Goal: Transaction & Acquisition: Purchase product/service

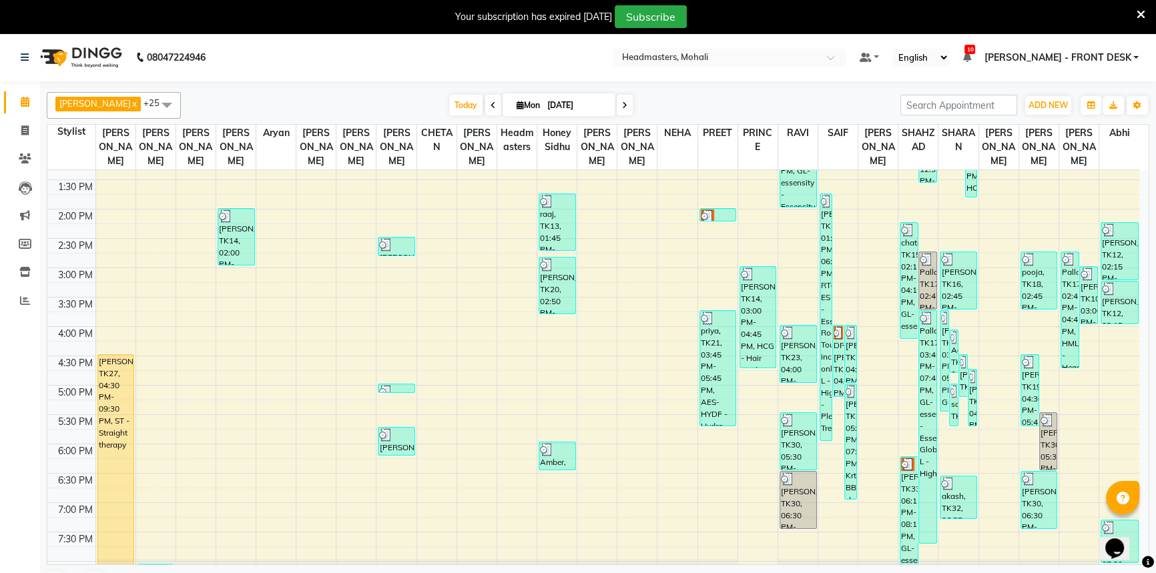
scroll to position [242, 0]
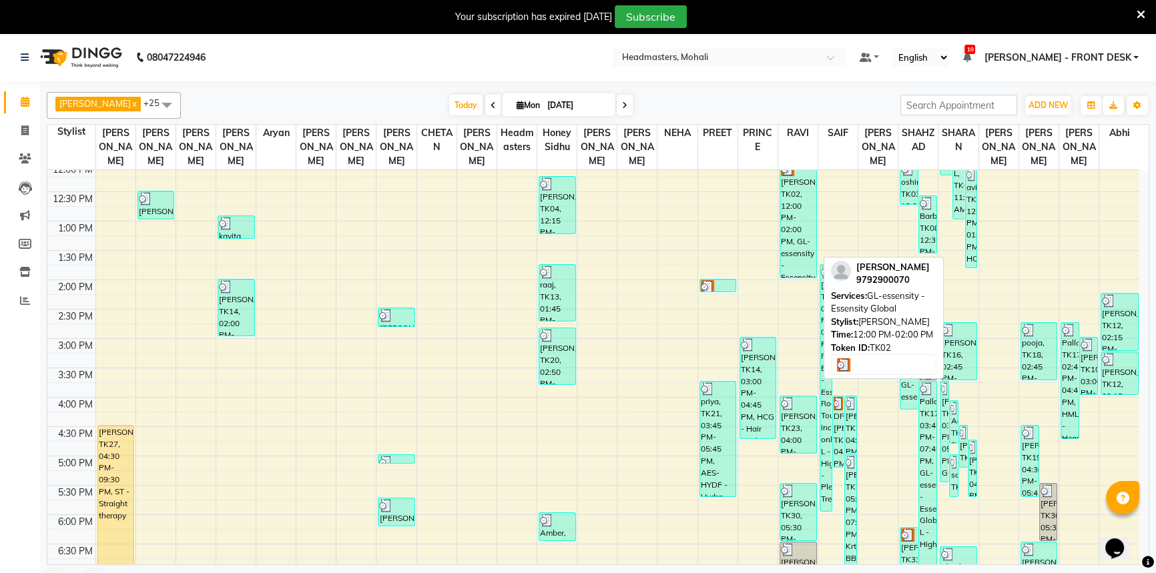
click at [802, 197] on div "[PERSON_NAME], TK02, 12:00 PM-02:00 PM, GL-essensity - Essensity Global" at bounding box center [798, 219] width 36 height 115
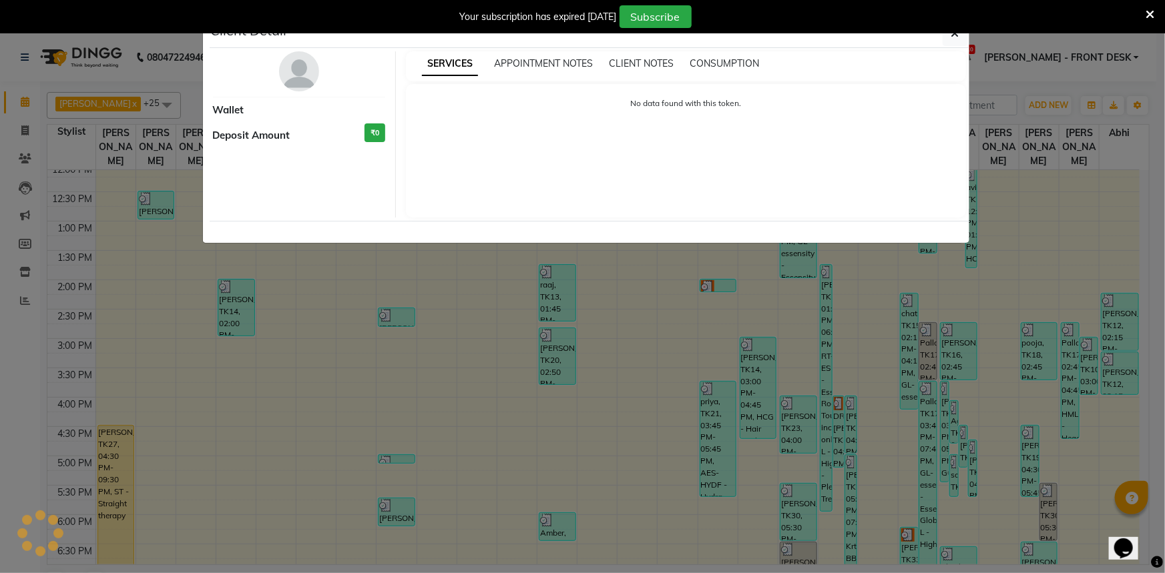
select select "3"
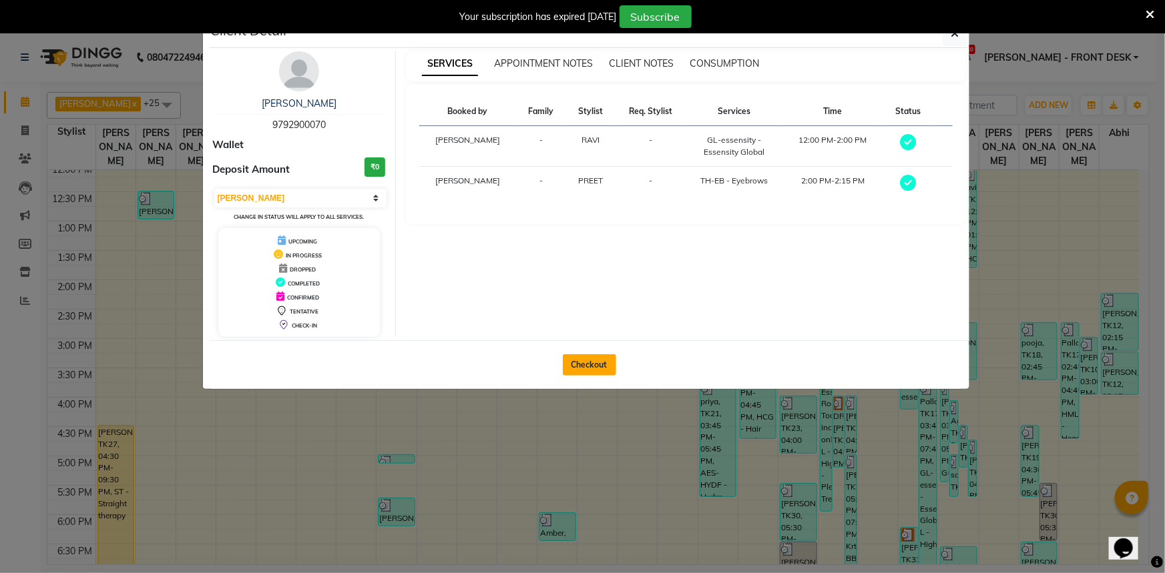
click at [601, 362] on button "Checkout" at bounding box center [589, 364] width 53 height 21
select select "service"
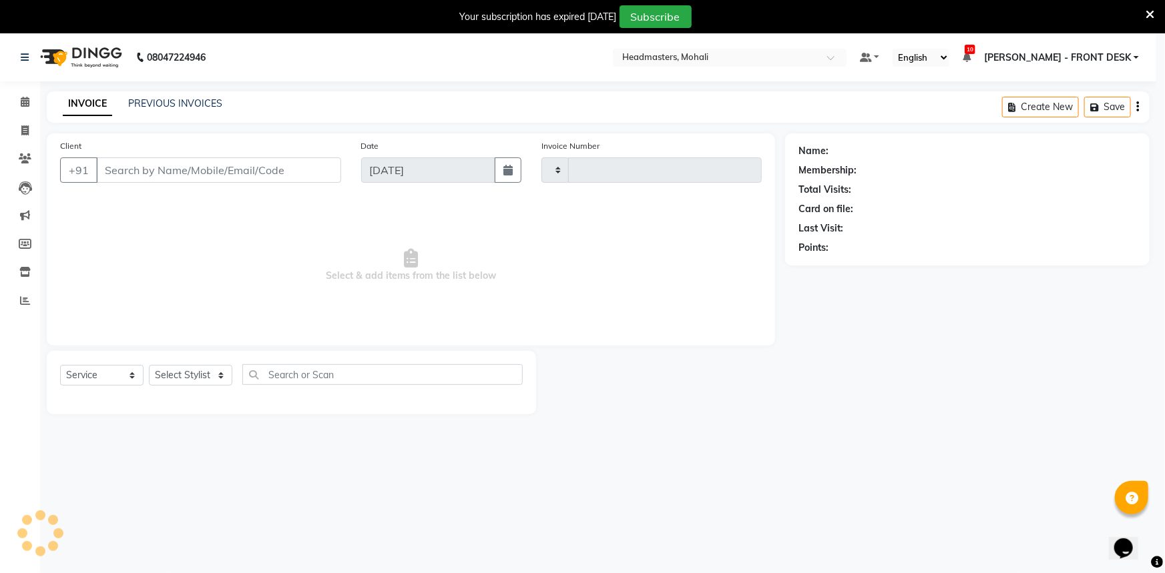
type input "8588"
select select "6604"
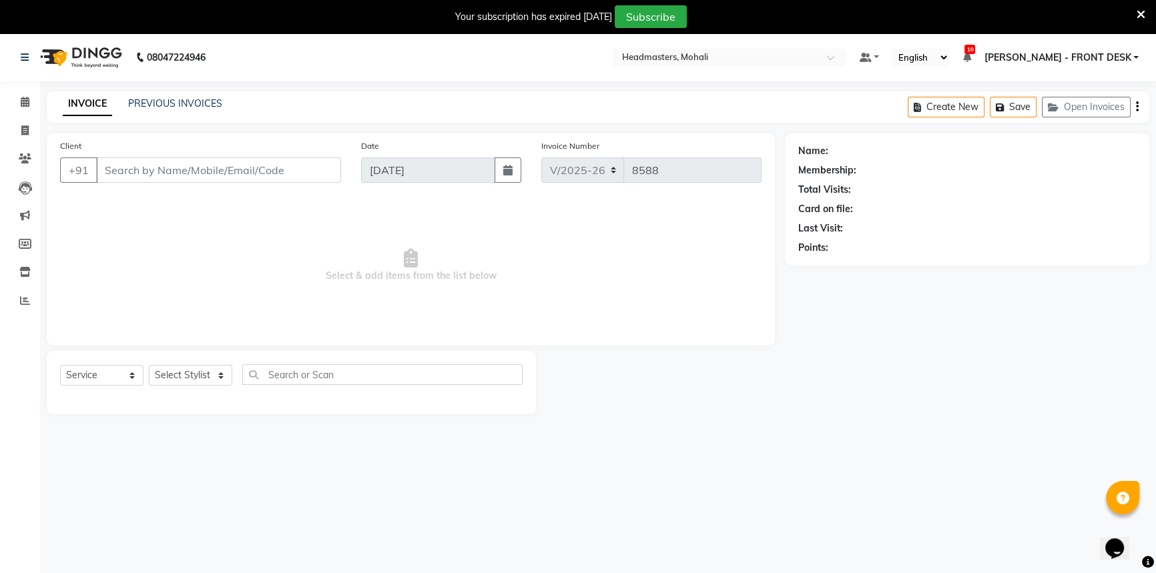
select select "51116"
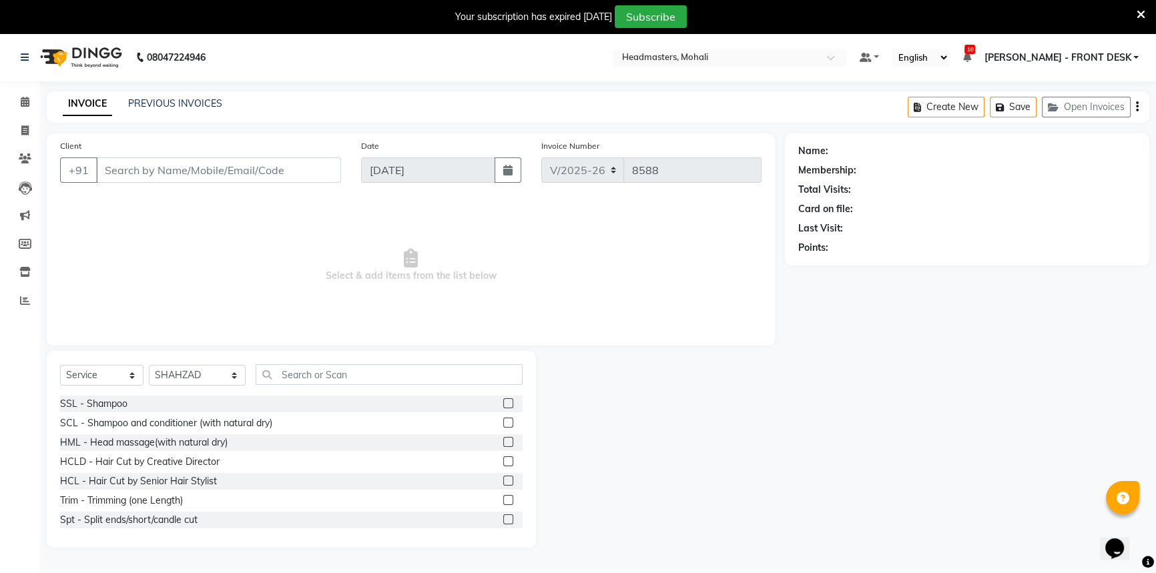
type input "9792900070"
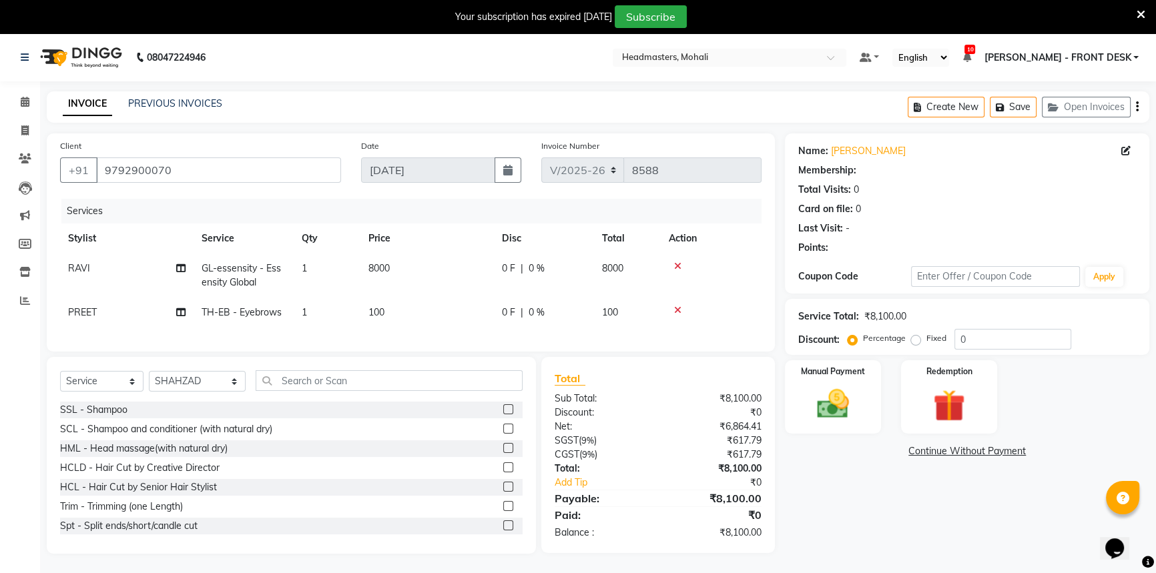
click at [186, 380] on div "Select Service Product Membership Package Voucher Prepaid Gift Card Select Styl…" at bounding box center [291, 455] width 489 height 197
click at [186, 391] on select "Select Stylist [PERSON_NAME] [PERSON_NAME] [PERSON_NAME] [PERSON_NAME] [PERSON_…" at bounding box center [197, 381] width 97 height 21
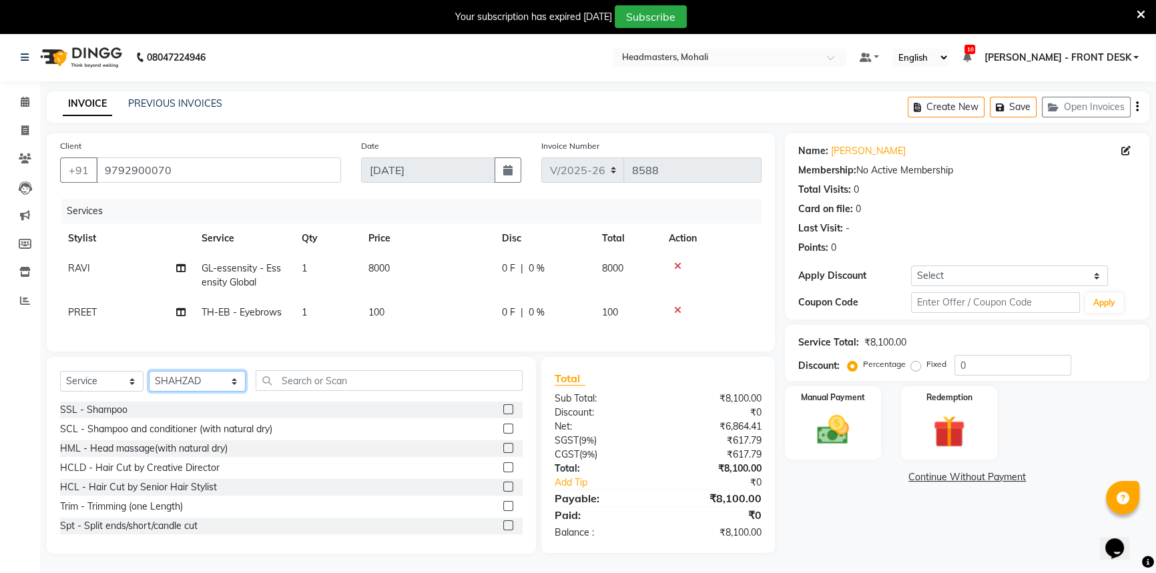
select select "51119"
click at [149, 380] on select "Select Stylist [PERSON_NAME] [PERSON_NAME] [PERSON_NAME] [PERSON_NAME] [PERSON_…" at bounding box center [197, 381] width 97 height 21
click at [290, 391] on input "text" at bounding box center [389, 380] width 267 height 21
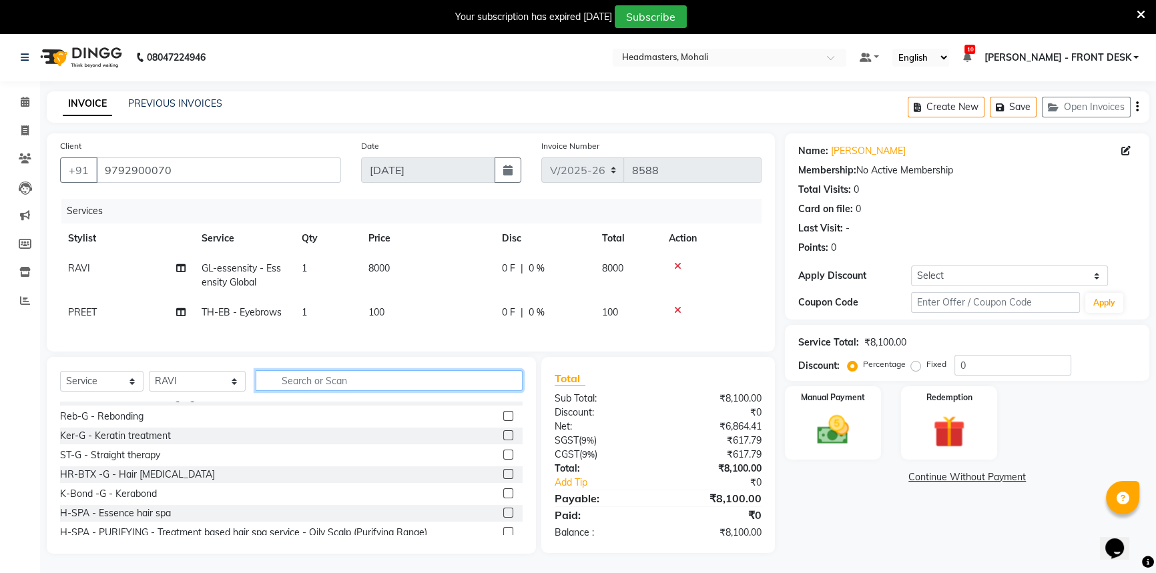
scroll to position [849, 0]
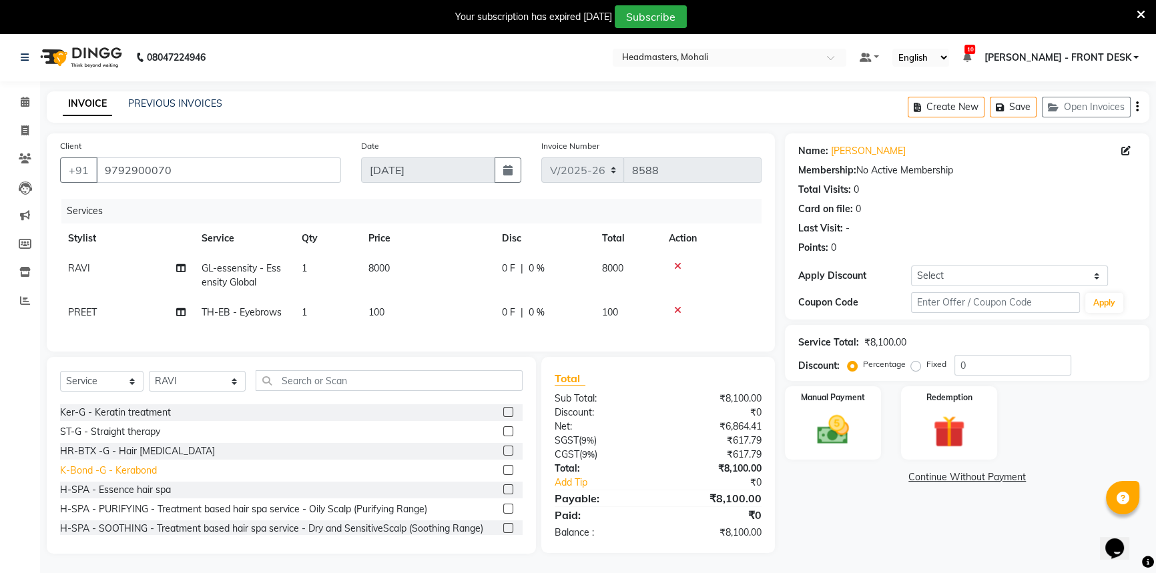
click at [152, 478] on div "K-Bond -G - Kerabond" at bounding box center [108, 471] width 97 height 14
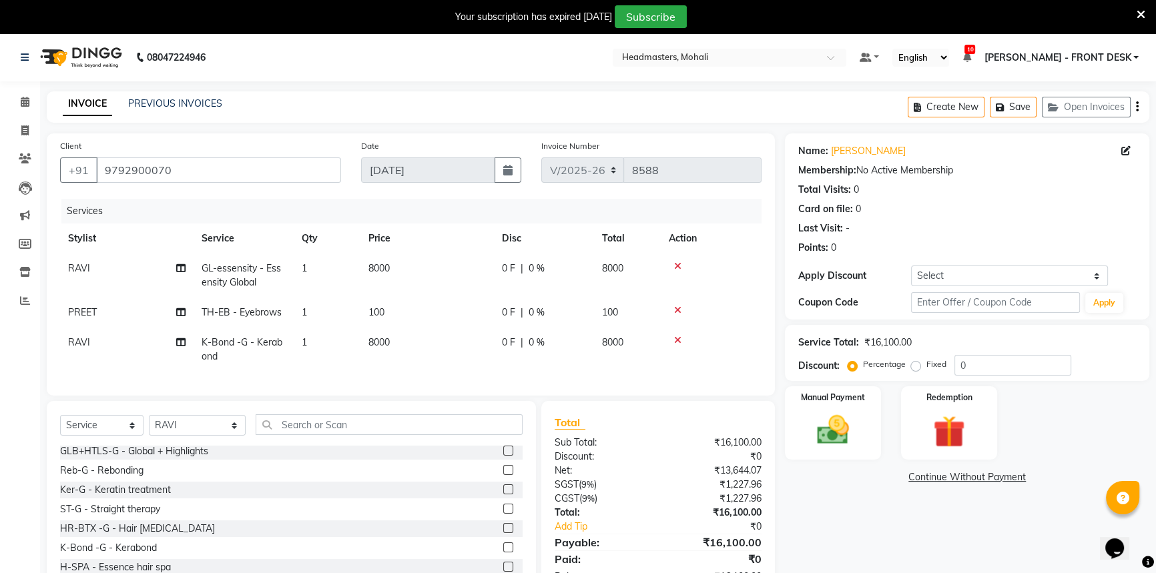
scroll to position [788, 0]
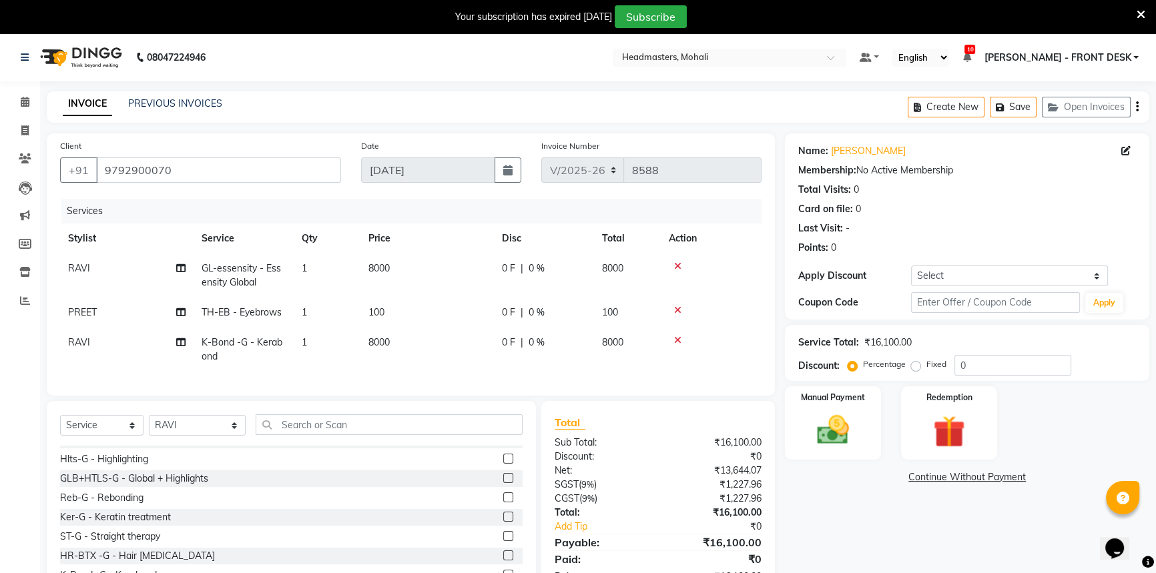
click at [674, 341] on icon at bounding box center [677, 340] width 7 height 9
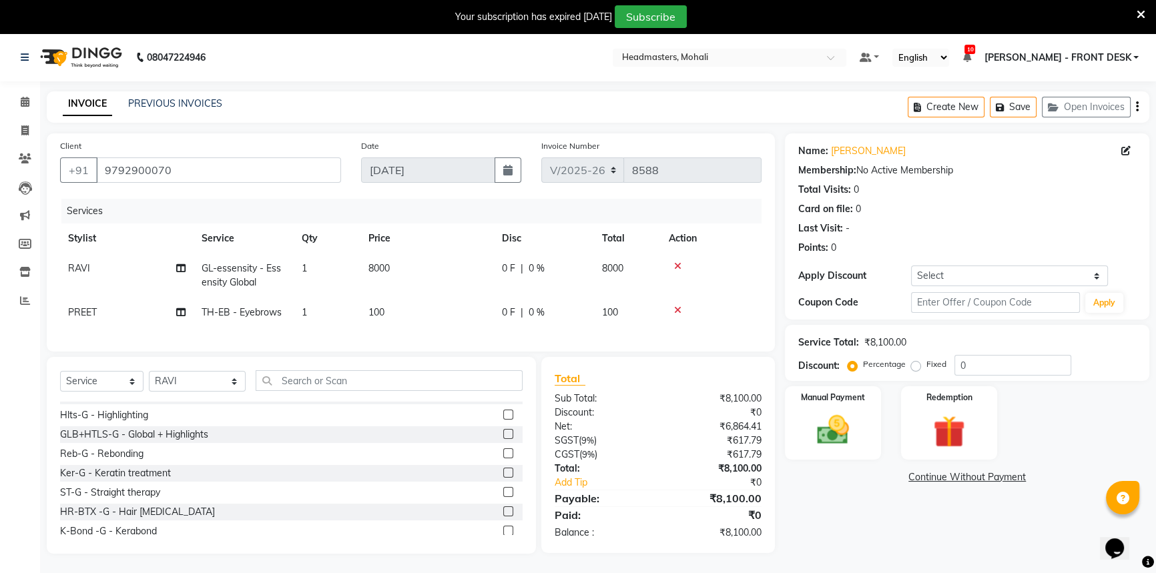
click at [681, 312] on div at bounding box center [711, 310] width 85 height 9
click at [677, 267] on icon at bounding box center [677, 266] width 7 height 9
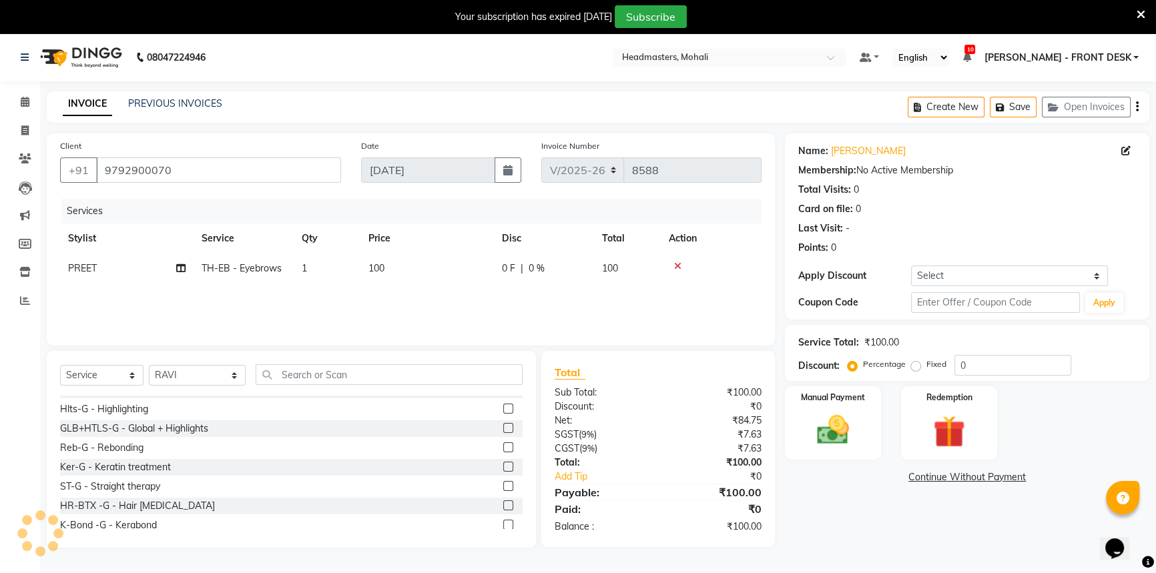
click at [680, 267] on icon at bounding box center [677, 266] width 7 height 9
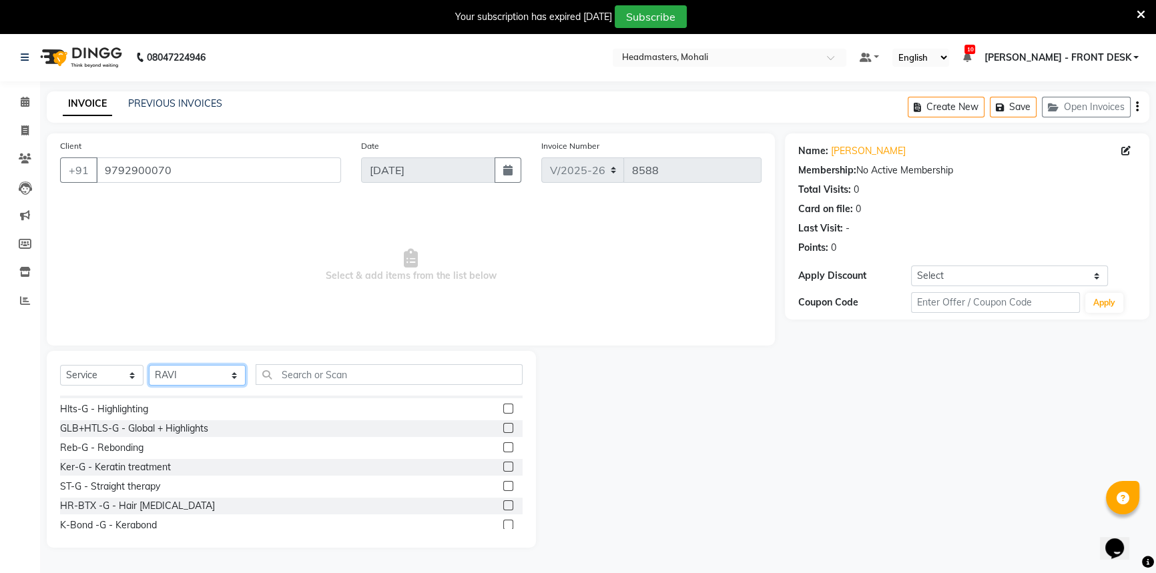
drag, startPoint x: 184, startPoint y: 376, endPoint x: 187, endPoint y: 366, distance: 11.0
click at [184, 376] on select "Select Stylist [PERSON_NAME] [PERSON_NAME] [PERSON_NAME] [PERSON_NAME] [PERSON_…" at bounding box center [197, 375] width 97 height 21
click at [149, 365] on select "Select Stylist [PERSON_NAME] [PERSON_NAME] [PERSON_NAME] [PERSON_NAME] [PERSON_…" at bounding box center [197, 375] width 97 height 21
click at [270, 373] on input "text" at bounding box center [389, 374] width 267 height 21
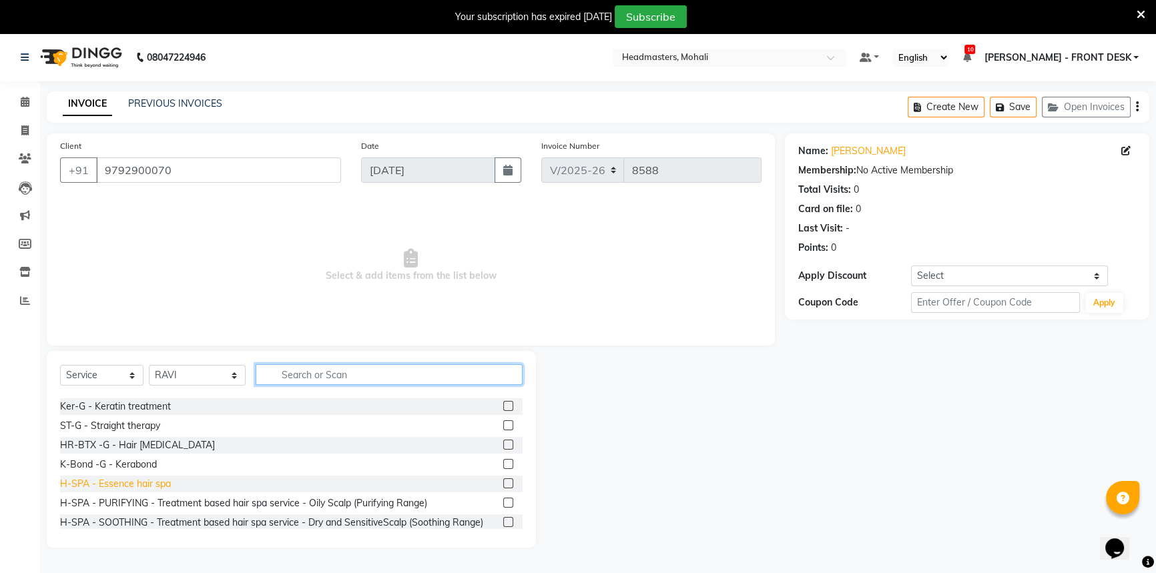
scroll to position [910, 0]
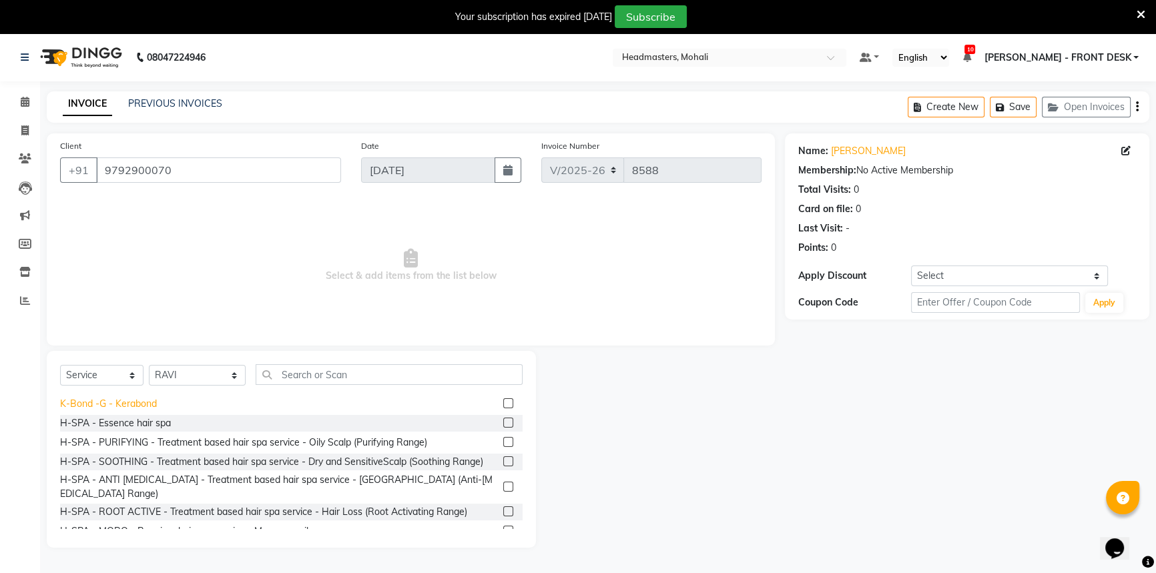
click at [135, 406] on div "K-Bond -G - Kerabond" at bounding box center [108, 404] width 97 height 14
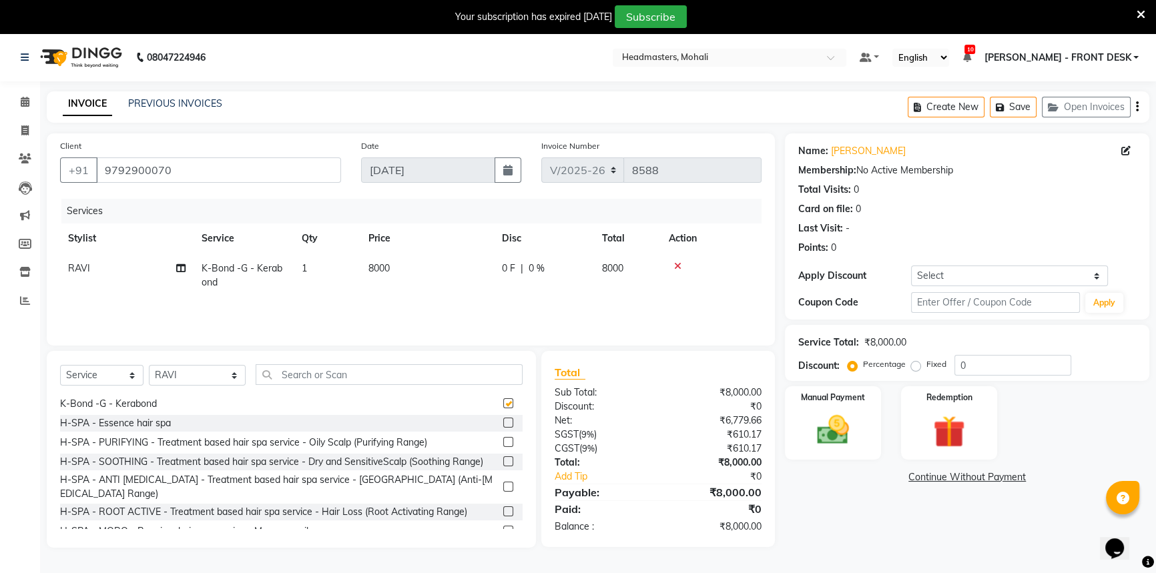
checkbox input "false"
click at [679, 266] on icon at bounding box center [677, 266] width 7 height 9
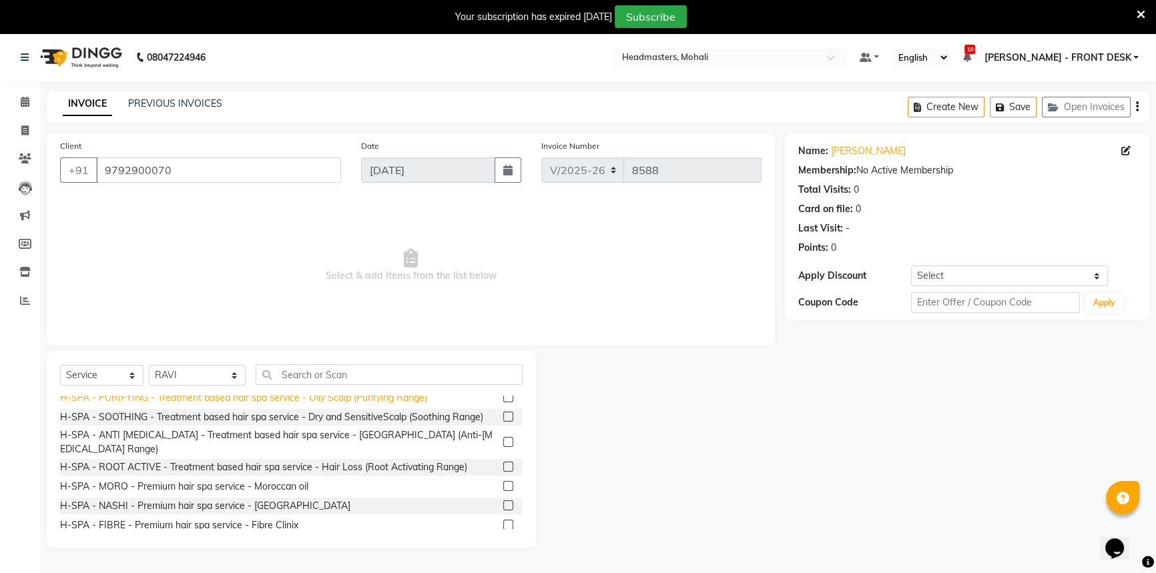
scroll to position [1031, 0]
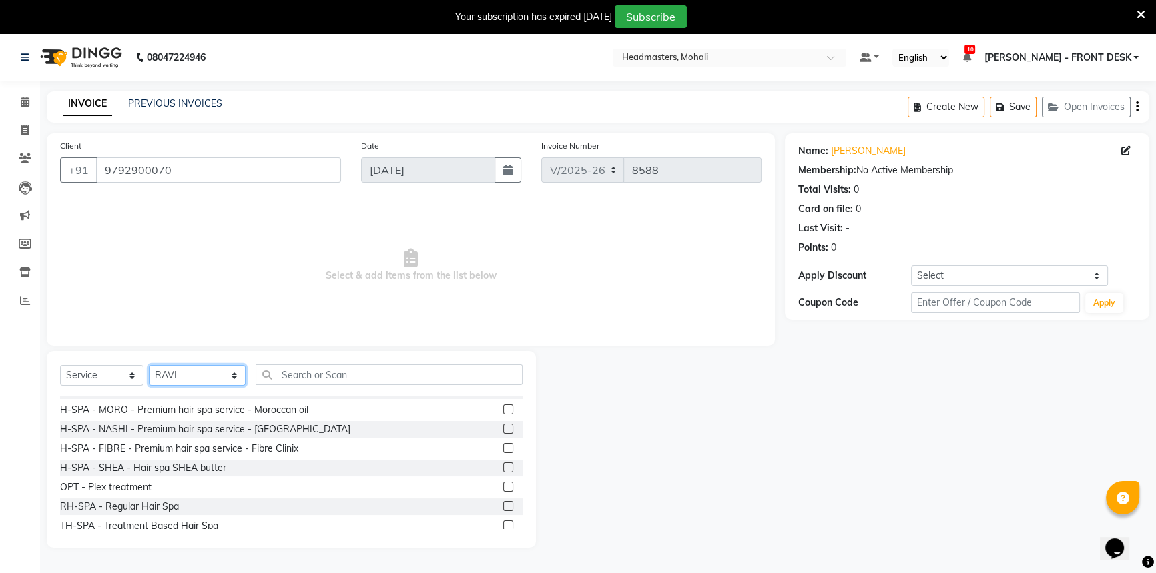
drag, startPoint x: 186, startPoint y: 379, endPoint x: 212, endPoint y: 383, distance: 26.3
click at [187, 380] on select "Select Stylist [PERSON_NAME] [PERSON_NAME] [PERSON_NAME] [PERSON_NAME] [PERSON_…" at bounding box center [197, 375] width 97 height 21
click at [290, 370] on input "text" at bounding box center [389, 374] width 267 height 21
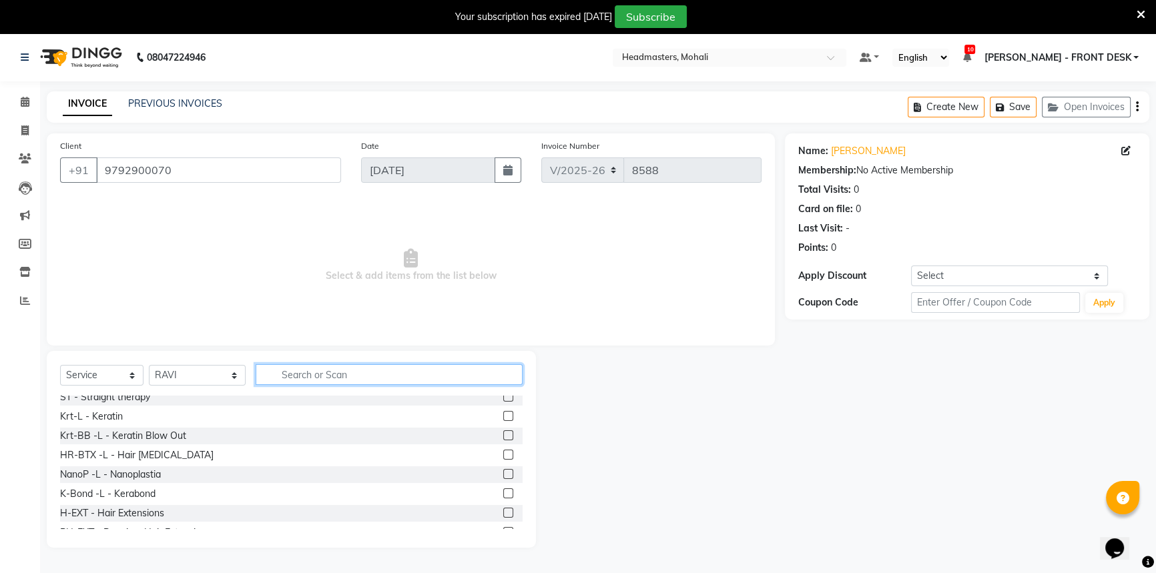
scroll to position [182, 0]
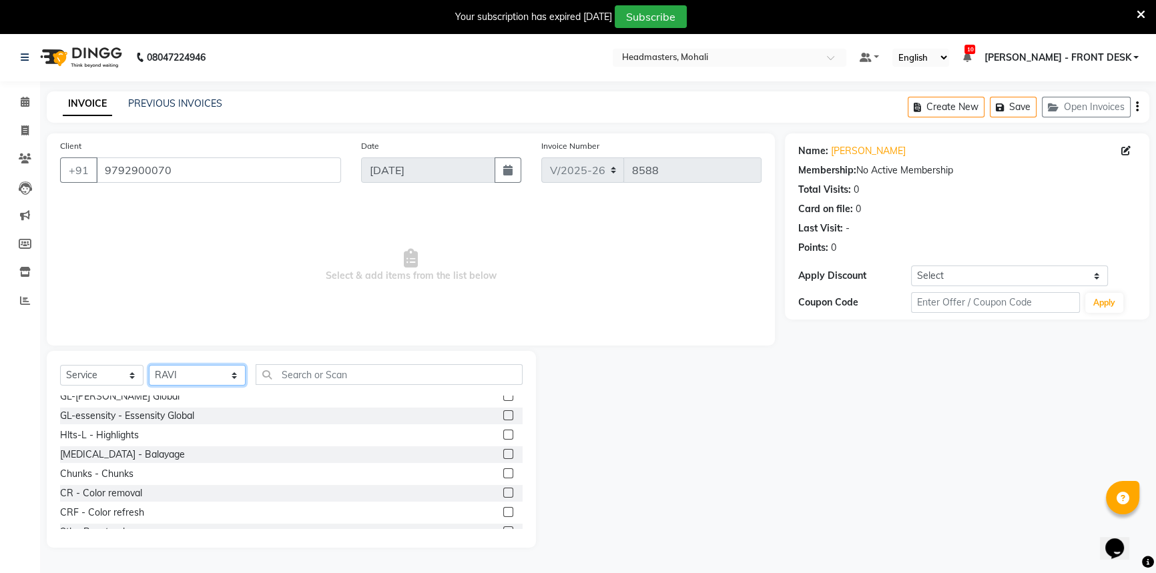
click at [168, 372] on select "Select Stylist [PERSON_NAME] [PERSON_NAME] [PERSON_NAME] [PERSON_NAME] [PERSON_…" at bounding box center [197, 375] width 97 height 21
click at [123, 434] on div "Hlts-L - Highlights" at bounding box center [99, 436] width 79 height 14
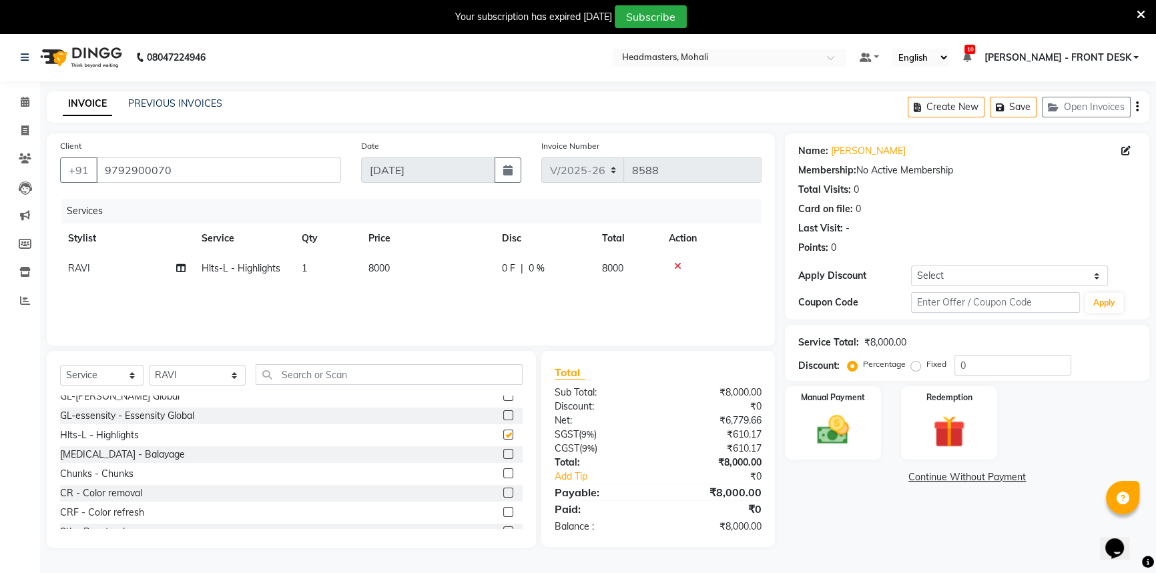
checkbox input "false"
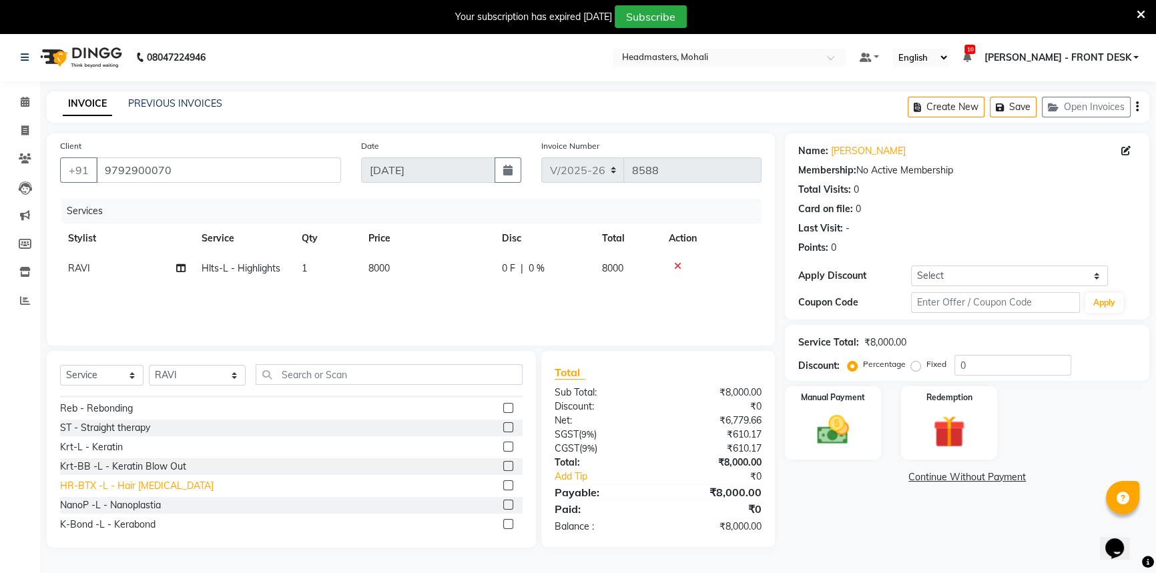
scroll to position [364, 0]
click at [148, 525] on div "K-Bond -L - Kerabond" at bounding box center [107, 524] width 95 height 14
checkbox input "false"
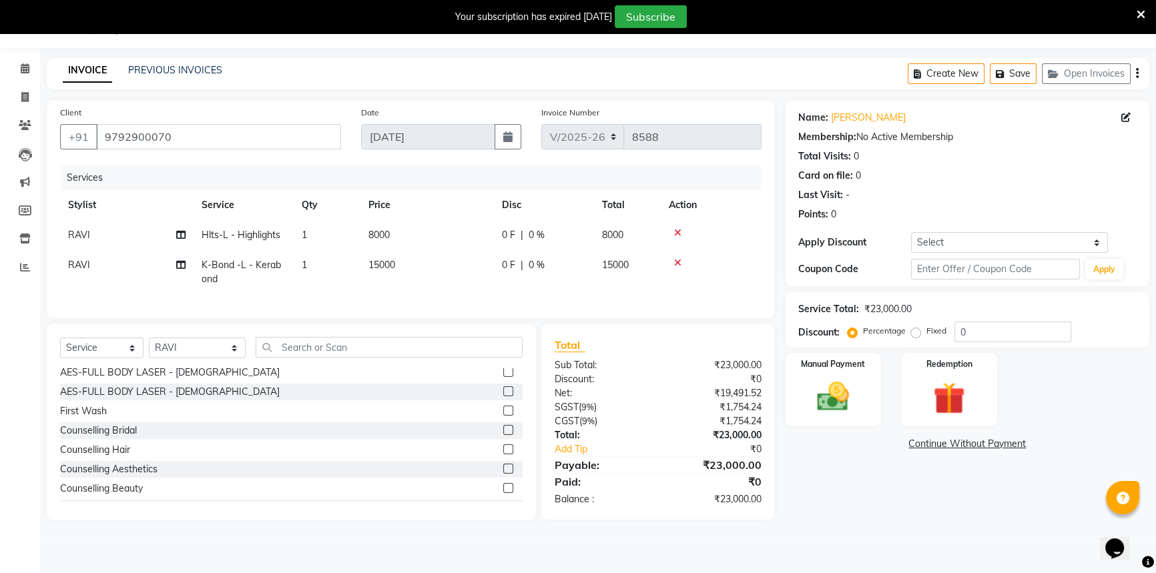
scroll to position [6168, 0]
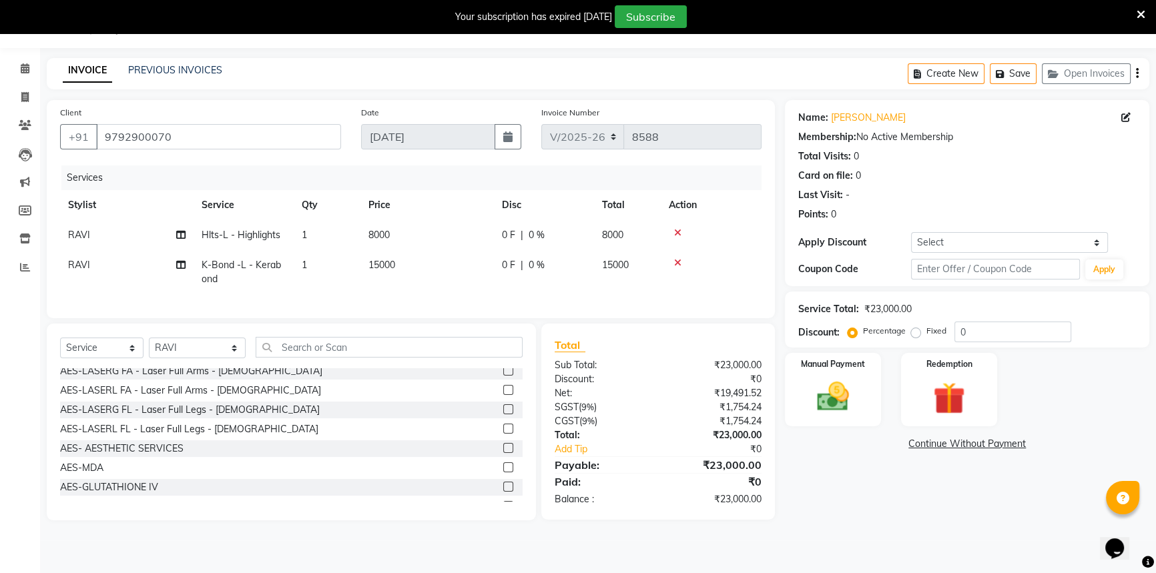
click at [531, 290] on td "0 F | 0 %" at bounding box center [544, 272] width 100 height 44
select select "51119"
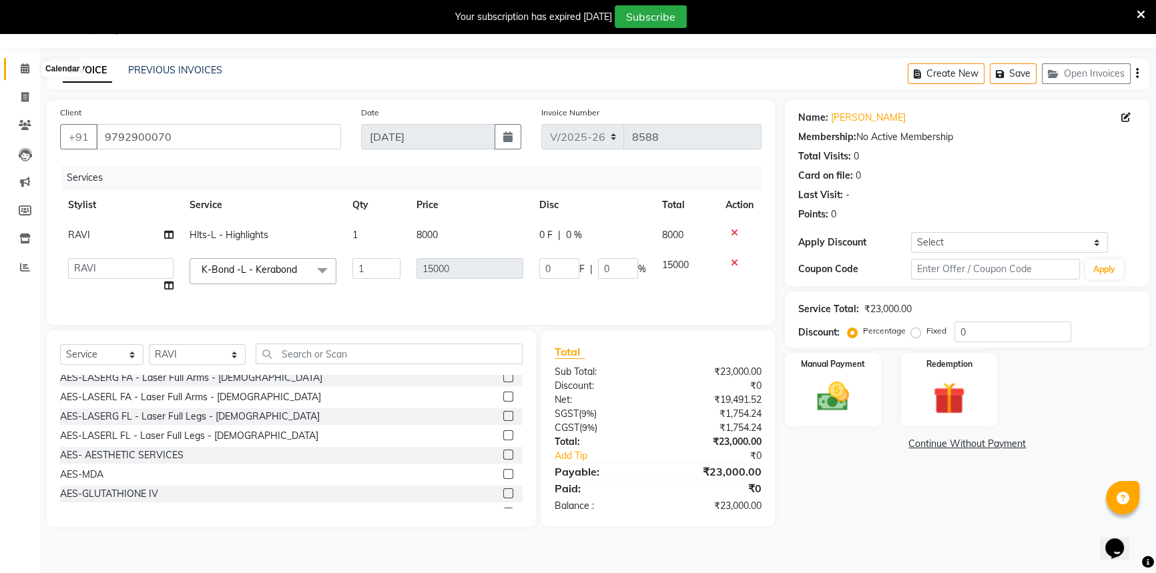
click at [21, 68] on icon at bounding box center [25, 68] width 9 height 10
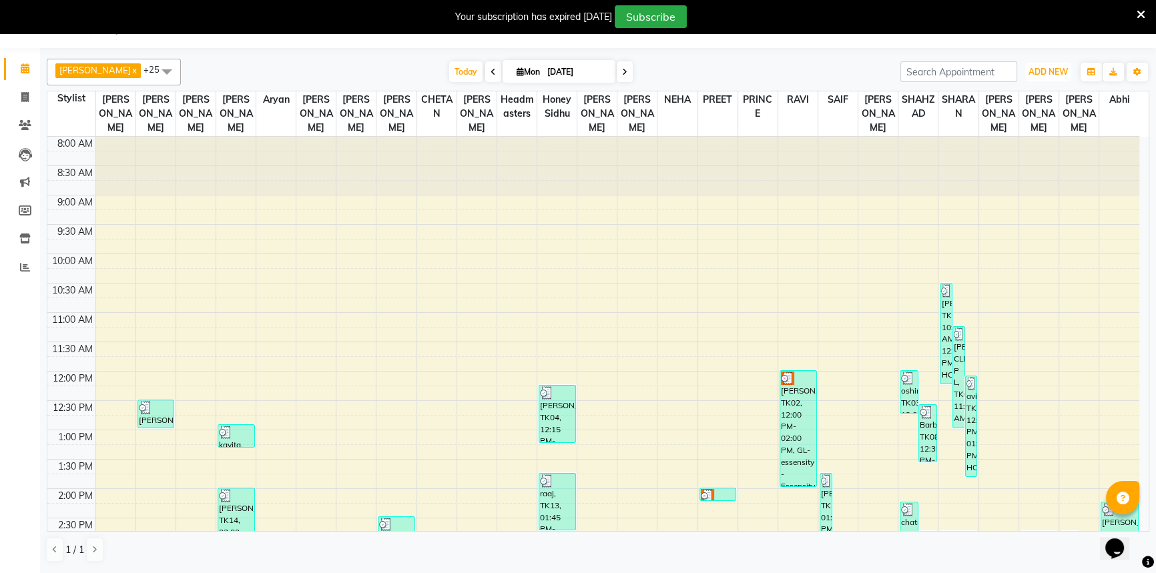
drag, startPoint x: 1047, startPoint y: 67, endPoint x: 1047, endPoint y: 83, distance: 16.0
click at [1047, 69] on span "ADD NEW" at bounding box center [1048, 72] width 39 height 10
click at [1042, 95] on button "Add Appointment" at bounding box center [1017, 97] width 105 height 17
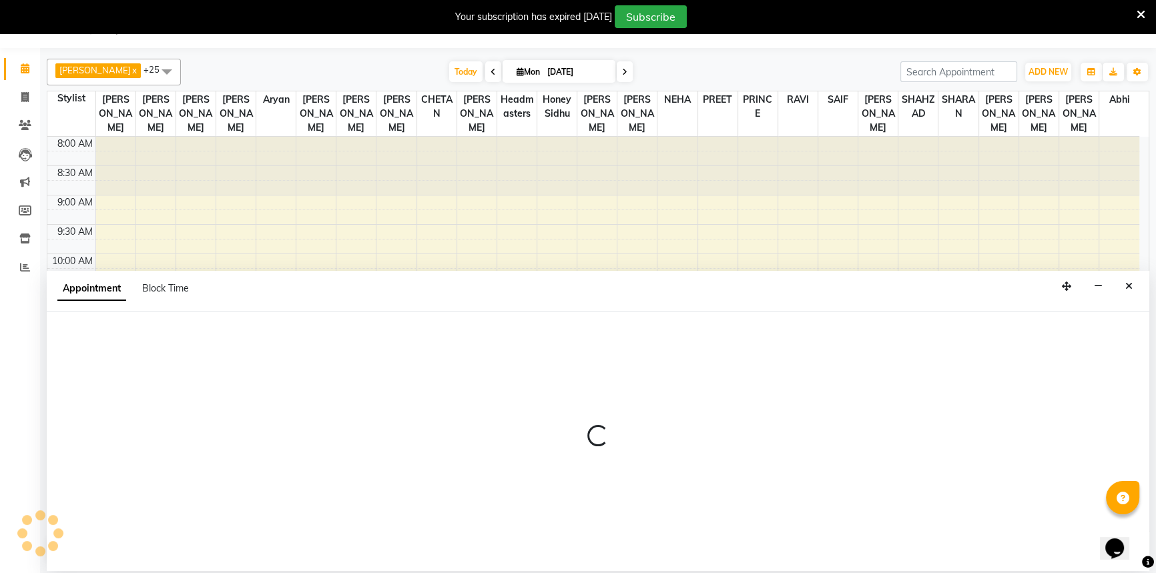
select select "540"
select select "tentative"
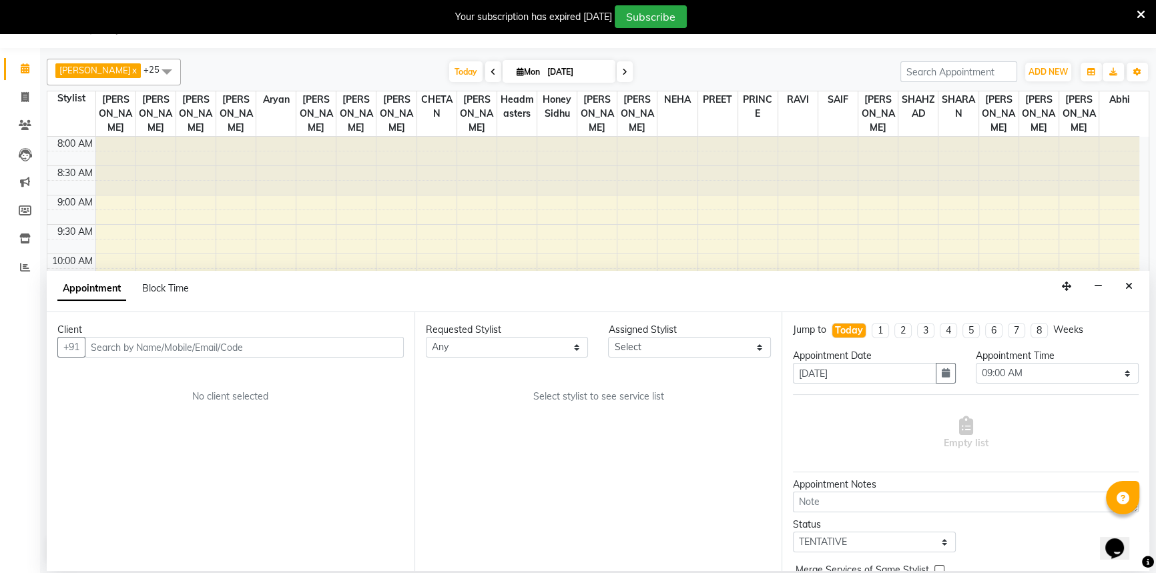
drag, startPoint x: 315, startPoint y: 327, endPoint x: 330, endPoint y: 340, distance: 20.3
click at [320, 330] on div "Client" at bounding box center [230, 330] width 346 height 14
click at [349, 356] on input "text" at bounding box center [244, 347] width 319 height 21
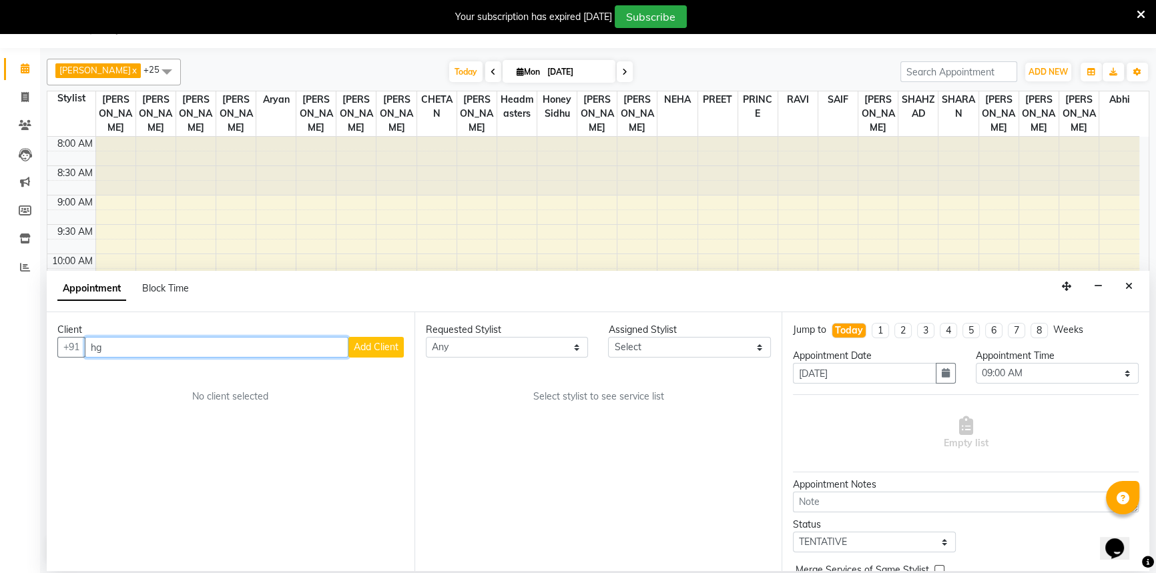
type input "h"
type input "+-"
drag, startPoint x: 467, startPoint y: 363, endPoint x: 719, endPoint y: 593, distance: 341.2
click at [719, 540] on html "08047224946 Select Location × Headmasters, Mohali Default Panel My Panel Englis…" at bounding box center [578, 253] width 1156 height 573
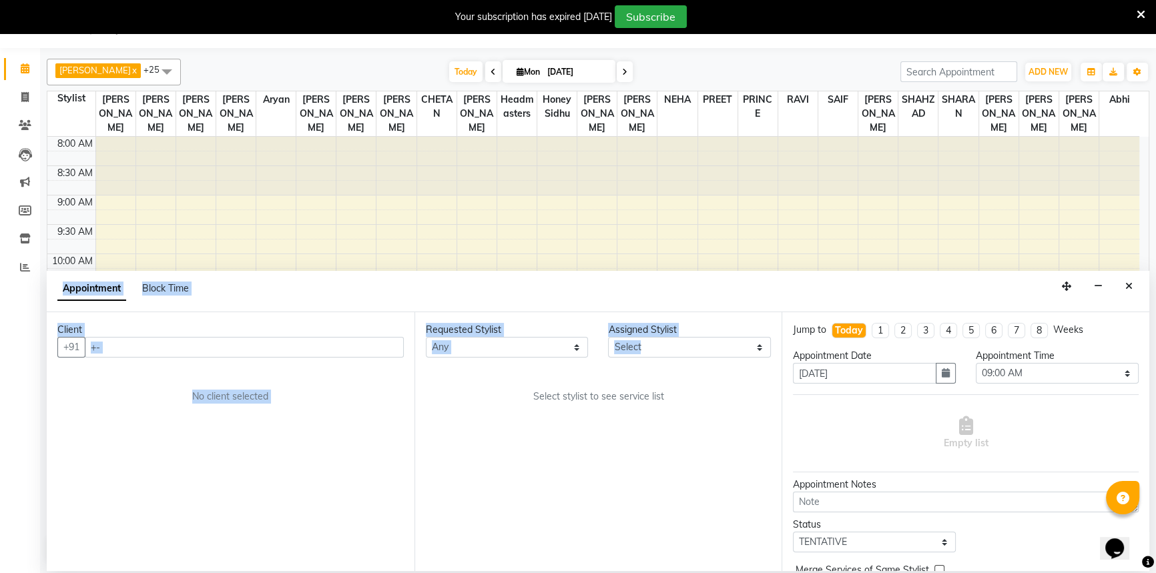
drag, startPoint x: 1132, startPoint y: 286, endPoint x: 1127, endPoint y: 278, distance: 9.6
click at [1132, 285] on icon "Close" at bounding box center [1128, 286] width 7 height 9
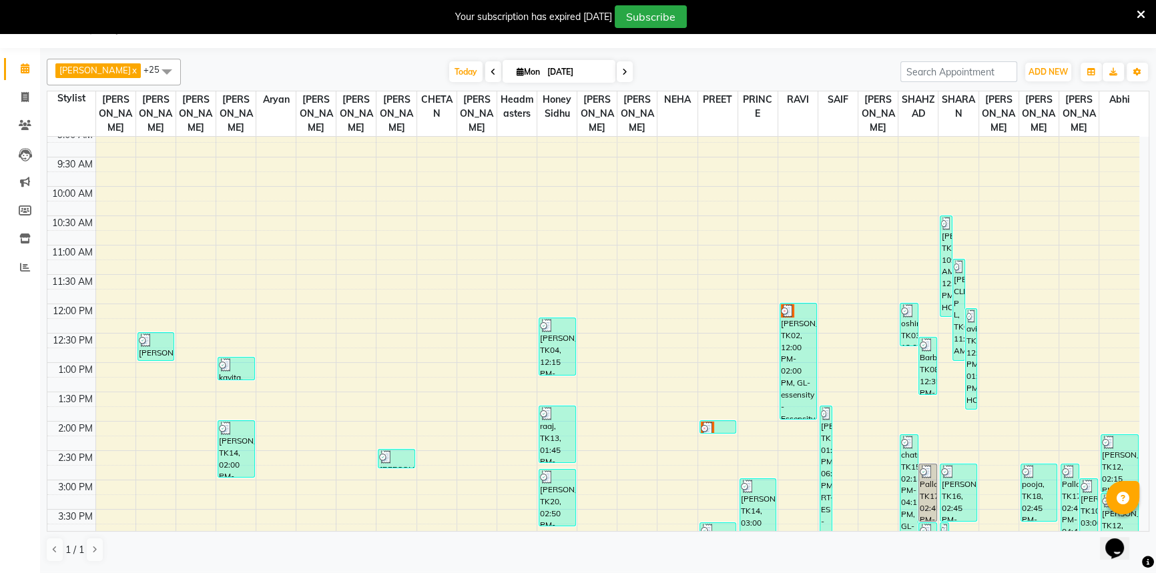
scroll to position [303, 0]
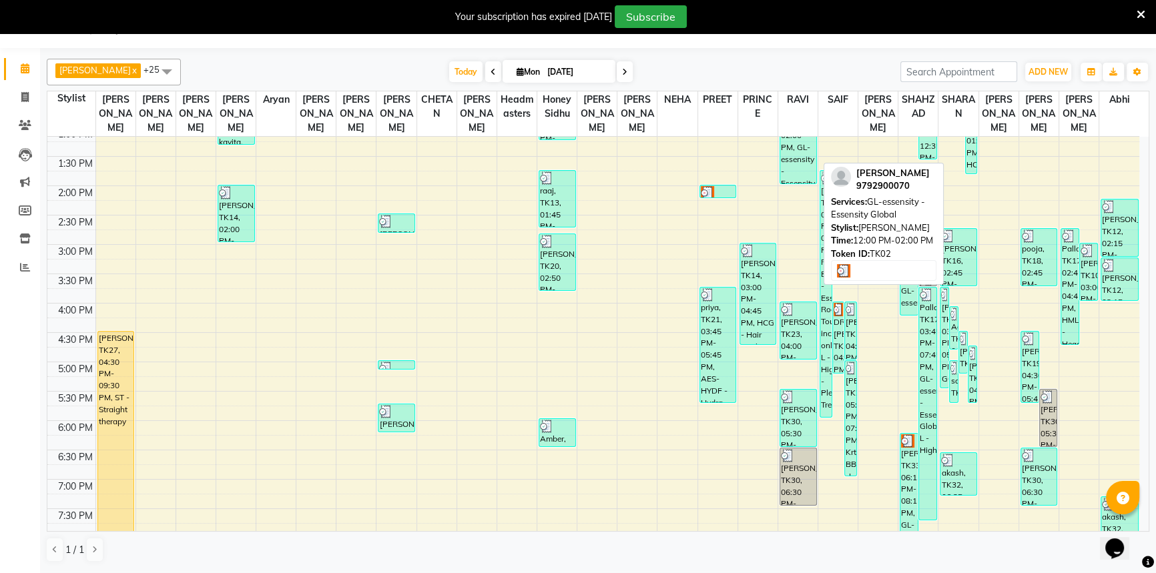
click at [794, 151] on div "[PERSON_NAME], TK02, 12:00 PM-02:00 PM, GL-essensity - Essensity Global" at bounding box center [798, 125] width 36 height 115
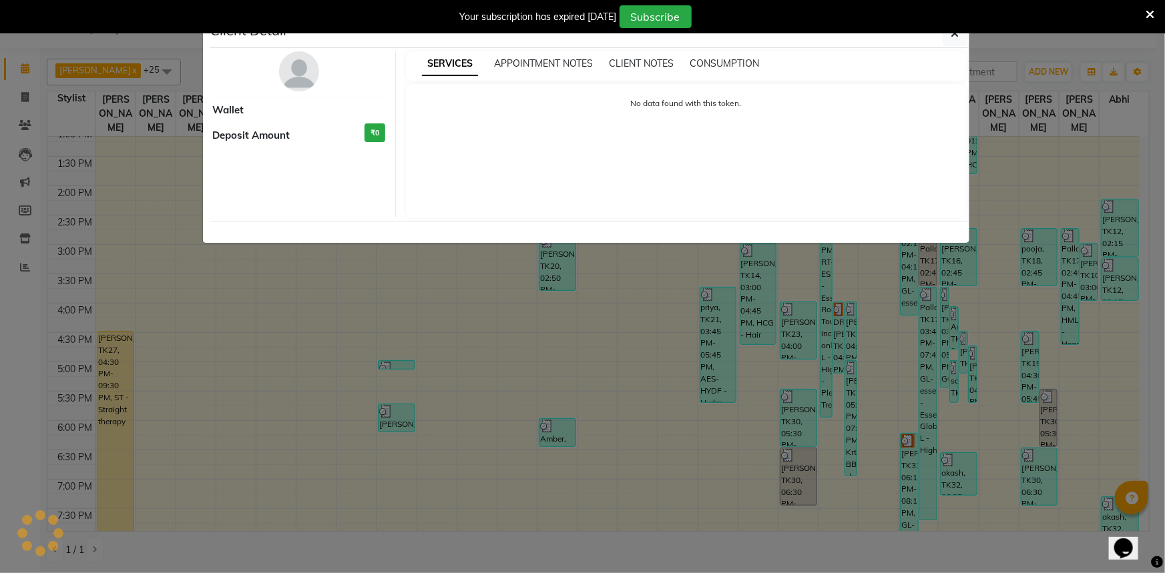
select select "3"
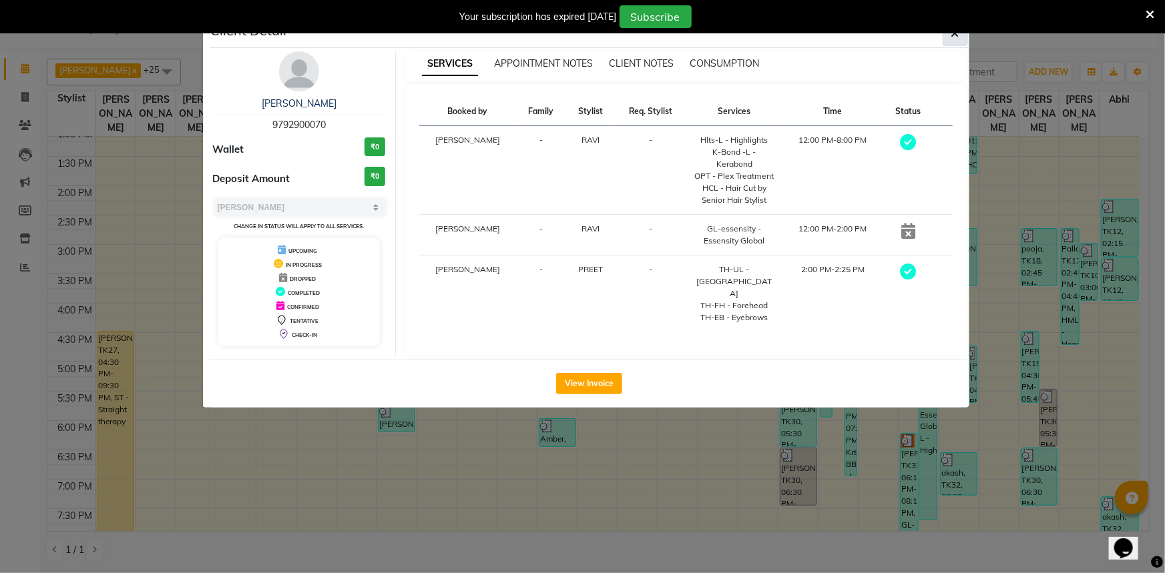
click at [948, 37] on button "button" at bounding box center [955, 33] width 25 height 25
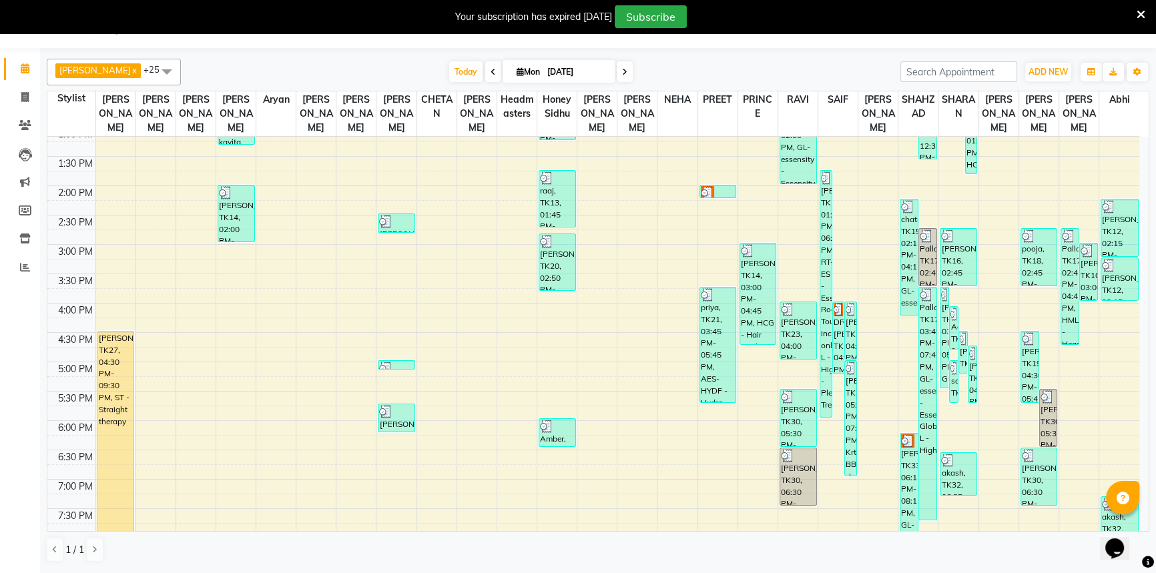
click at [1142, 13] on icon at bounding box center [1141, 15] width 9 height 12
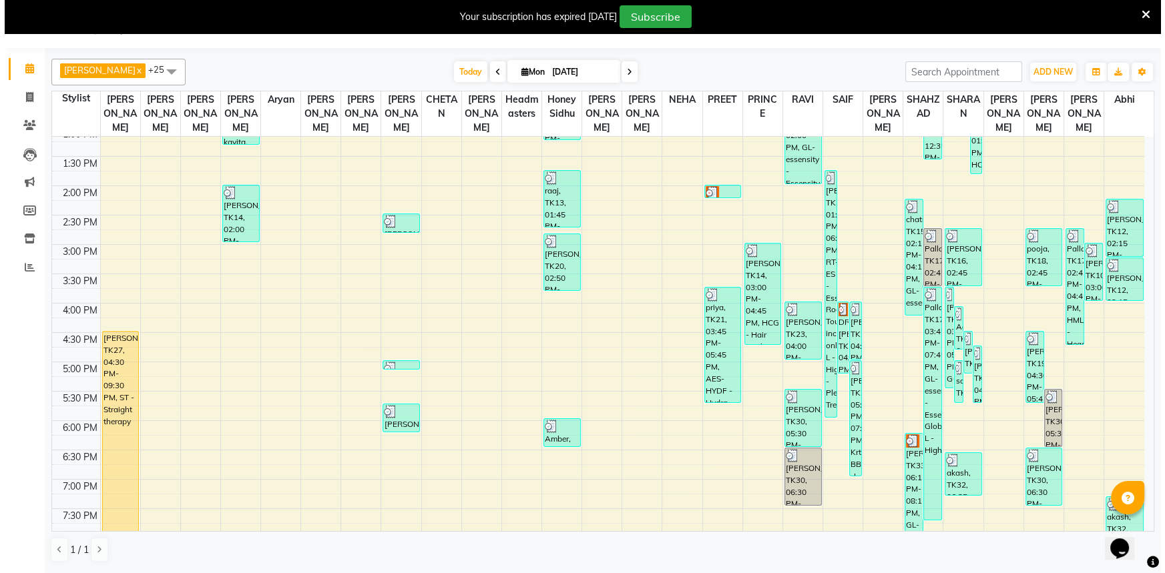
scroll to position [0, 0]
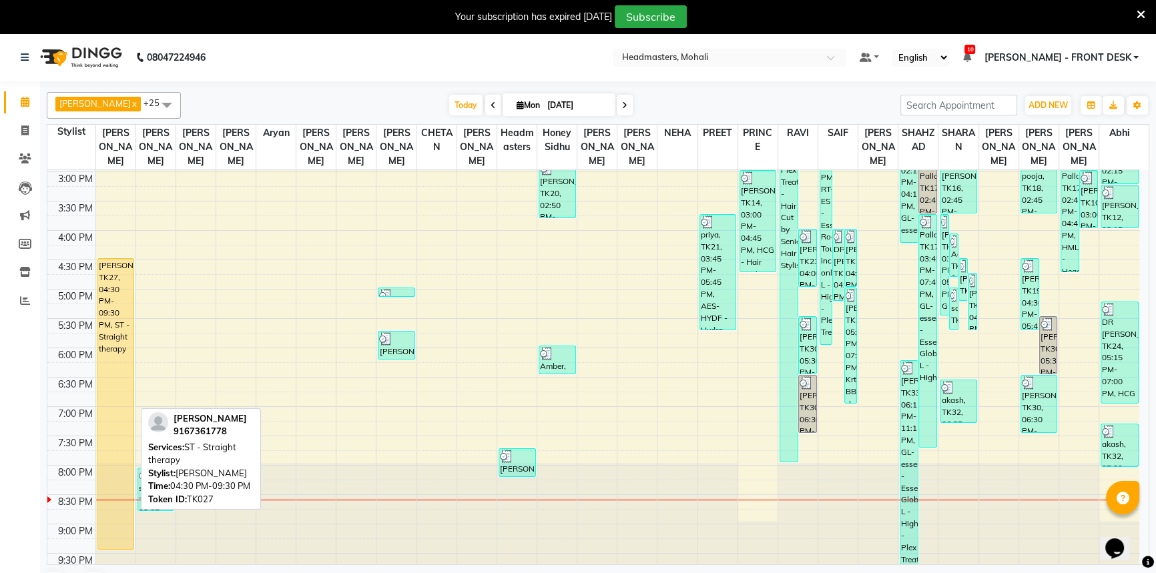
click at [98, 286] on div "[PERSON_NAME], TK27, 04:30 PM-09:30 PM, ST - Straight therapy" at bounding box center [116, 404] width 36 height 290
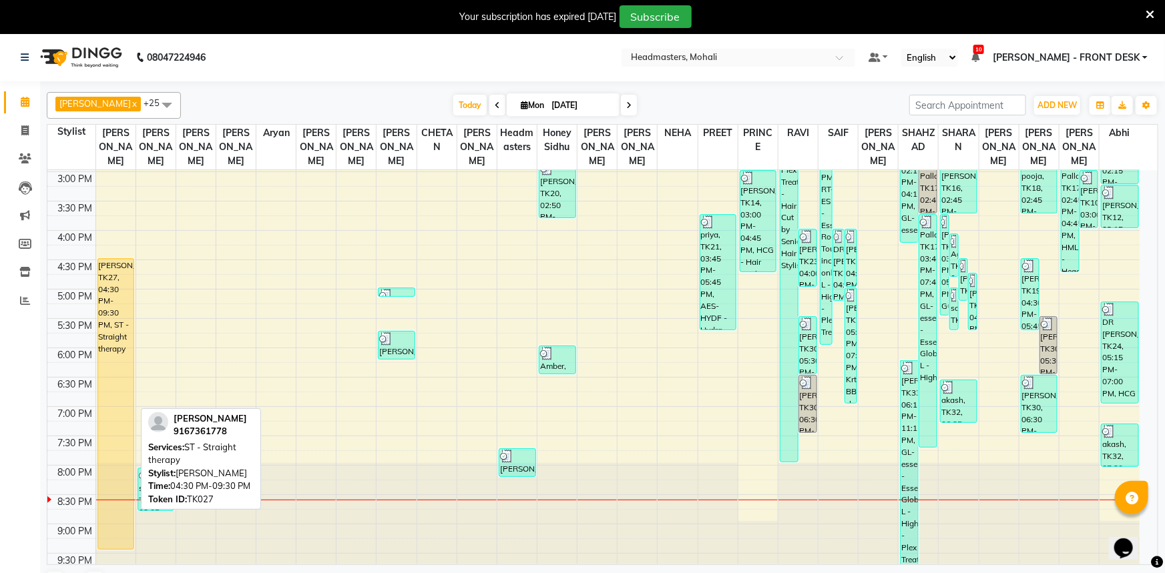
select select "1"
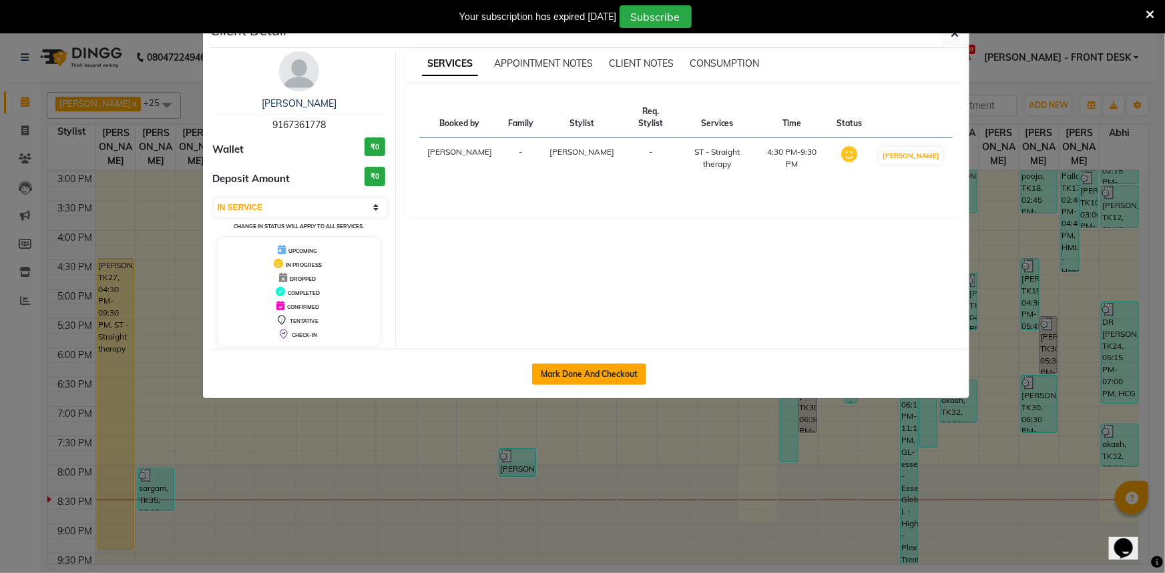
click at [569, 364] on button "Mark Done And Checkout" at bounding box center [589, 374] width 114 height 21
select select "service"
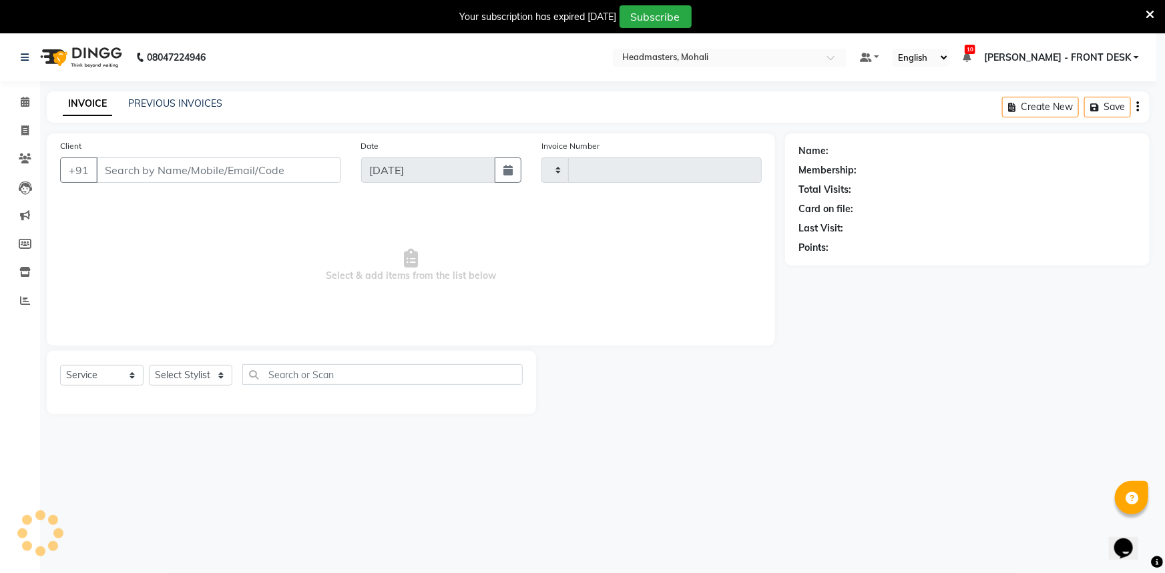
type input "8592"
select select "6604"
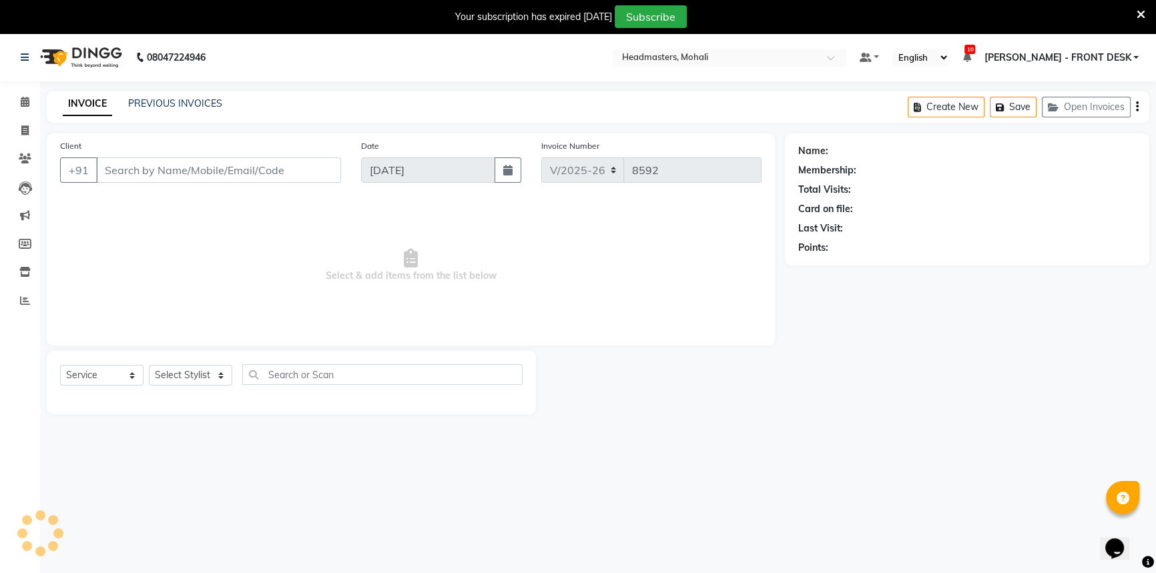
select select "51116"
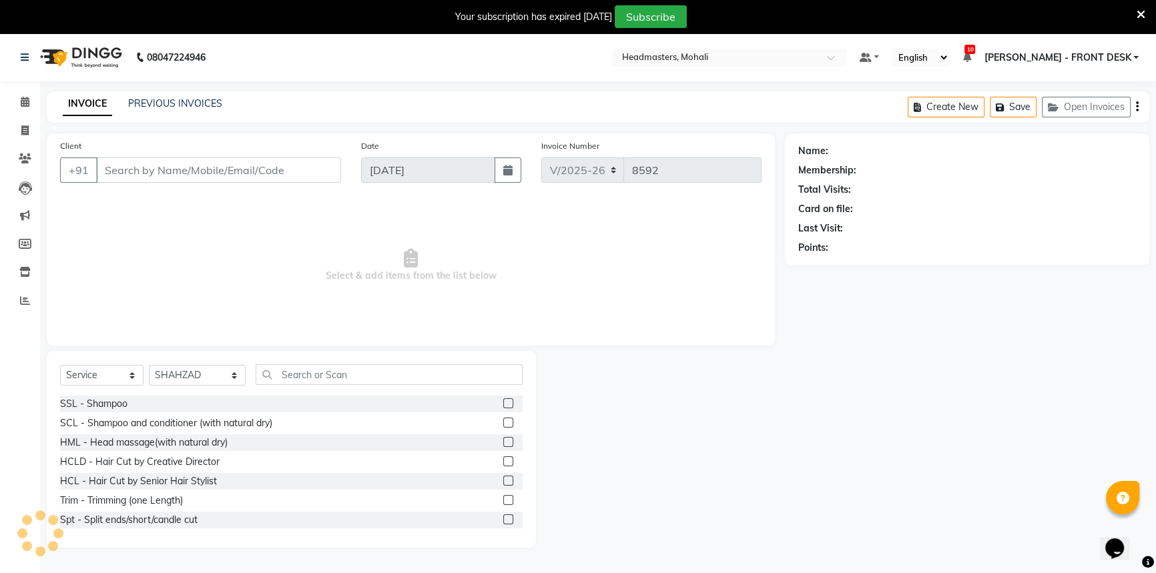
type input "9167361778"
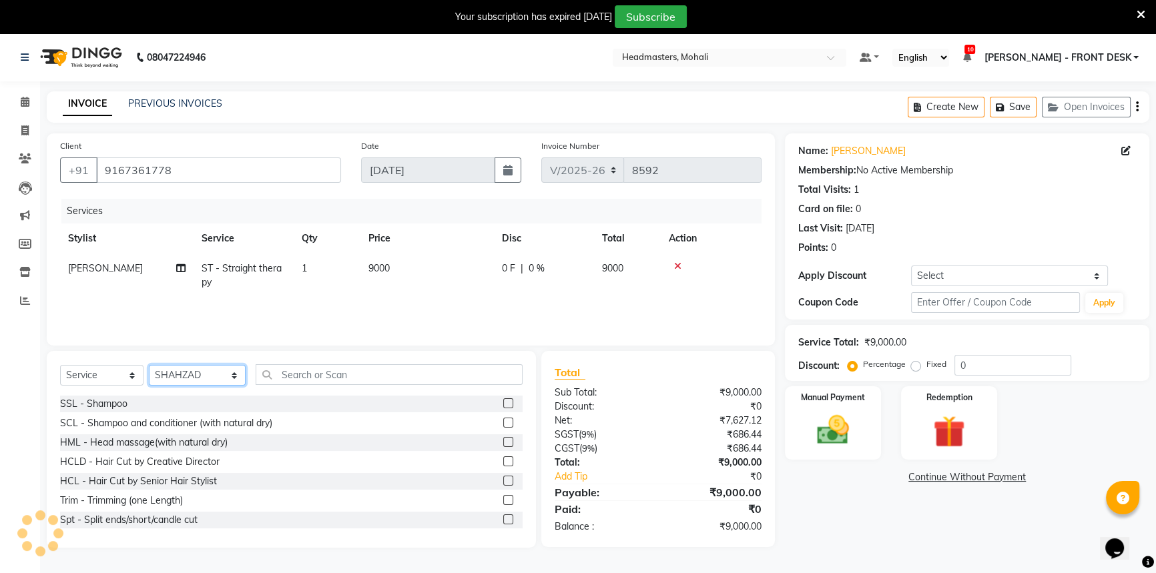
click at [195, 380] on select "Select Stylist [PERSON_NAME] [PERSON_NAME] [PERSON_NAME] [PERSON_NAME] [PERSON_…" at bounding box center [197, 375] width 97 height 21
select select "51118"
click at [149, 365] on select "Select Stylist [PERSON_NAME] [PERSON_NAME] [PERSON_NAME] [PERSON_NAME] [PERSON_…" at bounding box center [197, 375] width 97 height 21
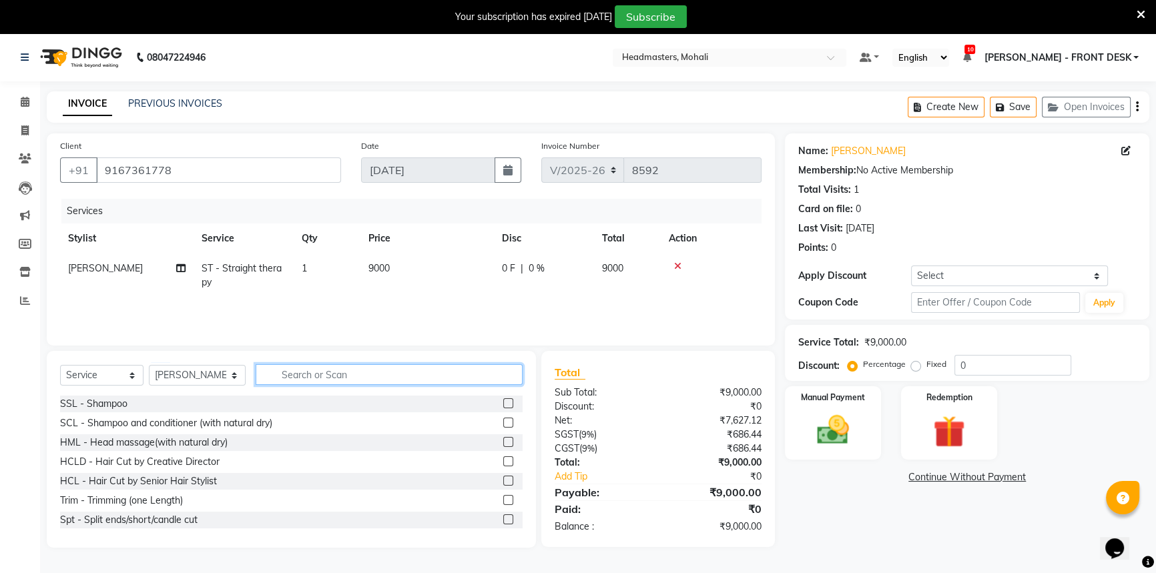
click at [297, 370] on input "text" at bounding box center [389, 374] width 267 height 21
click at [299, 380] on input "text" at bounding box center [389, 374] width 267 height 21
click at [298, 372] on input "text" at bounding box center [389, 374] width 267 height 21
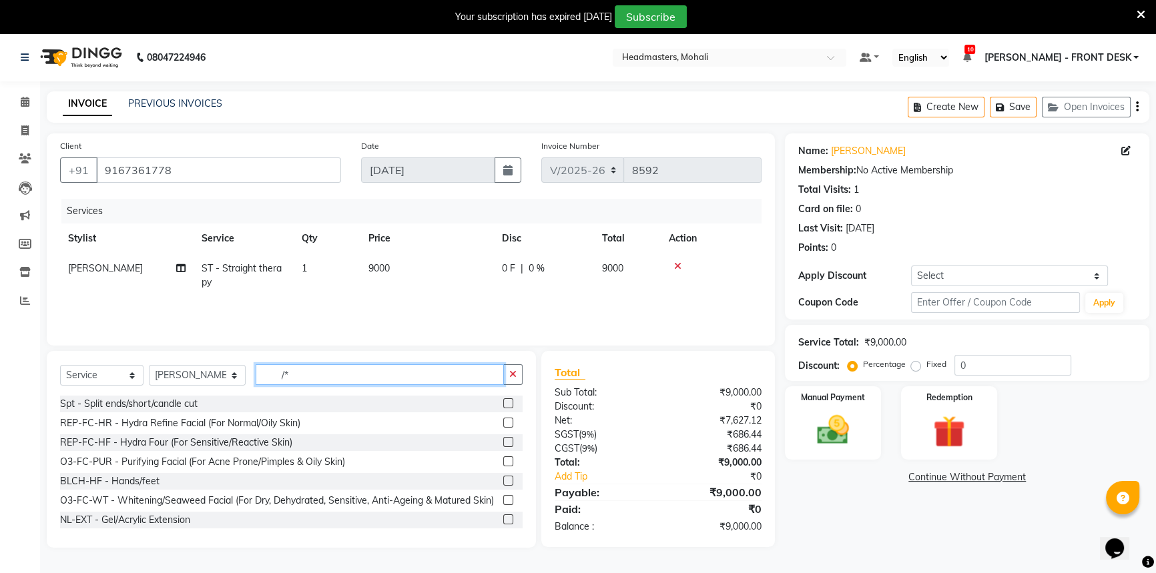
type input "/"
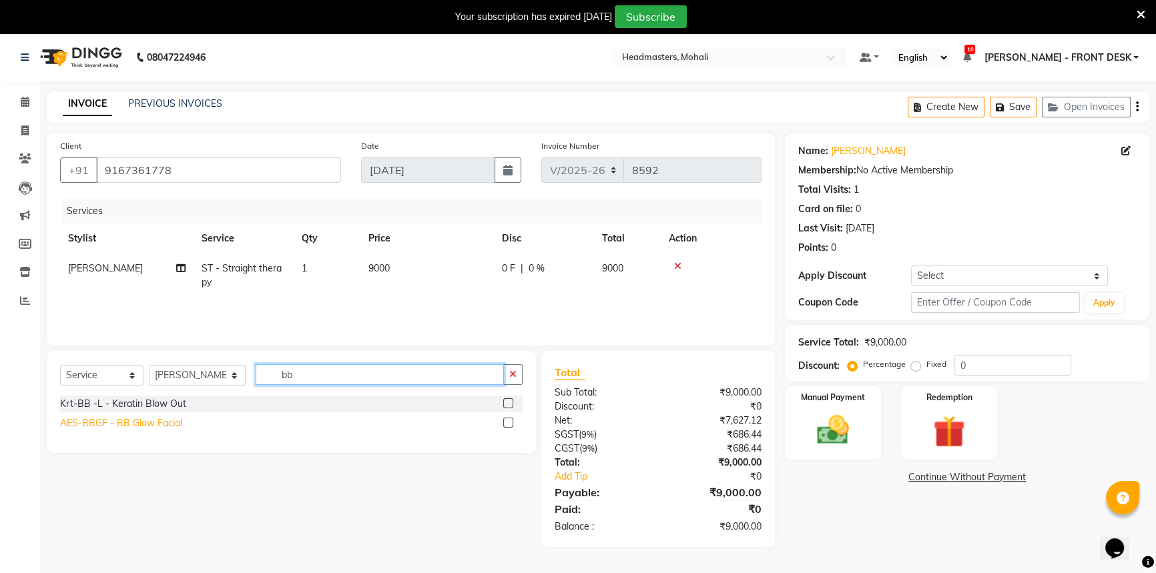
type input "bb"
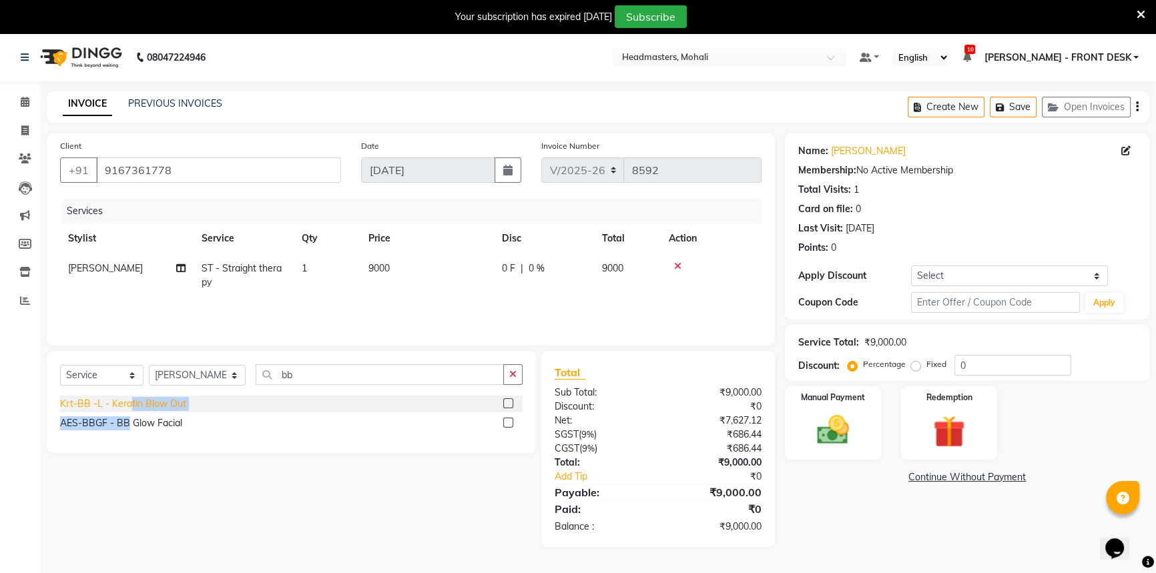
drag, startPoint x: 126, startPoint y: 421, endPoint x: 128, endPoint y: 404, distance: 16.8
click at [128, 404] on div "Krt-BB -L - Keratin Blow Out AES-BBGF - BB Glow Facial" at bounding box center [291, 415] width 463 height 39
click at [128, 403] on div "Krt-BB -L - Keratin Blow Out" at bounding box center [123, 404] width 126 height 14
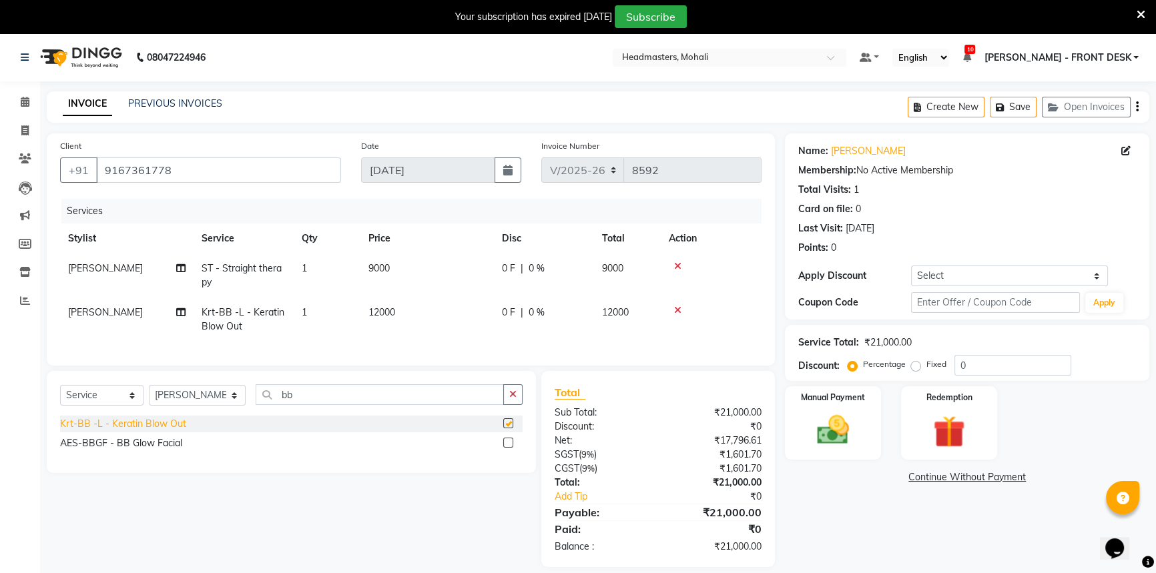
checkbox input "false"
click at [502, 307] on span "0 F" at bounding box center [508, 313] width 13 height 14
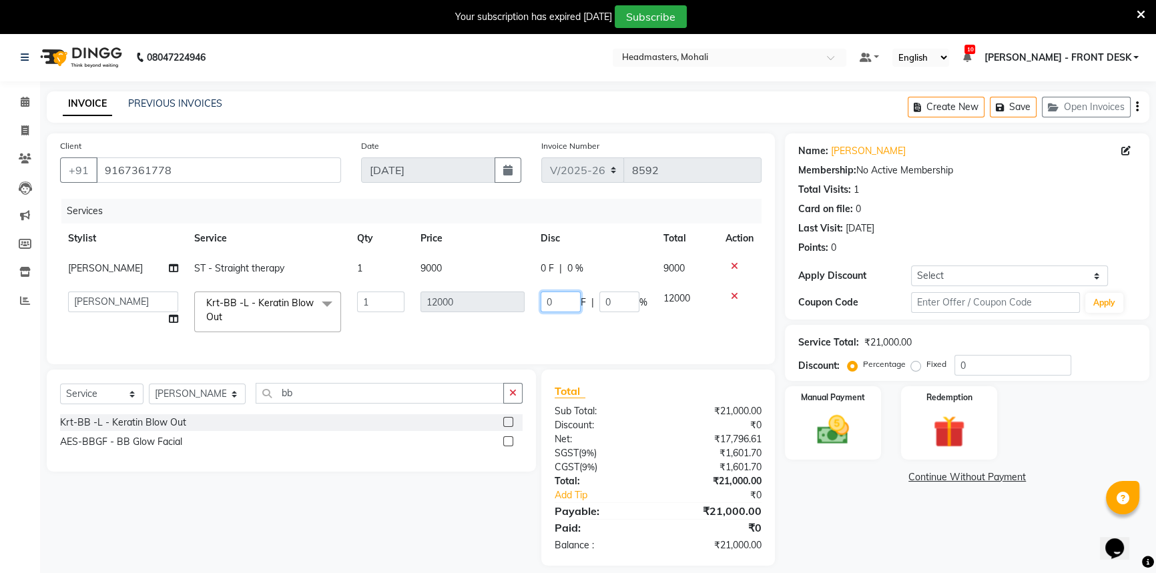
click at [545, 298] on input "0" at bounding box center [561, 302] width 40 height 21
click at [571, 300] on input "0" at bounding box center [561, 302] width 40 height 21
type input "06000"
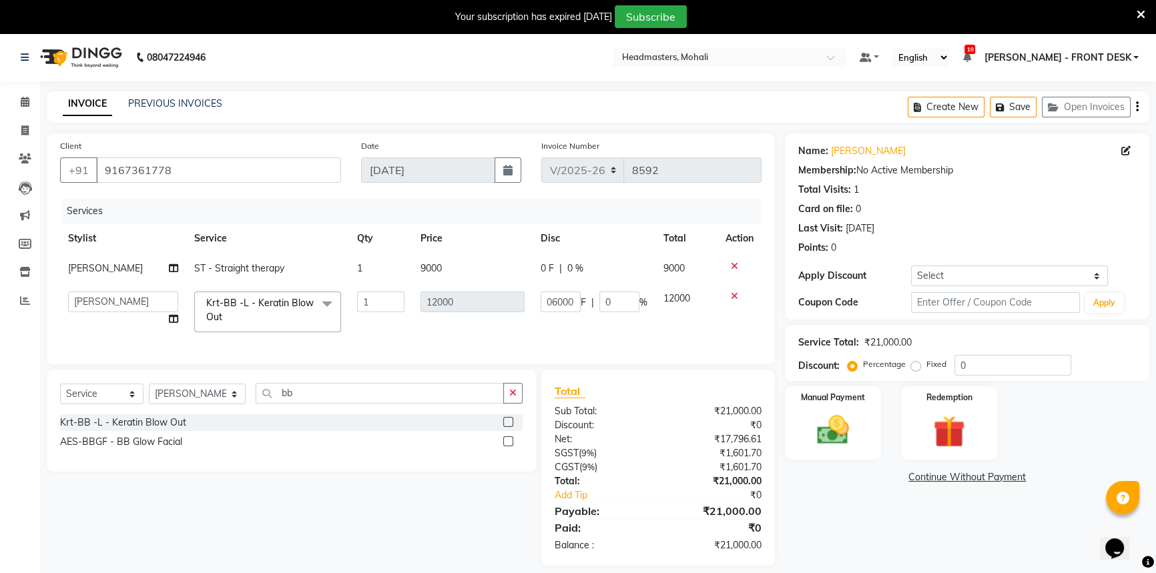
click at [549, 265] on div "0 F | 0 %" at bounding box center [594, 269] width 107 height 14
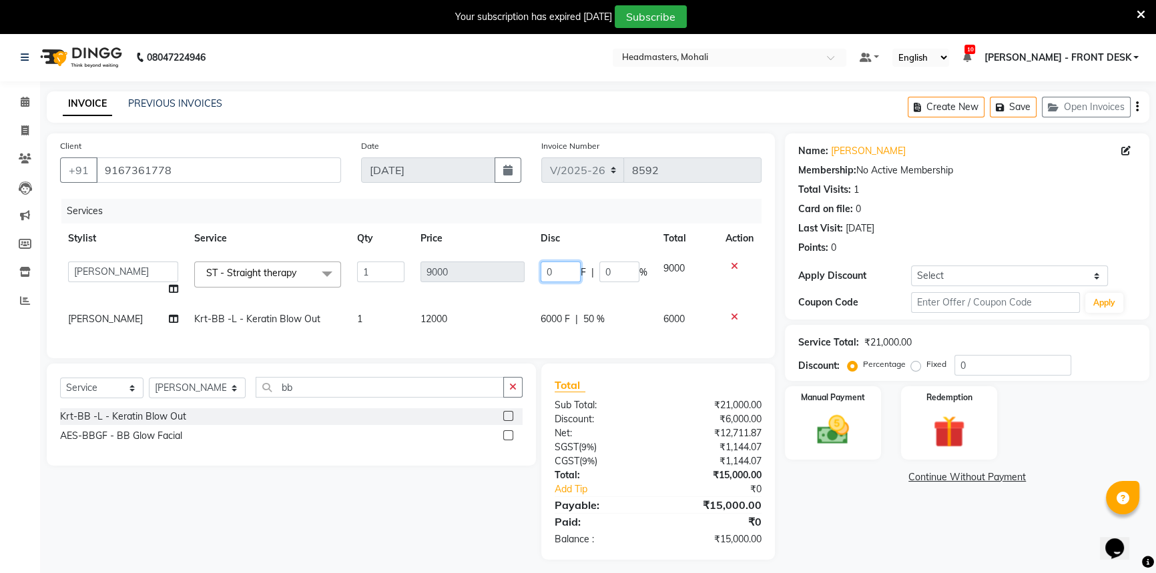
click at [563, 274] on input "0" at bounding box center [561, 272] width 40 height 21
type input "02000"
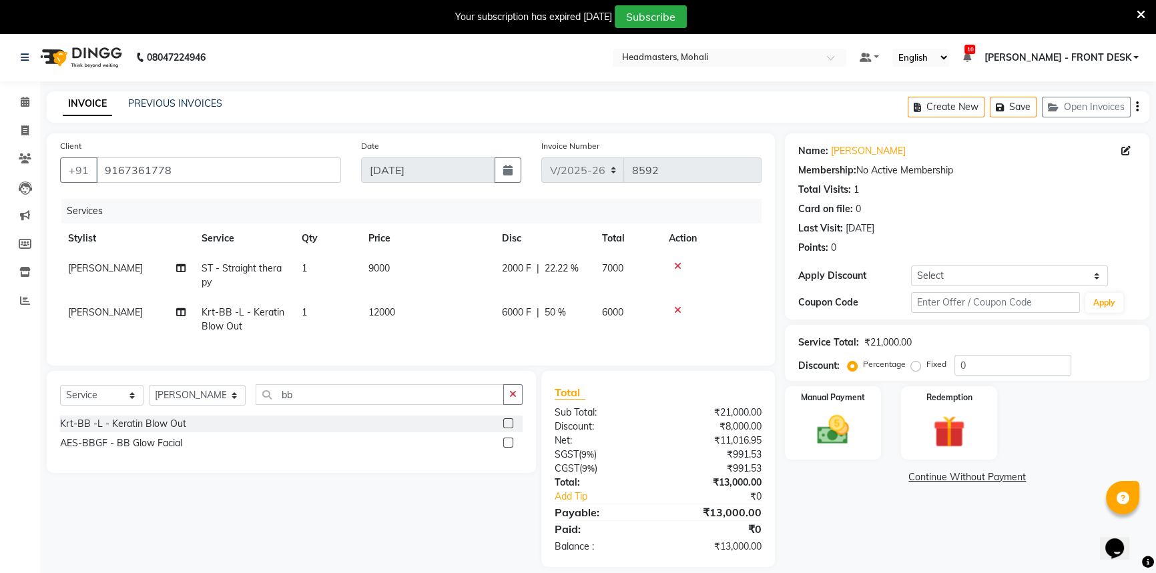
click at [619, 340] on div "Services Stylist Service Qty Price Disc Total Action [PERSON_NAME] ST - Straigh…" at bounding box center [411, 276] width 702 height 154
drag, startPoint x: 864, startPoint y: 415, endPoint x: 858, endPoint y: 419, distance: 7.6
click at [864, 417] on div "Manual Payment" at bounding box center [833, 423] width 100 height 76
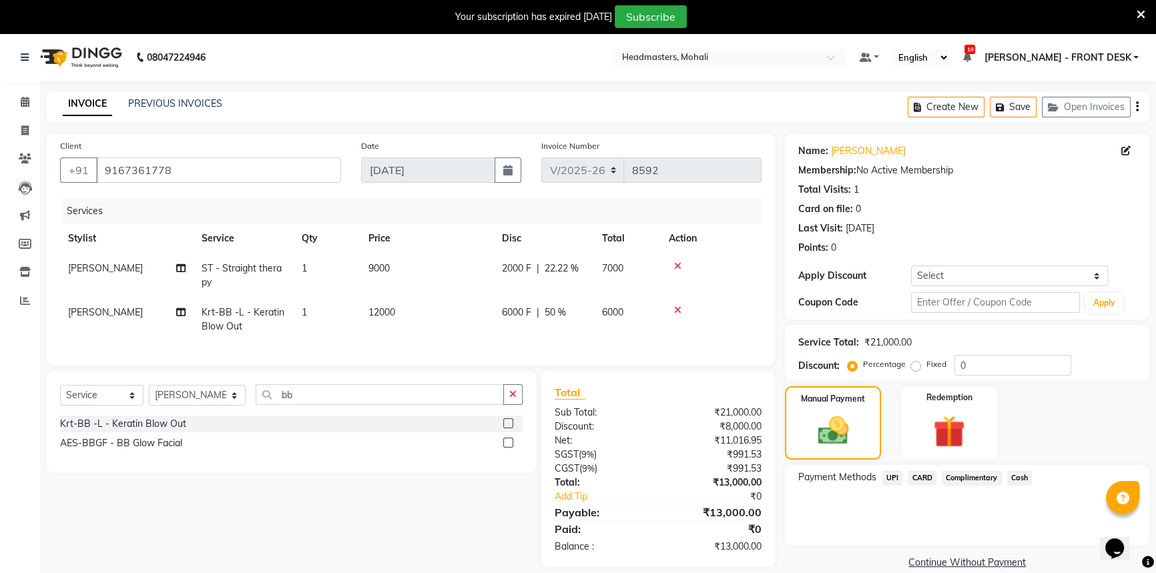
click at [881, 486] on div "UPI" at bounding box center [889, 480] width 26 height 18
click at [890, 474] on span "UPI" at bounding box center [892, 478] width 21 height 15
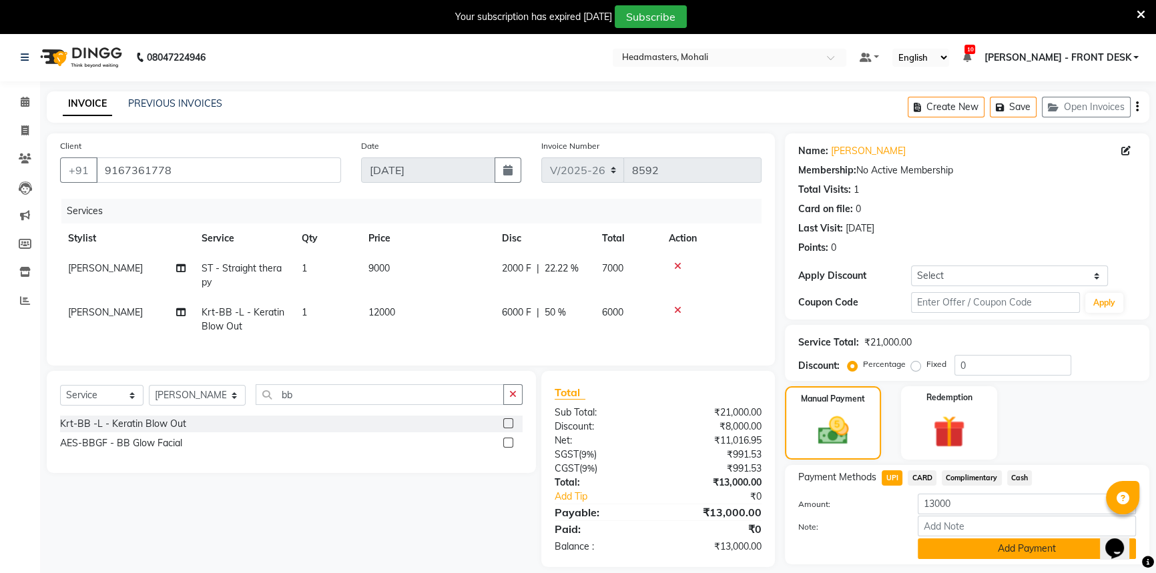
click at [1015, 547] on button "Add Payment" at bounding box center [1027, 549] width 218 height 21
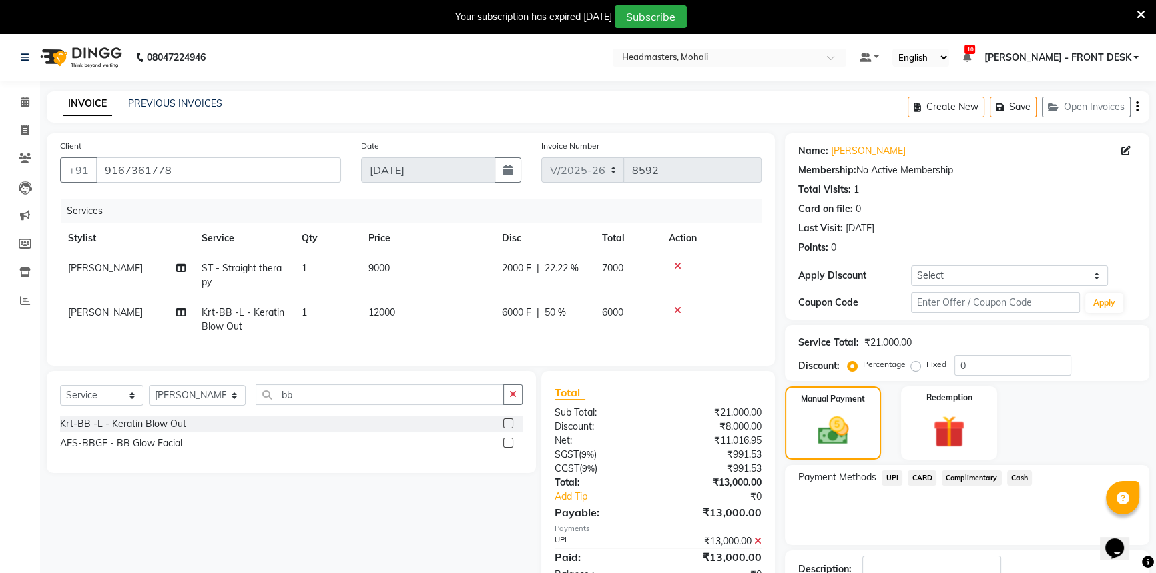
scroll to position [74, 0]
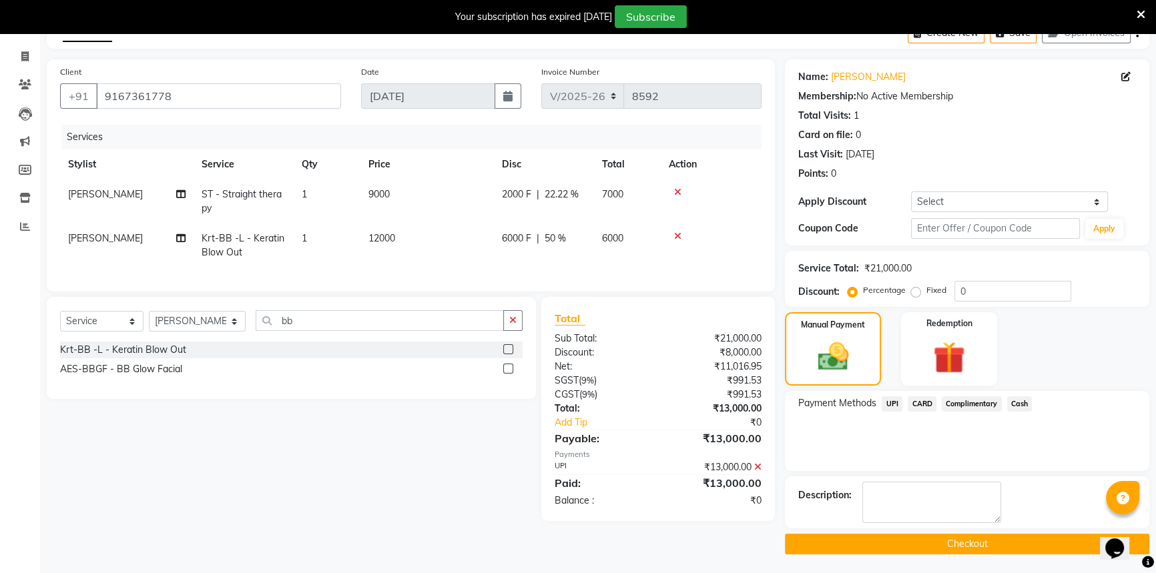
click at [1015, 535] on button "Checkout" at bounding box center [967, 544] width 364 height 21
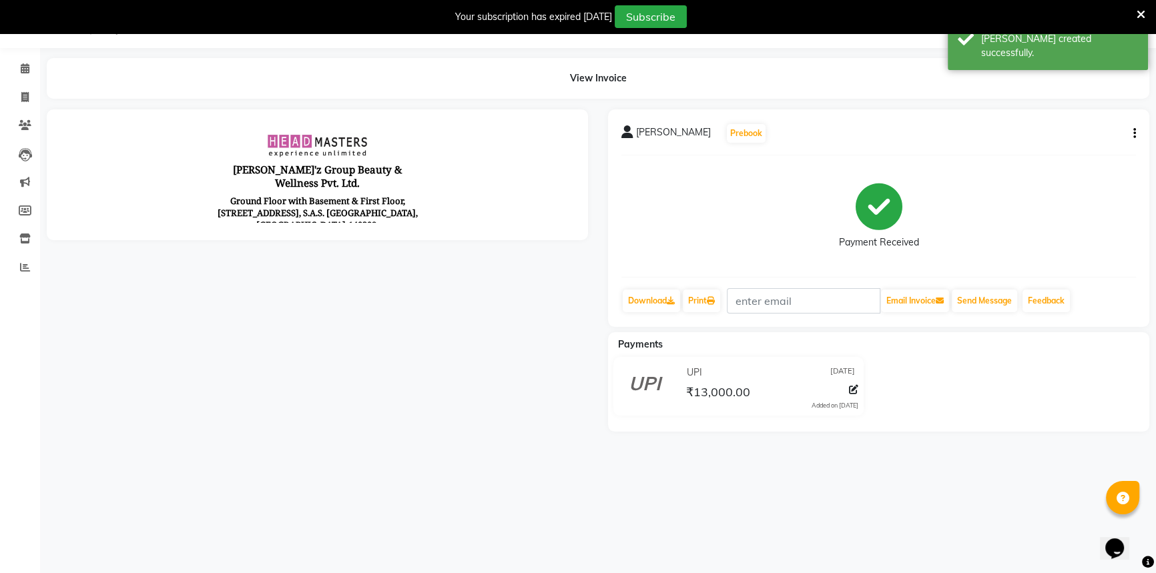
scroll to position [74, 0]
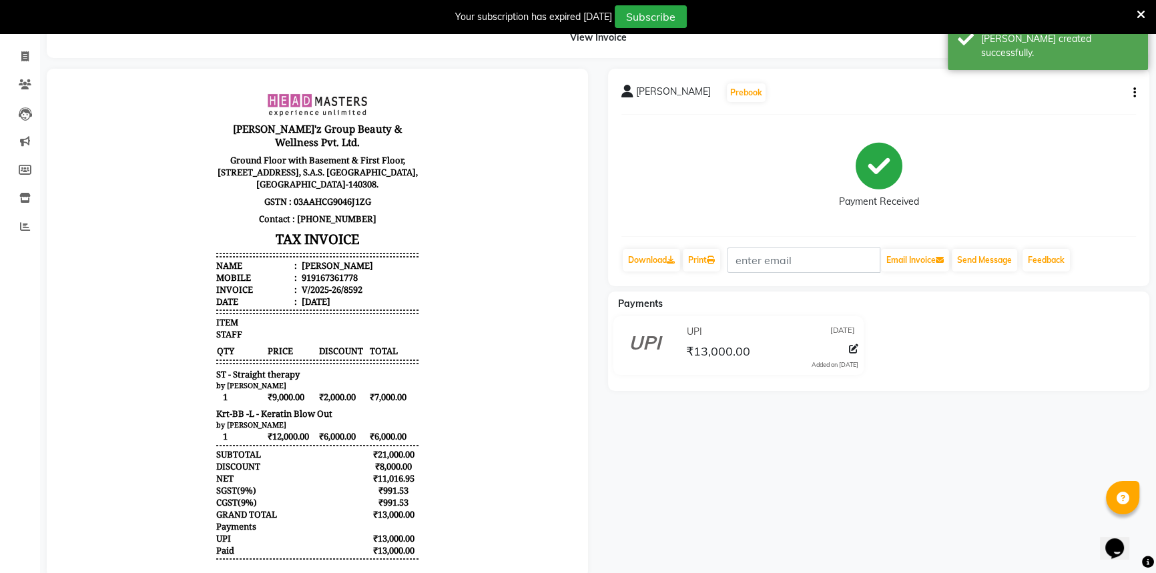
click at [21, 73] on li "Clients" at bounding box center [20, 85] width 40 height 29
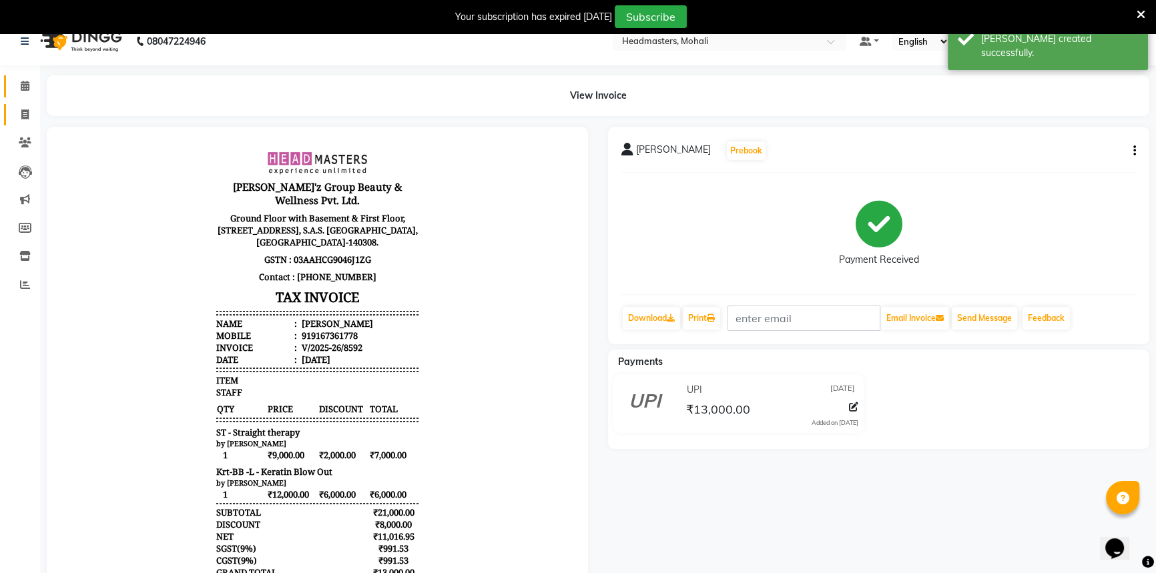
scroll to position [0, 0]
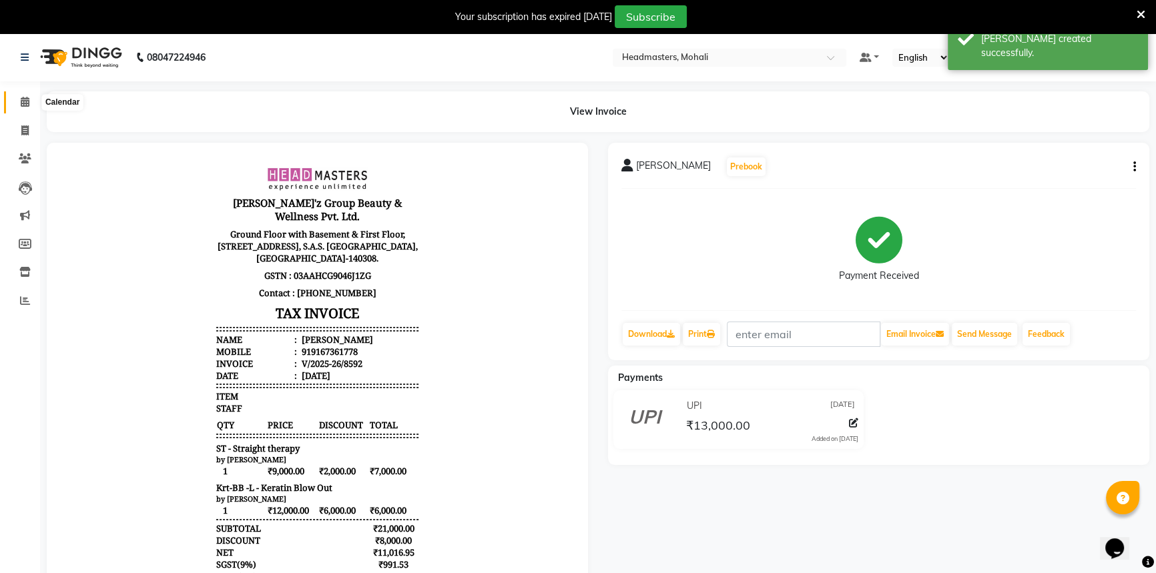
click at [30, 99] on span at bounding box center [24, 102] width 23 height 15
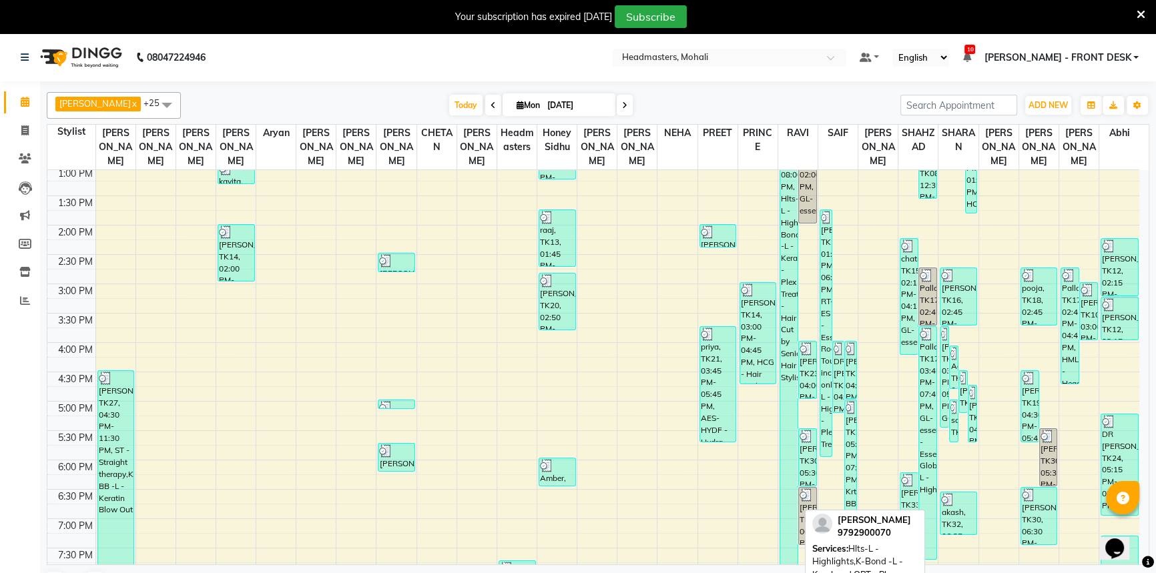
scroll to position [409, 0]
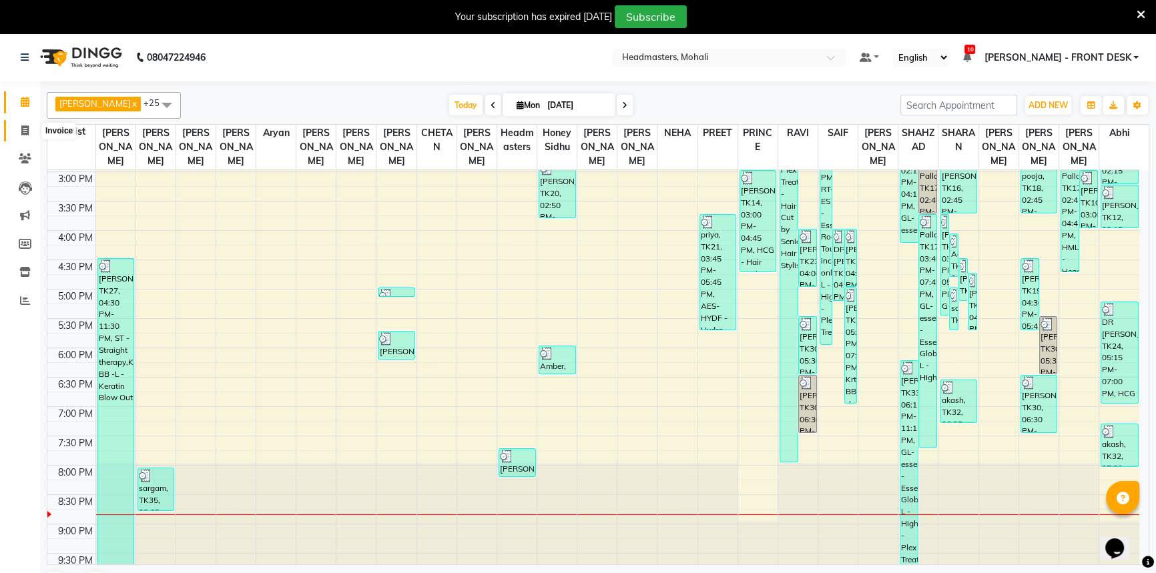
click at [21, 125] on icon at bounding box center [24, 130] width 7 height 10
select select "service"
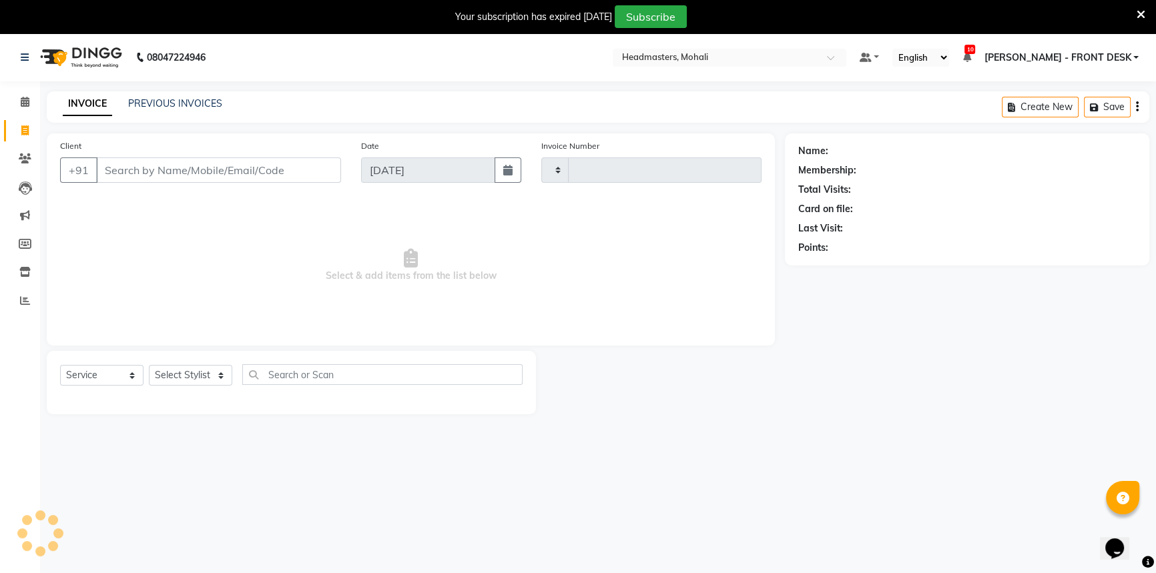
type input "8593"
select select "6604"
click at [255, 190] on div "Client +91" at bounding box center [200, 166] width 301 height 55
click at [258, 190] on div "Client +91" at bounding box center [200, 166] width 301 height 55
click at [243, 170] on input "Client" at bounding box center [218, 170] width 245 height 25
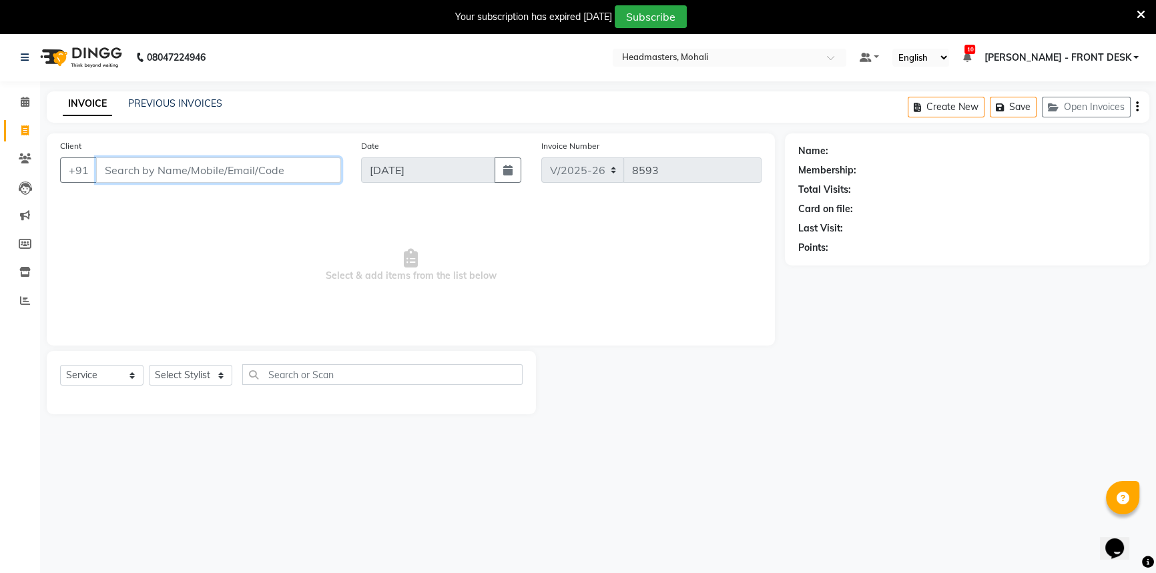
select select "51116"
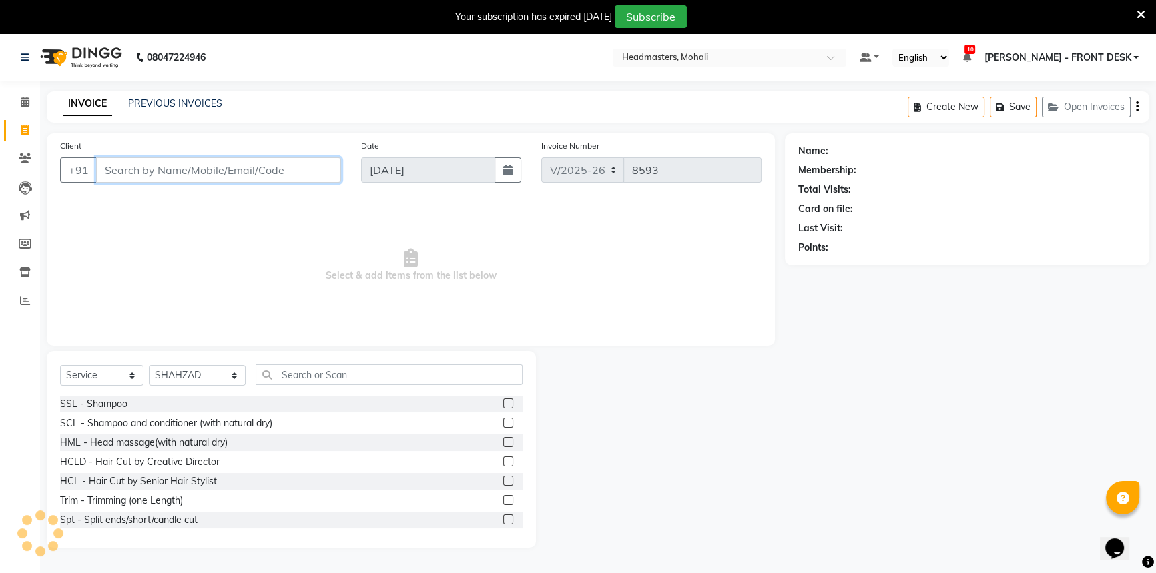
click at [240, 168] on input "Client" at bounding box center [218, 170] width 245 height 25
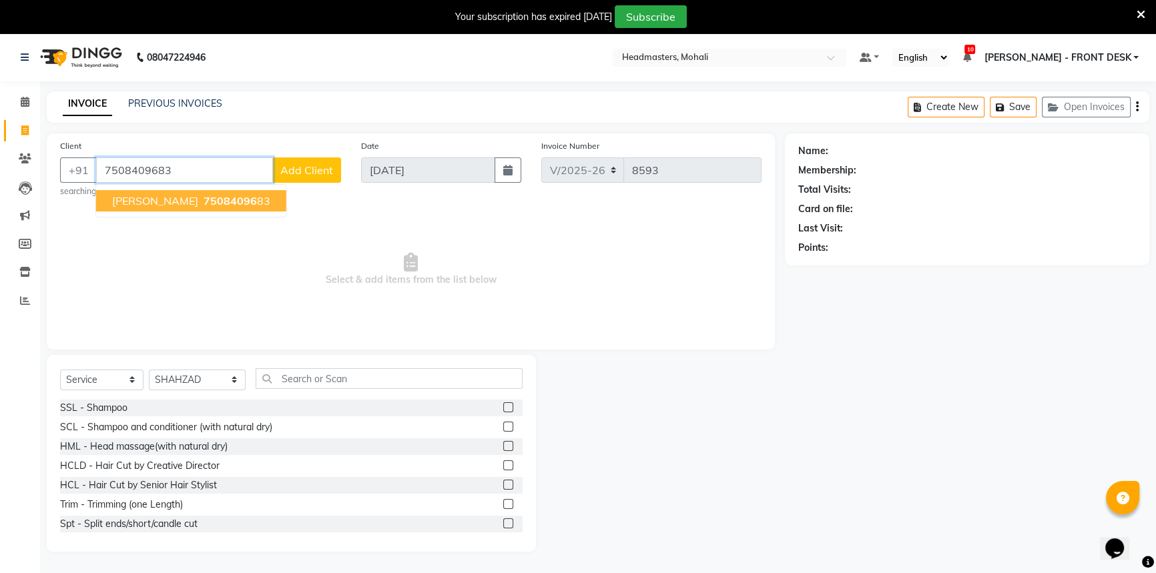
type input "7508409683"
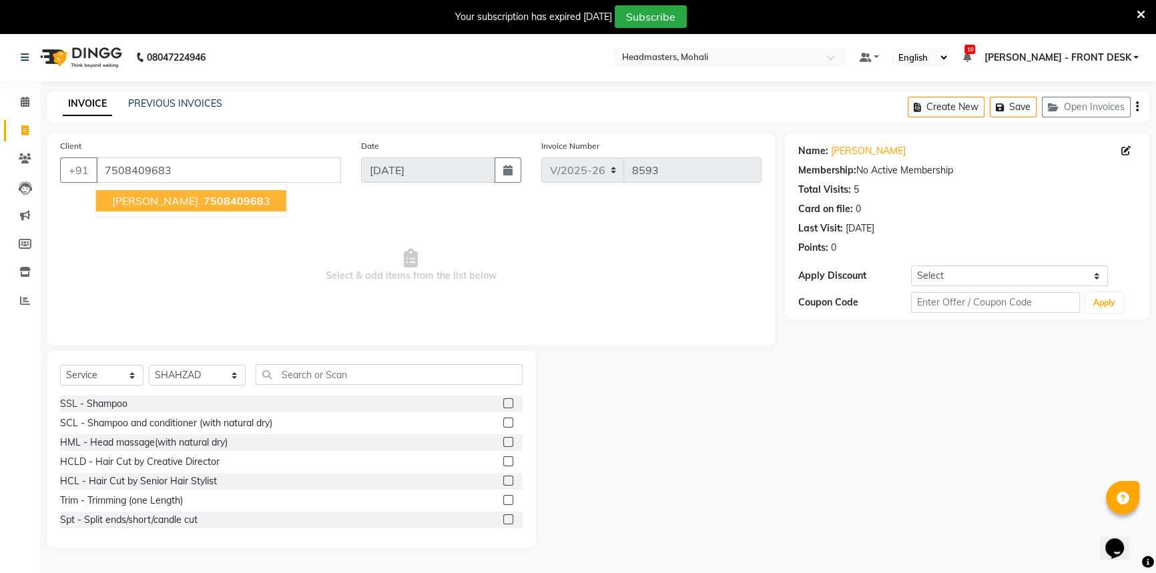
drag, startPoint x: 177, startPoint y: 194, endPoint x: 157, endPoint y: 246, distance: 55.8
click at [204, 198] on span "750840968" at bounding box center [234, 200] width 60 height 13
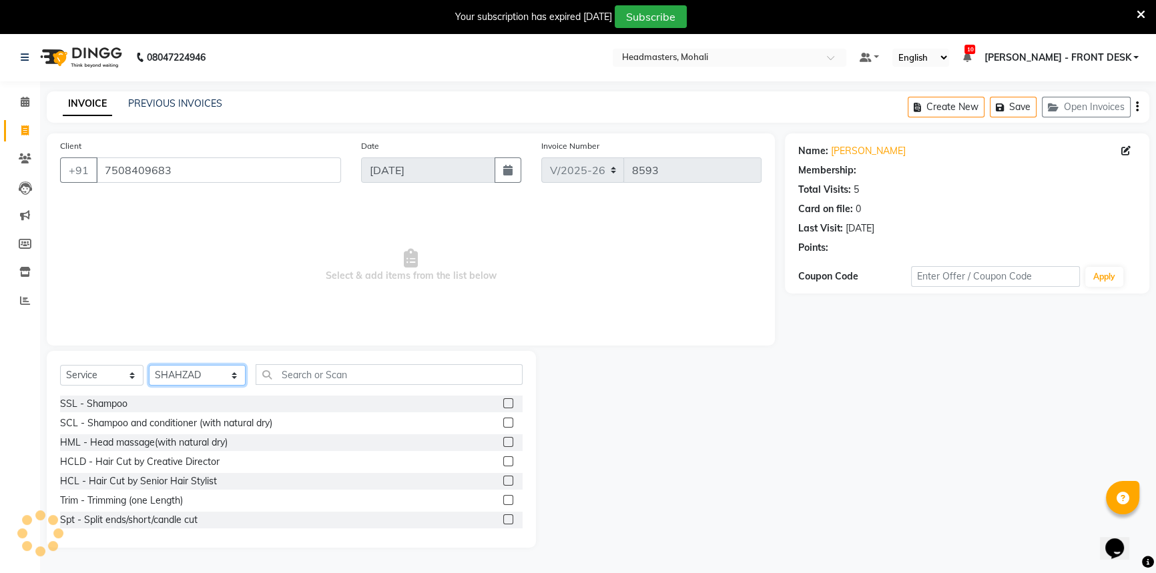
click at [212, 383] on select "Select Stylist [PERSON_NAME] [PERSON_NAME] [PERSON_NAME] [PERSON_NAME] [PERSON_…" at bounding box center [197, 375] width 97 height 21
select select "61308"
click at [149, 365] on select "Select Stylist [PERSON_NAME] [PERSON_NAME] [PERSON_NAME] [PERSON_NAME] [PERSON_…" at bounding box center [197, 375] width 97 height 21
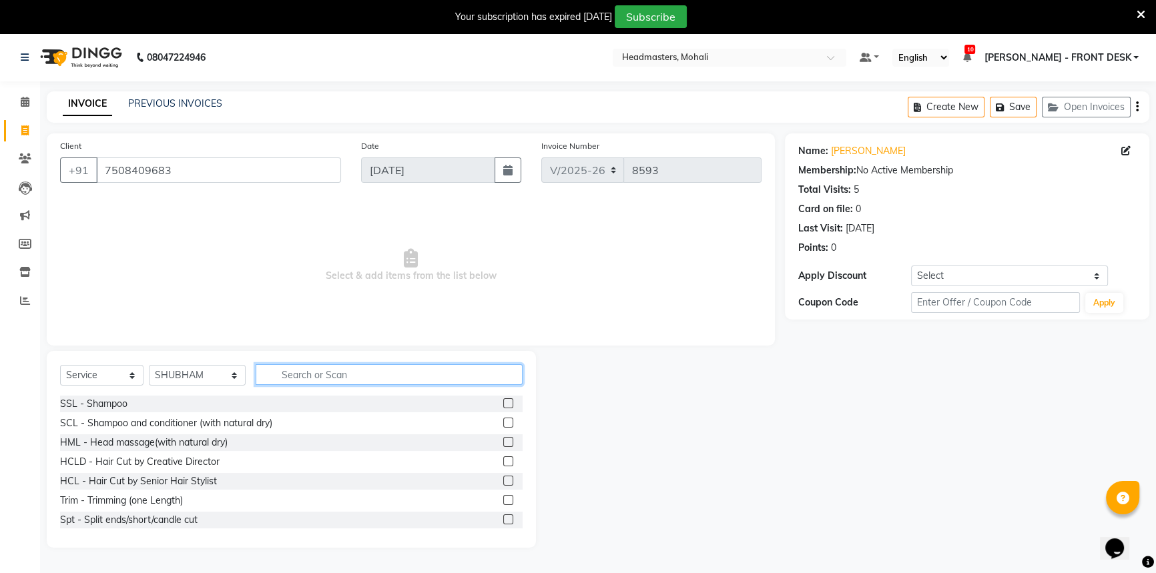
click at [328, 378] on input "text" at bounding box center [389, 374] width 267 height 21
type input "P"
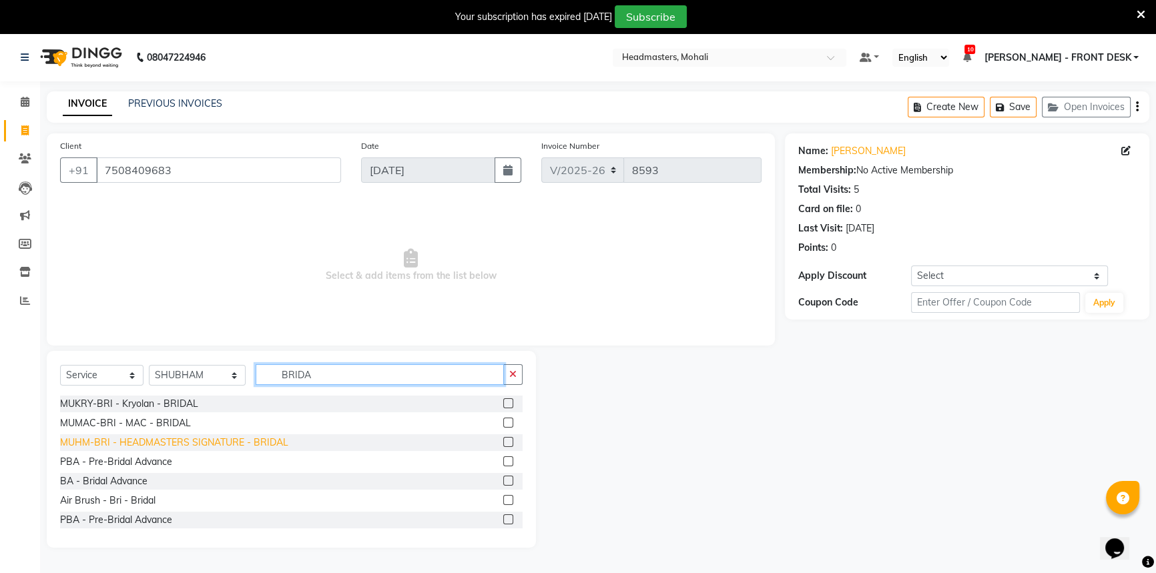
type input "BRIDA"
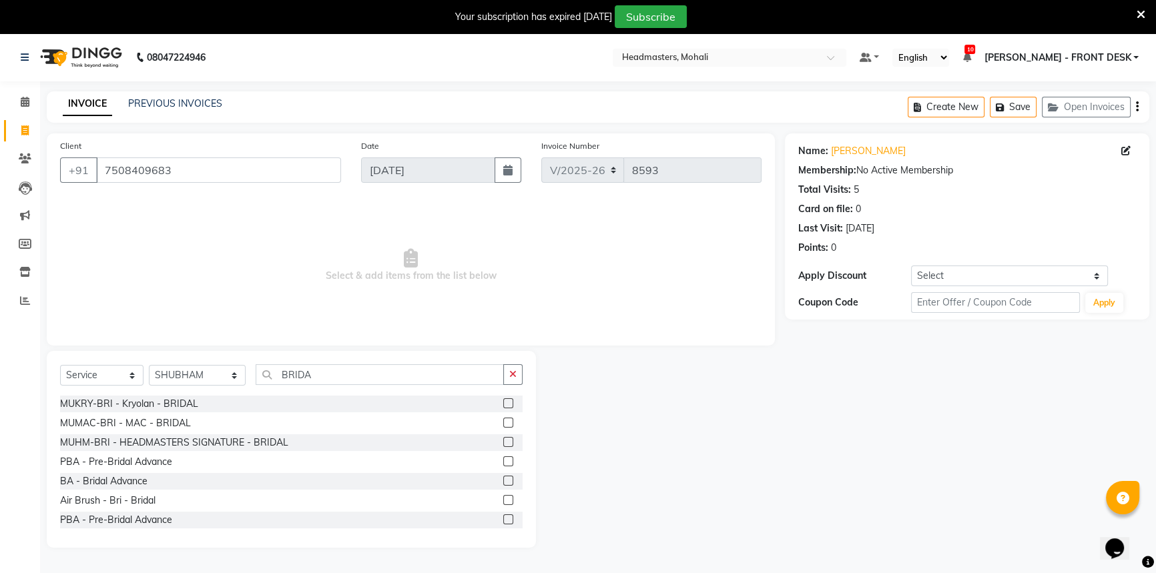
drag, startPoint x: 154, startPoint y: 439, endPoint x: 300, endPoint y: 371, distance: 161.3
click at [156, 439] on div "MUHM-BRI - HEADMASTERS SIGNATURE - BRIDAL" at bounding box center [174, 443] width 228 height 14
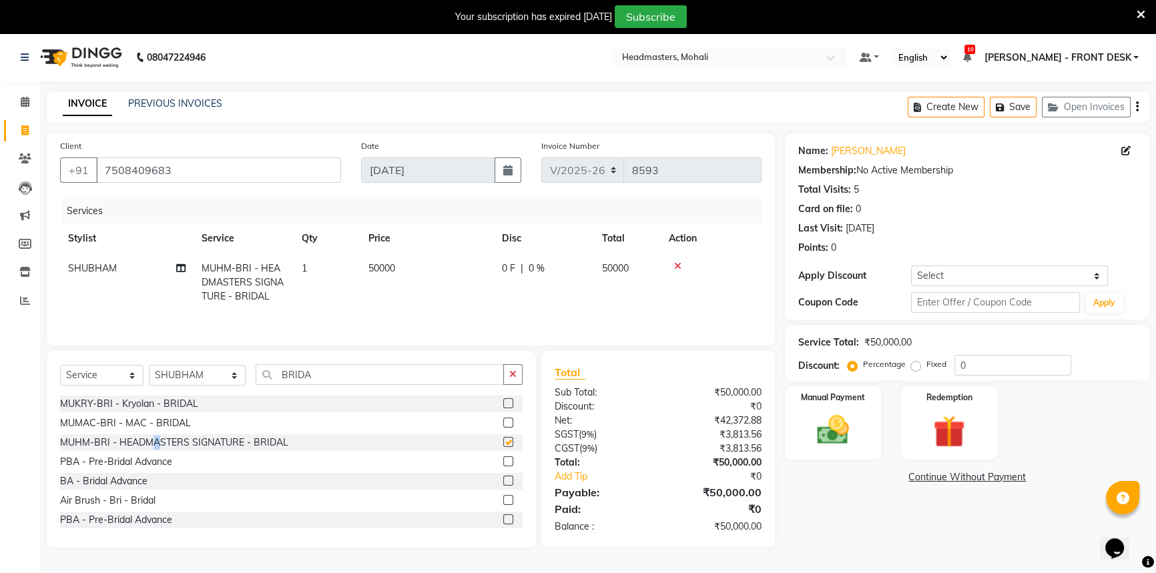
checkbox input "false"
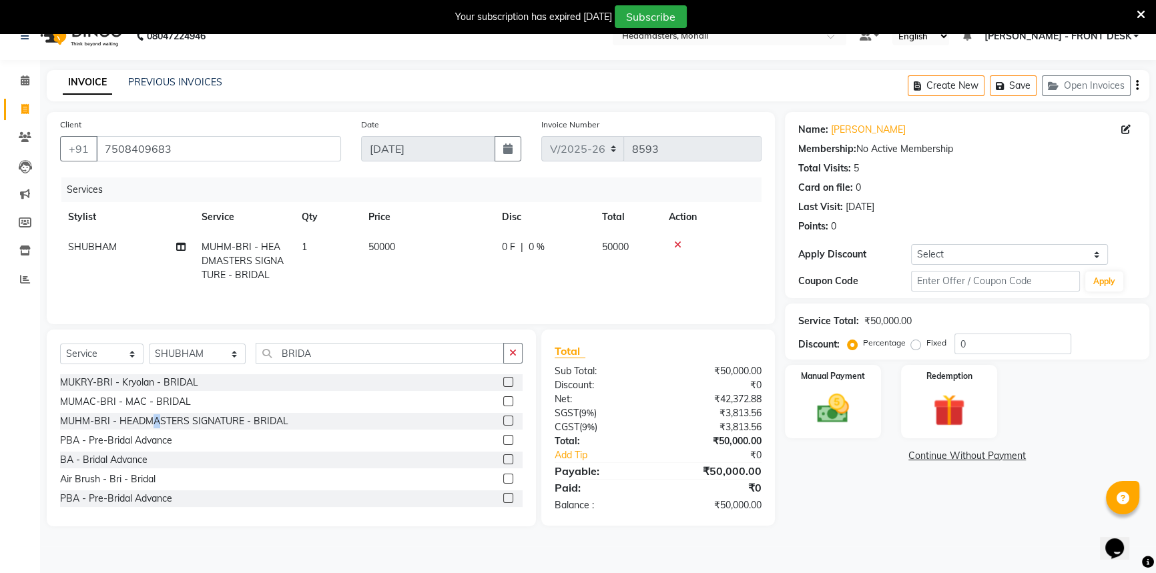
scroll to position [33, 0]
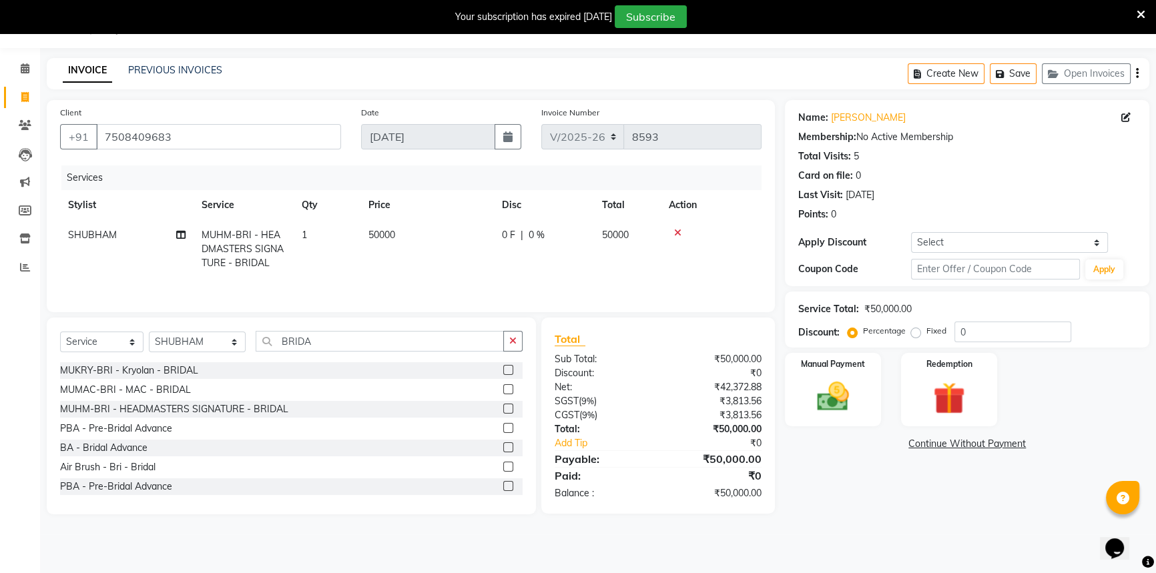
click at [471, 252] on td "50000" at bounding box center [427, 249] width 134 height 58
select select "61308"
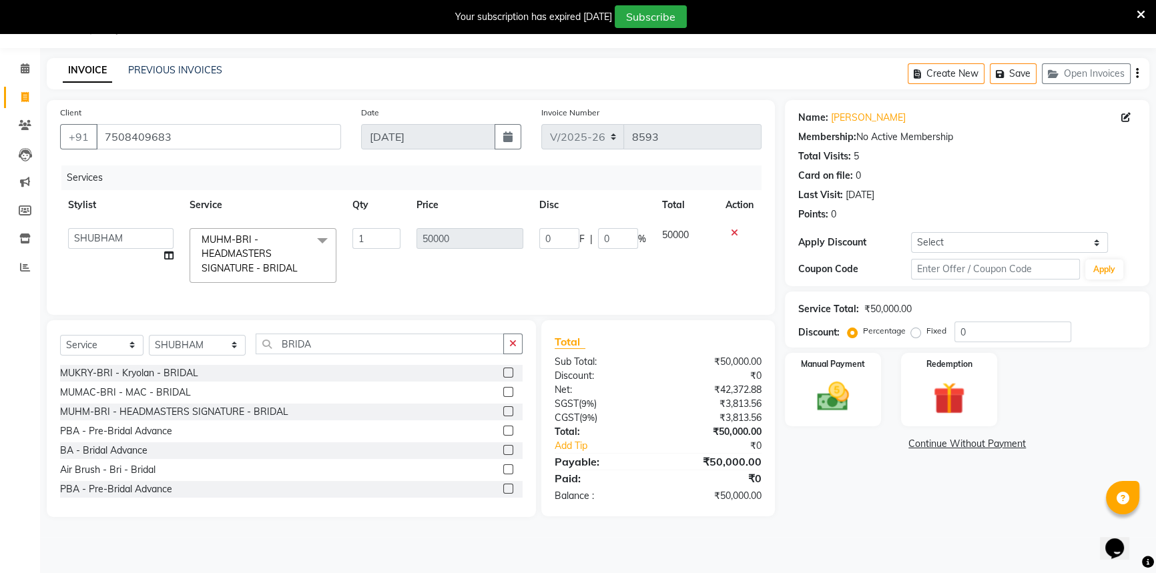
drag, startPoint x: 473, startPoint y: 252, endPoint x: 485, endPoint y: 248, distance: 12.7
click at [475, 252] on td "50000" at bounding box center [470, 255] width 123 height 71
click at [531, 247] on tr "[PERSON_NAME] [PERSON_NAME] [PERSON_NAME] [PERSON_NAME] [PERSON_NAME] [PERSON_N…" at bounding box center [411, 255] width 702 height 71
click at [535, 247] on td "0 F | 0 %" at bounding box center [592, 255] width 123 height 71
drag, startPoint x: 193, startPoint y: 357, endPoint x: 197, endPoint y: 346, distance: 12.0
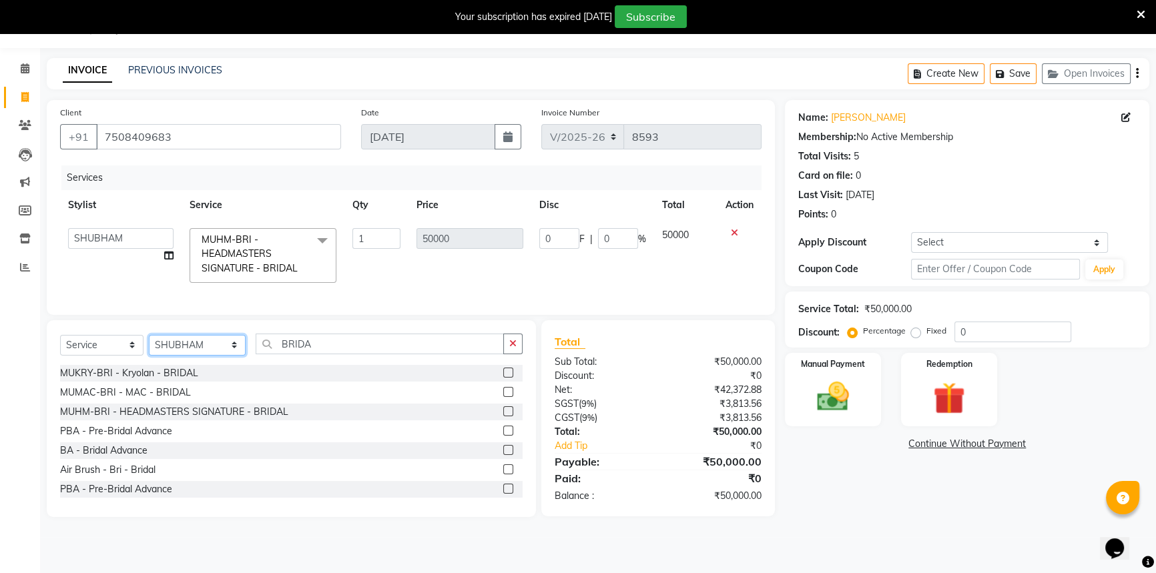
click at [197, 346] on select "Select Stylist [PERSON_NAME] [PERSON_NAME] [PERSON_NAME] [PERSON_NAME] [PERSON_…" at bounding box center [197, 345] width 97 height 21
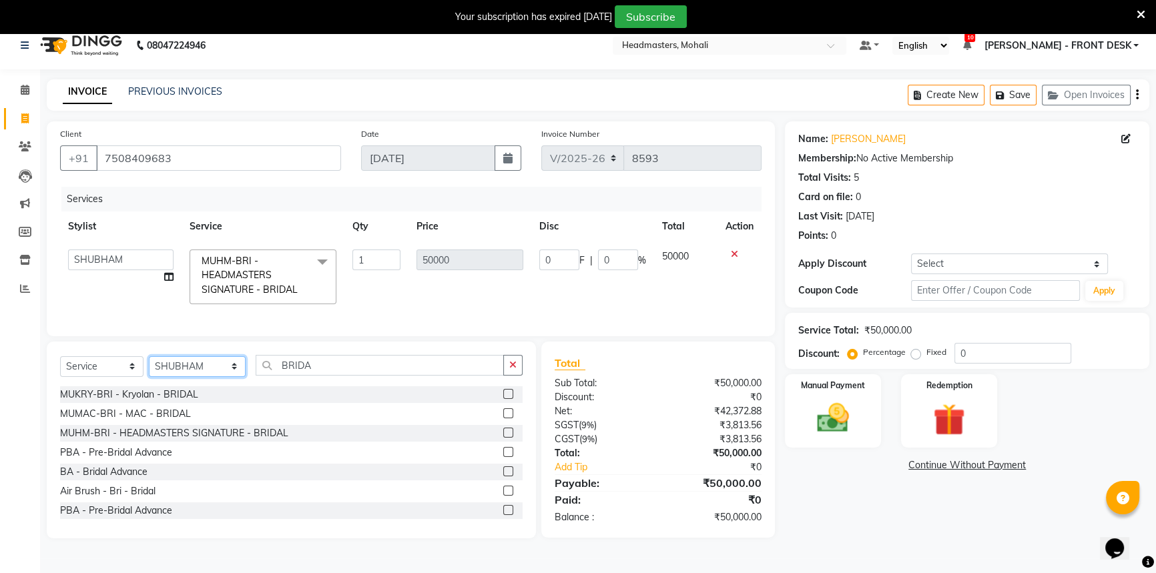
scroll to position [0, 0]
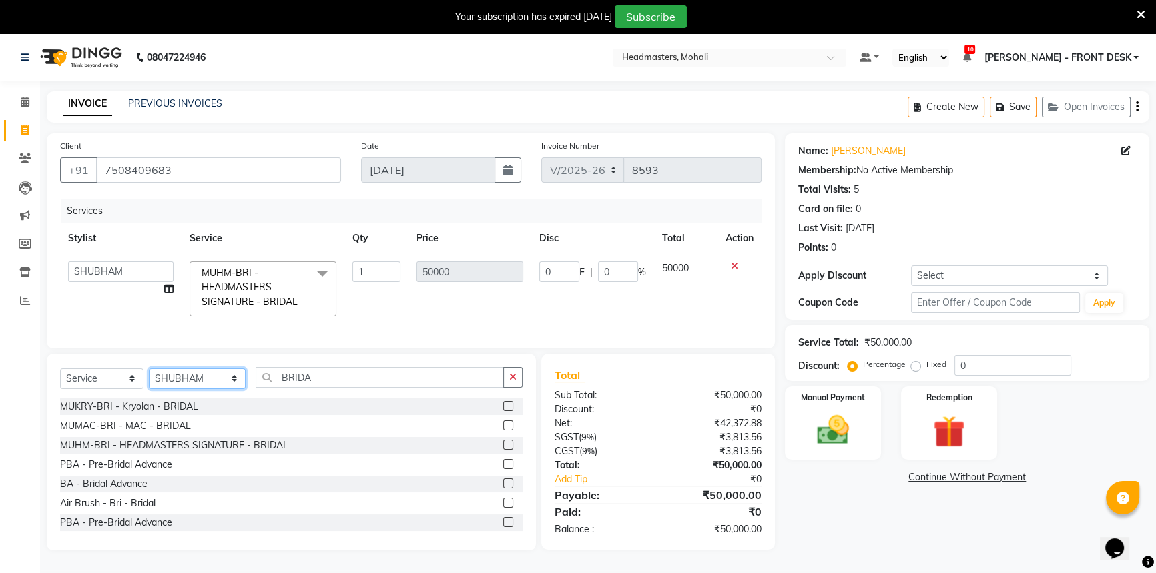
drag, startPoint x: 211, startPoint y: 386, endPoint x: 212, endPoint y: 380, distance: 6.8
click at [212, 380] on select "Select Stylist [PERSON_NAME] [PERSON_NAME] [PERSON_NAME] [PERSON_NAME] [PERSON_…" at bounding box center [197, 378] width 97 height 21
click at [149, 377] on select "Select Stylist [PERSON_NAME] [PERSON_NAME] [PERSON_NAME] [PERSON_NAME] [PERSON_…" at bounding box center [197, 378] width 97 height 21
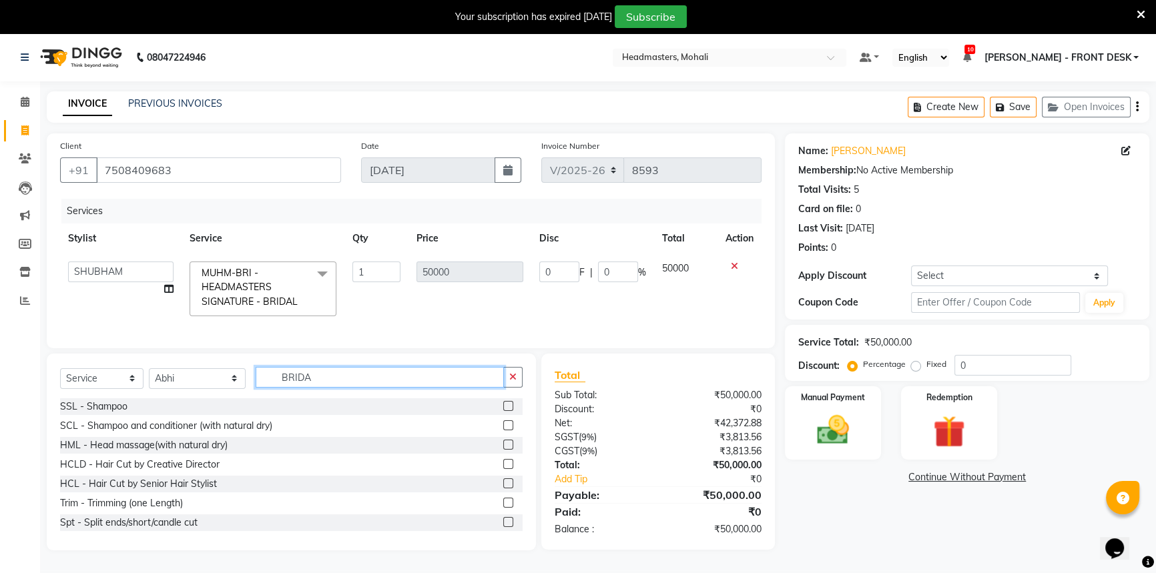
drag, startPoint x: 362, startPoint y: 380, endPoint x: 359, endPoint y: 388, distance: 7.8
click at [362, 382] on input "BRIDA" at bounding box center [380, 377] width 248 height 21
click at [358, 388] on input "BRIDA" at bounding box center [380, 377] width 248 height 21
click at [362, 388] on input "BRIDA" at bounding box center [380, 377] width 248 height 21
click at [219, 379] on select "Select Stylist [PERSON_NAME] [PERSON_NAME] [PERSON_NAME] [PERSON_NAME] [PERSON_…" at bounding box center [197, 378] width 97 height 21
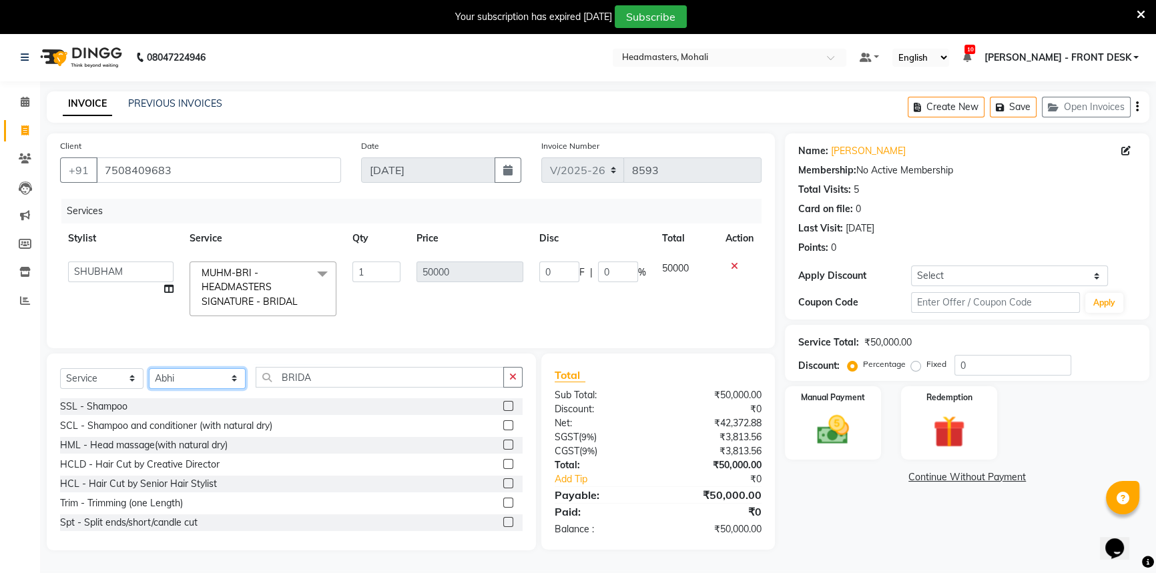
select select "63773"
click at [149, 377] on select "Select Stylist [PERSON_NAME] [PERSON_NAME] [PERSON_NAME] [PERSON_NAME] [PERSON_…" at bounding box center [197, 378] width 97 height 21
drag, startPoint x: 374, startPoint y: 397, endPoint x: 274, endPoint y: 381, distance: 101.3
click at [274, 382] on div "Select Service Product Membership Package Voucher Prepaid Gift Card Select Styl…" at bounding box center [291, 382] width 463 height 31
drag, startPoint x: 324, startPoint y: 393, endPoint x: 258, endPoint y: 391, distance: 66.1
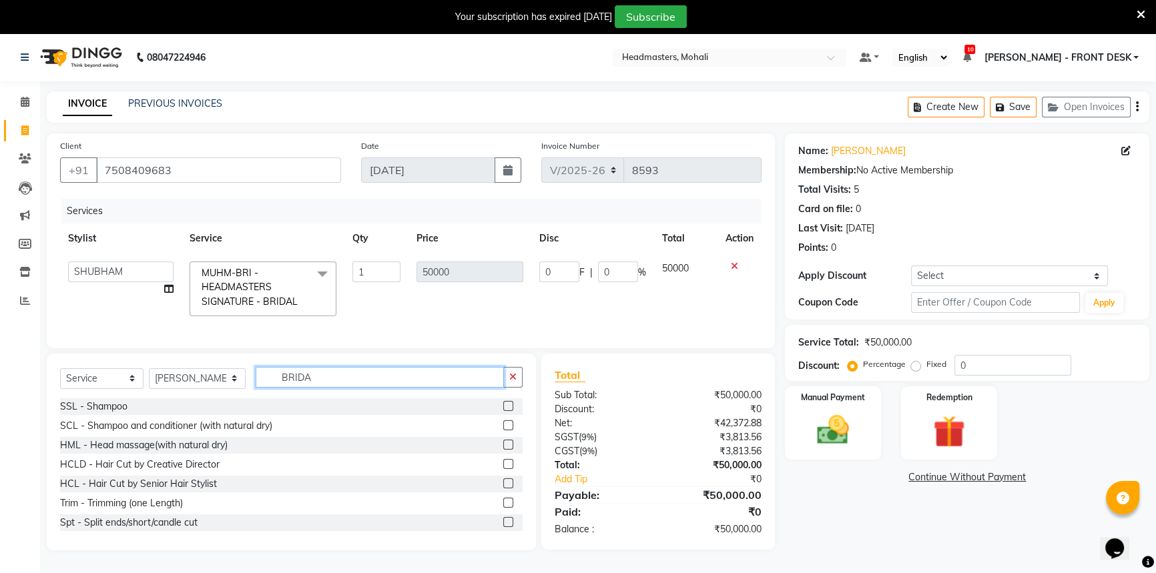
click at [258, 388] on input "BRIDA" at bounding box center [380, 377] width 248 height 21
drag, startPoint x: 255, startPoint y: 396, endPoint x: 266, endPoint y: 392, distance: 12.0
click at [263, 388] on input "text" at bounding box center [389, 377] width 267 height 21
click at [268, 388] on input "text" at bounding box center [389, 377] width 267 height 21
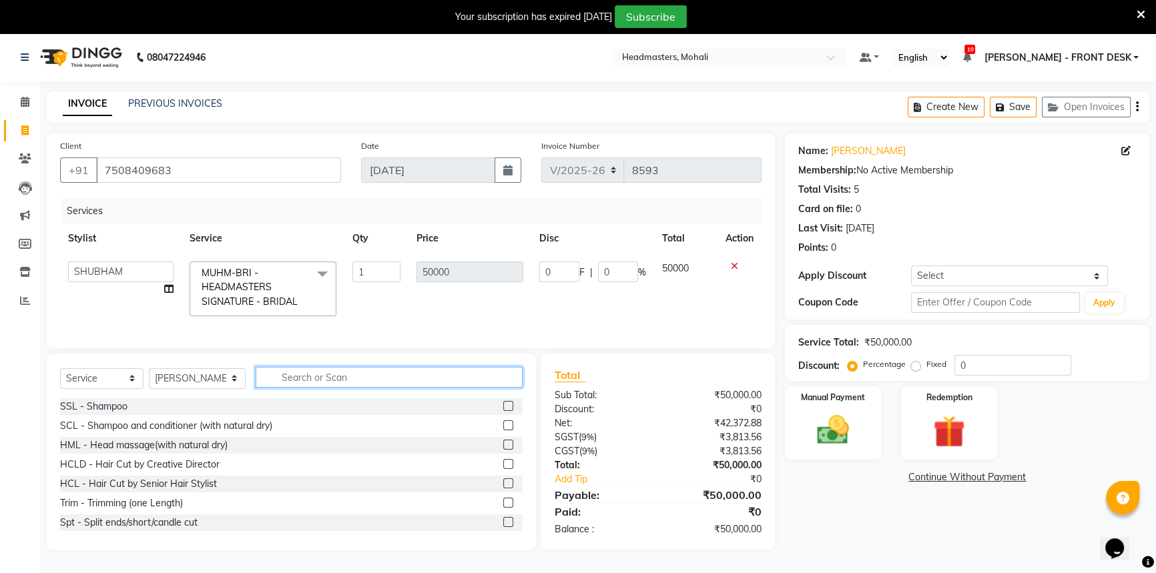
click at [301, 388] on input "text" at bounding box center [389, 377] width 267 height 21
click at [555, 276] on input "0" at bounding box center [559, 272] width 40 height 21
type input "011200"
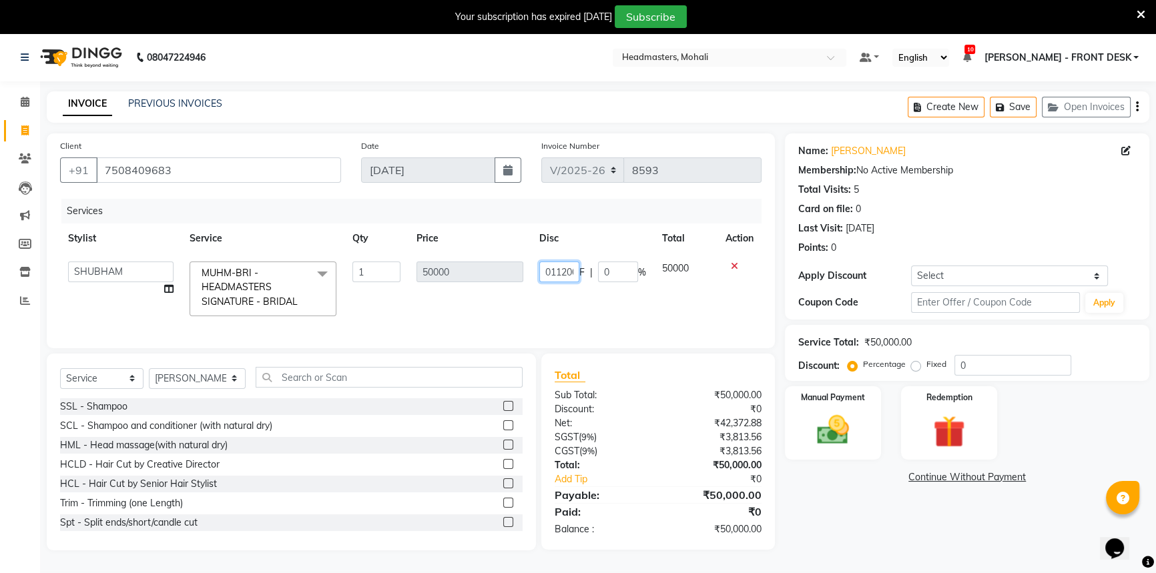
scroll to position [0, 5]
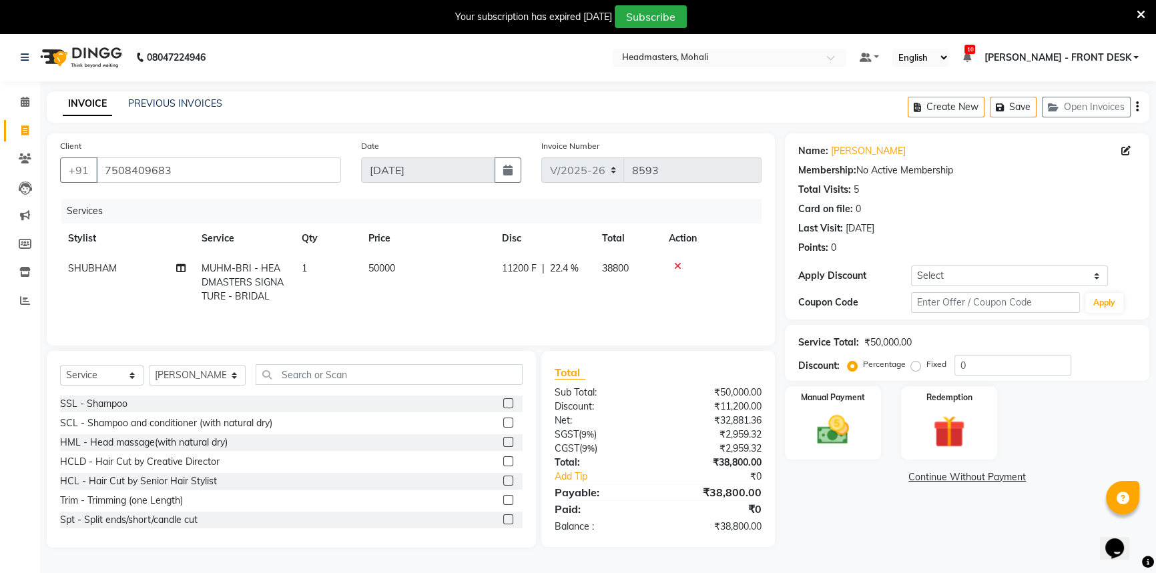
click at [609, 304] on tr "[PERSON_NAME]-BRI - HEADMASTERS SIGNATURE - BRIDAL 1 50000 11200 F | 22.4 % 388…" at bounding box center [411, 283] width 702 height 58
click at [565, 290] on td "11200 F | 22.4 %" at bounding box center [544, 283] width 100 height 58
select select "61308"
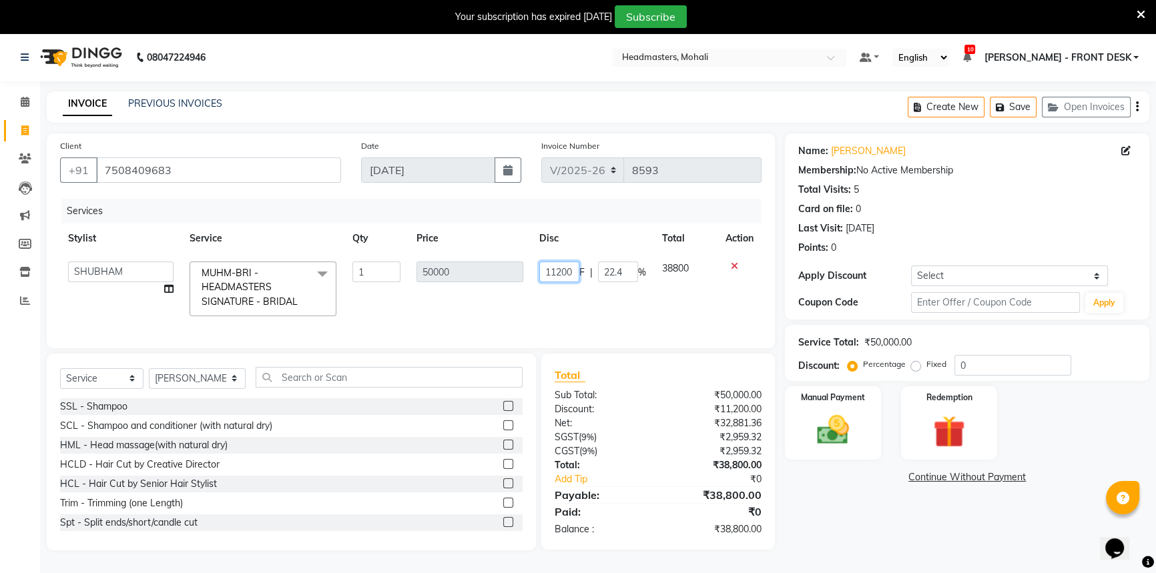
click at [569, 271] on input "11200" at bounding box center [559, 272] width 40 height 21
click at [507, 274] on tr "[PERSON_NAME] [PERSON_NAME] [PERSON_NAME] [PERSON_NAME] [PERSON_NAME] [PERSON_N…" at bounding box center [411, 289] width 702 height 71
type input "38800"
drag, startPoint x: 439, startPoint y: 308, endPoint x: 401, endPoint y: 316, distance: 38.8
click at [426, 312] on div "Services Stylist Service Qty Price Disc Total Action [PERSON_NAME] [PERSON_NAME…" at bounding box center [411, 267] width 702 height 136
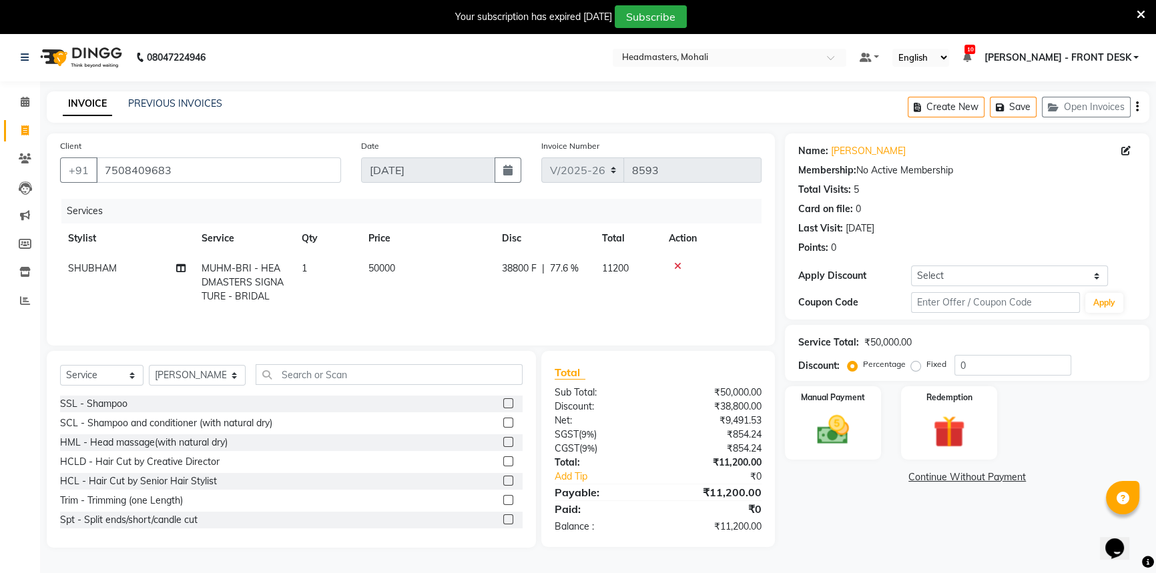
click at [272, 387] on div "Select Service Product Membership Package Voucher Prepaid Gift Card Select Styl…" at bounding box center [291, 379] width 463 height 31
click at [275, 377] on input "text" at bounding box center [389, 374] width 267 height 21
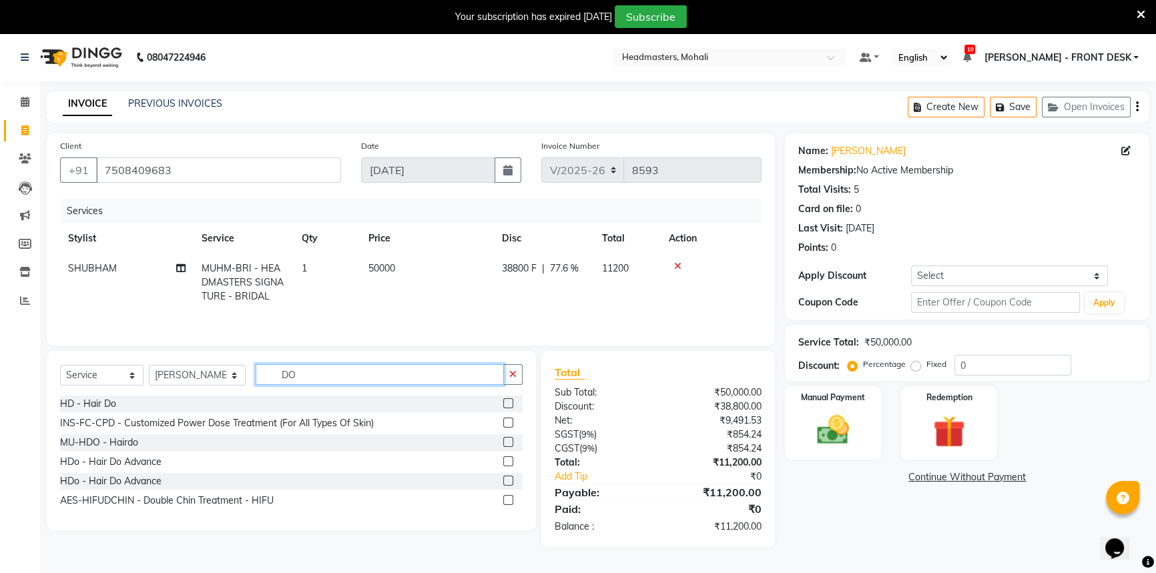
type input "DO"
drag, startPoint x: 79, startPoint y: 387, endPoint x: 87, endPoint y: 397, distance: 11.9
click at [81, 390] on div "Select Service Product Membership Package Voucher Prepaid Gift Card Select Styl…" at bounding box center [291, 379] width 463 height 31
click at [93, 402] on div "HD - Hair Do" at bounding box center [88, 404] width 56 height 14
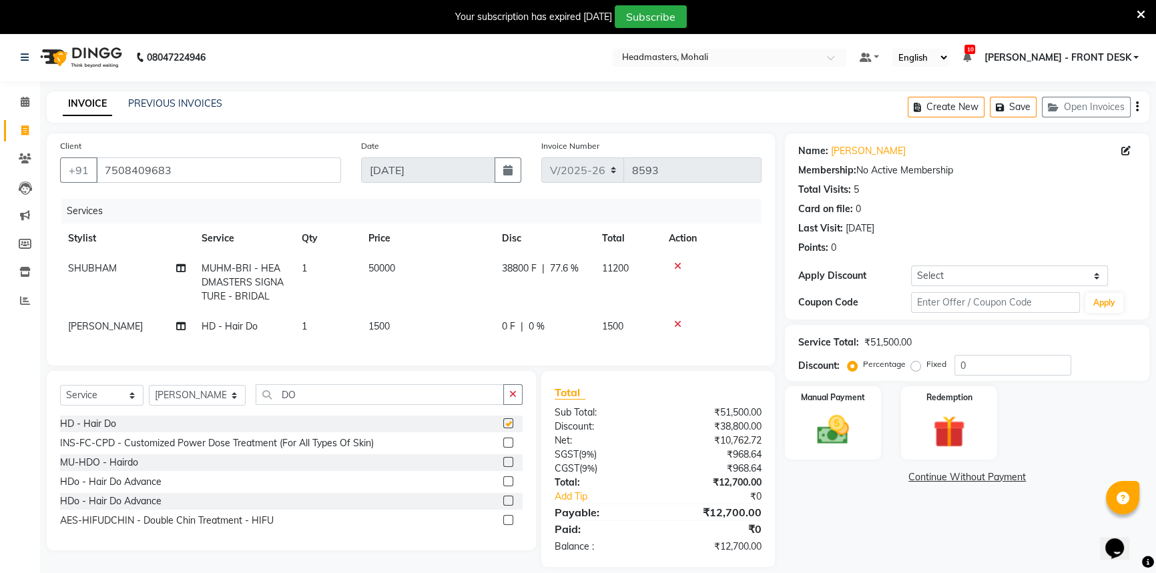
checkbox input "false"
click at [140, 489] on div "HDo - Hair Do Advance" at bounding box center [110, 482] width 101 height 14
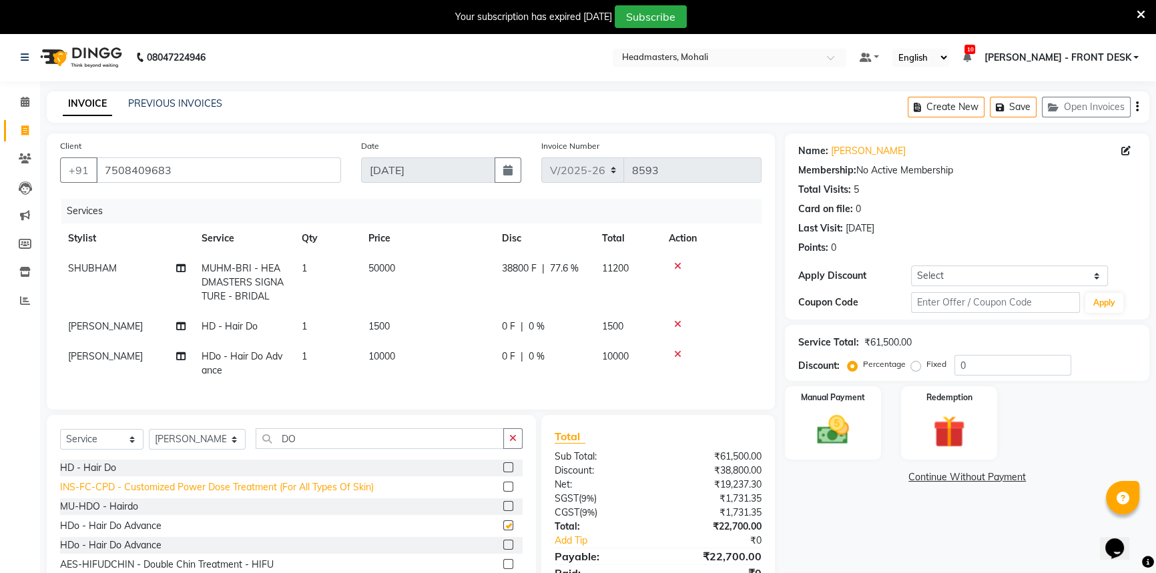
checkbox input "false"
click at [676, 352] on icon at bounding box center [677, 354] width 7 height 9
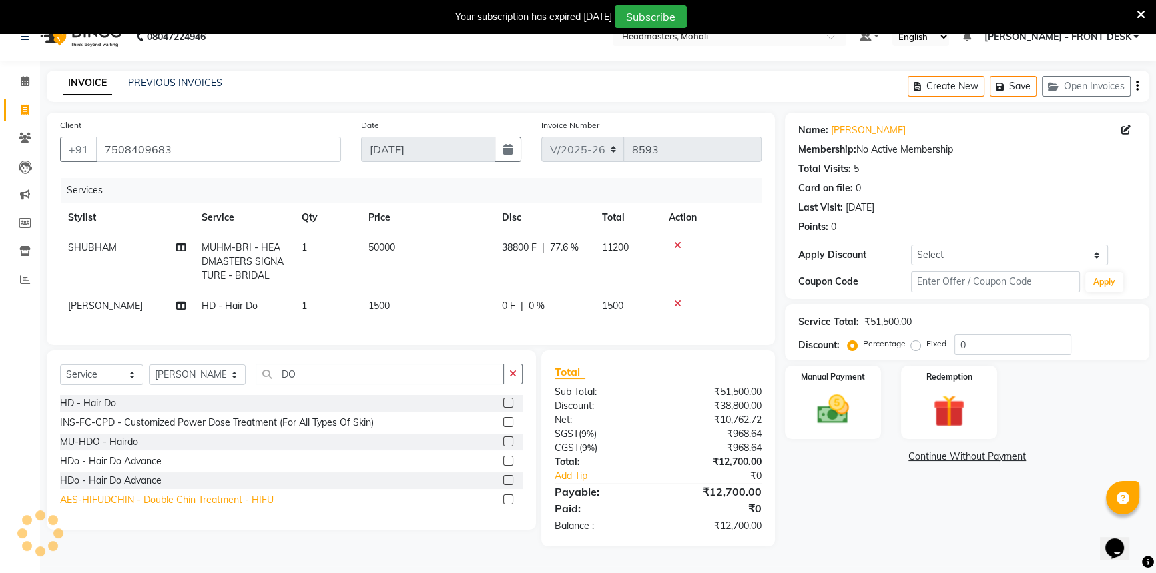
scroll to position [33, 0]
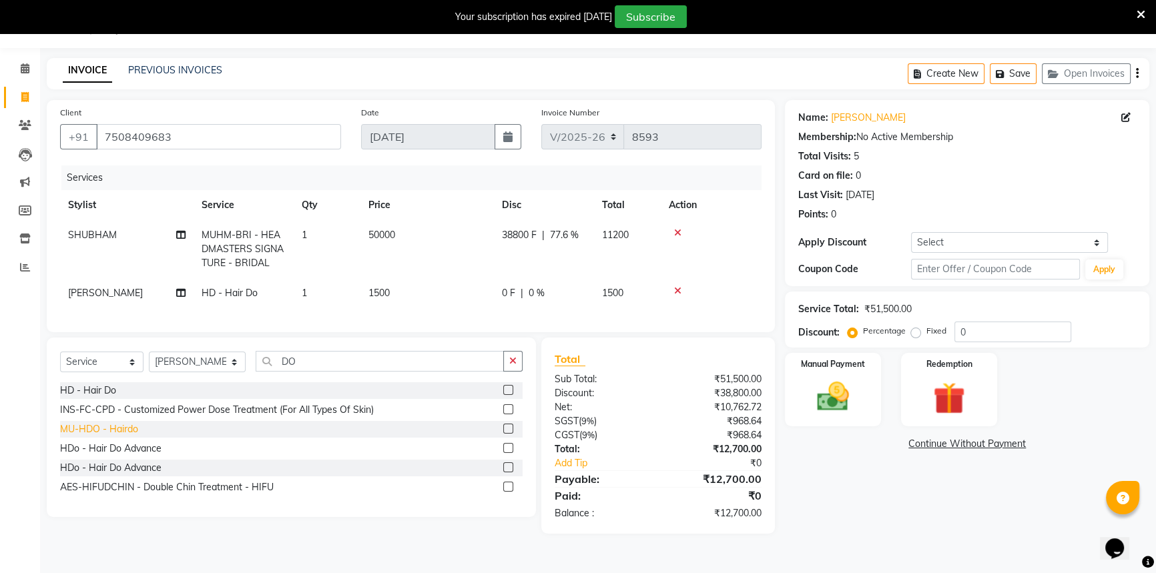
click at [105, 435] on div "MU-HDO - Hairdo" at bounding box center [99, 430] width 78 height 14
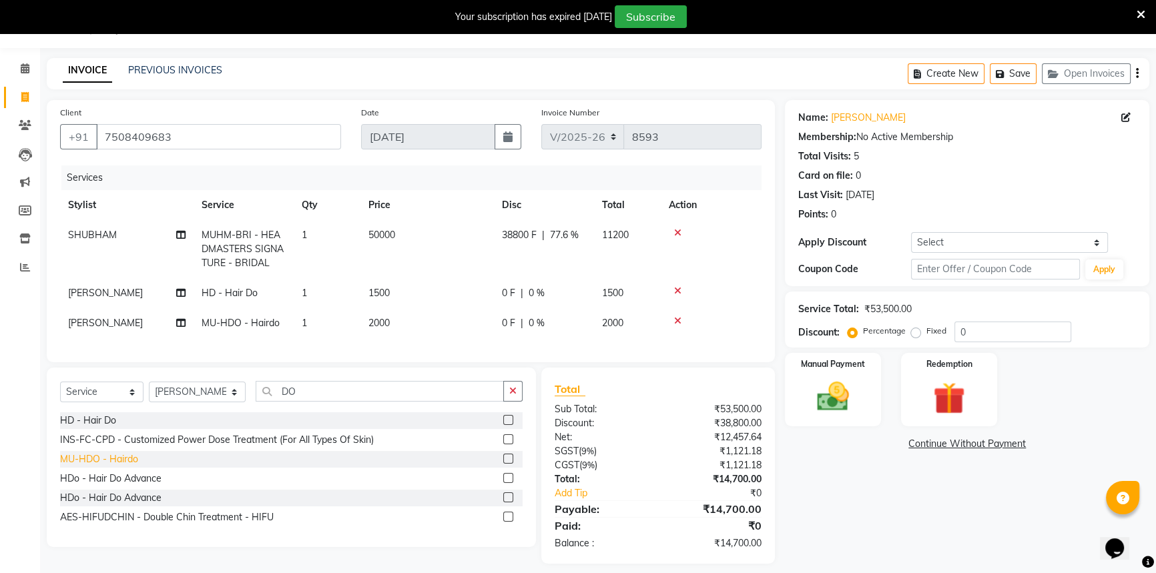
click at [118, 465] on div "MU-HDO - Hairdo" at bounding box center [99, 460] width 78 height 14
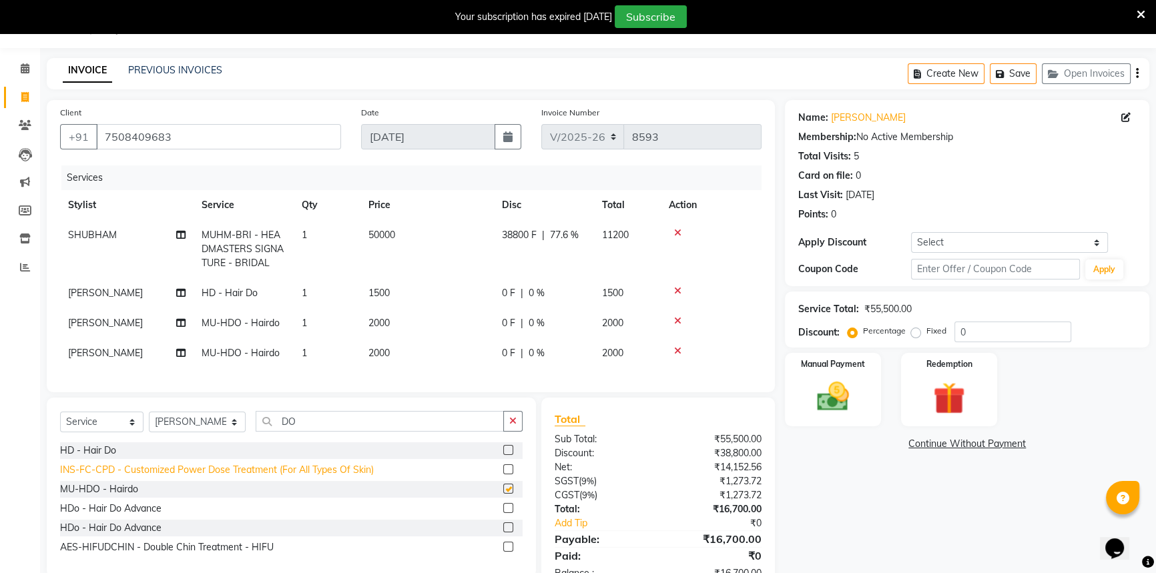
checkbox input "false"
click at [489, 342] on td "2000" at bounding box center [427, 353] width 134 height 30
select select "63773"
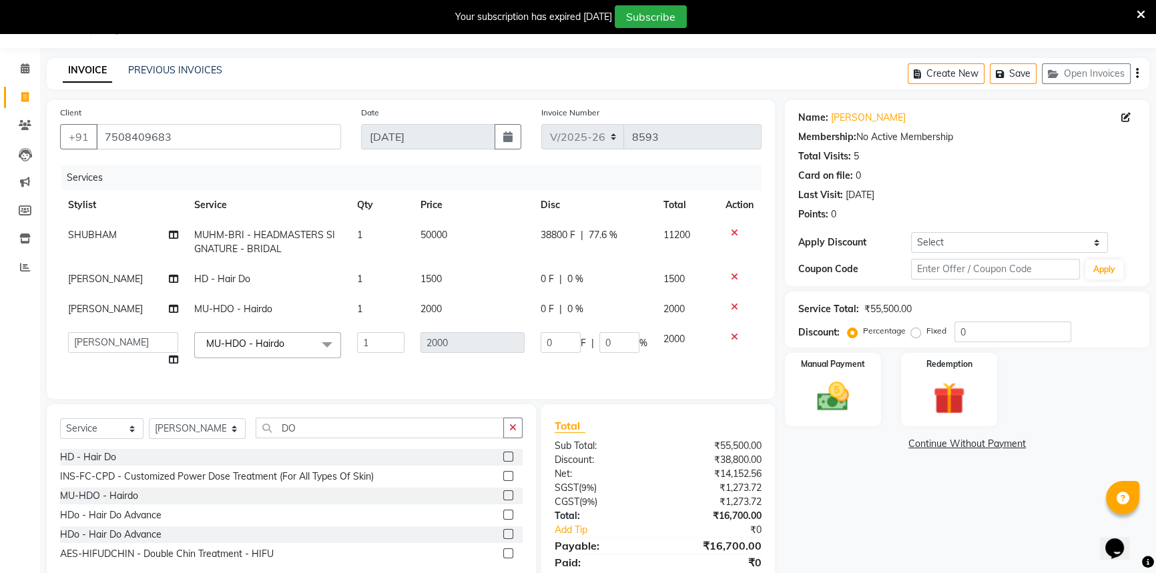
click at [643, 373] on td "0 F | 0 %" at bounding box center [594, 349] width 123 height 51
click at [738, 272] on div at bounding box center [740, 276] width 28 height 9
click at [612, 276] on div "0 F | 0 %" at bounding box center [594, 279] width 107 height 14
select select "63773"
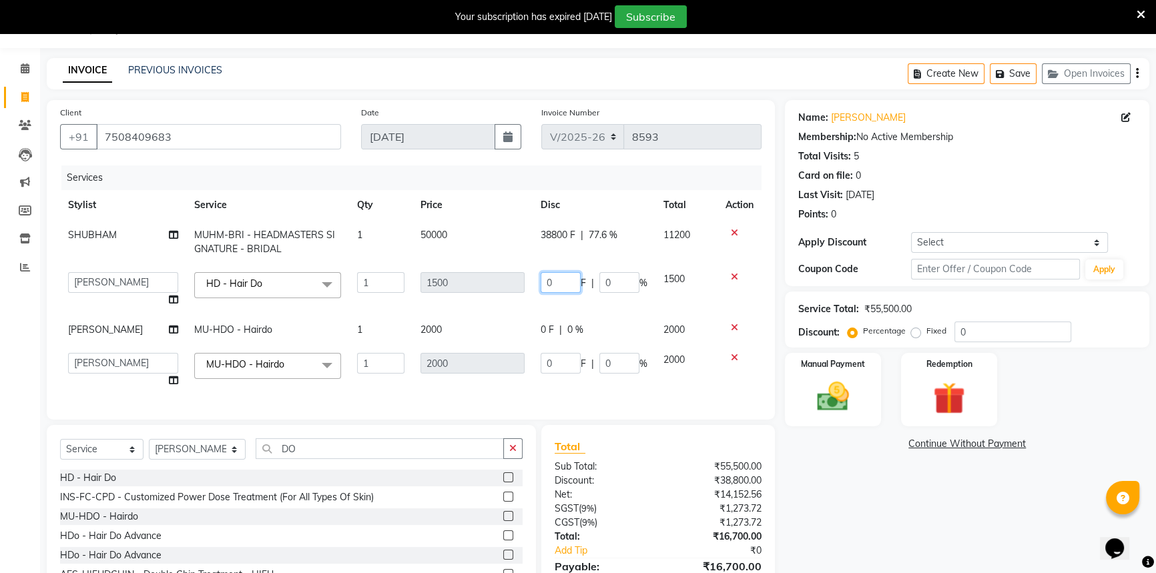
click at [567, 286] on input "0" at bounding box center [561, 282] width 40 height 21
type input "0700"
click at [519, 321] on td "2000" at bounding box center [473, 330] width 120 height 30
select select "63773"
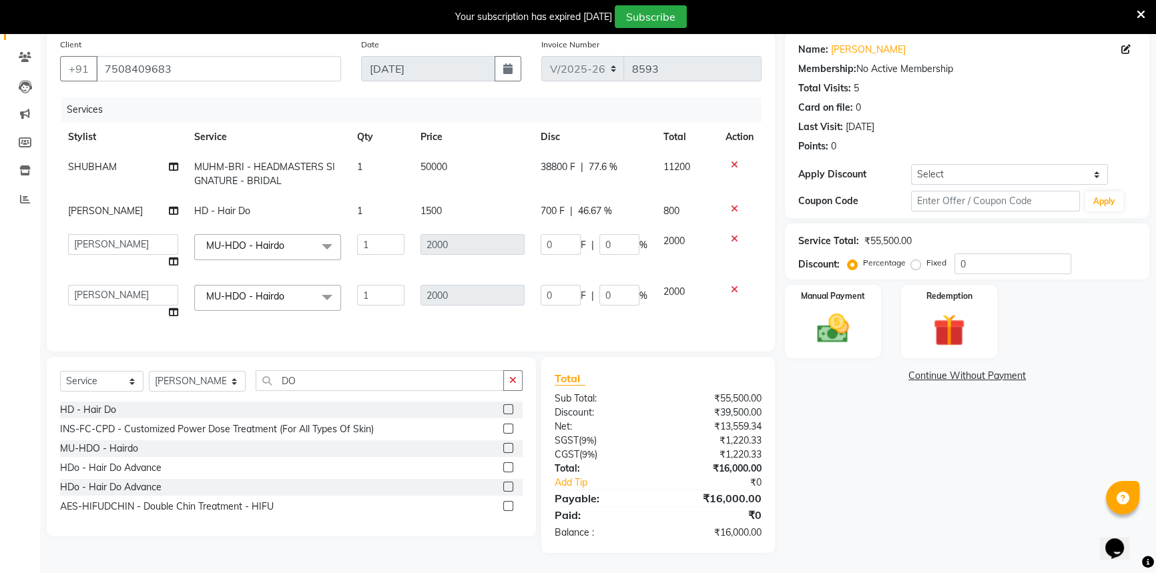
scroll to position [111, 0]
click at [200, 374] on select "Select Stylist [PERSON_NAME] [PERSON_NAME] [PERSON_NAME] [PERSON_NAME] [PERSON_…" at bounding box center [197, 381] width 97 height 21
click at [149, 371] on select "Select Stylist [PERSON_NAME] [PERSON_NAME] [PERSON_NAME] [PERSON_NAME] [PERSON_…" at bounding box center [197, 381] width 97 height 21
drag, startPoint x: 291, startPoint y: 385, endPoint x: 270, endPoint y: 394, distance: 22.4
click at [270, 394] on div "Select Service Product Membership Package Voucher Prepaid Gift Card Select Styl…" at bounding box center [291, 385] width 463 height 31
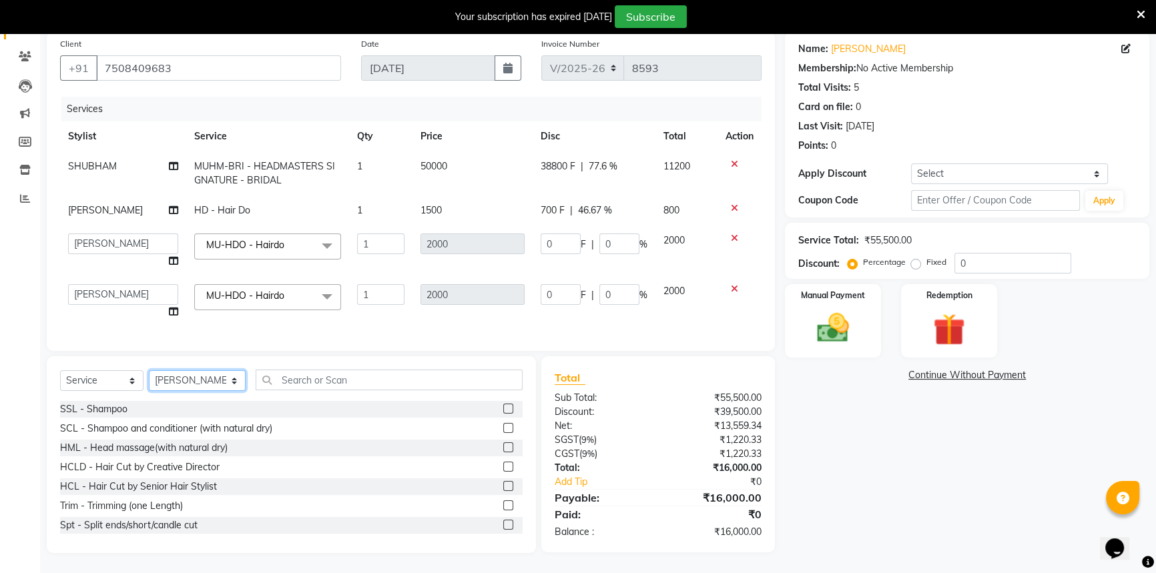
click at [226, 376] on select "Select Stylist [PERSON_NAME] [PERSON_NAME] [PERSON_NAME] [PERSON_NAME] [PERSON_…" at bounding box center [197, 380] width 97 height 21
select select "51240"
click at [149, 371] on select "Select Stylist [PERSON_NAME] [PERSON_NAME] [PERSON_NAME] [PERSON_NAME] [PERSON_…" at bounding box center [197, 380] width 97 height 21
click at [352, 396] on div "Select Service Product Membership Package Voucher Prepaid Gift Card Select Styl…" at bounding box center [291, 385] width 463 height 31
click at [346, 380] on input "text" at bounding box center [389, 380] width 267 height 21
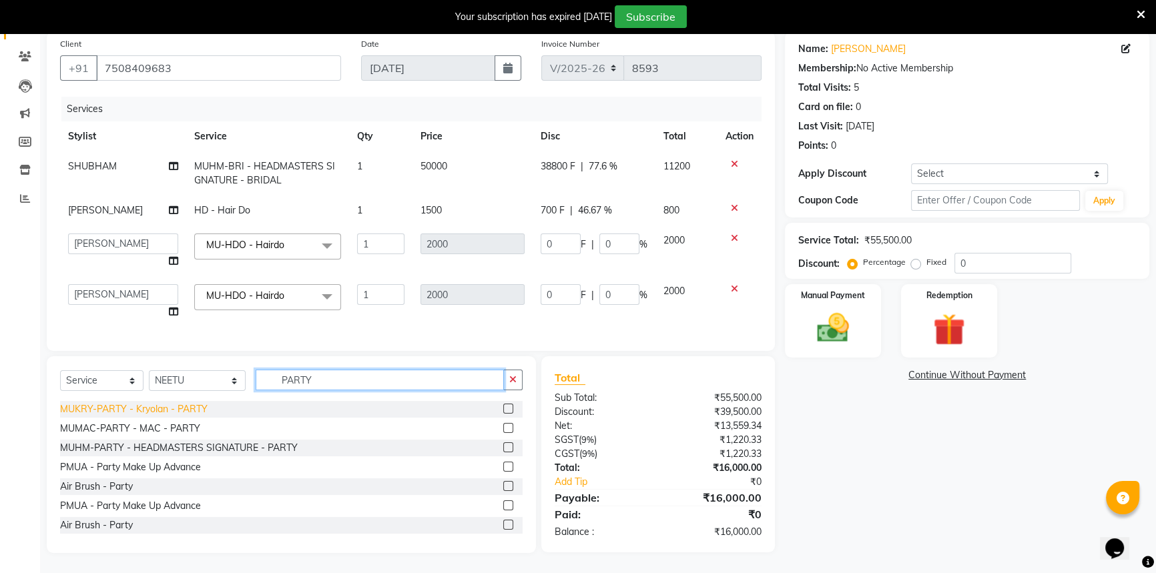
type input "PARTY"
click at [174, 411] on div "MUKRY-PARTY - Kryolan - PARTY" at bounding box center [134, 410] width 148 height 14
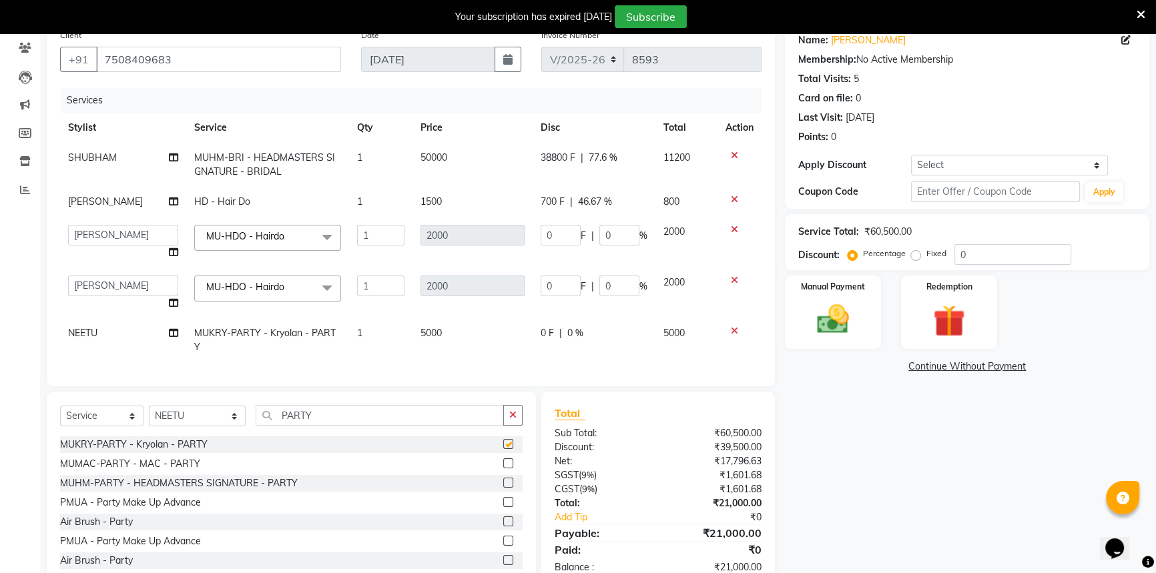
checkbox input "false"
drag, startPoint x: 416, startPoint y: 409, endPoint x: 457, endPoint y: 392, distance: 44.0
click at [435, 400] on div "Client [PHONE_NUMBER] Date [DATE] Invoice Number V/[PHONE_NUMBER] Services Styl…" at bounding box center [411, 306] width 748 height 566
drag, startPoint x: 501, startPoint y: 366, endPoint x: 509, endPoint y: 357, distance: 12.3
click at [506, 361] on div "Services Stylist Service Qty Price Disc Total Action [PERSON_NAME]-BRI - HEADMA…" at bounding box center [411, 230] width 702 height 285
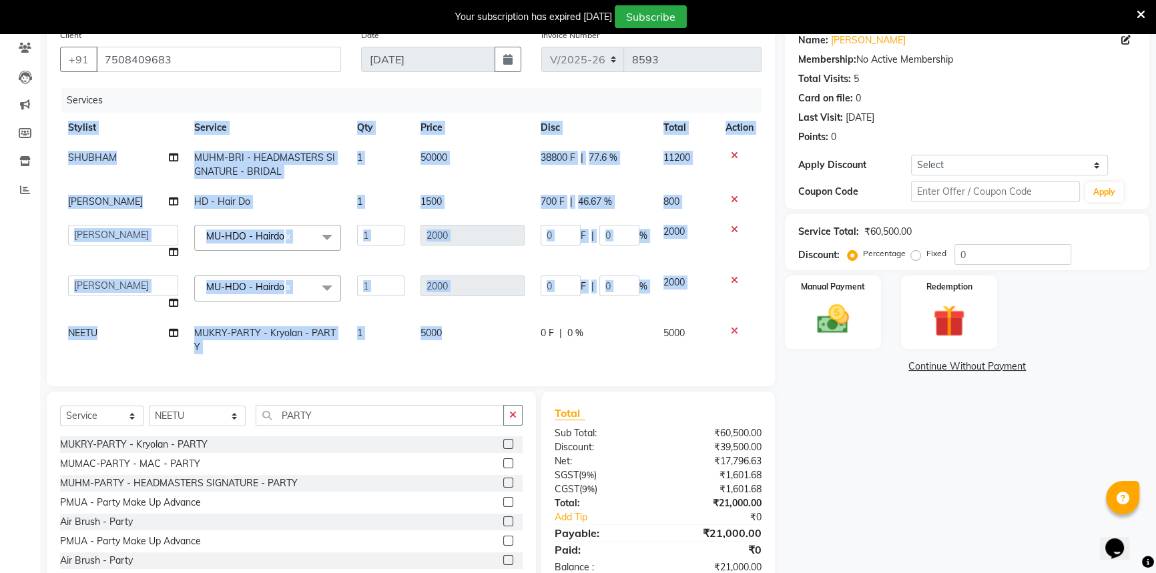
click at [538, 336] on td "0 F | 0 %" at bounding box center [594, 340] width 123 height 44
select select "51240"
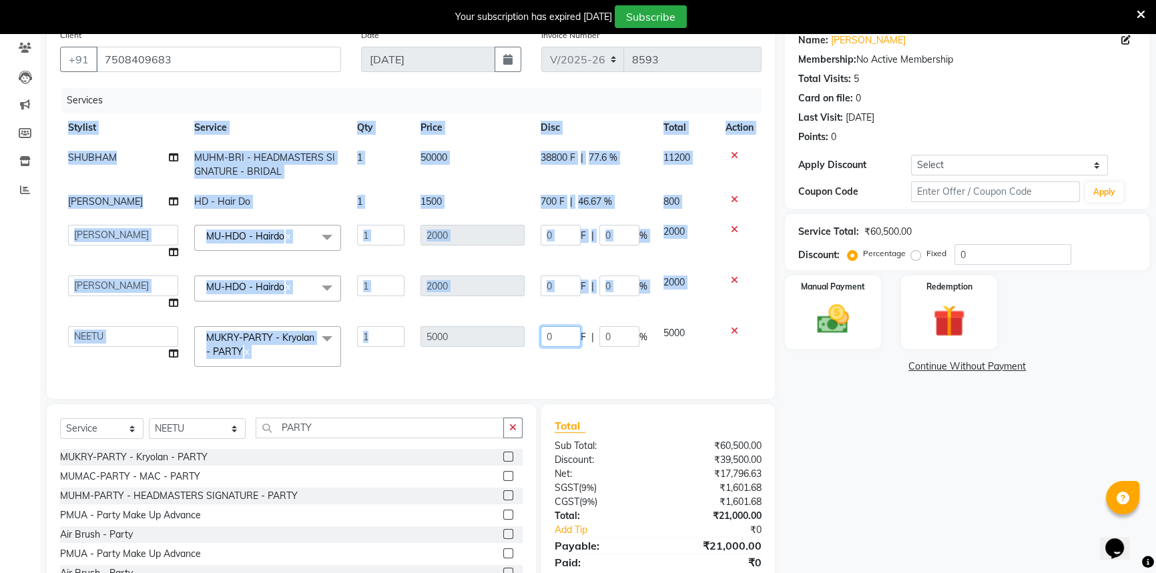
click at [546, 336] on input "0" at bounding box center [561, 336] width 40 height 21
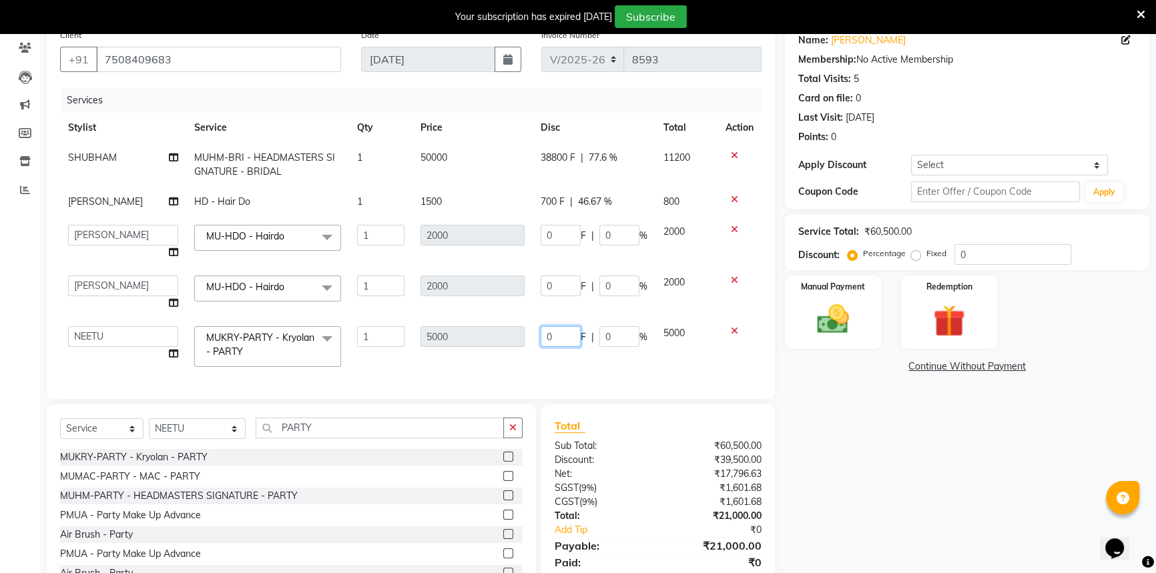
click at [546, 336] on input "0" at bounding box center [561, 336] width 40 height 21
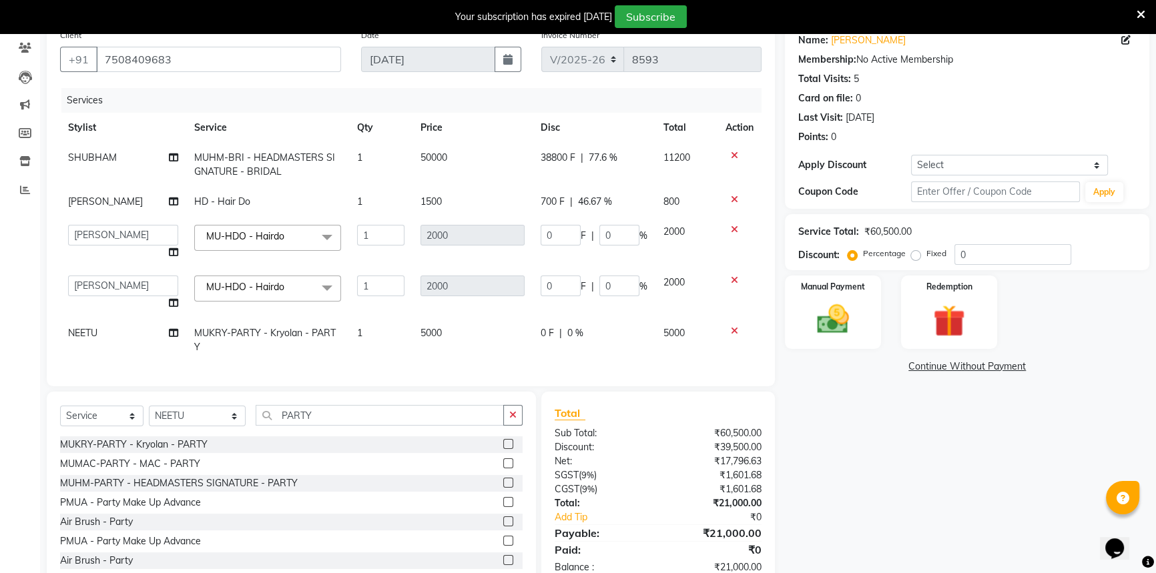
click at [447, 373] on div "Services Stylist Service Qty Price Disc Total Action [PERSON_NAME]-BRI - HEADMA…" at bounding box center [411, 230] width 702 height 285
click at [559, 354] on td "0 F | 0 %" at bounding box center [594, 340] width 123 height 44
select select "51240"
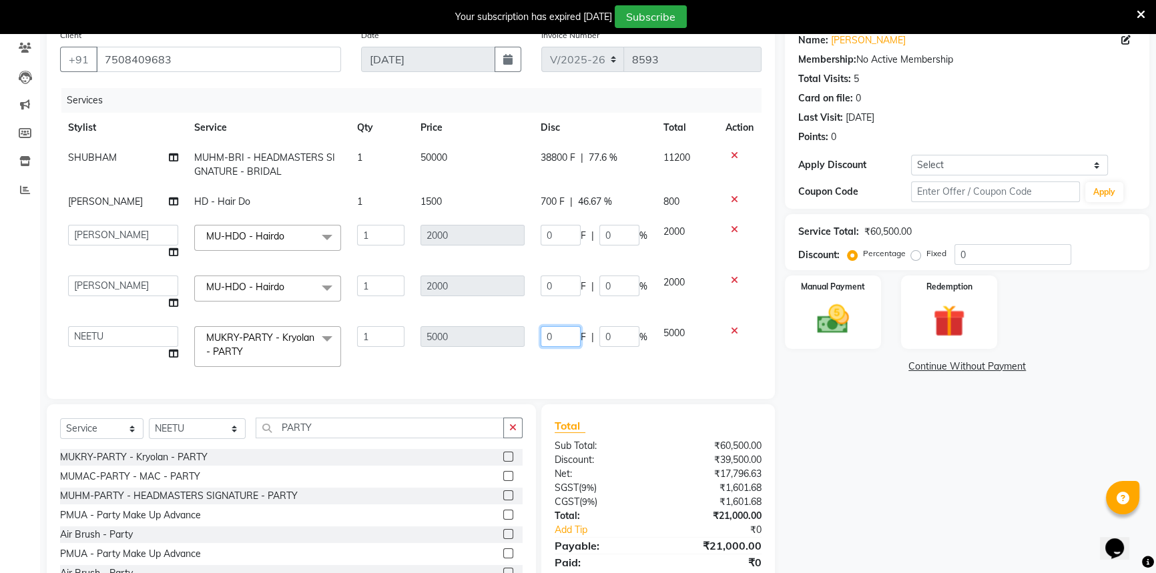
click at [570, 339] on input "0" at bounding box center [561, 336] width 40 height 21
type input "01750"
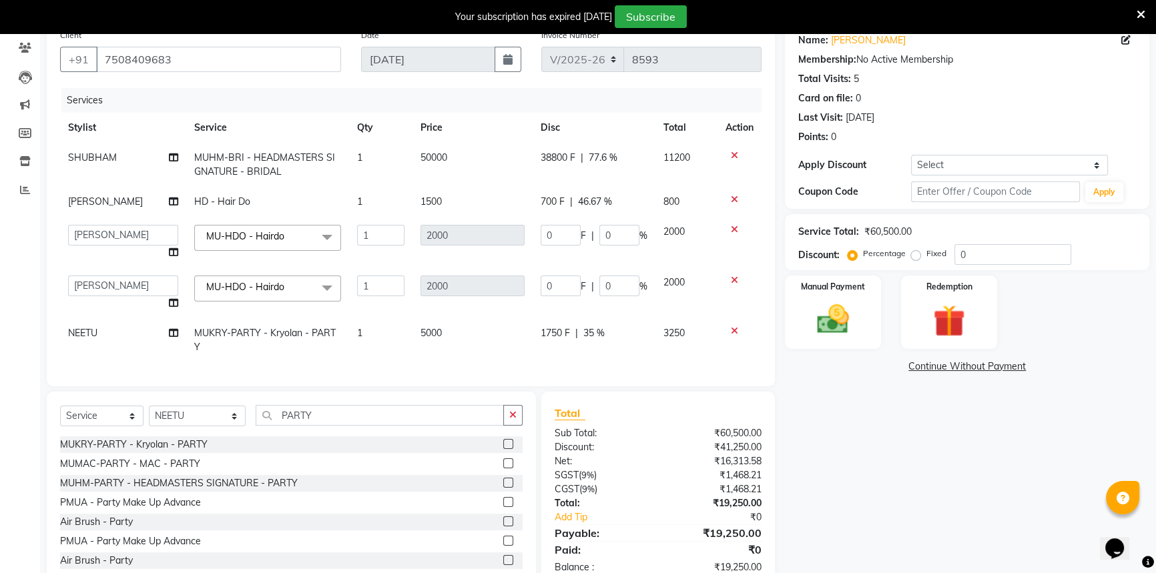
click at [613, 370] on div "Services Stylist Service Qty Price Disc Total Action [PERSON_NAME]-BRI - HEADMA…" at bounding box center [411, 230] width 702 height 285
click at [572, 348] on td "1750 F | 35 %" at bounding box center [594, 340] width 123 height 44
select select "51240"
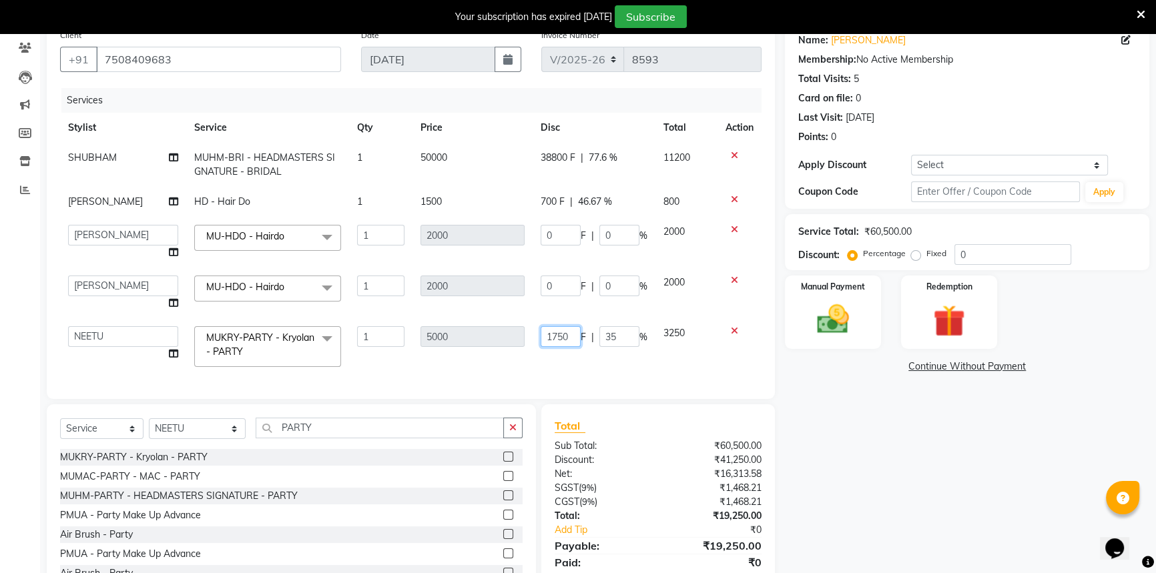
drag, startPoint x: 573, startPoint y: 335, endPoint x: 393, endPoint y: 320, distance: 181.5
click at [393, 320] on tr "[PERSON_NAME] [PERSON_NAME] [PERSON_NAME] [PERSON_NAME] [PERSON_NAME] [PERSON_N…" at bounding box center [411, 346] width 702 height 57
type input "3250"
click at [191, 429] on select "Select Stylist [PERSON_NAME] [PERSON_NAME] [PERSON_NAME] [PERSON_NAME] [PERSON_…" at bounding box center [197, 429] width 97 height 21
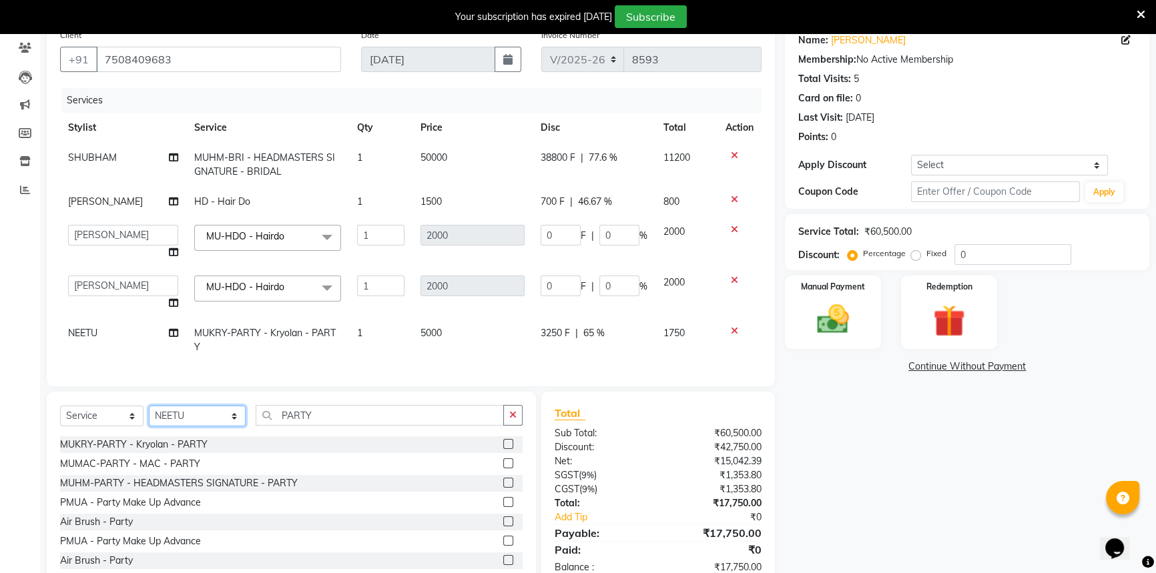
select select "88860"
click at [149, 415] on select "Select Stylist [PERSON_NAME] [PERSON_NAME] [PERSON_NAME] [PERSON_NAME] [PERSON_…" at bounding box center [197, 416] width 97 height 21
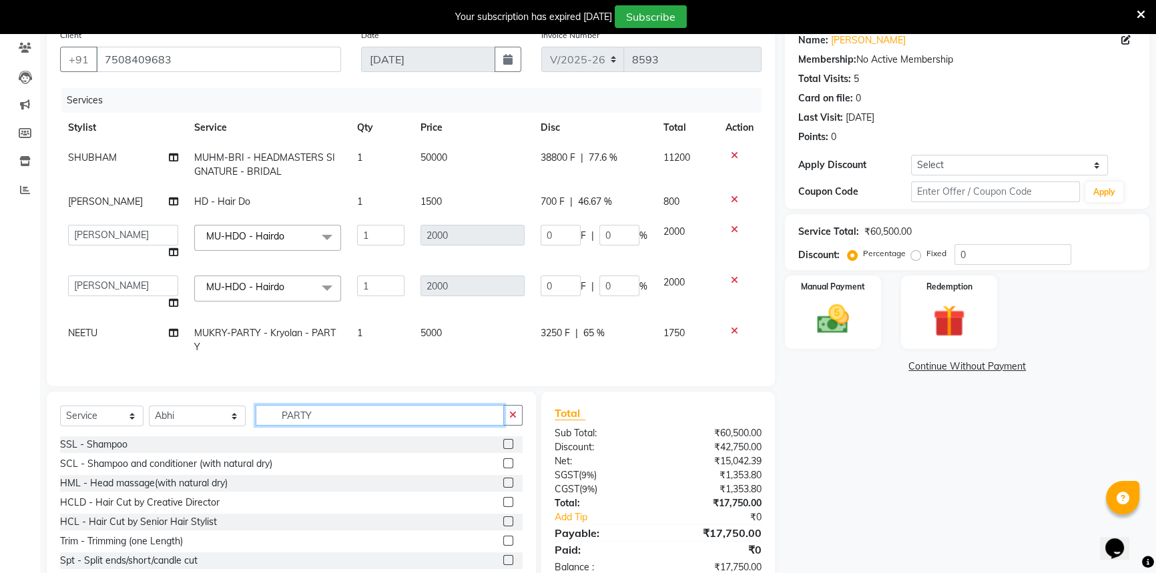
drag, startPoint x: 322, startPoint y: 425, endPoint x: 240, endPoint y: 414, distance: 82.9
click at [240, 414] on div "Select Service Product Membership Package Voucher Prepaid Gift Card Select Styl…" at bounding box center [291, 420] width 463 height 31
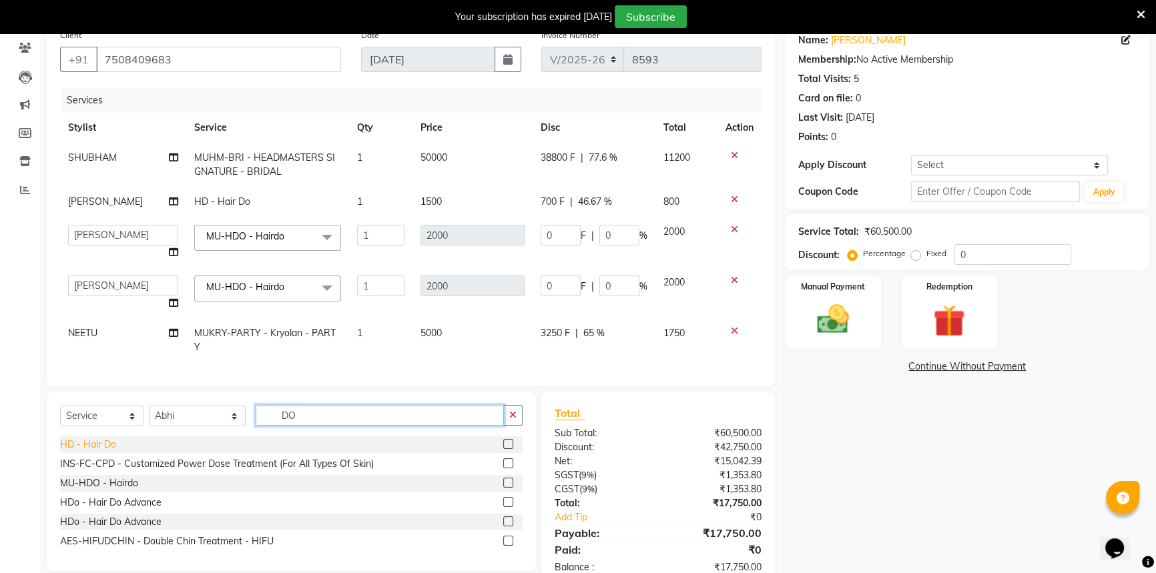
type input "DO"
click at [94, 447] on div "HD - Hair Do" at bounding box center [88, 445] width 56 height 14
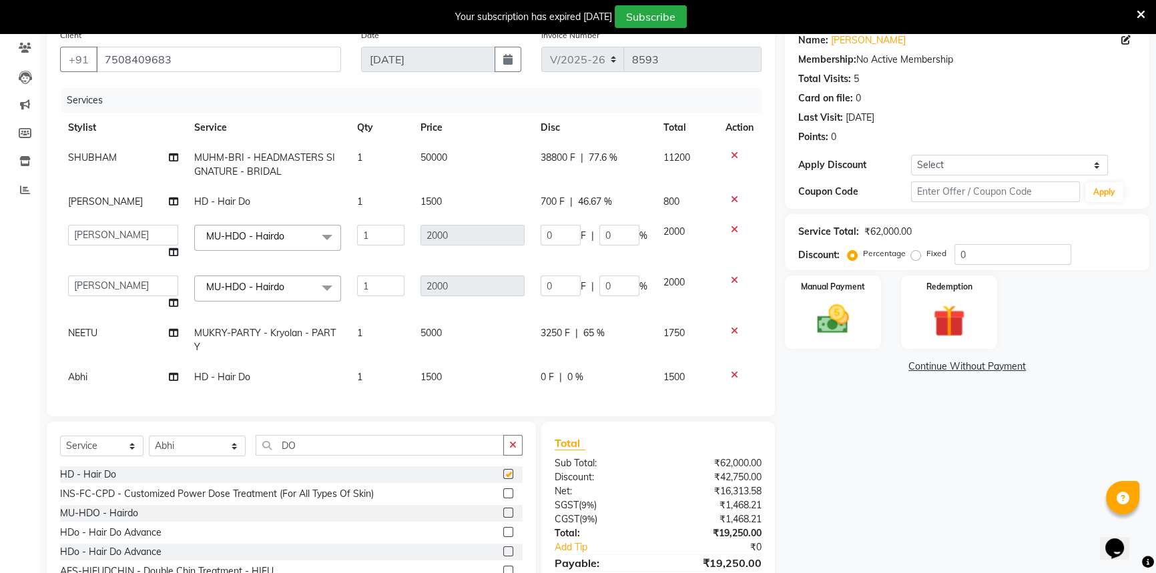
checkbox input "false"
click at [533, 382] on td "0 F | 0 %" at bounding box center [594, 377] width 123 height 30
select select "88860"
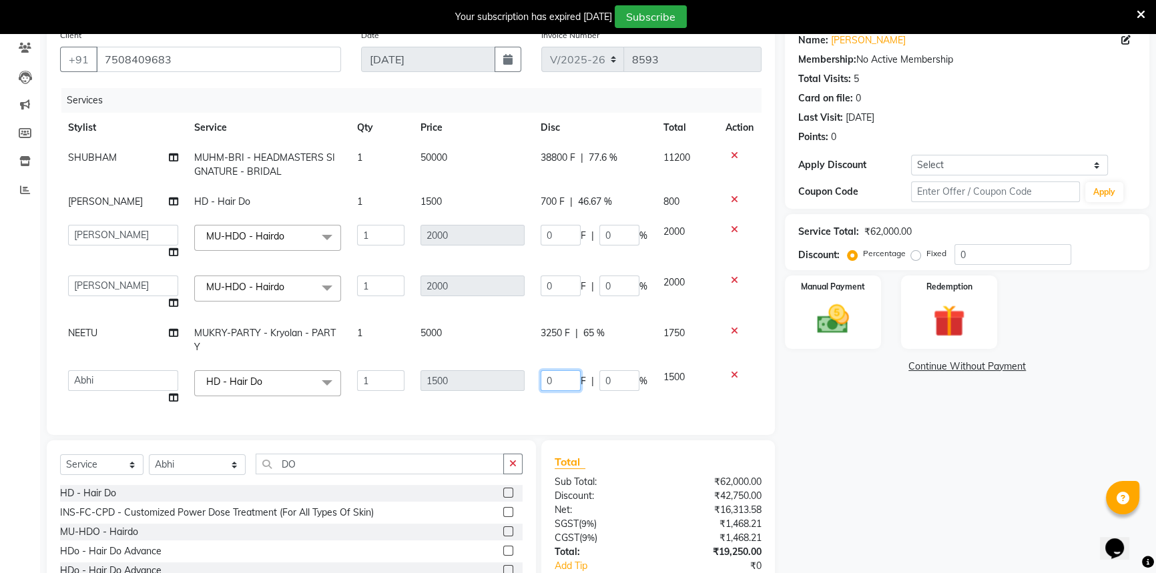
click at [561, 380] on input "0" at bounding box center [561, 380] width 40 height 21
type input "0750"
click at [541, 406] on div "Services Stylist Service Qty Price Disc Total Action [PERSON_NAME]-BRI - HEADMA…" at bounding box center [411, 255] width 702 height 334
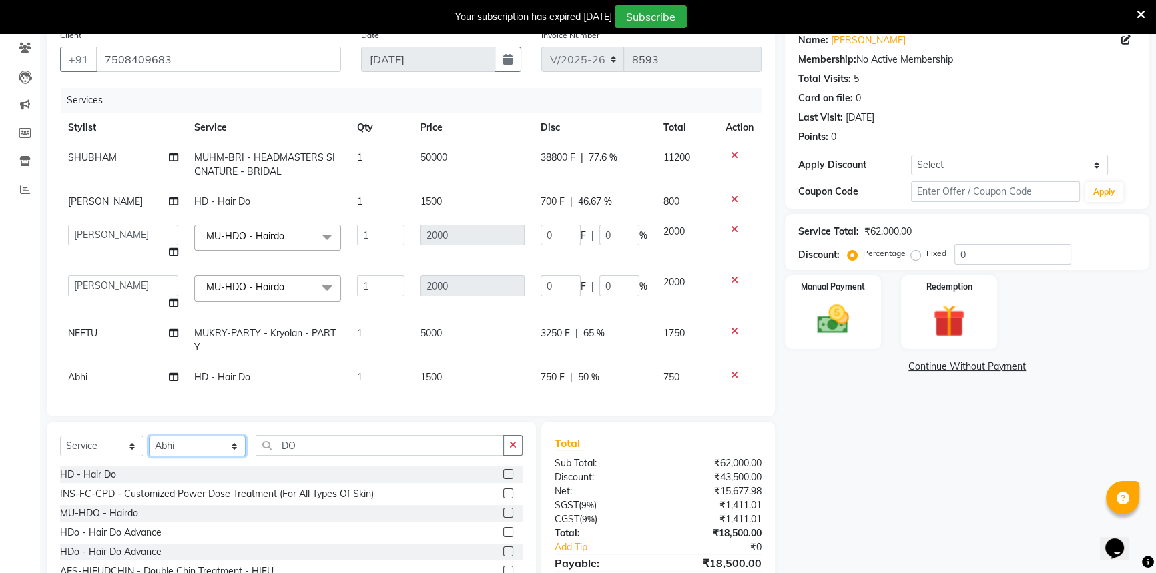
click at [216, 446] on select "Select Stylist [PERSON_NAME] [PERSON_NAME] [PERSON_NAME] [PERSON_NAME] [PERSON_…" at bounding box center [197, 446] width 97 height 21
select select "61308"
click at [149, 445] on select "Select Stylist [PERSON_NAME] [PERSON_NAME] [PERSON_NAME] [PERSON_NAME] [PERSON_…" at bounding box center [197, 446] width 97 height 21
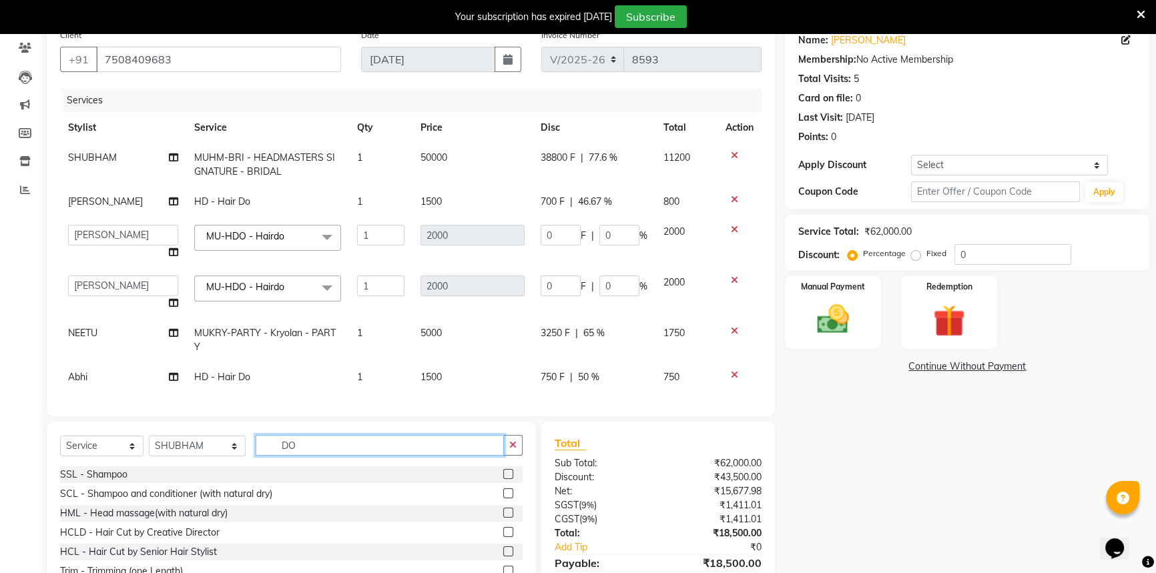
drag, startPoint x: 300, startPoint y: 456, endPoint x: 252, endPoint y: 455, distance: 48.1
click at [261, 454] on input "DO" at bounding box center [380, 445] width 248 height 21
type input "PARTY"
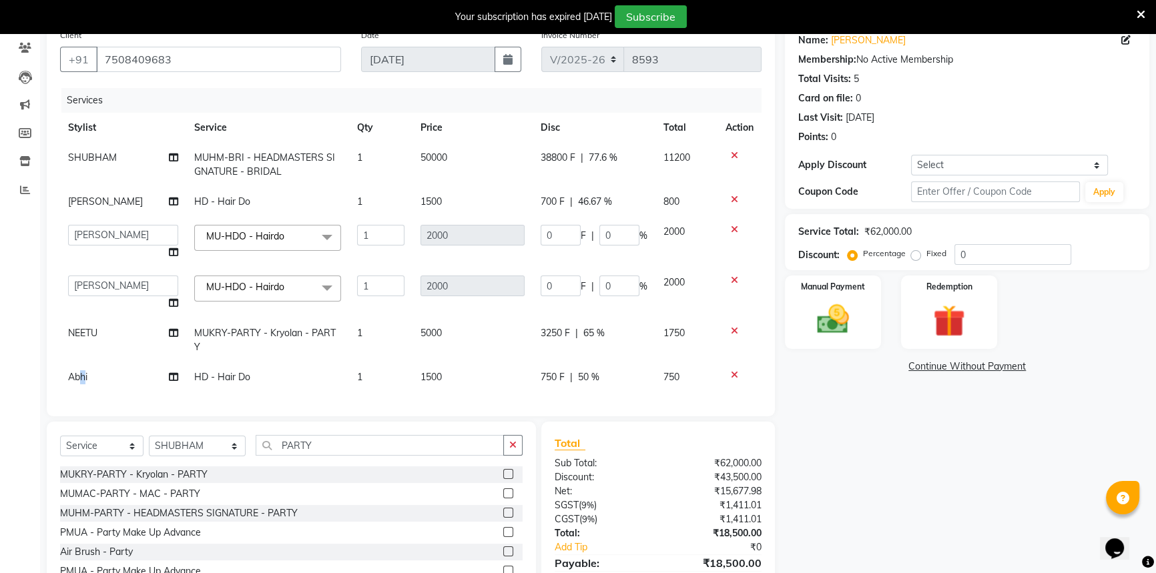
click at [83, 374] on span "Abhi" at bounding box center [77, 377] width 19 height 12
select select "88860"
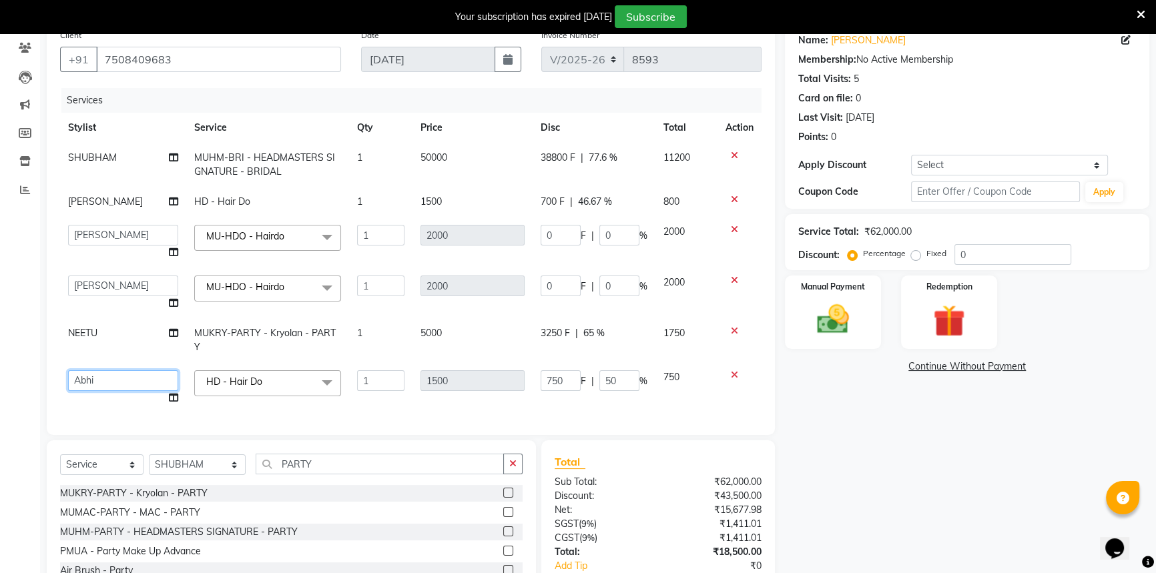
click at [87, 380] on select "[PERSON_NAME] [PERSON_NAME] [PERSON_NAME] [PERSON_NAME] [PERSON_NAME] [PERSON_N…" at bounding box center [123, 380] width 110 height 21
select select "63773"
click at [201, 469] on select "Select Stylist [PERSON_NAME] [PERSON_NAME] [PERSON_NAME] [PERSON_NAME] [PERSON_…" at bounding box center [197, 465] width 97 height 21
click at [149, 455] on select "Select Stylist [PERSON_NAME] [PERSON_NAME] [PERSON_NAME] [PERSON_NAME] [PERSON_…" at bounding box center [197, 465] width 97 height 21
drag, startPoint x: 309, startPoint y: 483, endPoint x: 311, endPoint y: 474, distance: 8.9
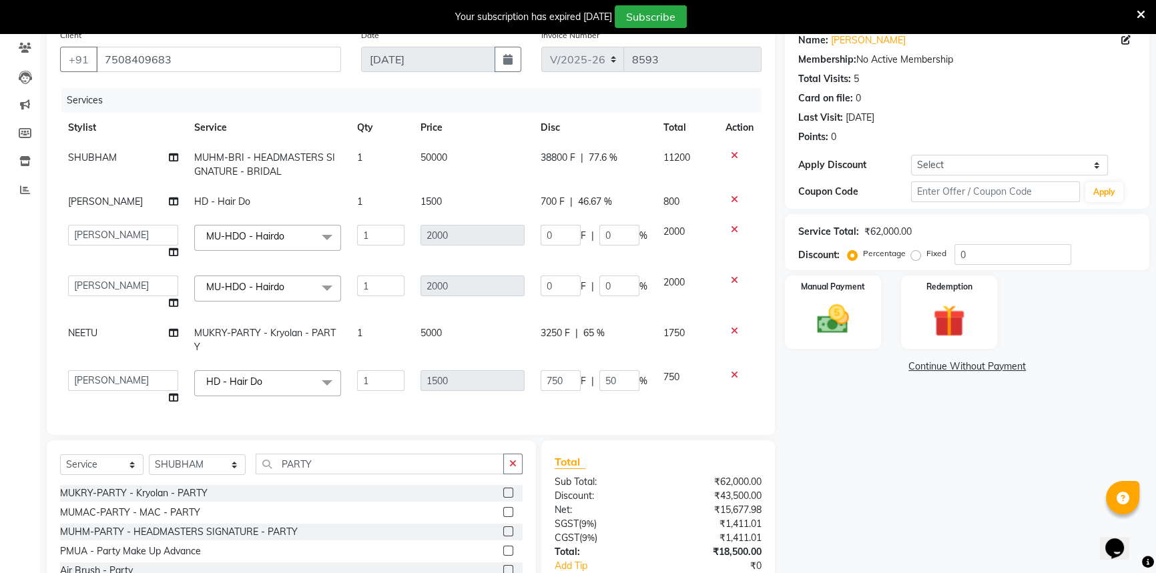
click at [311, 479] on div "Select Service Product Membership Package Voucher Prepaid Gift Card Select Styl…" at bounding box center [291, 469] width 463 height 31
click at [312, 467] on input "PARTY" at bounding box center [380, 464] width 248 height 21
click at [184, 509] on div "MUMAC-PARTY - MAC - PARTY" at bounding box center [130, 513] width 140 height 14
checkbox input "false"
click at [199, 491] on div "MUKRY-PARTY - Kryolan - PARTY" at bounding box center [134, 494] width 148 height 14
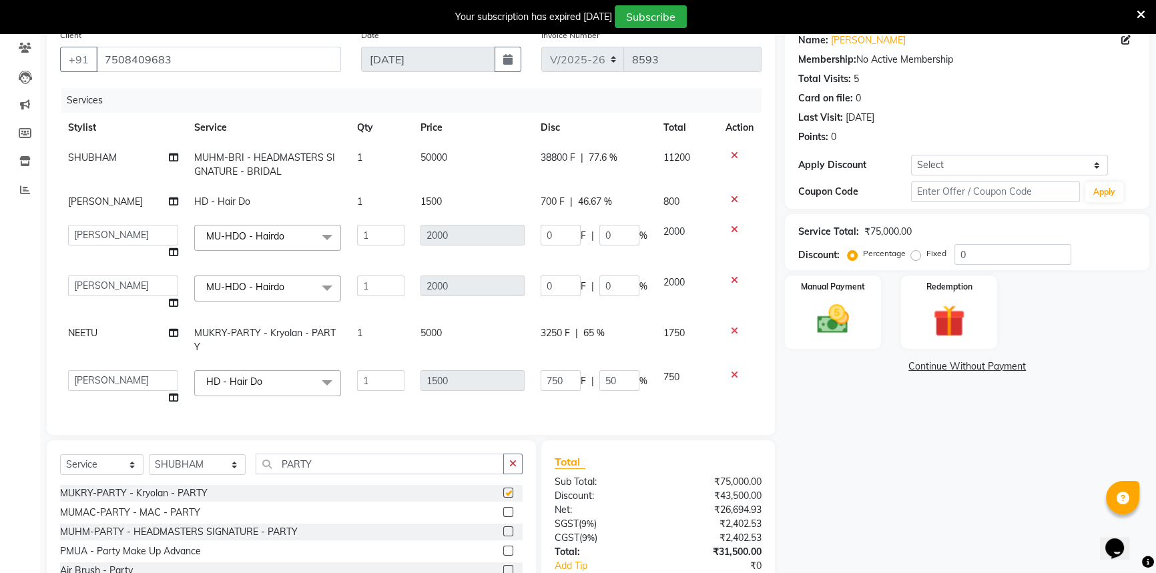
checkbox input "false"
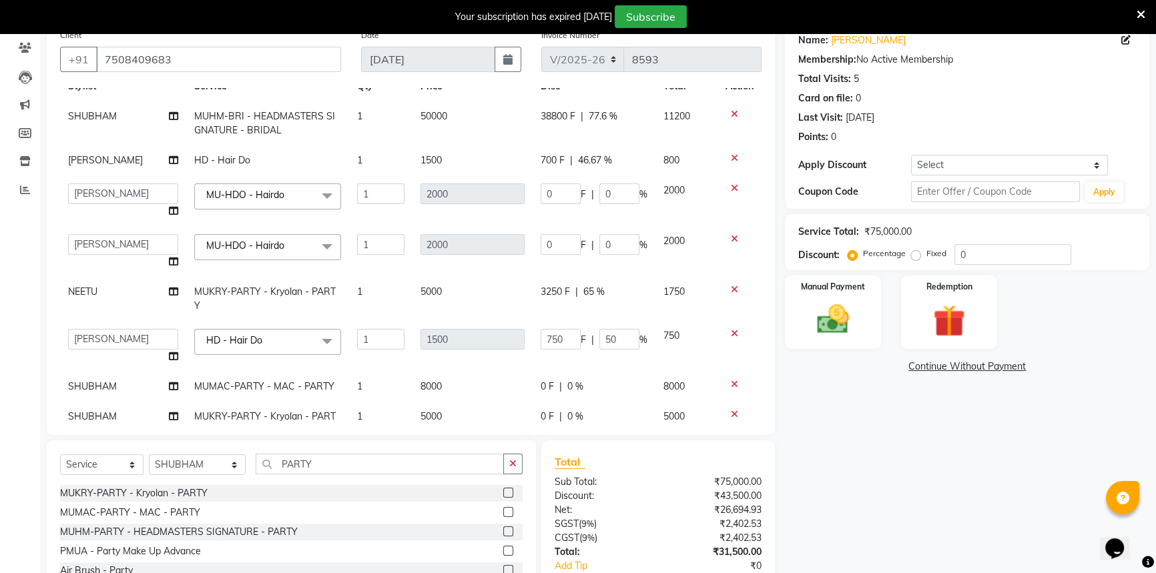
scroll to position [85, 0]
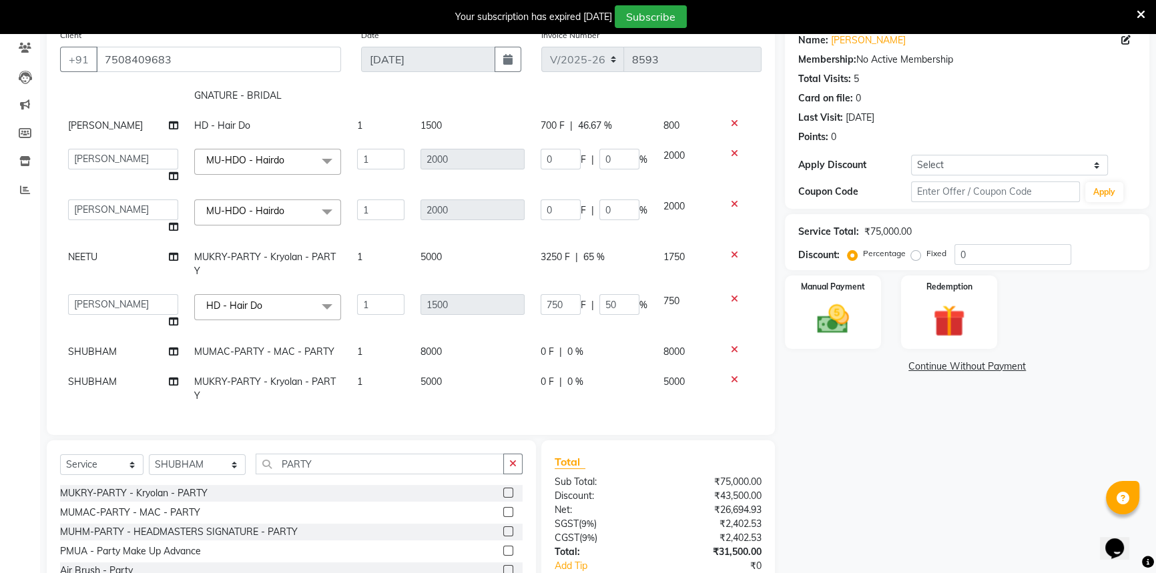
click at [731, 345] on icon at bounding box center [734, 349] width 7 height 9
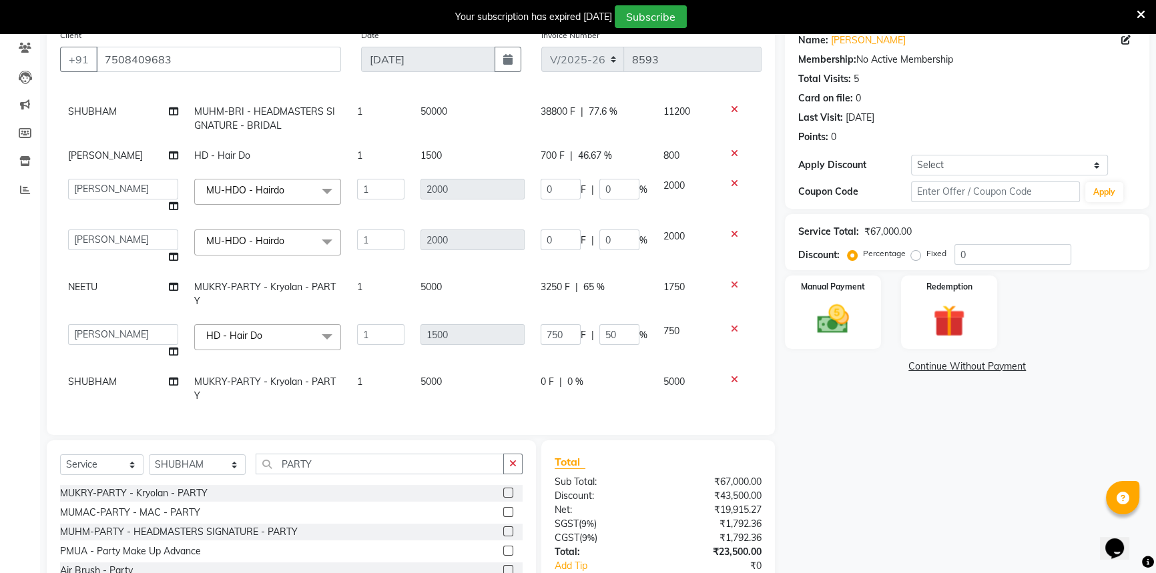
click at [574, 375] on div "0 F | 0 %" at bounding box center [594, 382] width 107 height 14
select select "61308"
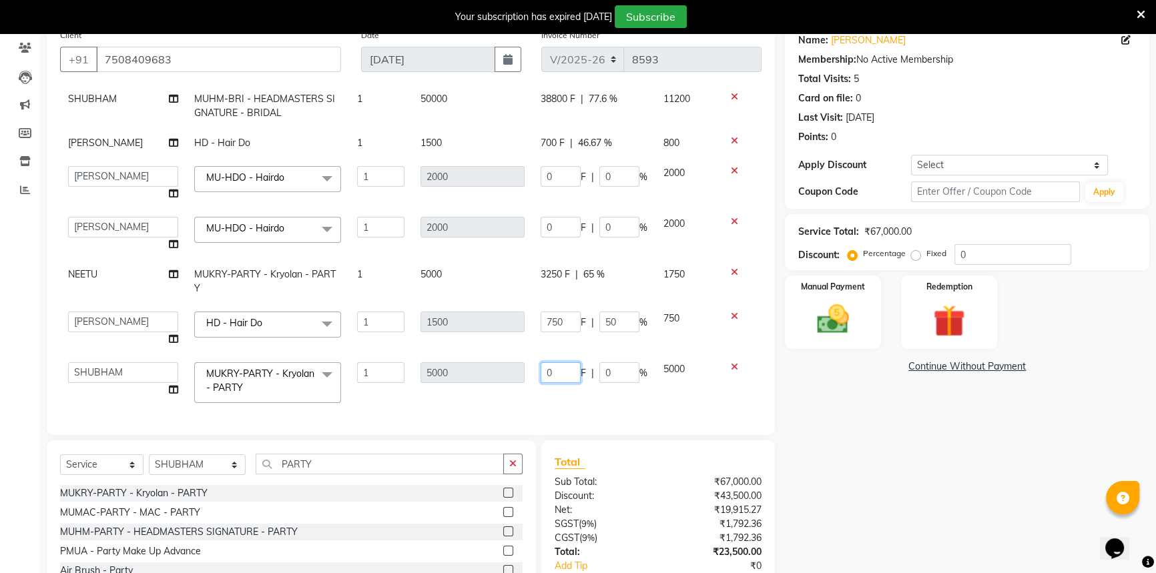
click at [548, 362] on input "0" at bounding box center [561, 372] width 40 height 21
type input "03250"
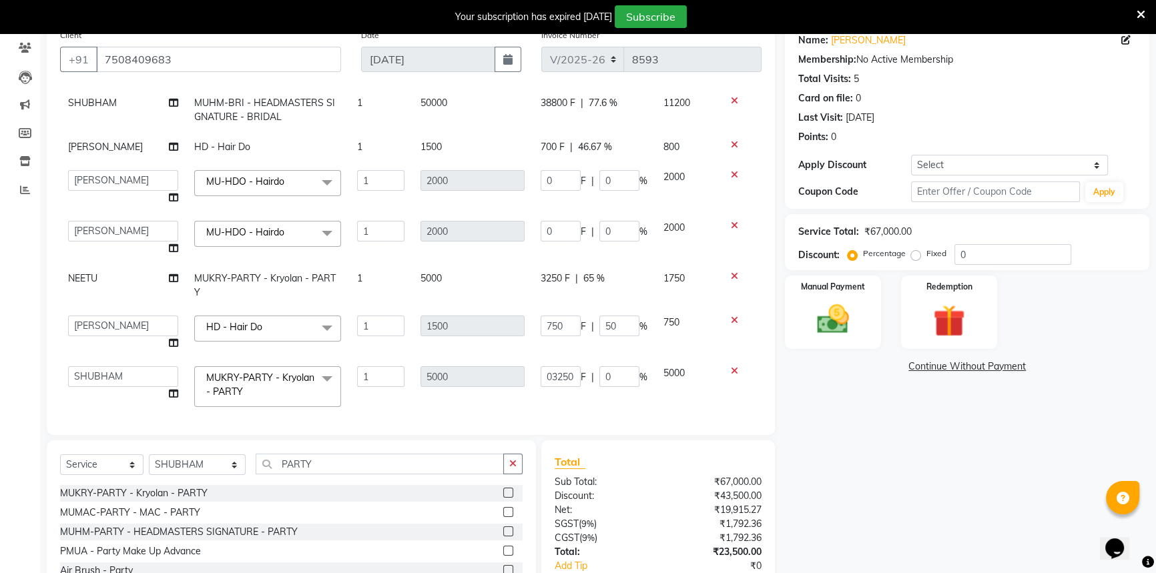
click at [501, 402] on div "Services Stylist Service Qty Price Disc Total Action [PERSON_NAME]-BRI - HEADMA…" at bounding box center [411, 255] width 702 height 334
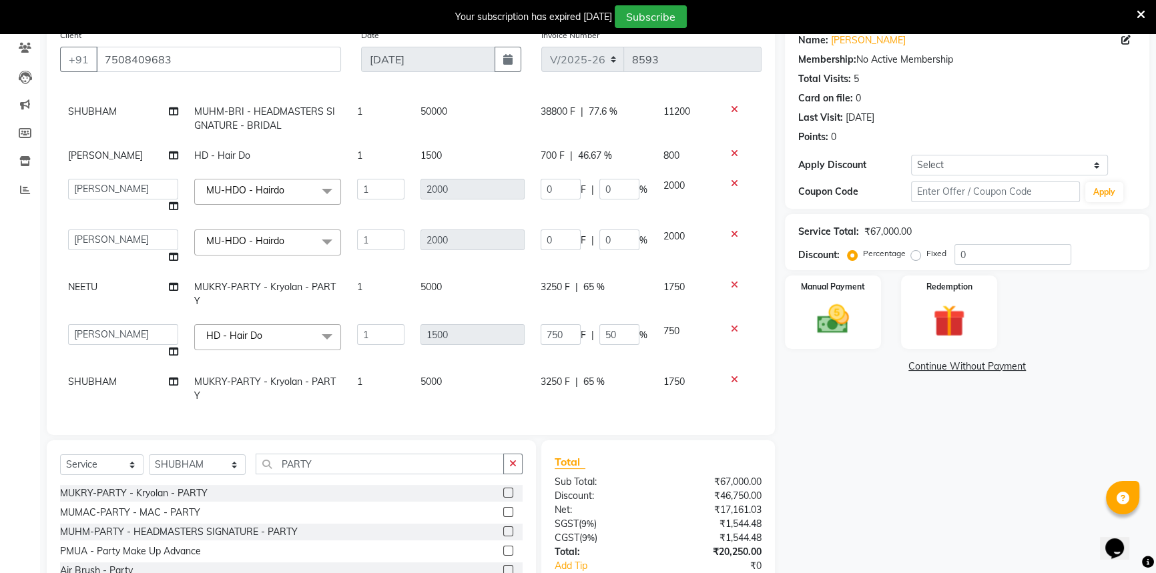
click at [210, 475] on div "Select Service Product Membership Package Voucher Prepaid Gift Card Select Styl…" at bounding box center [291, 469] width 463 height 31
click at [205, 463] on select "Select Stylist [PERSON_NAME] [PERSON_NAME] [PERSON_NAME] [PERSON_NAME] [PERSON_…" at bounding box center [197, 465] width 97 height 21
select select "63773"
click at [149, 455] on select "Select Stylist [PERSON_NAME] [PERSON_NAME] [PERSON_NAME] [PERSON_NAME] [PERSON_…" at bounding box center [197, 465] width 97 height 21
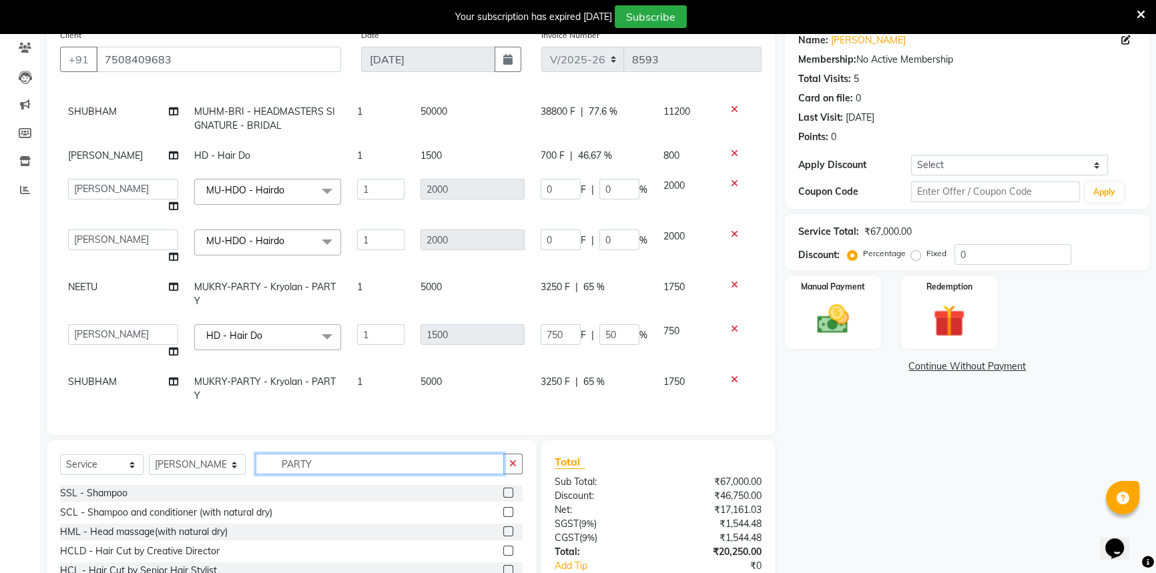
drag, startPoint x: 327, startPoint y: 459, endPoint x: 218, endPoint y: 472, distance: 109.5
click at [218, 472] on div "Select Service Product Membership Package Voucher Prepaid Gift Card Select Styl…" at bounding box center [291, 469] width 463 height 31
type input "DO"
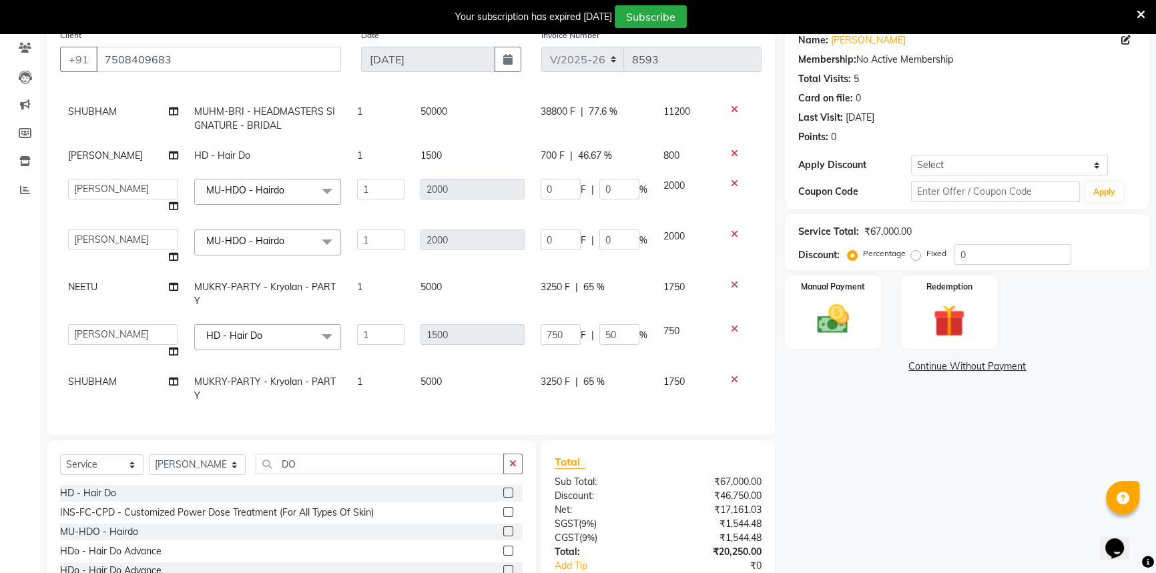
drag, startPoint x: 110, startPoint y: 489, endPoint x: 350, endPoint y: 453, distance: 243.0
click at [111, 488] on div "HD - Hair Do" at bounding box center [88, 494] width 56 height 14
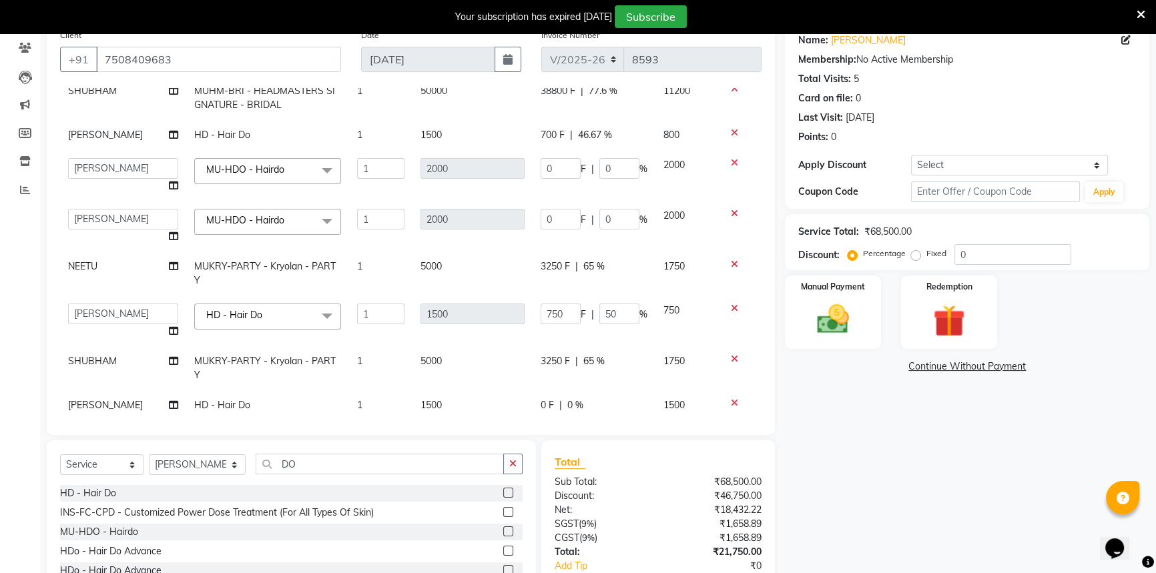
checkbox input "false"
click at [501, 388] on td "5000" at bounding box center [471, 368] width 120 height 44
select select "61308"
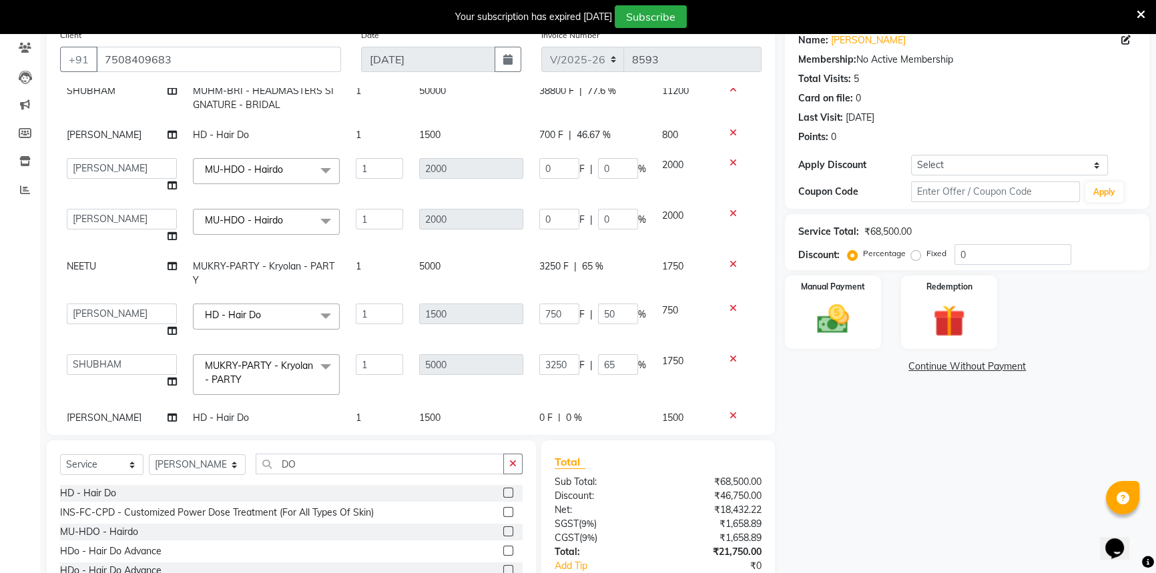
drag, startPoint x: 519, startPoint y: 391, endPoint x: 526, endPoint y: 391, distance: 6.7
click at [523, 391] on tr "[PERSON_NAME] [PERSON_NAME] [PERSON_NAME] [PERSON_NAME] [PERSON_NAME] [PERSON_N…" at bounding box center [410, 374] width 702 height 57
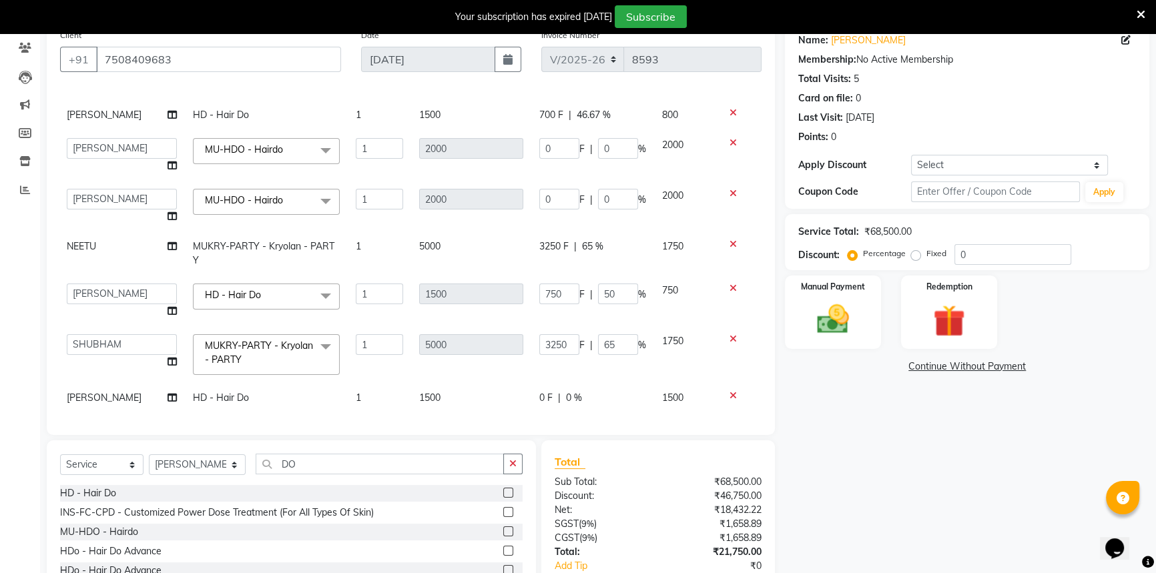
scroll to position [97, 1]
click at [558, 389] on span "|" at bounding box center [559, 396] width 3 height 14
select select "63773"
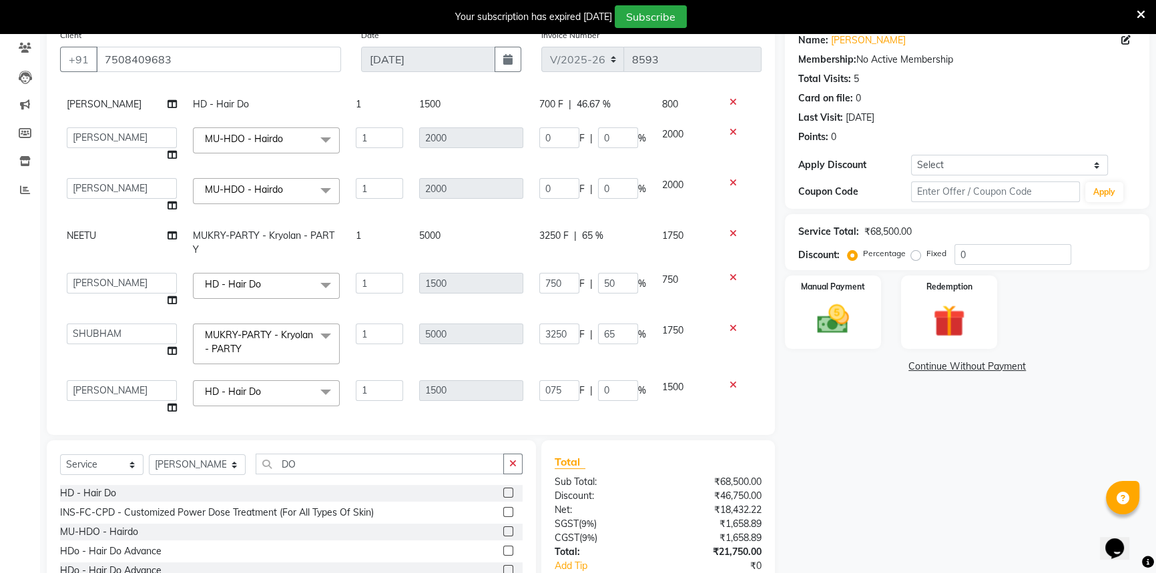
type input "0750"
click at [209, 468] on select "Select Stylist [PERSON_NAME] [PERSON_NAME] [PERSON_NAME] [PERSON_NAME] [PERSON_…" at bounding box center [197, 465] width 97 height 21
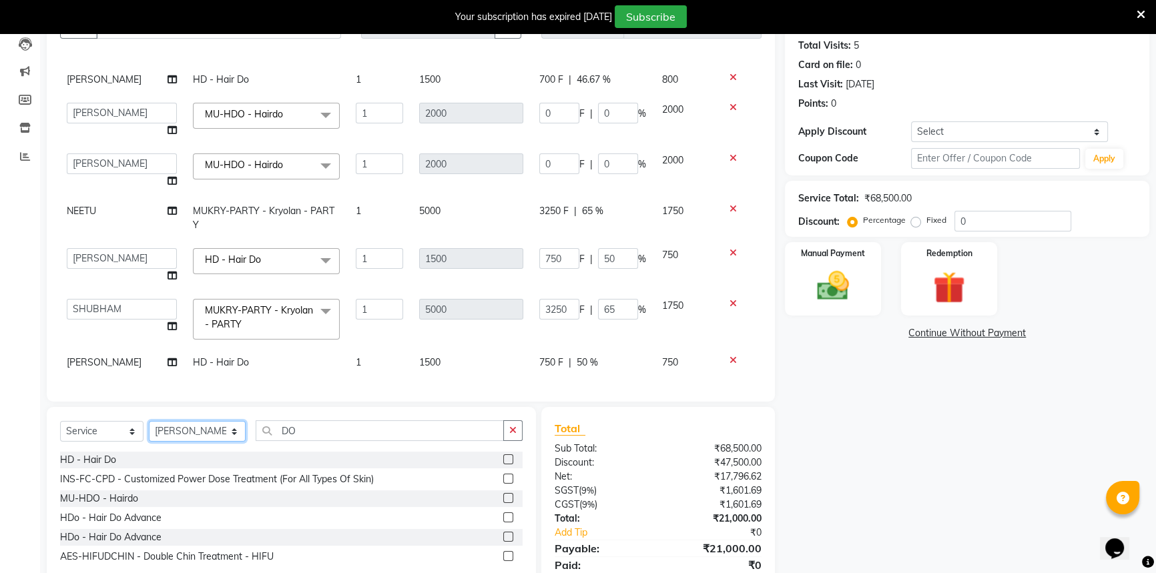
scroll to position [194, 0]
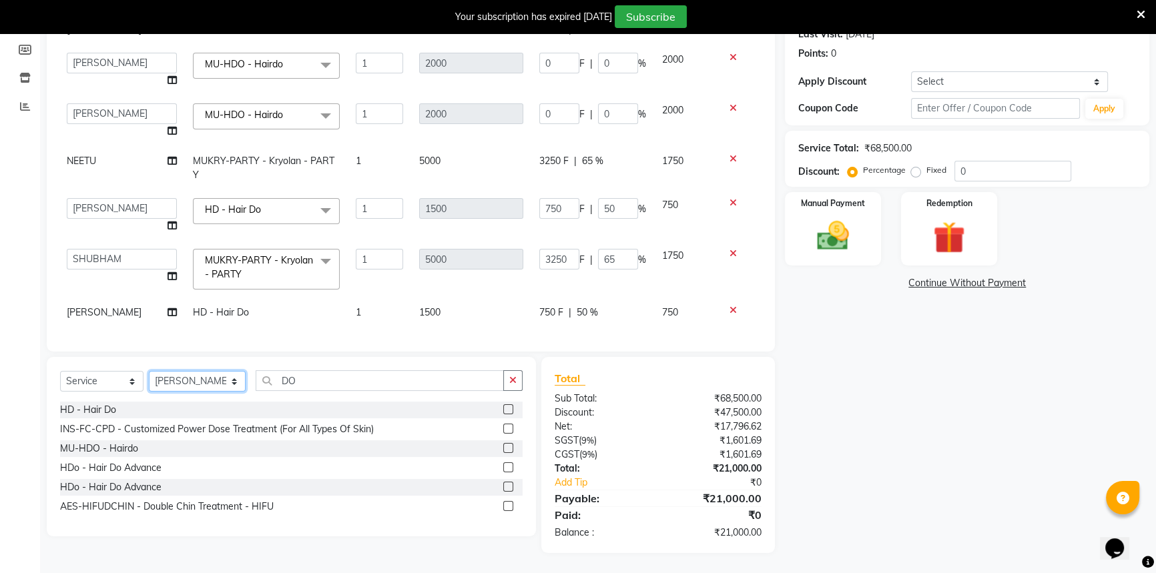
click at [183, 374] on select "Select Stylist [PERSON_NAME] [PERSON_NAME] [PERSON_NAME] [PERSON_NAME] [PERSON_…" at bounding box center [197, 381] width 97 height 21
click at [149, 371] on select "Select Stylist [PERSON_NAME] [PERSON_NAME] [PERSON_NAME] [PERSON_NAME] [PERSON_…" at bounding box center [197, 381] width 97 height 21
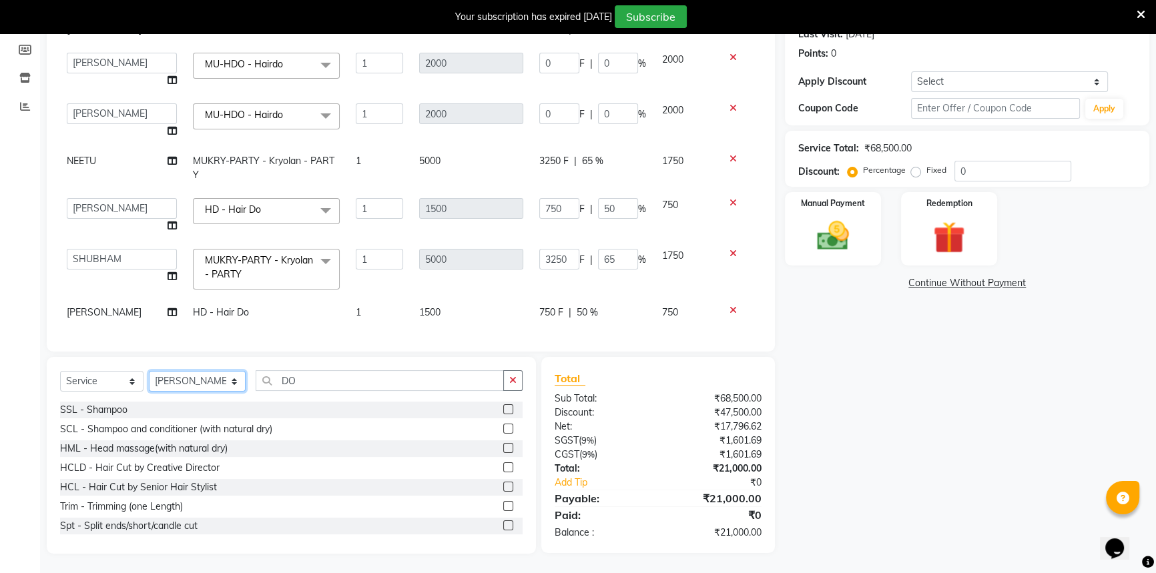
drag, startPoint x: 204, startPoint y: 380, endPoint x: 207, endPoint y: 374, distance: 6.9
click at [205, 378] on select "Select Stylist [PERSON_NAME] [PERSON_NAME] [PERSON_NAME] [PERSON_NAME] [PERSON_…" at bounding box center [197, 381] width 97 height 21
select select "51240"
click at [149, 371] on select "Select Stylist [PERSON_NAME] [PERSON_NAME] [PERSON_NAME] [PERSON_NAME] [PERSON_…" at bounding box center [197, 381] width 97 height 21
drag, startPoint x: 313, startPoint y: 379, endPoint x: 263, endPoint y: 388, distance: 50.9
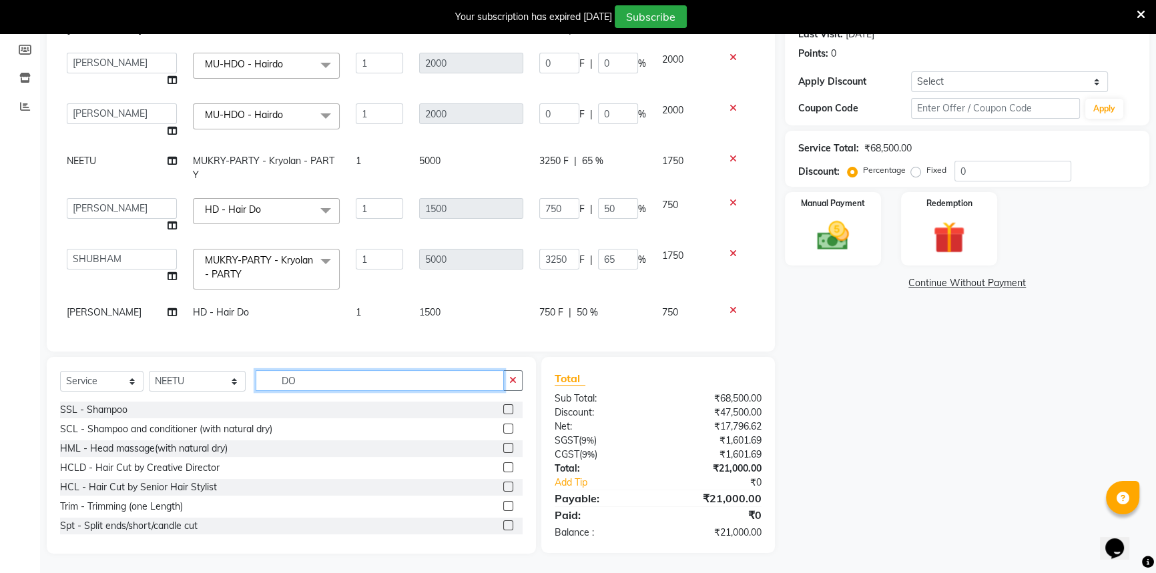
click at [268, 391] on input "DO" at bounding box center [380, 380] width 248 height 21
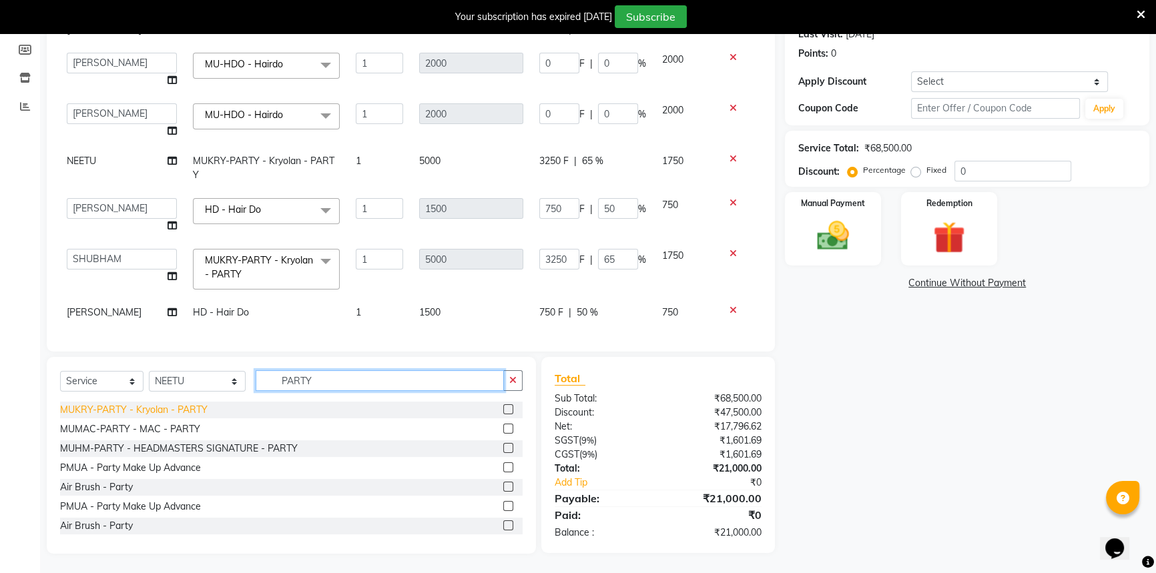
type input "PARTY"
click at [162, 407] on div "MUKRY-PARTY - Kryolan - PARTY" at bounding box center [134, 410] width 148 height 14
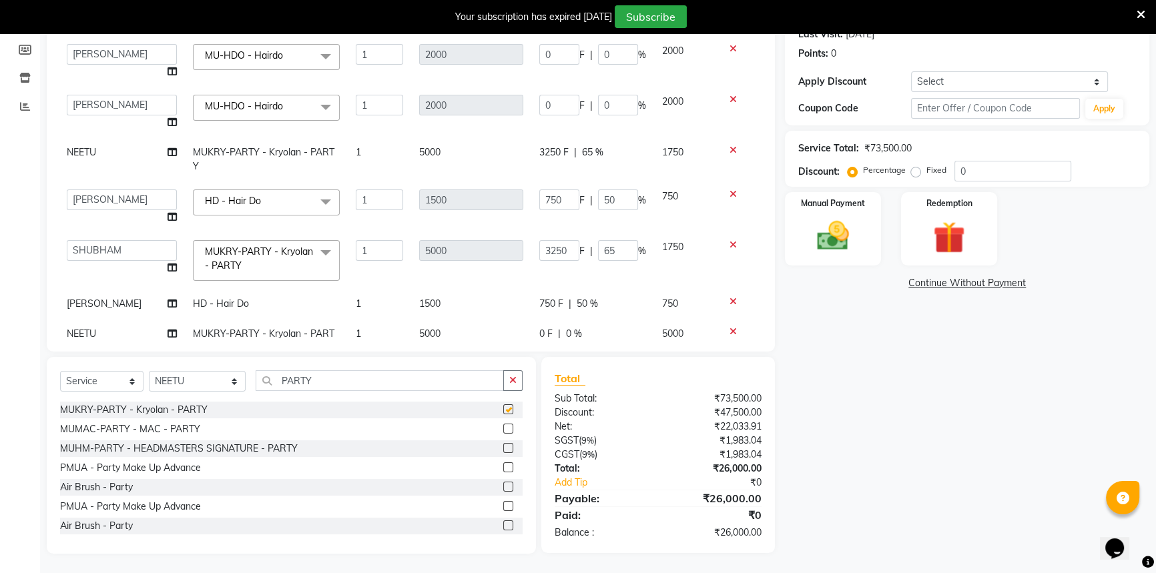
checkbox input "false"
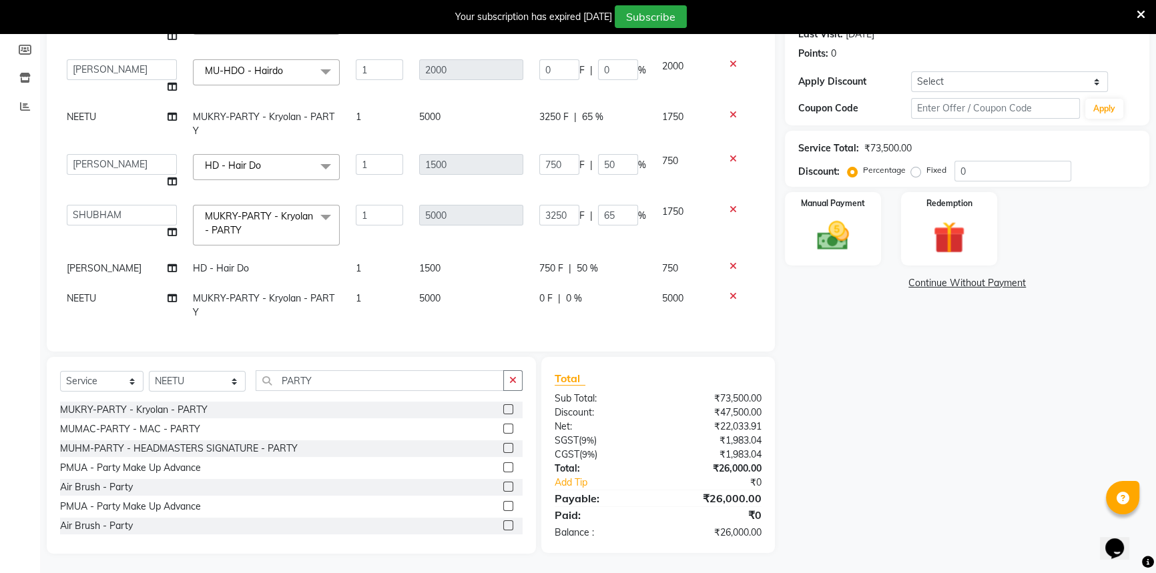
click at [521, 289] on td "5000" at bounding box center [471, 306] width 120 height 44
click at [521, 289] on tr "[PERSON_NAME] MUKRY-PARTY - Kryolan - PARTY 1 5000 0 F | 0 % 5000" at bounding box center [410, 306] width 702 height 44
select select "51240"
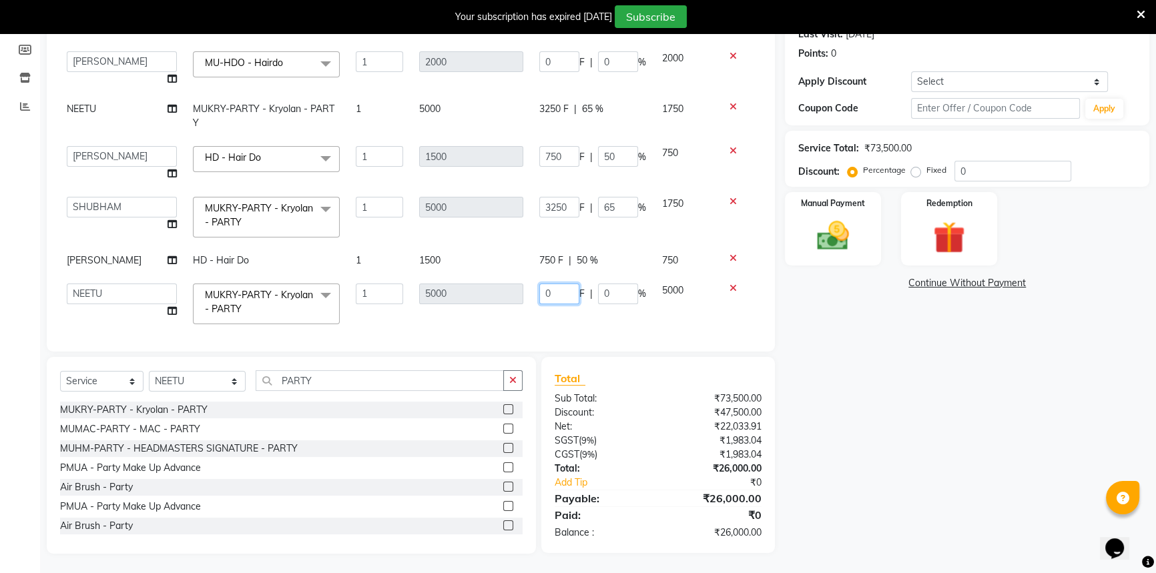
click at [547, 294] on input "0" at bounding box center [559, 294] width 40 height 21
click at [547, 295] on input "0" at bounding box center [559, 294] width 40 height 21
type input "01400"
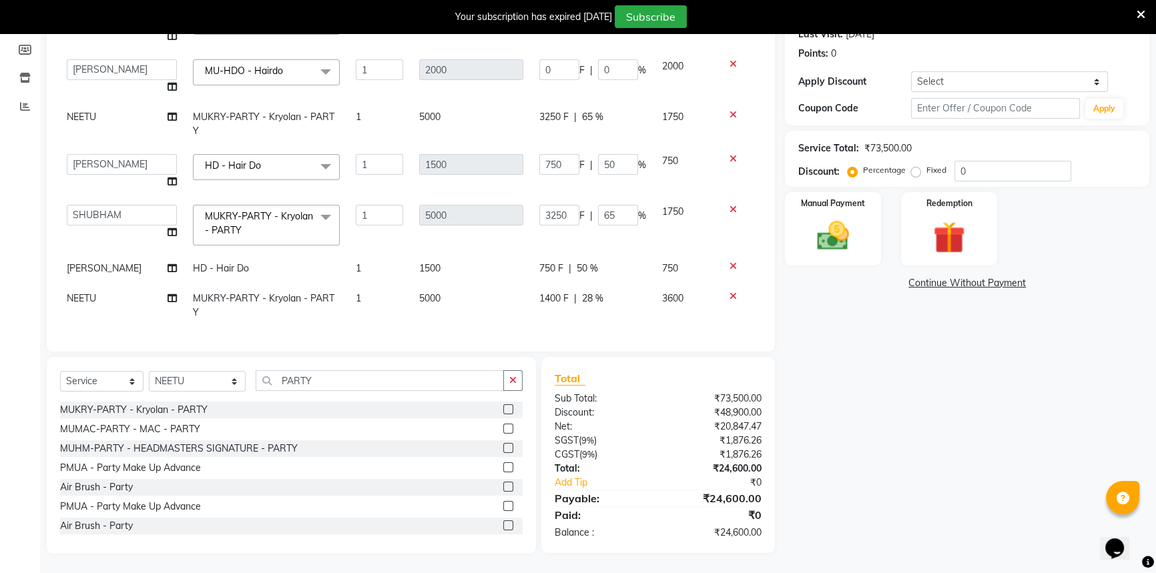
click at [519, 301] on td "5000" at bounding box center [471, 306] width 120 height 44
select select "51240"
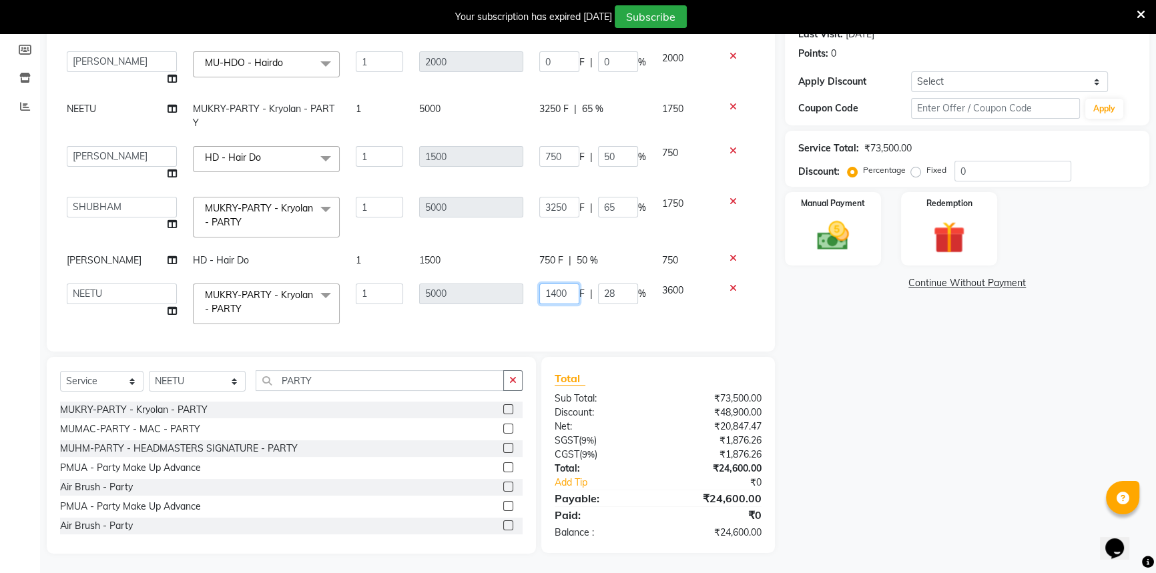
click at [541, 290] on input "1400" at bounding box center [559, 294] width 40 height 21
type input "3600"
drag, startPoint x: 198, startPoint y: 384, endPoint x: 188, endPoint y: 372, distance: 15.1
click at [195, 380] on select "Select Stylist [PERSON_NAME] [PERSON_NAME] [PERSON_NAME] [PERSON_NAME] [PERSON_…" at bounding box center [197, 381] width 97 height 21
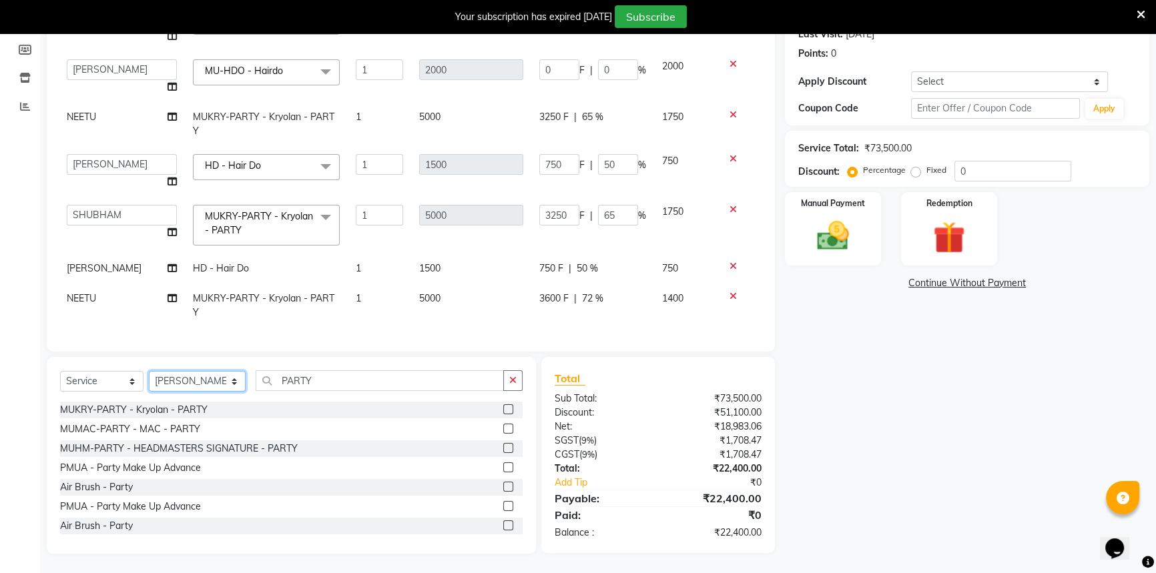
click at [149, 371] on select "Select Stylist [PERSON_NAME] [PERSON_NAME] [PERSON_NAME] [PERSON_NAME] [PERSON_…" at bounding box center [197, 381] width 97 height 21
drag, startPoint x: 190, startPoint y: 380, endPoint x: 189, endPoint y: 372, distance: 8.7
click at [190, 376] on select "Select Stylist [PERSON_NAME] [PERSON_NAME] [PERSON_NAME] [PERSON_NAME] [PERSON_…" at bounding box center [197, 381] width 97 height 21
click at [149, 371] on select "Select Stylist [PERSON_NAME] [PERSON_NAME] [PERSON_NAME] [PERSON_NAME] [PERSON_…" at bounding box center [197, 381] width 97 height 21
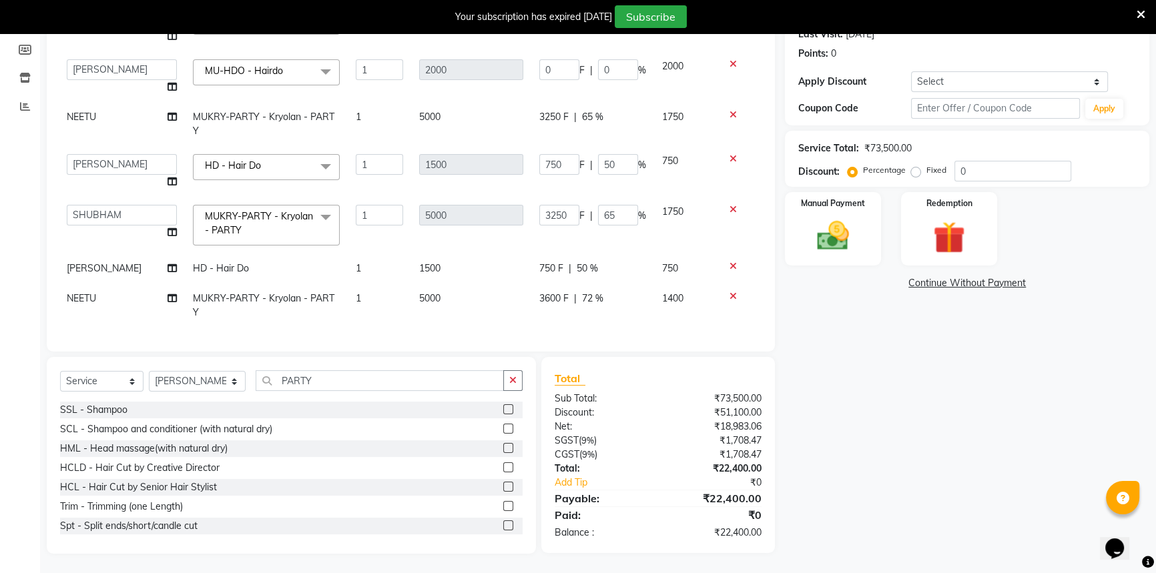
drag, startPoint x: 196, startPoint y: 62, endPoint x: 233, endPoint y: 186, distance: 129.7
click at [202, 85] on td "MU-HDO - Hairdo x SSL - Shampoo SCL - Shampoo and conditioner (with natural dry…" at bounding box center [266, 76] width 163 height 51
drag, startPoint x: 216, startPoint y: 378, endPoint x: 220, endPoint y: 372, distance: 7.2
click at [219, 372] on select "Select Stylist [PERSON_NAME] [PERSON_NAME] [PERSON_NAME] [PERSON_NAME] [PERSON_…" at bounding box center [197, 381] width 97 height 21
select select "51137"
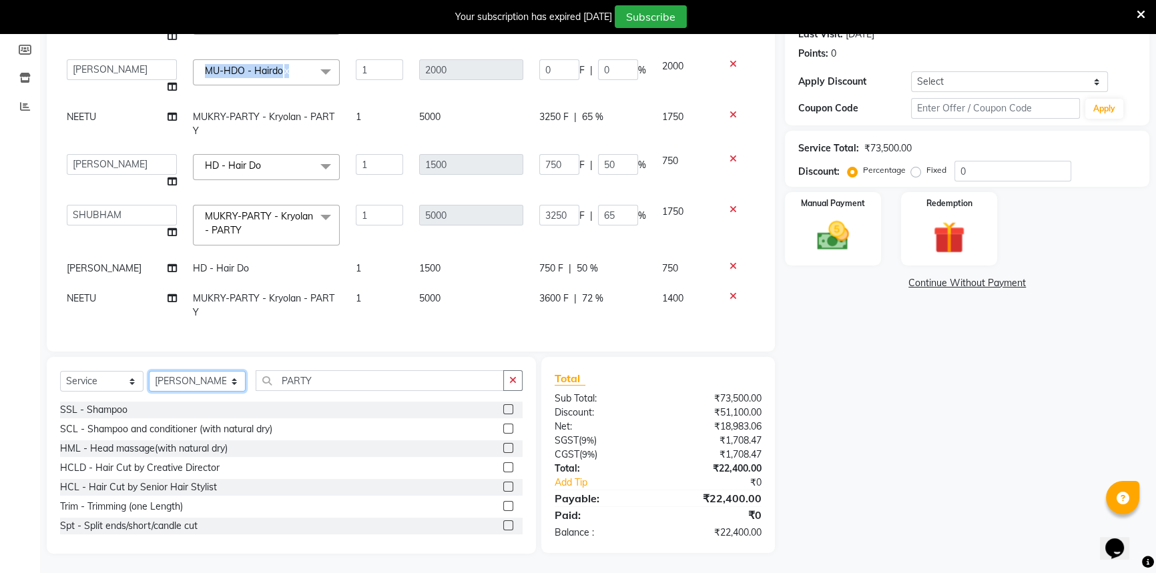
click at [149, 371] on select "Select Stylist [PERSON_NAME] [PERSON_NAME] [PERSON_NAME] [PERSON_NAME] [PERSON_…" at bounding box center [197, 381] width 97 height 21
drag, startPoint x: 303, startPoint y: 382, endPoint x: 228, endPoint y: 376, distance: 75.1
click at [228, 376] on div "Select Service Product Membership Package Voucher Prepaid Gift Card Select Styl…" at bounding box center [291, 385] width 463 height 31
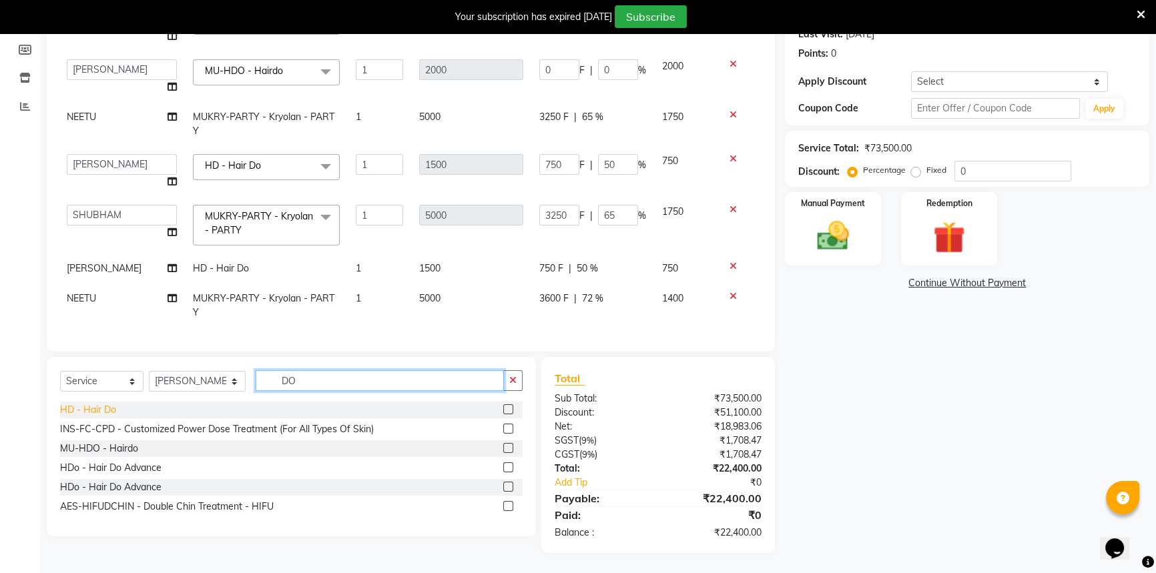
type input "DO"
click at [115, 407] on div "HD - Hair Do" at bounding box center [88, 410] width 56 height 14
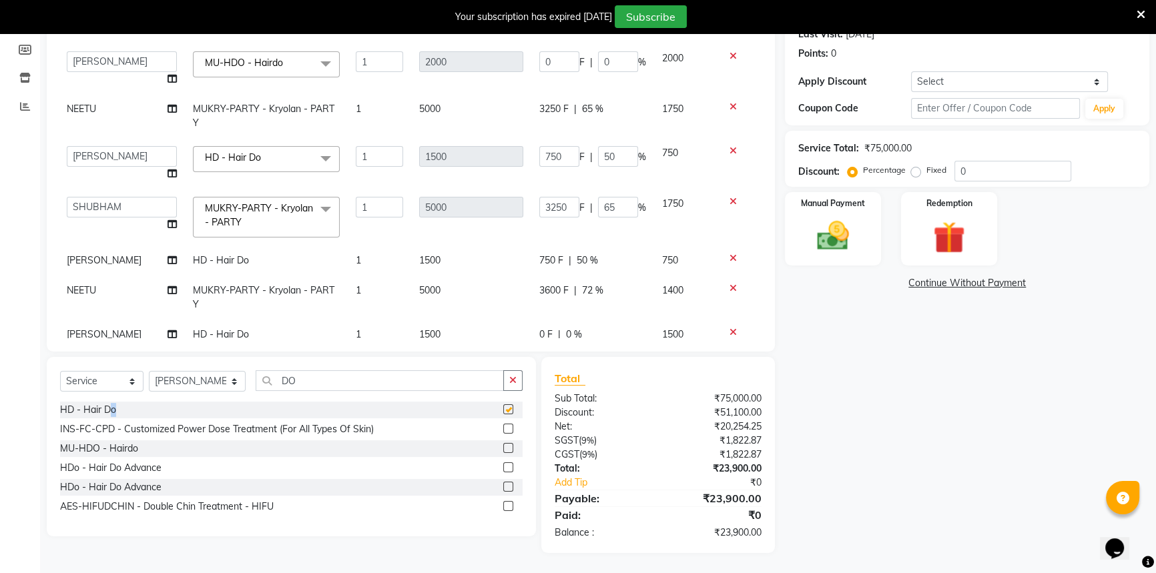
checkbox input "false"
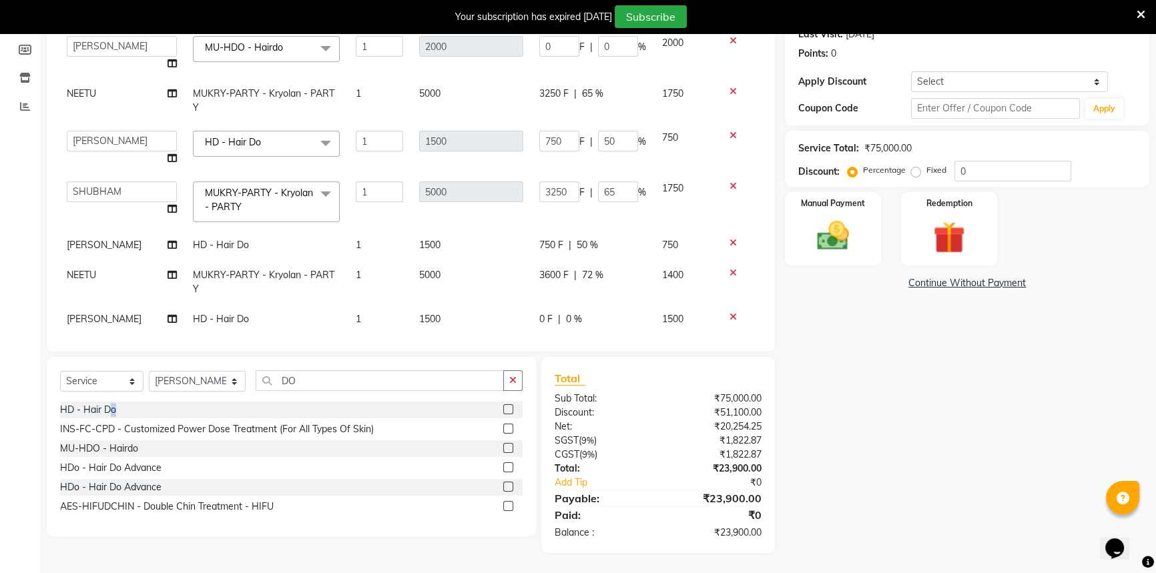
scroll to position [172, 1]
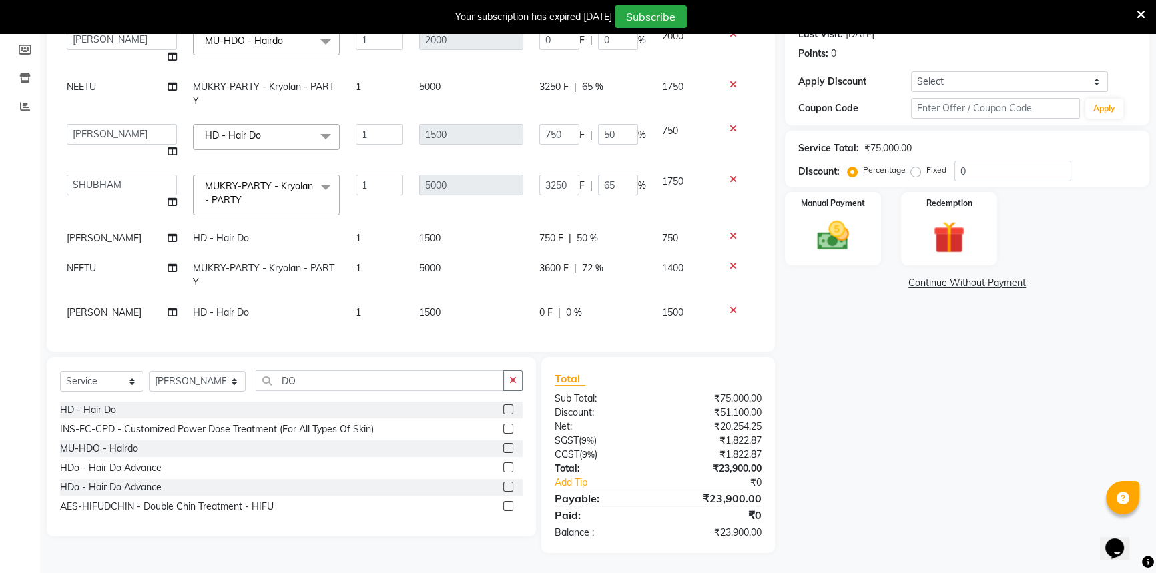
click at [536, 313] on td "0 F | 0 %" at bounding box center [592, 313] width 123 height 30
select select "51137"
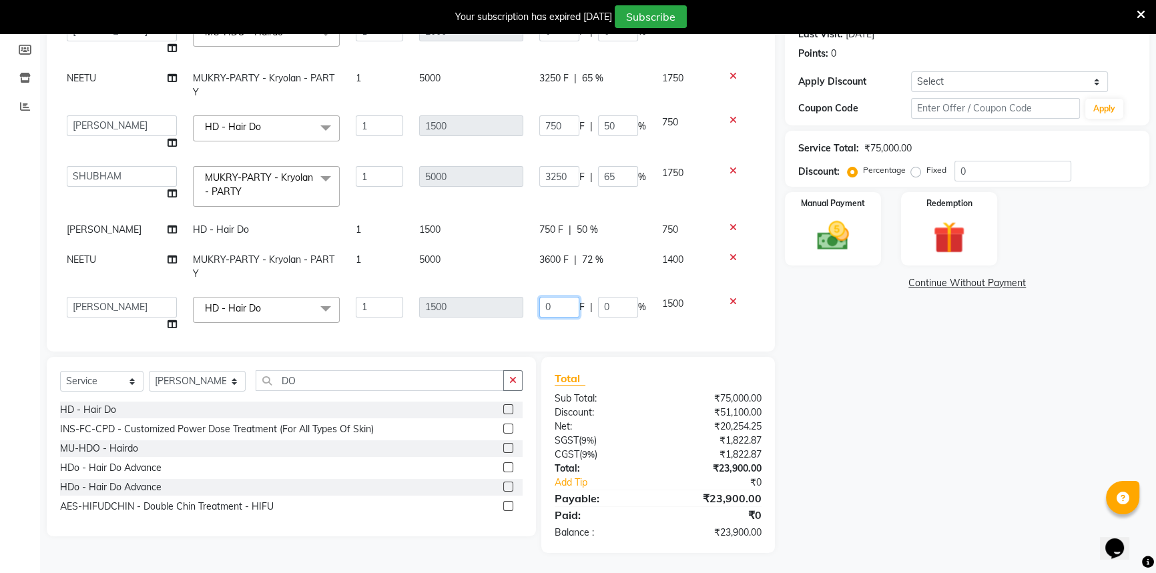
click at [544, 302] on input "0" at bounding box center [559, 307] width 40 height 21
type input "0800"
click at [803, 233] on div "Manual Payment" at bounding box center [833, 229] width 100 height 76
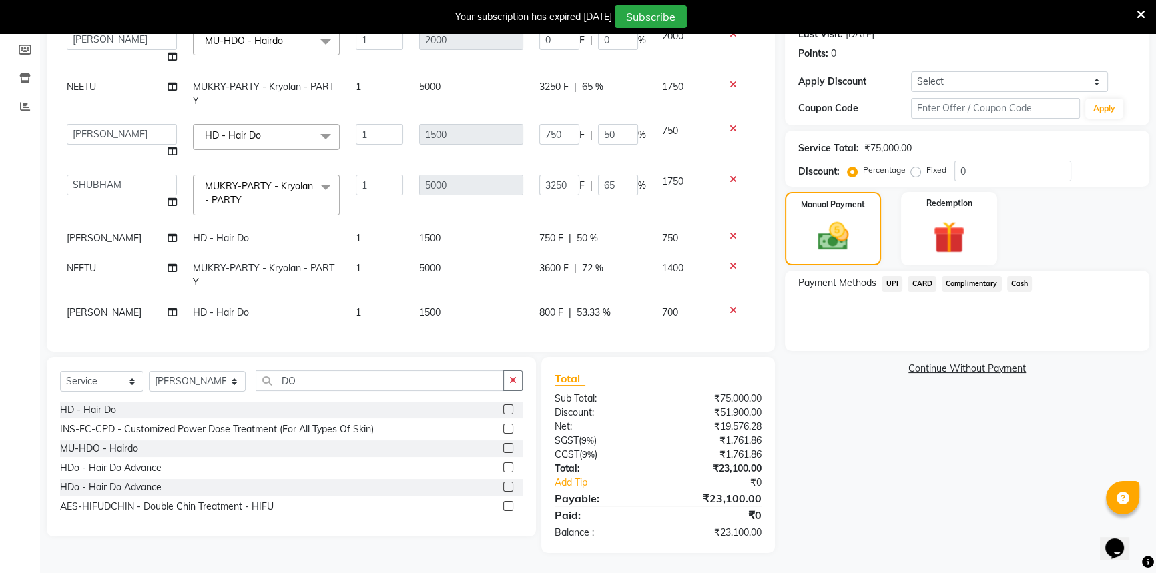
click at [557, 264] on span "3600 F" at bounding box center [553, 269] width 29 height 14
select select "51240"
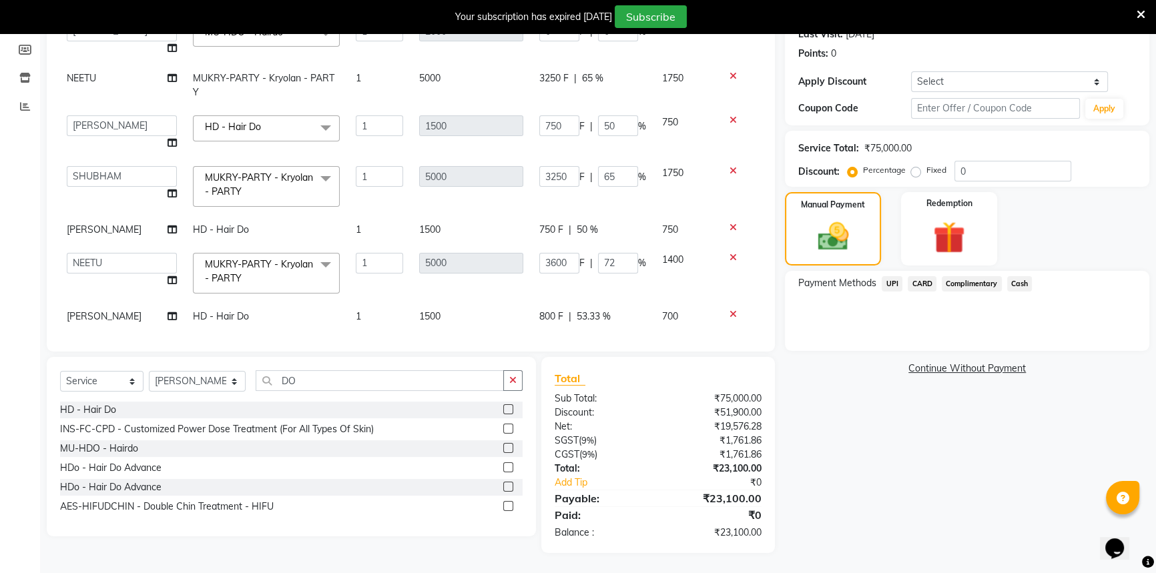
click at [548, 262] on input "3600" at bounding box center [559, 263] width 40 height 21
type input "3700"
click at [834, 324] on div "Payment Methods UPI CARD Complimentary Cash" at bounding box center [967, 311] width 364 height 80
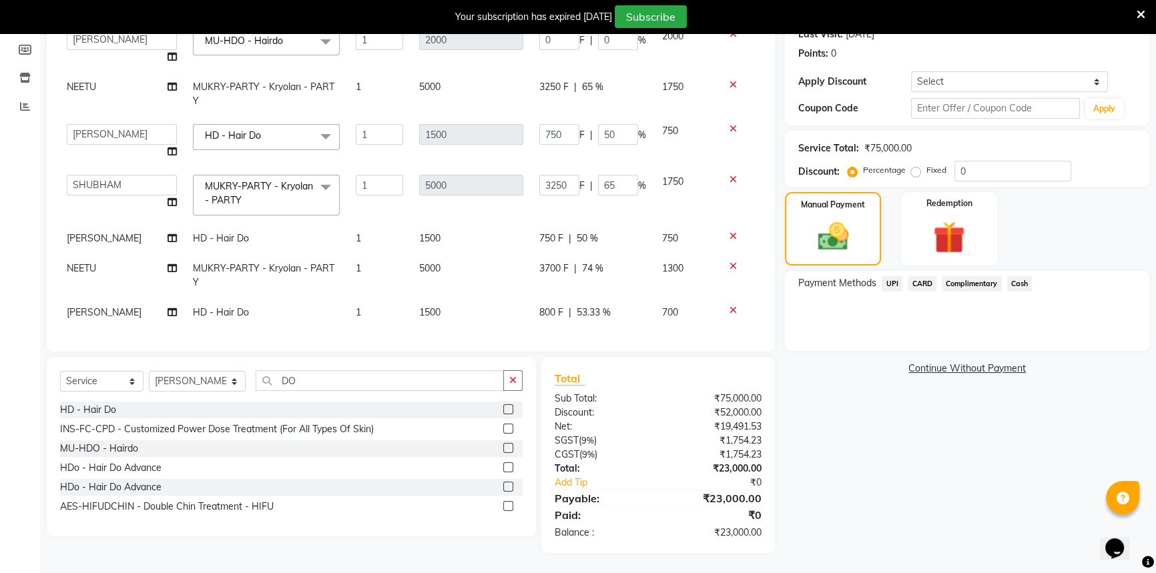
click at [1013, 285] on span "Cash" at bounding box center [1019, 283] width 25 height 15
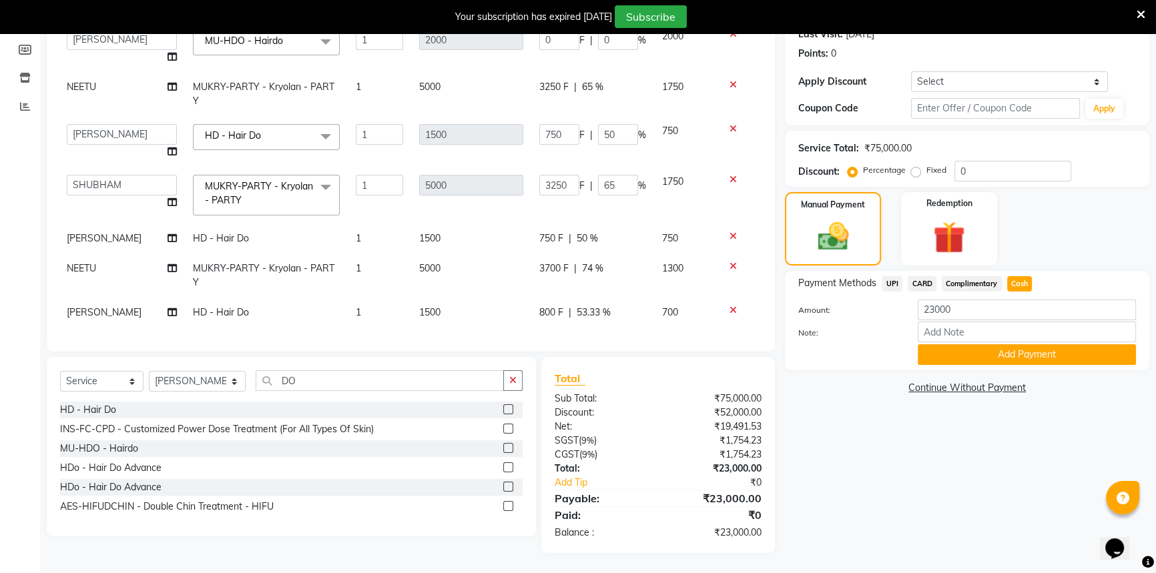
drag, startPoint x: 971, startPoint y: 354, endPoint x: 893, endPoint y: 332, distance: 80.3
click at [893, 332] on div "Amount: 23000 Note: Add Payment" at bounding box center [967, 332] width 338 height 65
drag, startPoint x: 893, startPoint y: 328, endPoint x: 911, endPoint y: 312, distance: 24.1
click at [894, 327] on label "Note:" at bounding box center [847, 333] width 119 height 12
click at [918, 327] on input "Note:" at bounding box center [1027, 332] width 218 height 21
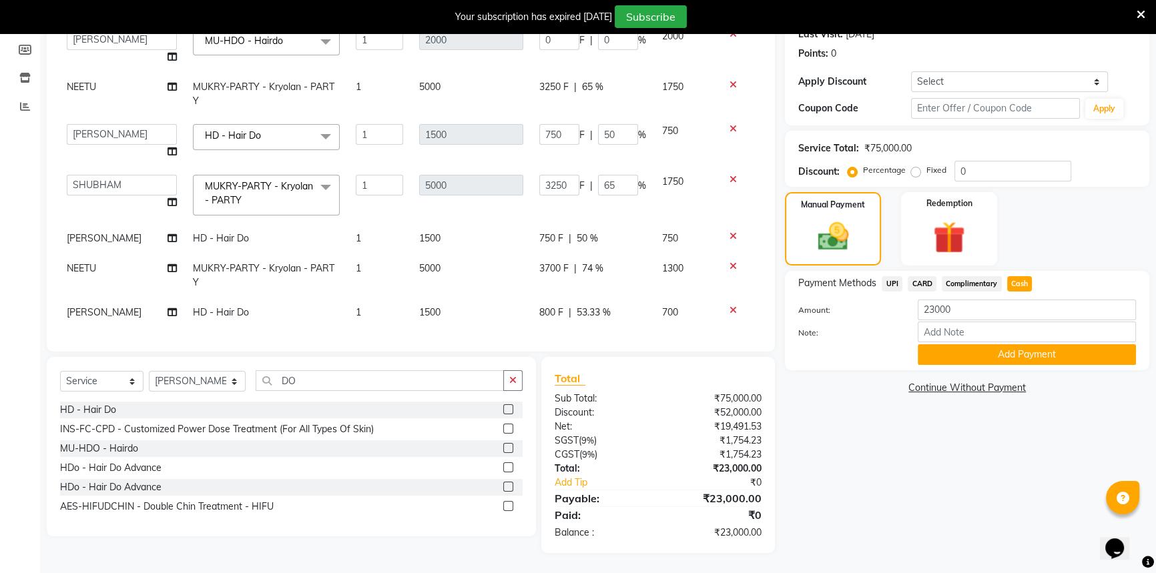
click at [898, 281] on span "UPI" at bounding box center [892, 283] width 21 height 15
click at [998, 356] on button "Add Payment" at bounding box center [1027, 354] width 218 height 21
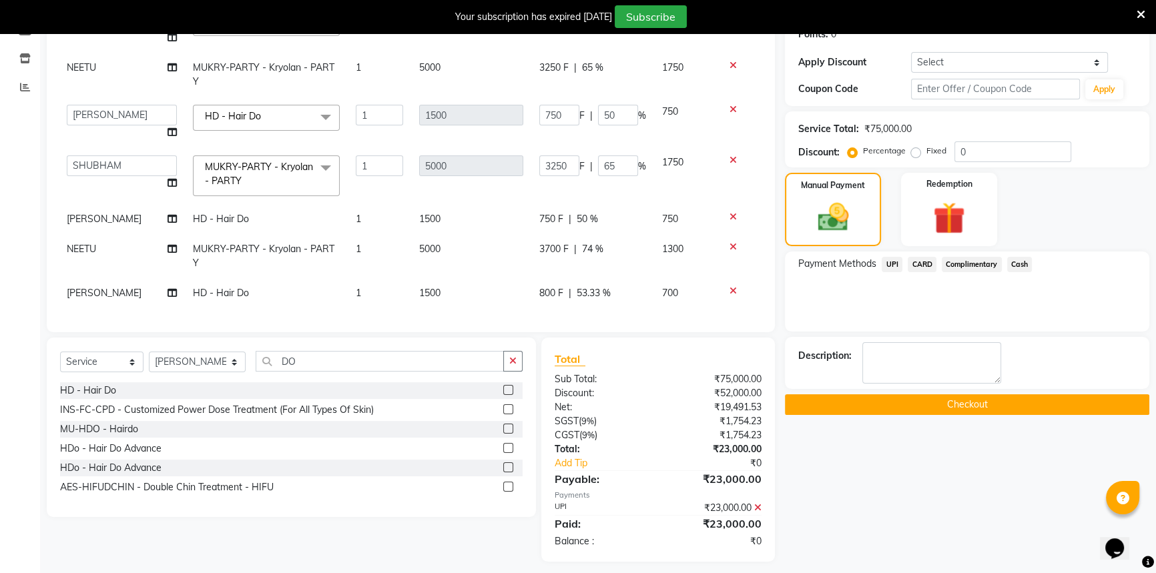
scroll to position [222, 0]
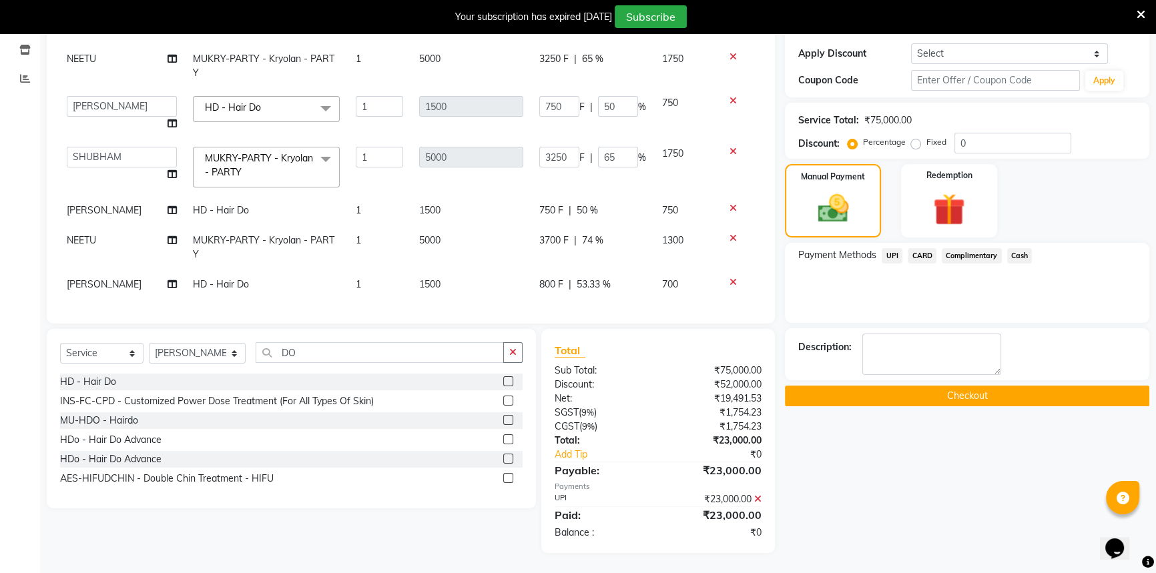
click at [937, 388] on button "Checkout" at bounding box center [967, 396] width 364 height 21
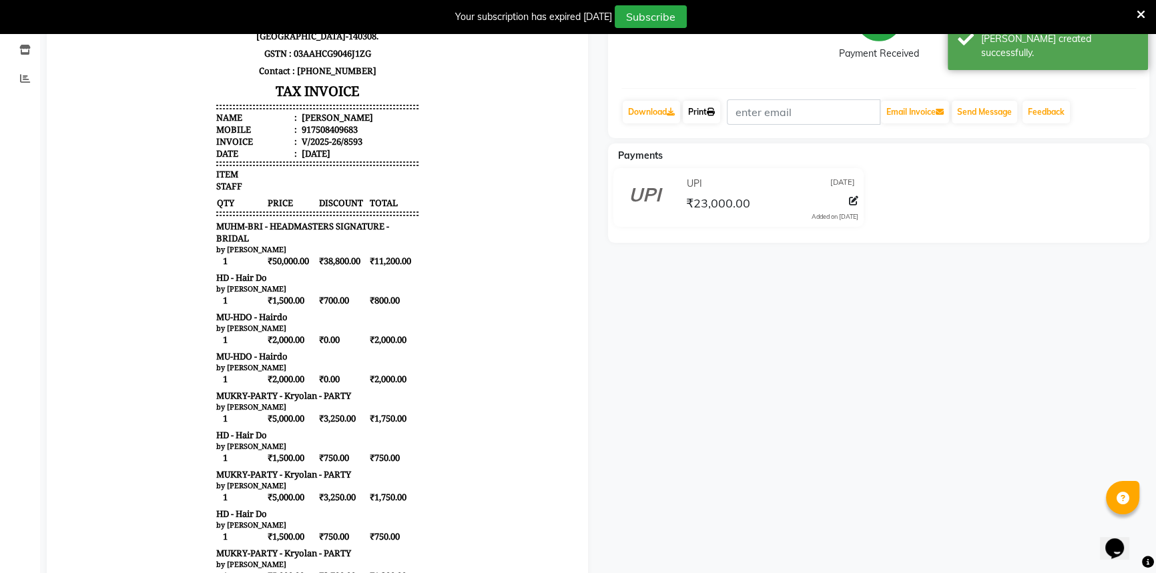
click at [693, 116] on link "Print" at bounding box center [701, 112] width 37 height 23
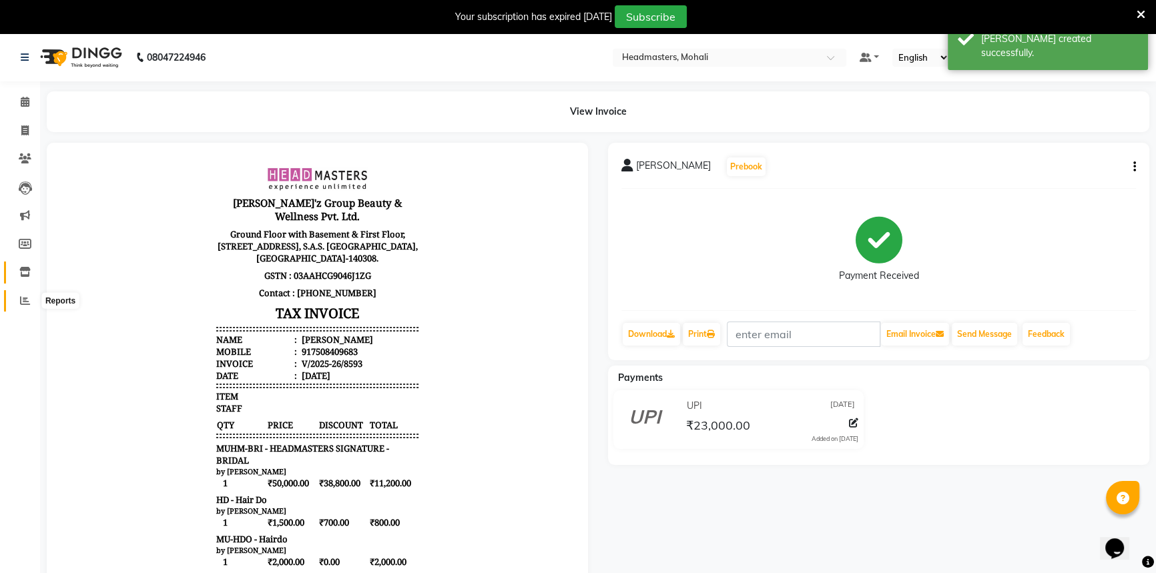
drag, startPoint x: 19, startPoint y: 295, endPoint x: 31, endPoint y: 283, distance: 17.0
click at [19, 294] on span at bounding box center [24, 301] width 23 height 15
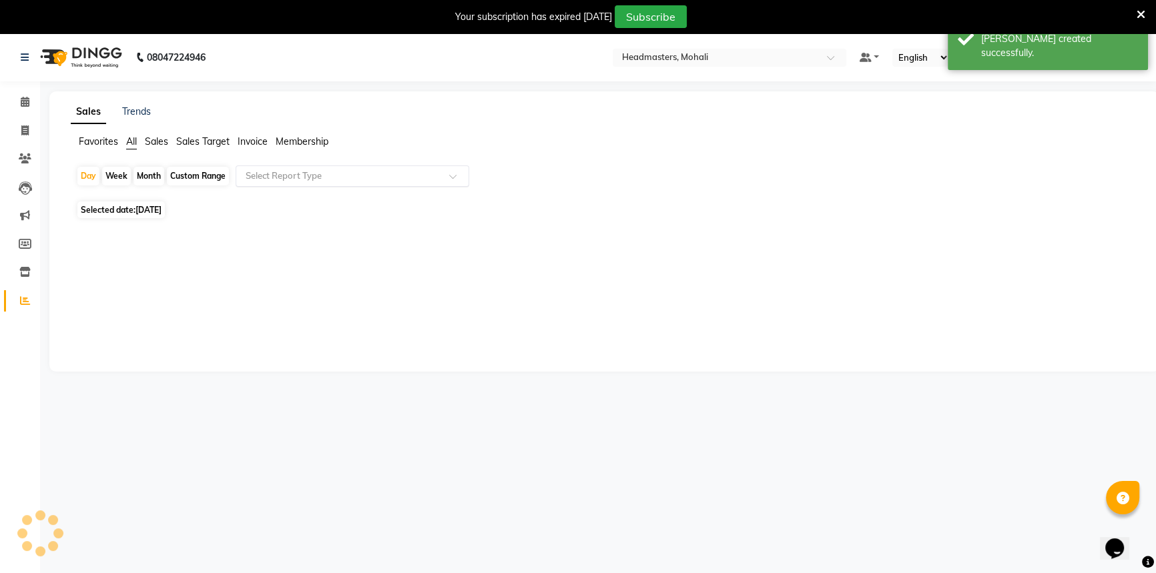
drag, startPoint x: 352, startPoint y: 159, endPoint x: 350, endPoint y: 174, distance: 14.9
click at [352, 168] on app-reports "Favorites All Sales Sales Target Invoice Membership Day Week Month Custom Range…" at bounding box center [604, 189] width 1083 height 109
click at [346, 182] on input "text" at bounding box center [339, 176] width 192 height 13
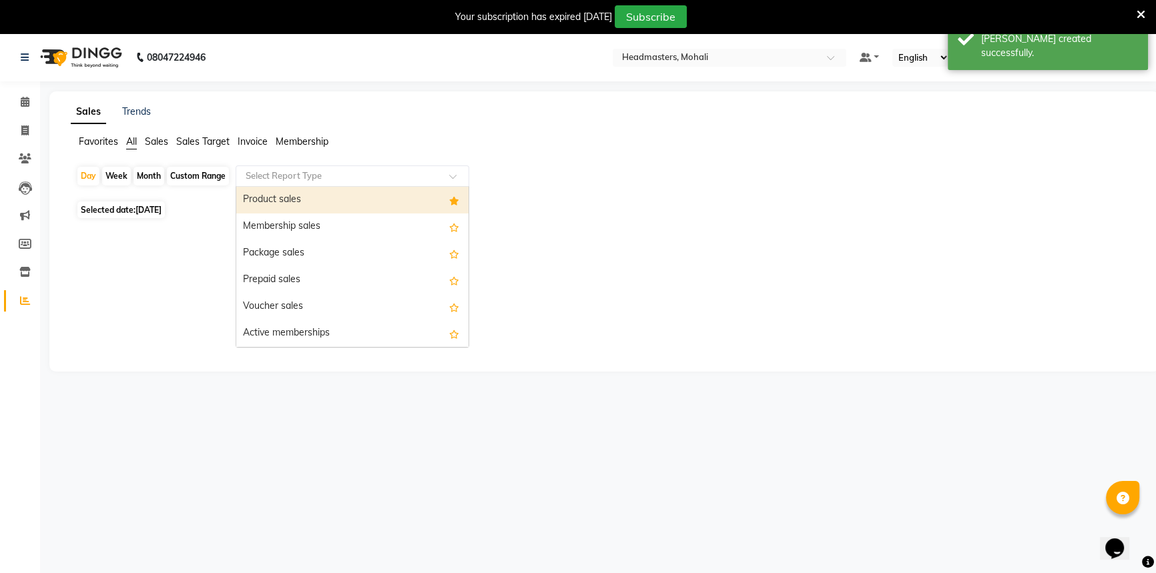
click at [352, 178] on input "text" at bounding box center [339, 176] width 192 height 13
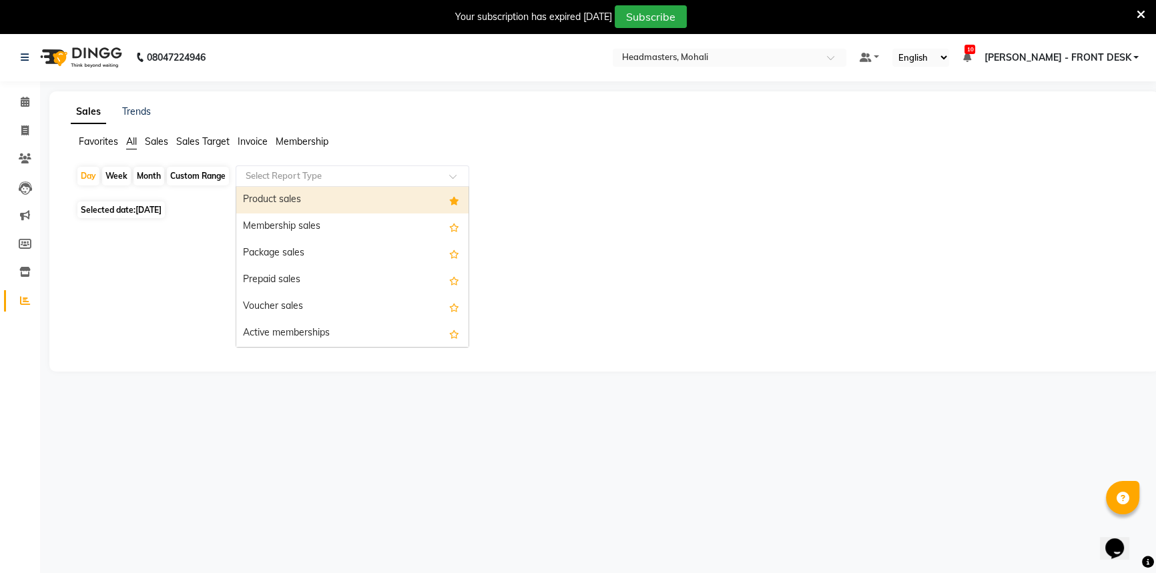
click at [339, 198] on div "Product sales" at bounding box center [352, 200] width 232 height 27
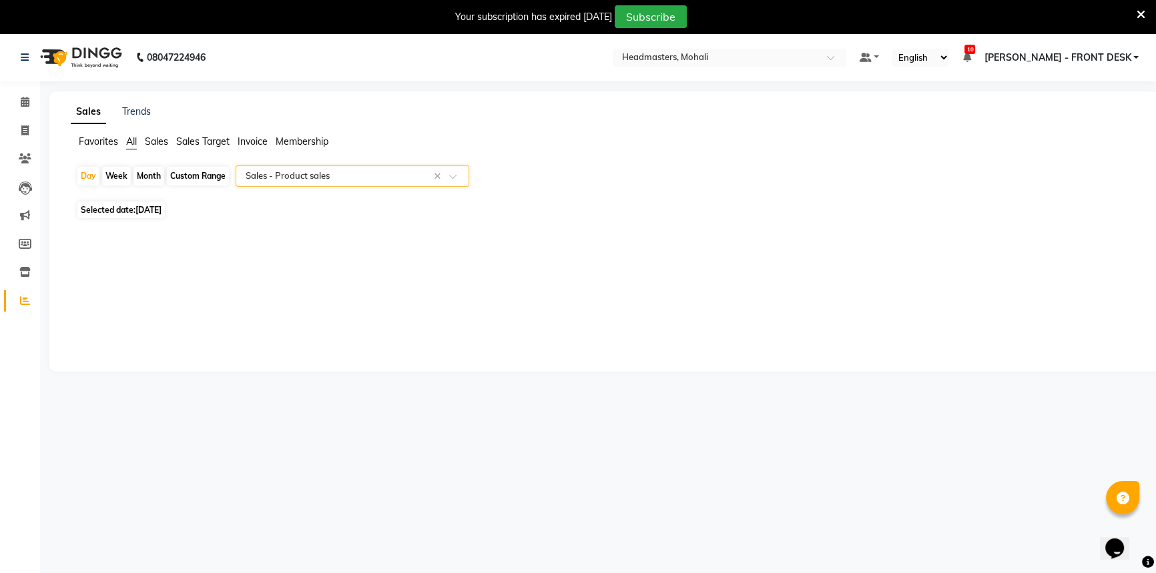
select select "csv"
click at [19, 93] on link "Calendar" at bounding box center [20, 102] width 32 height 22
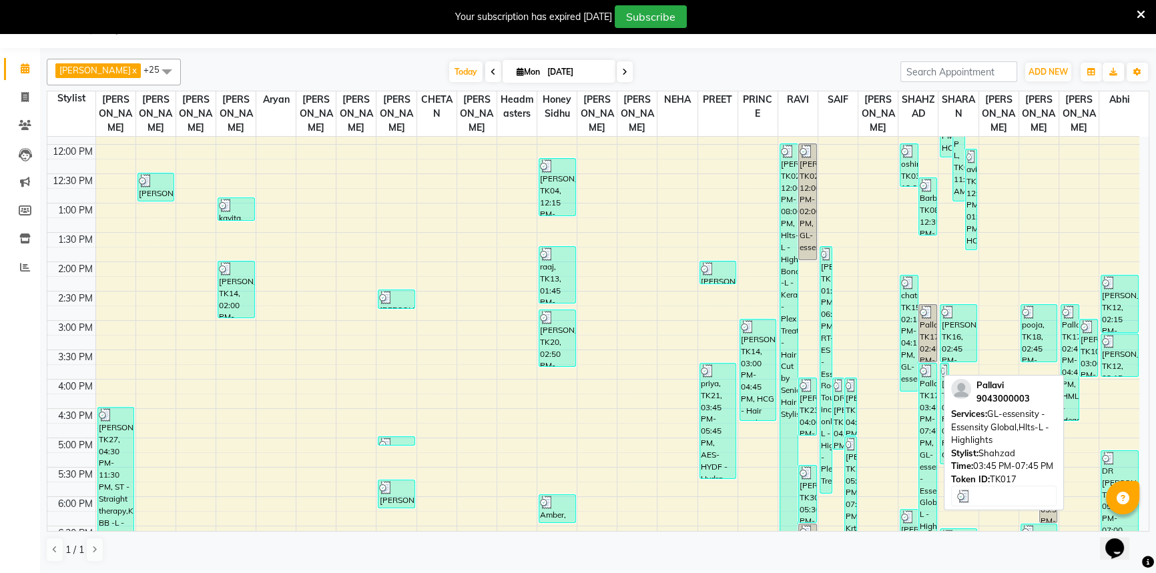
scroll to position [409, 0]
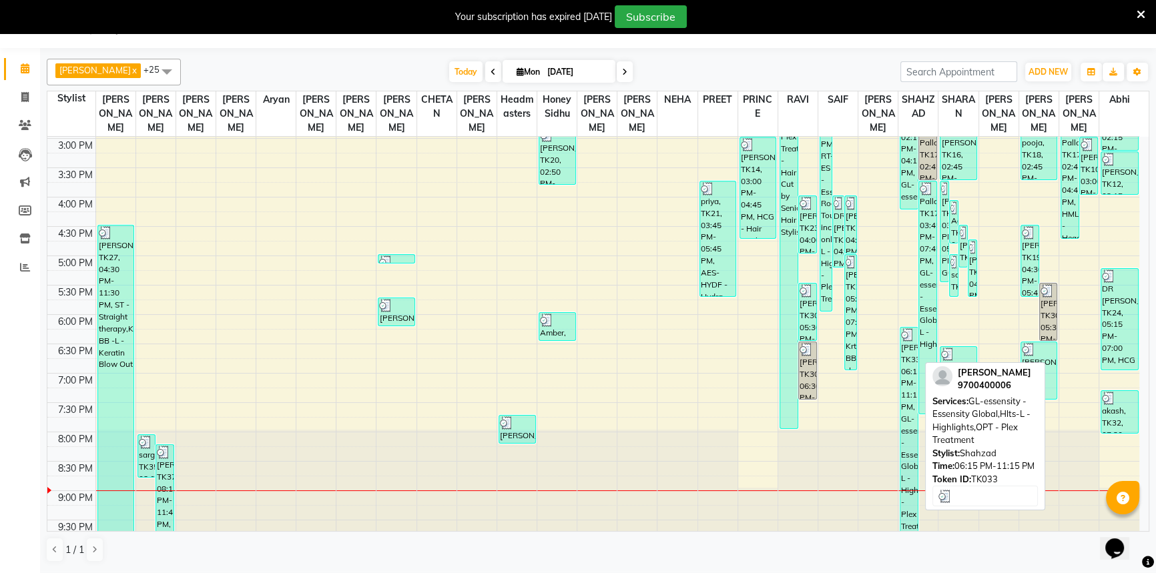
click at [907, 346] on div "[PERSON_NAME], TK33, 06:15 PM-11:15 PM, GL-essensity - Essensity Global,Hlts-L …" at bounding box center [908, 437] width 17 height 218
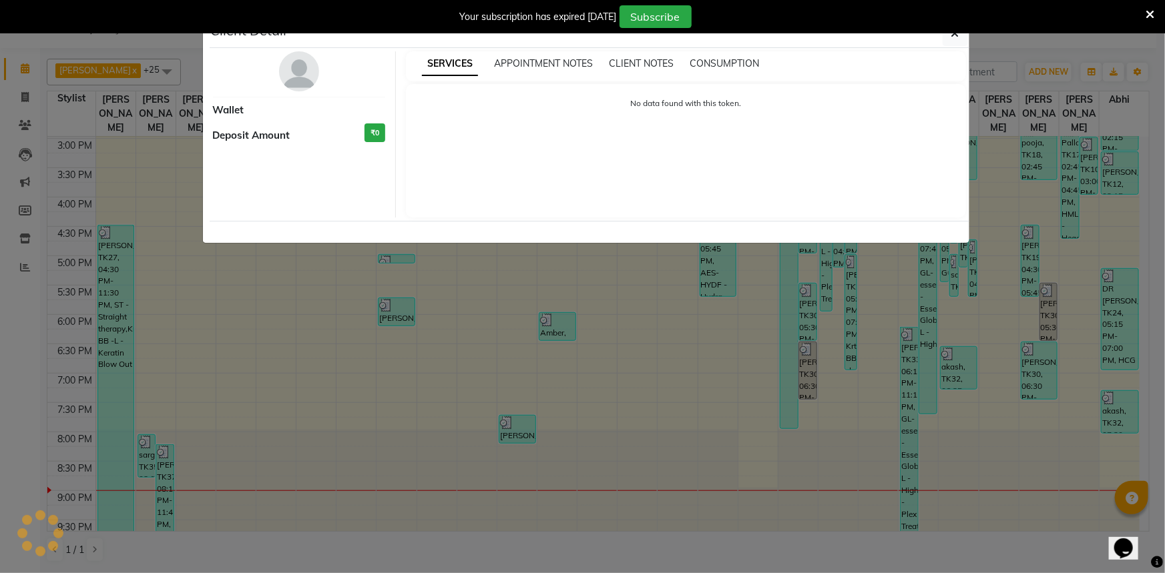
select select "3"
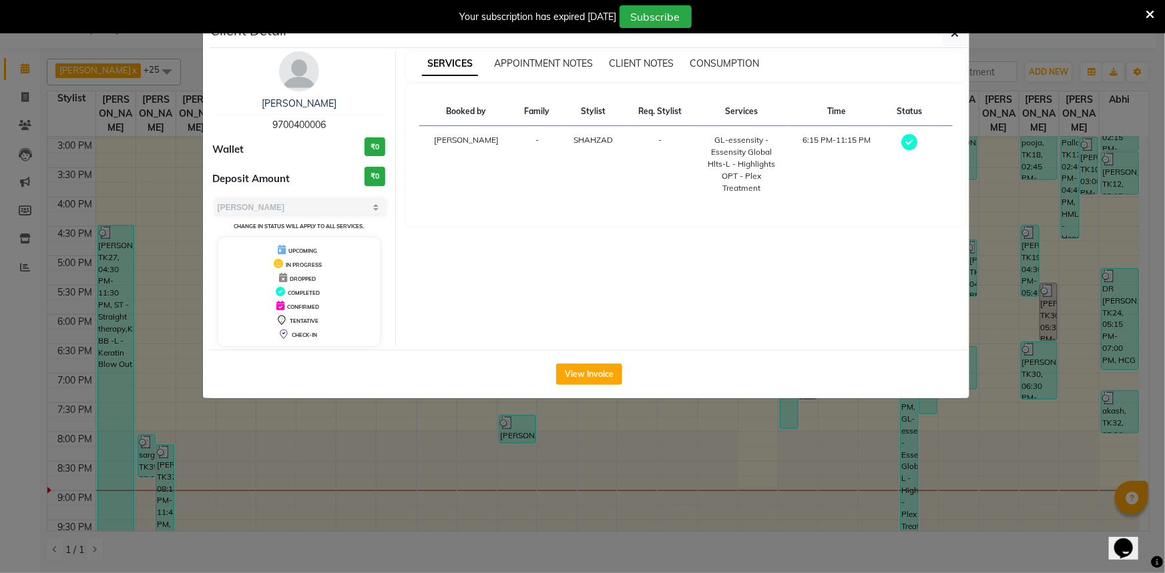
click at [586, 362] on div "View Invoice" at bounding box center [590, 374] width 760 height 49
click at [595, 374] on button "View Invoice" at bounding box center [589, 374] width 66 height 21
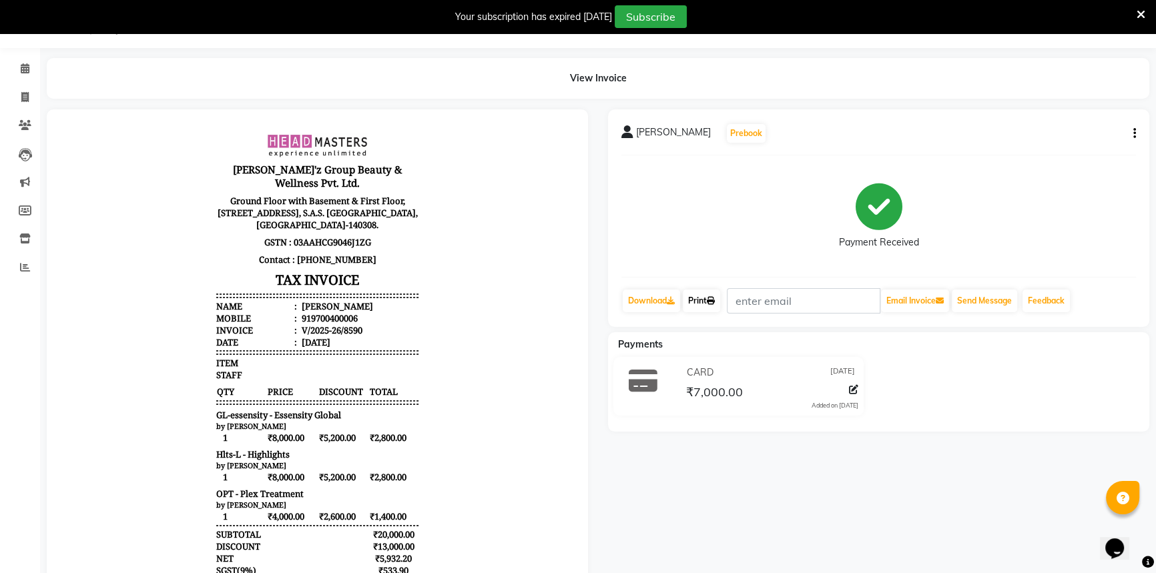
click at [711, 297] on link "Print" at bounding box center [701, 301] width 37 height 23
click at [21, 62] on span at bounding box center [24, 68] width 23 height 15
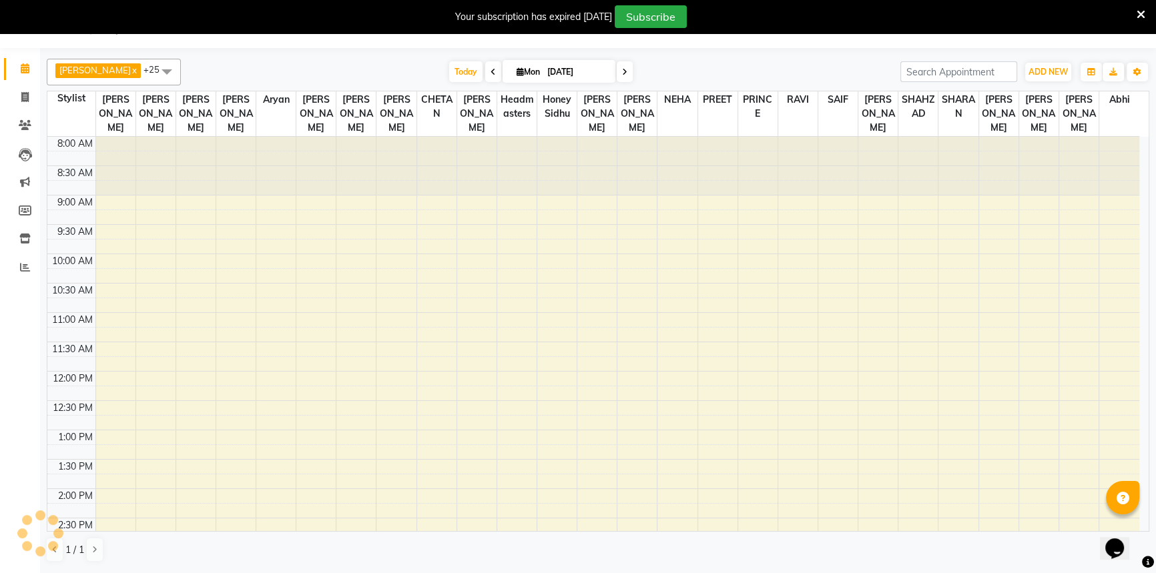
click at [922, 288] on div "8:00 AM 8:30 AM 9:00 AM 9:30 AM 10:00 AM 10:30 AM 11:00 AM 11:30 AM 12:00 PM 12…" at bounding box center [593, 548] width 1092 height 822
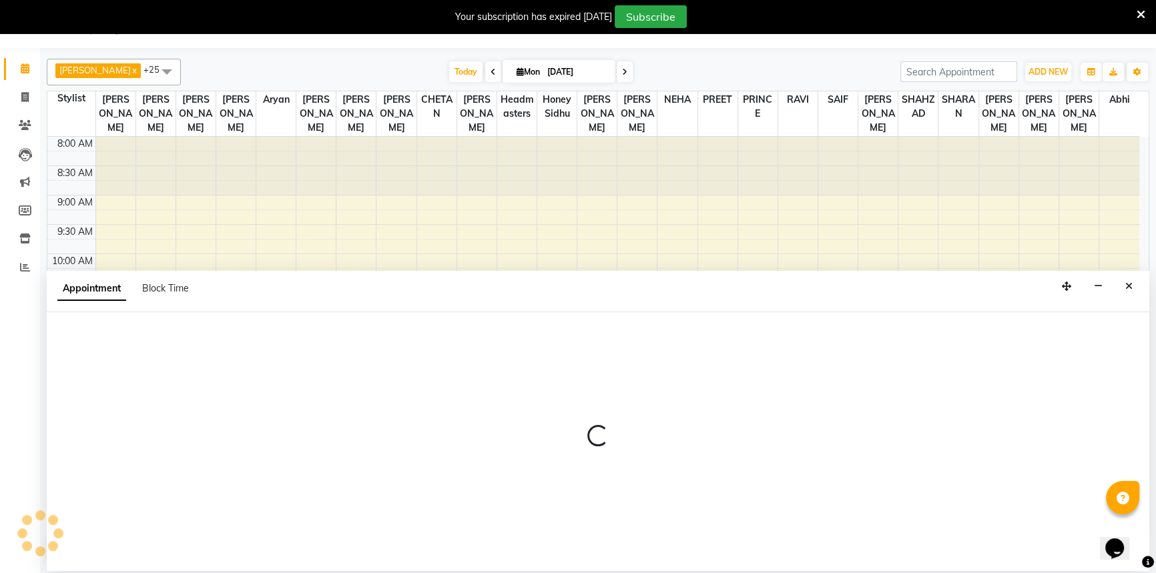
click at [1139, 286] on div "Appointment Block Time" at bounding box center [598, 291] width 1103 height 41
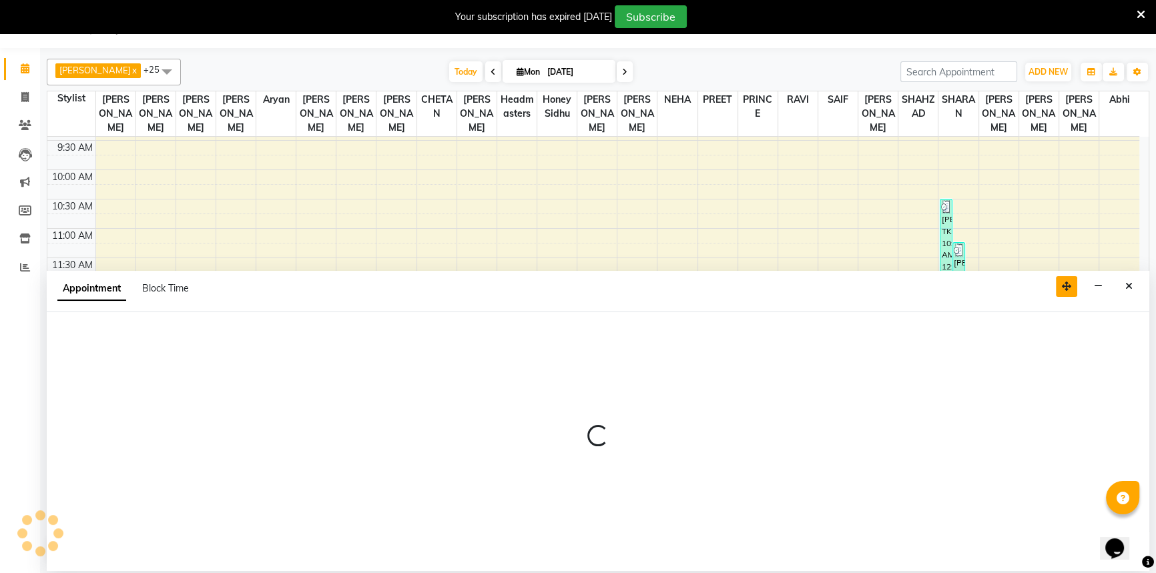
scroll to position [182, 0]
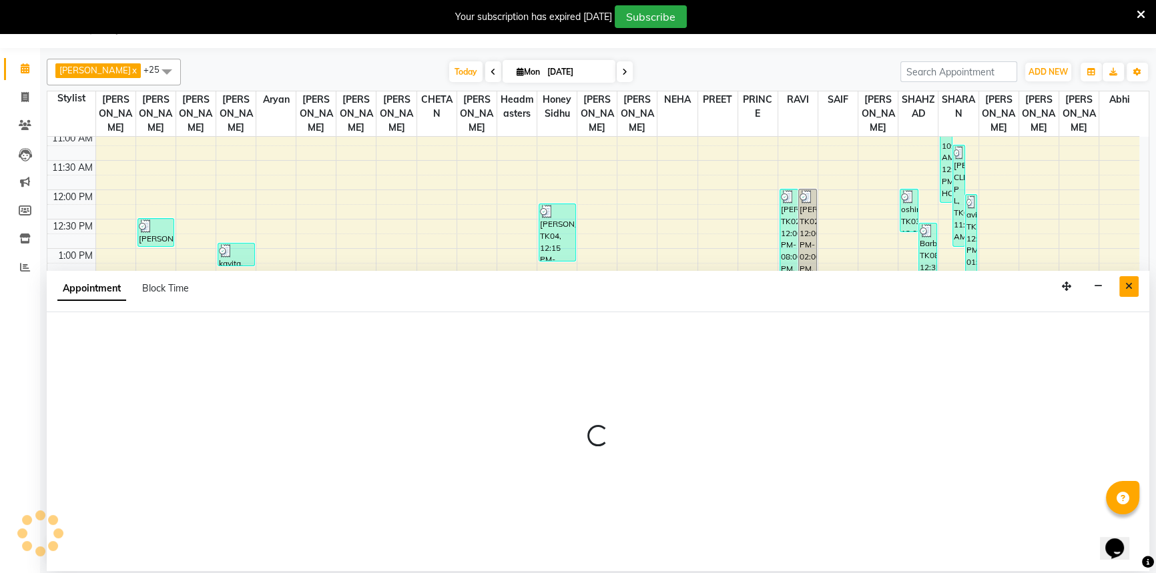
click at [1132, 285] on icon "Close" at bounding box center [1128, 286] width 7 height 9
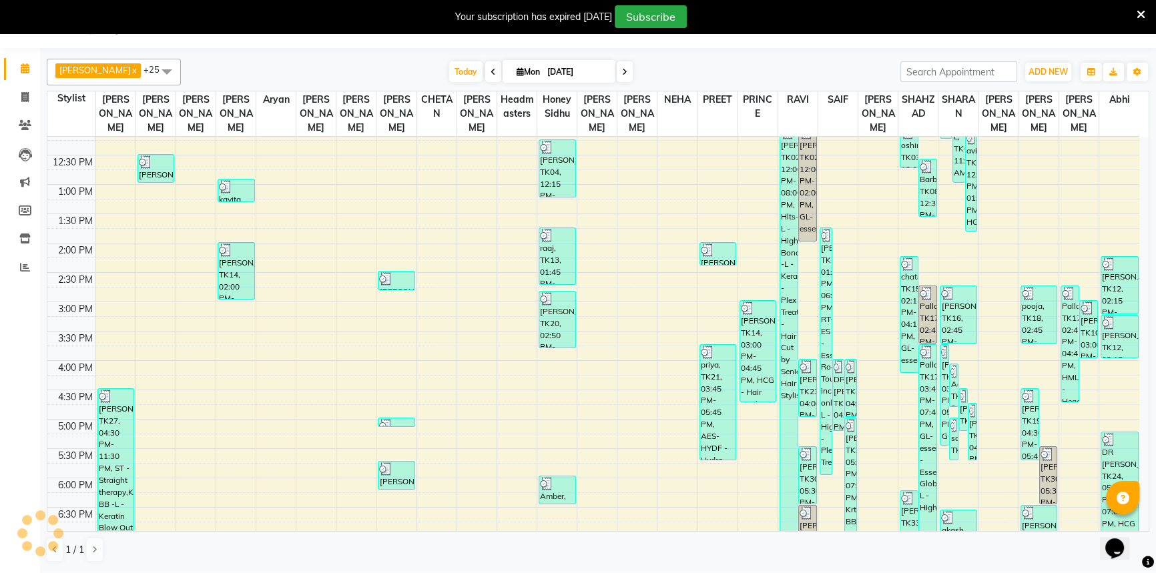
scroll to position [409, 0]
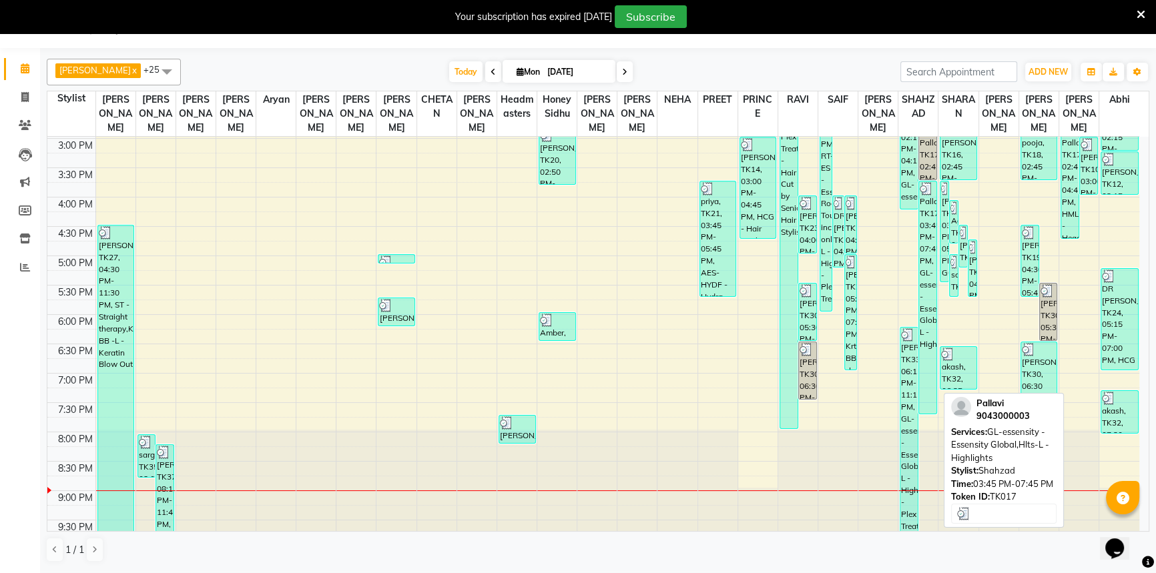
click at [928, 214] on div "Pallavi, TK17, 03:45 PM-07:45 PM, GL-essensity - Essensity Global,Hlts-L - High…" at bounding box center [927, 298] width 17 height 232
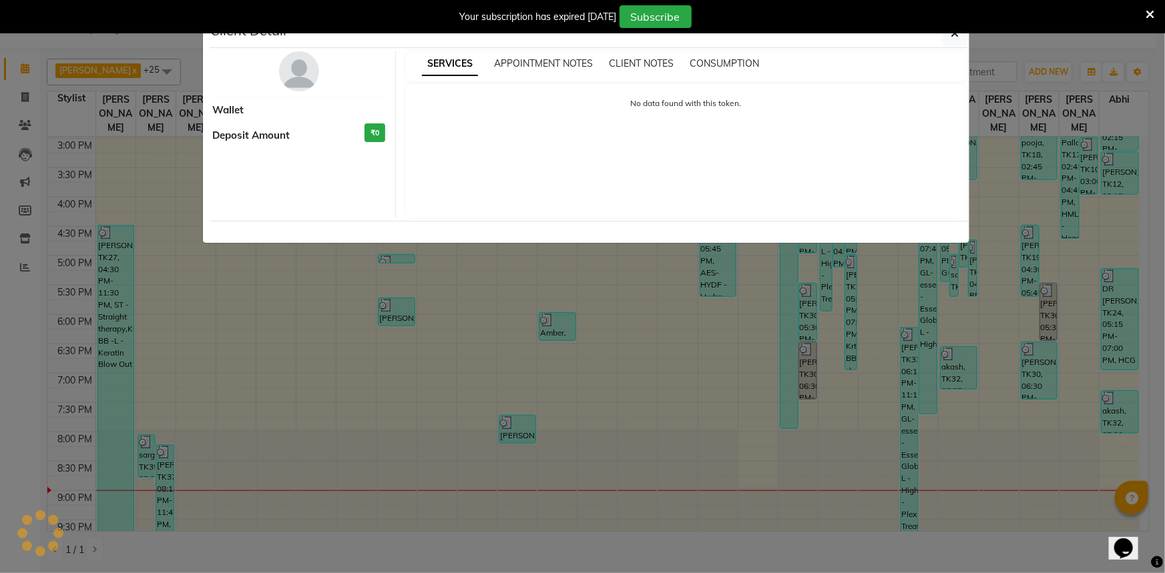
select select "3"
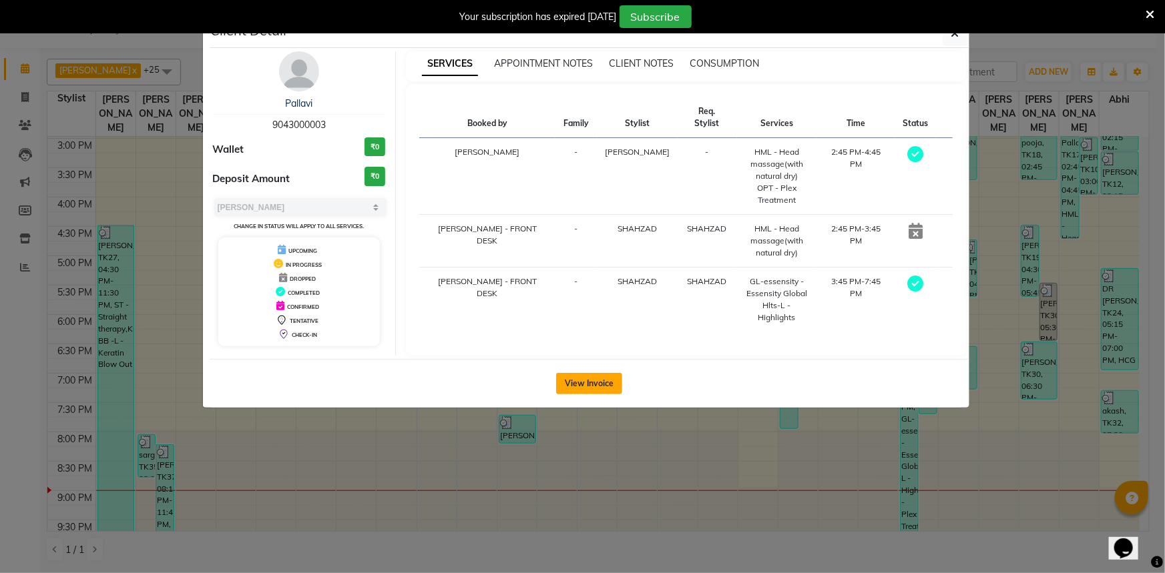
click at [593, 373] on button "View Invoice" at bounding box center [589, 383] width 66 height 21
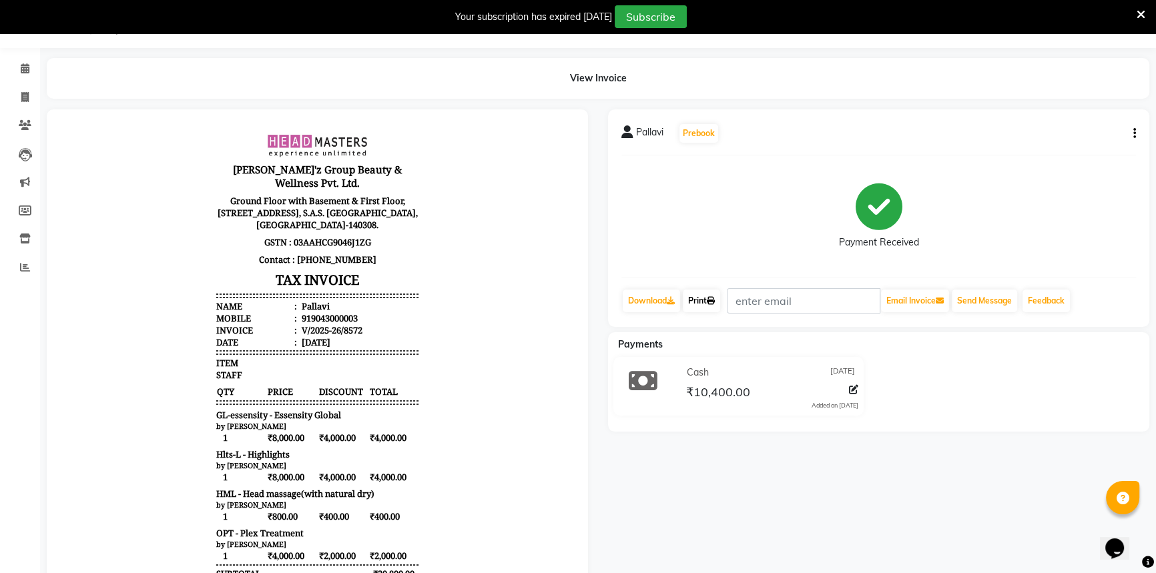
drag, startPoint x: 714, startPoint y: 287, endPoint x: 717, endPoint y: 300, distance: 13.1
click at [715, 290] on div "Print" at bounding box center [702, 300] width 40 height 25
click at [715, 302] on icon at bounding box center [711, 301] width 8 height 8
click at [21, 63] on icon at bounding box center [25, 68] width 9 height 10
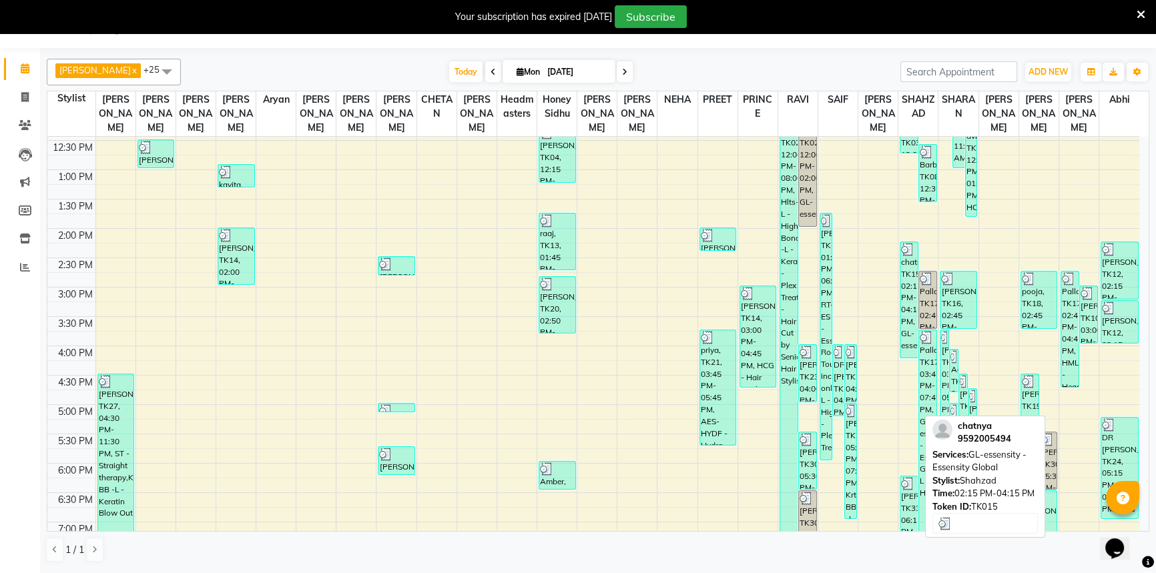
scroll to position [409, 0]
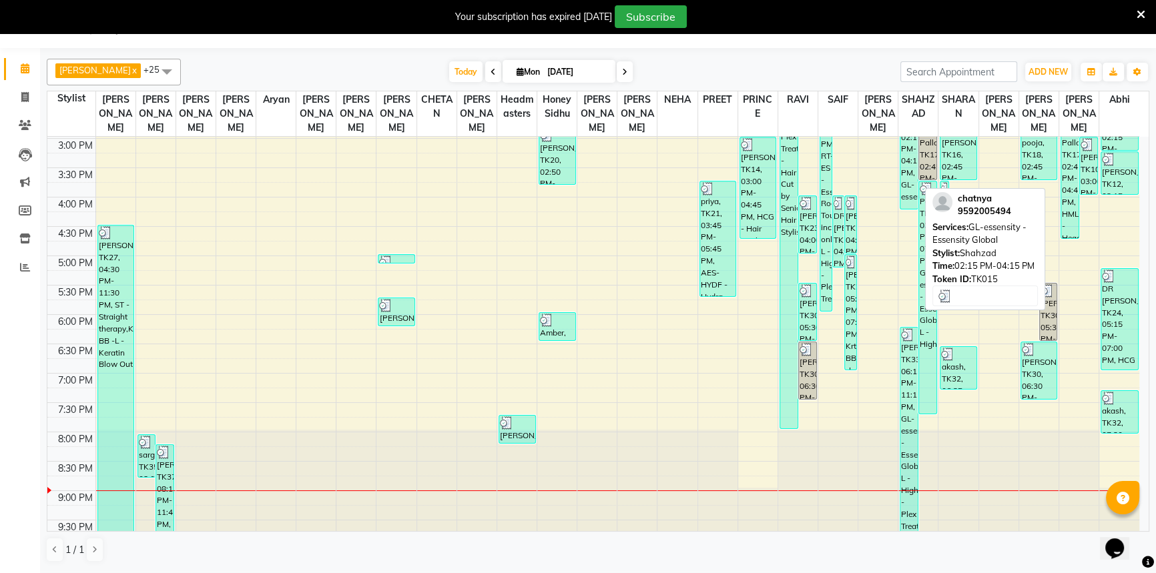
click at [901, 160] on div "chatnya, TK15, 02:15 PM-04:15 PM, GL-essensity - Essensity Global" at bounding box center [908, 150] width 17 height 115
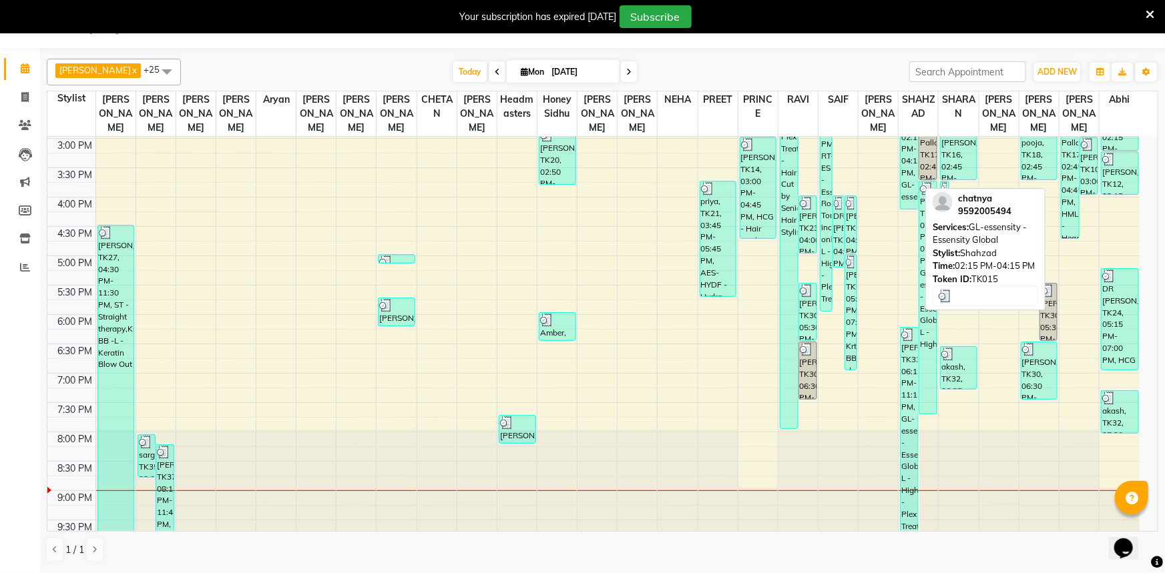
select select "3"
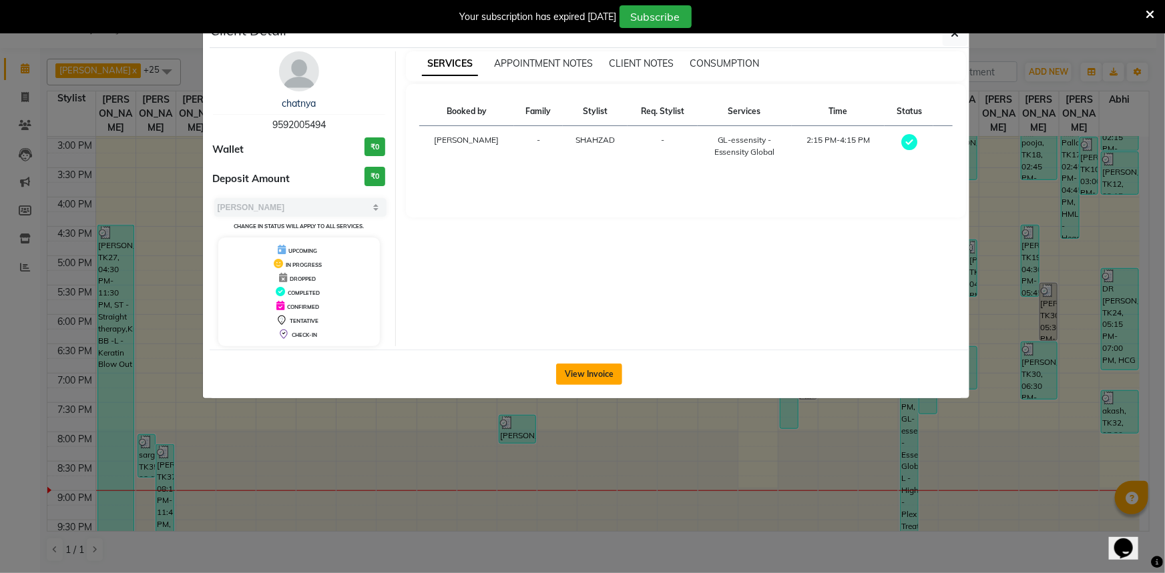
click at [607, 376] on button "View Invoice" at bounding box center [589, 374] width 66 height 21
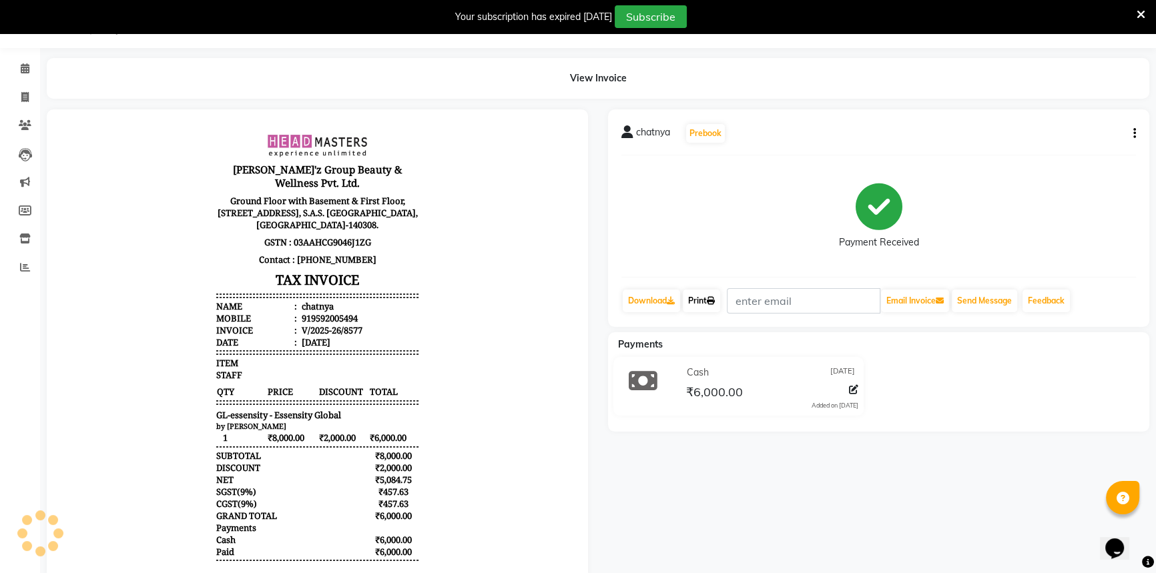
click at [694, 292] on link "Print" at bounding box center [701, 301] width 37 height 23
click at [29, 65] on span at bounding box center [24, 68] width 23 height 15
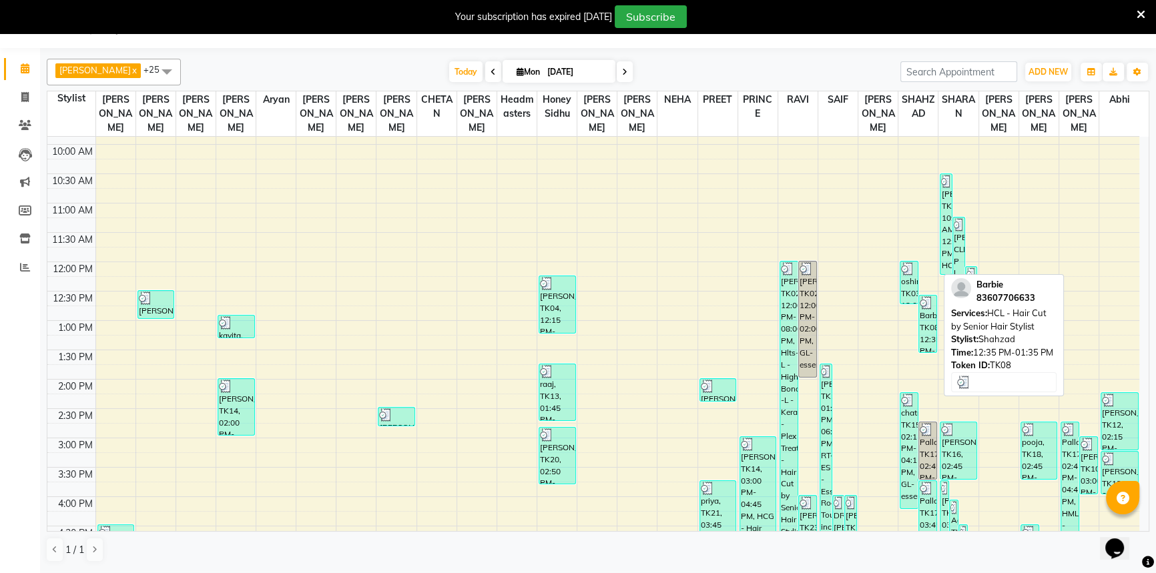
scroll to position [106, 0]
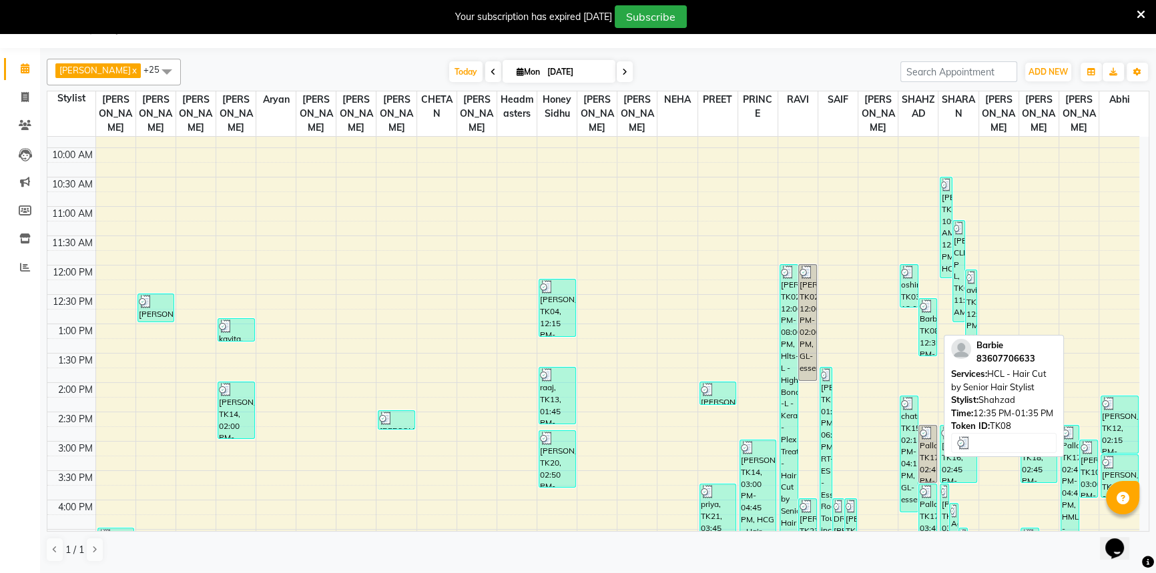
click at [935, 300] on div at bounding box center [928, 306] width 16 height 13
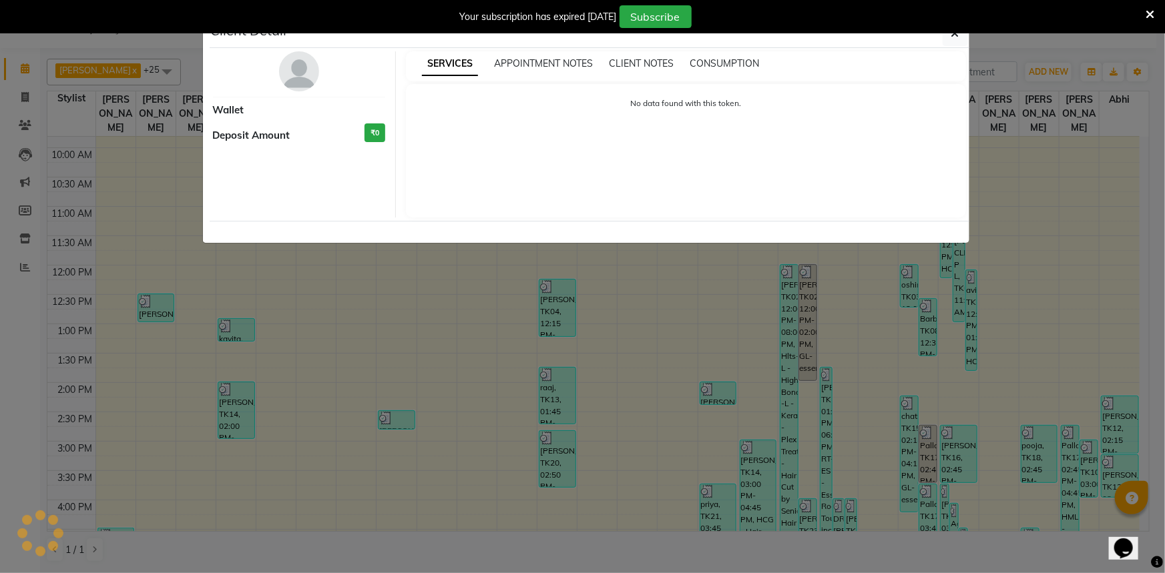
select select "3"
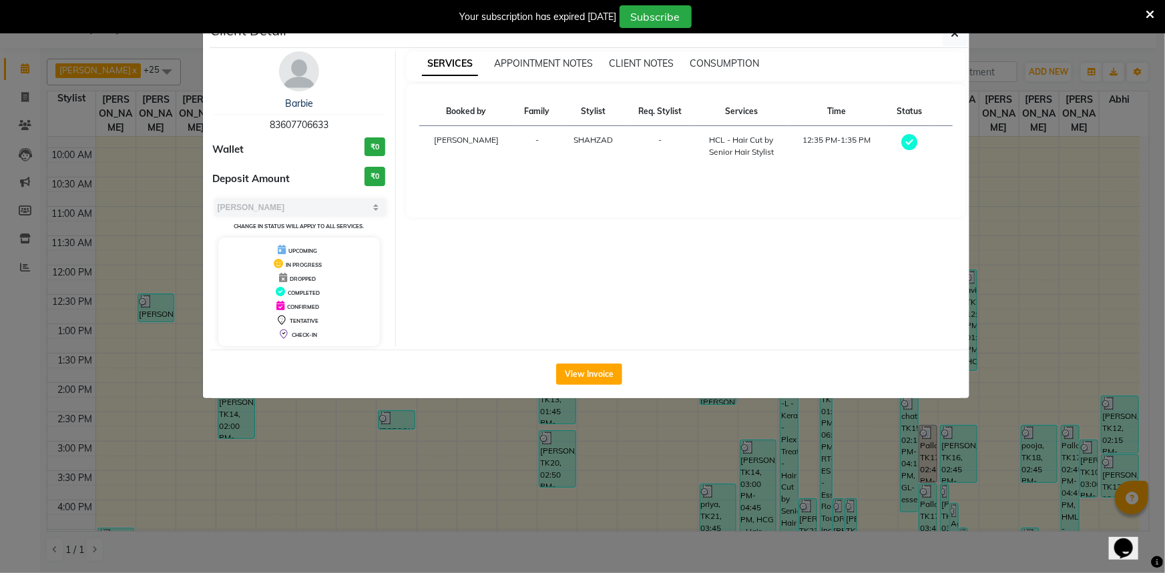
drag, startPoint x: 955, startPoint y: 35, endPoint x: 957, endPoint y: 45, distance: 9.7
click at [955, 37] on icon "button" at bounding box center [955, 33] width 8 height 11
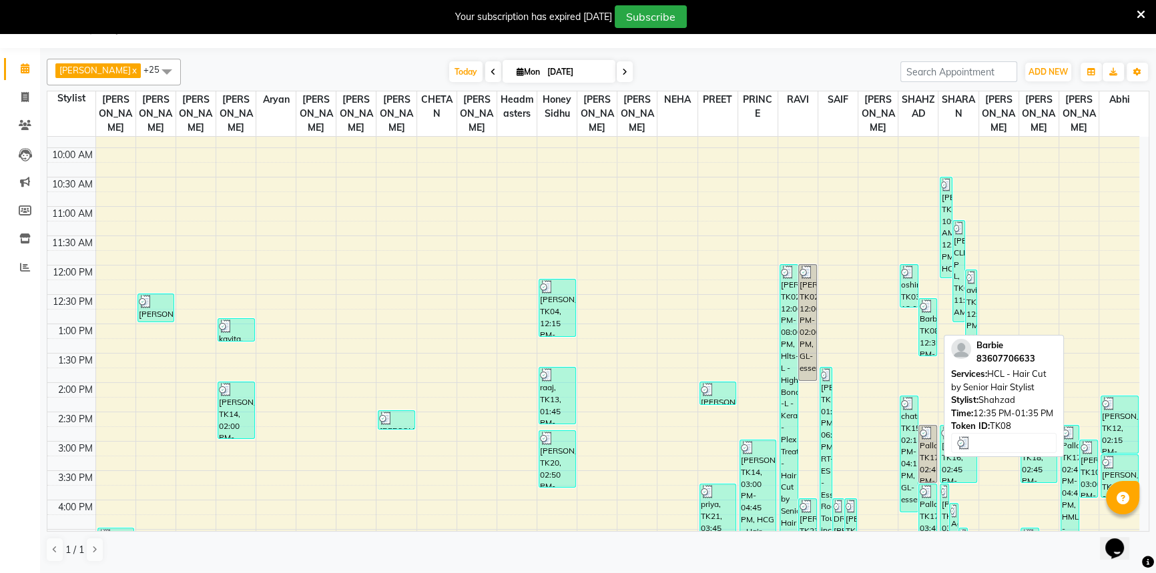
click at [927, 304] on div "Barbie, TK08, 12:35 PM-01:35 PM, HCL - Hair Cut by Senior Hair Stylist" at bounding box center [927, 327] width 17 height 57
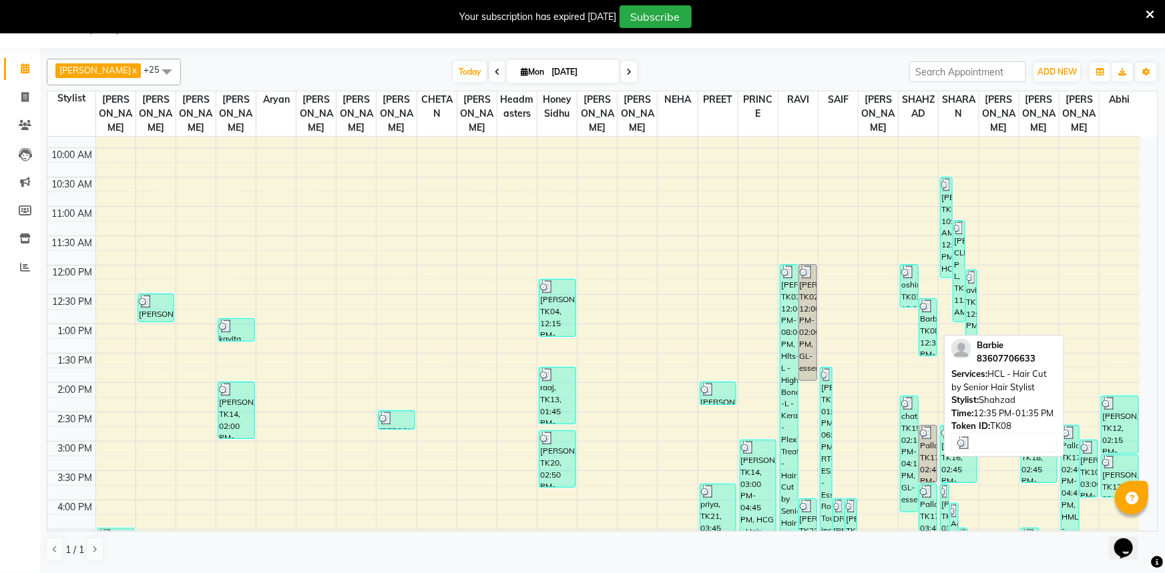
select select "3"
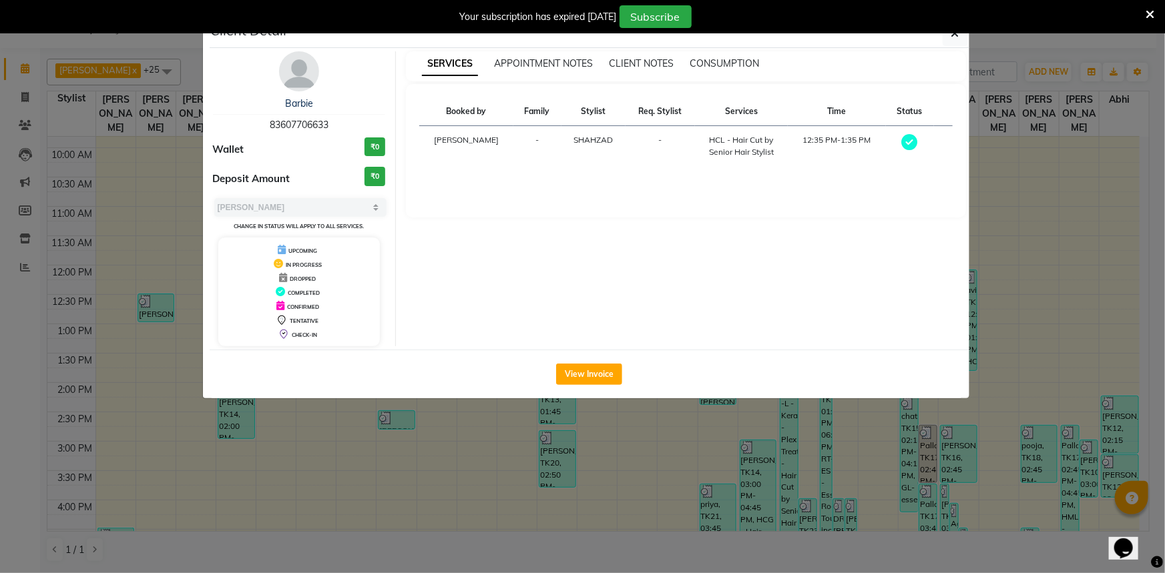
drag, startPoint x: 589, startPoint y: 386, endPoint x: 593, endPoint y: 377, distance: 10.2
click at [589, 386] on div "View Invoice" at bounding box center [590, 374] width 760 height 49
drag, startPoint x: 594, startPoint y: 372, endPoint x: 602, endPoint y: 371, distance: 8.0
click at [598, 374] on button "View Invoice" at bounding box center [589, 374] width 66 height 21
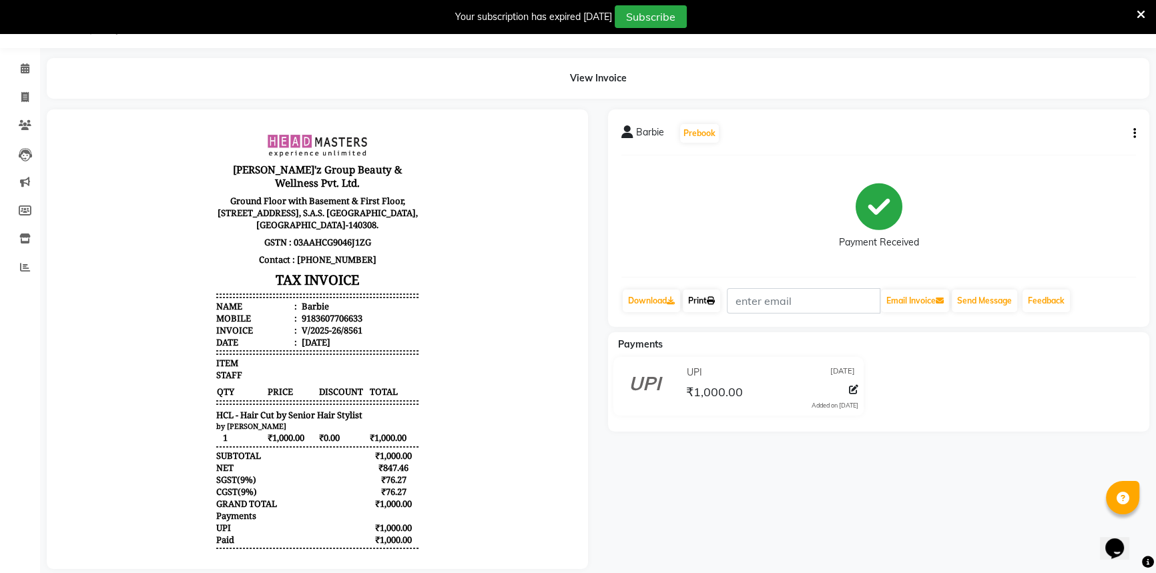
click at [701, 296] on link "Print" at bounding box center [701, 301] width 37 height 23
click at [37, 64] on div "View Invoice" at bounding box center [598, 78] width 1123 height 41
click at [21, 71] on icon at bounding box center [25, 68] width 9 height 10
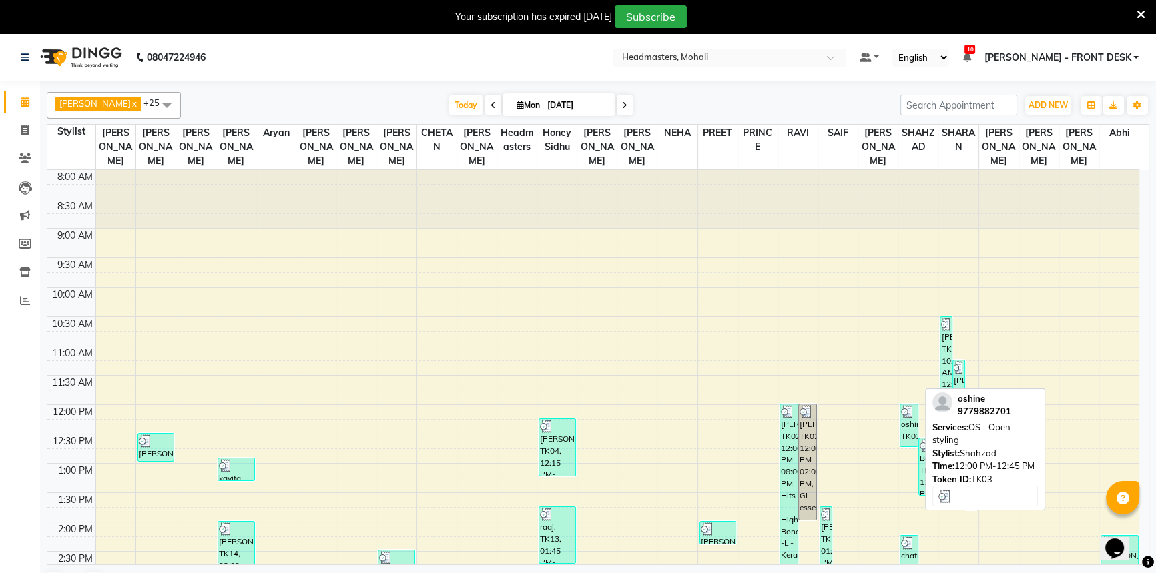
click at [908, 410] on div "oshine, TK03, 12:00 PM-12:45 PM, OS - Open styling" at bounding box center [908, 426] width 17 height 42
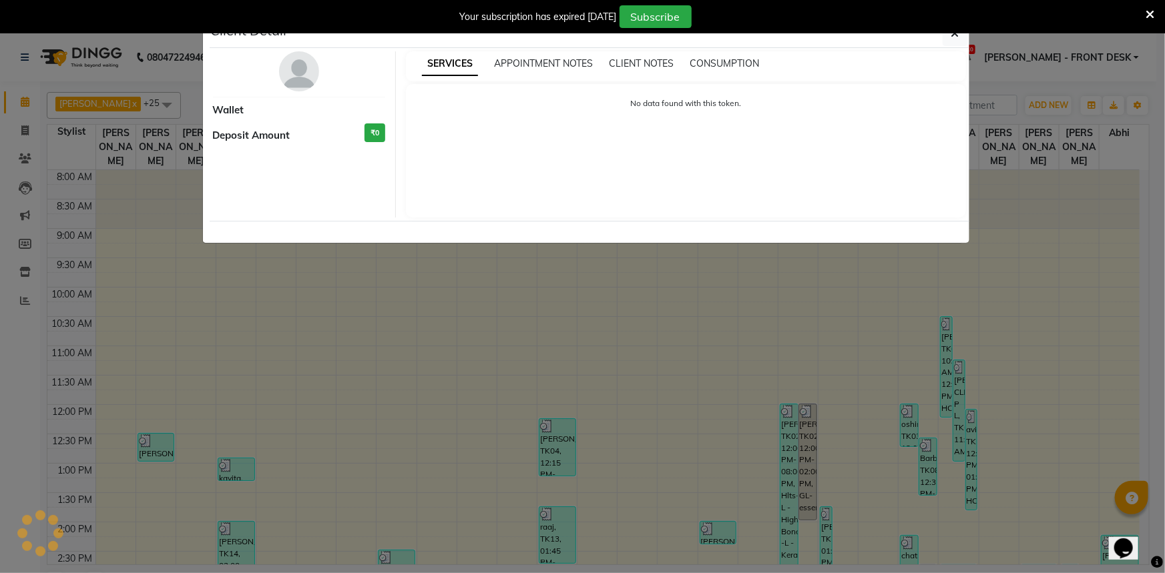
select select "3"
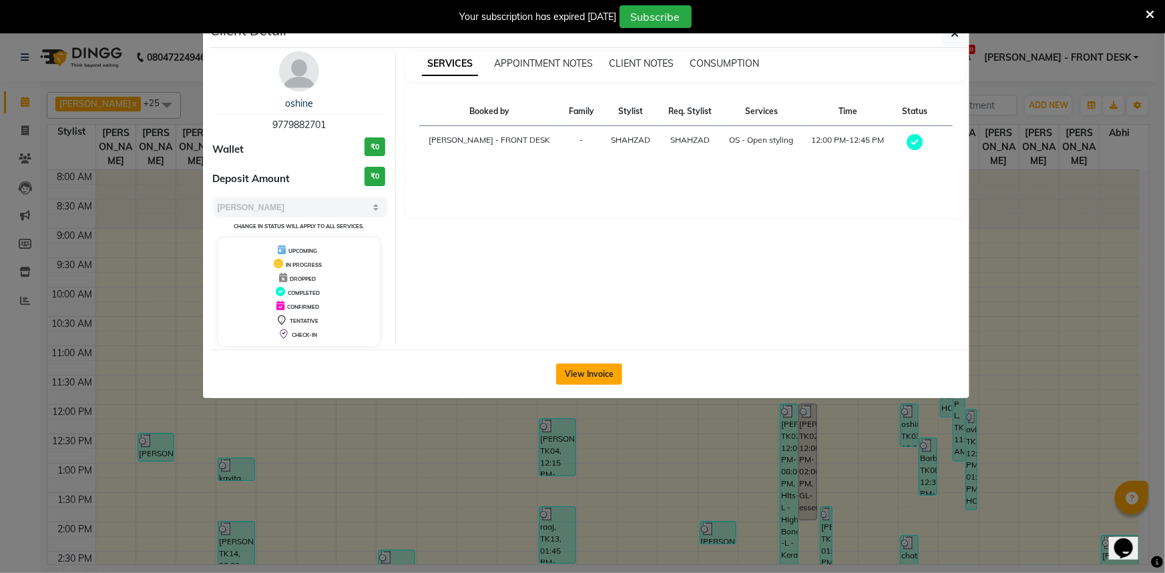
click at [605, 364] on button "View Invoice" at bounding box center [589, 374] width 66 height 21
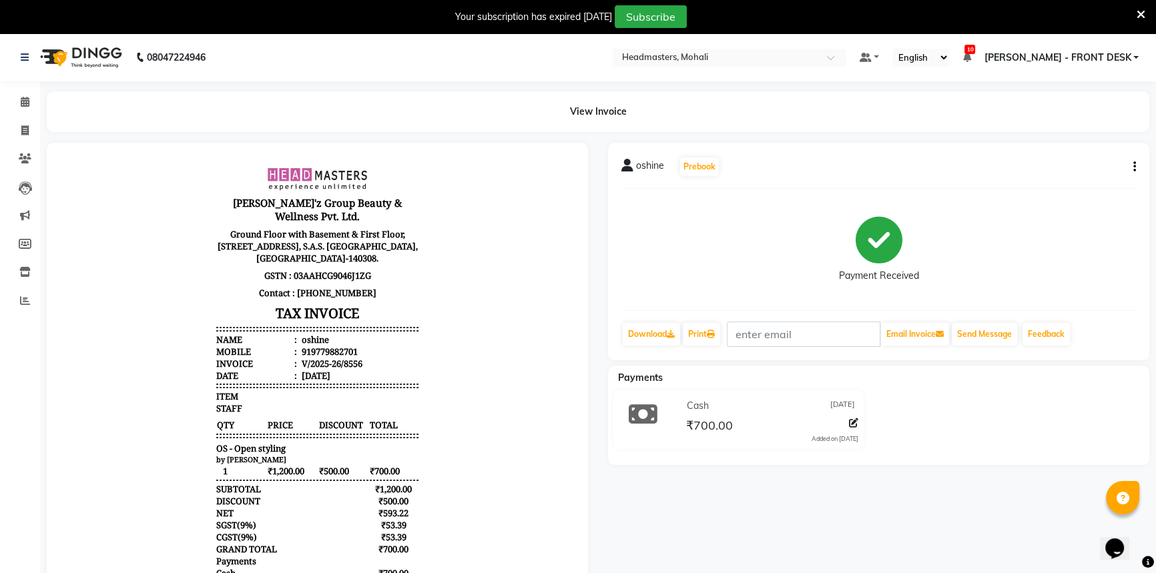
click at [694, 319] on div "oshine Prebook Payment Received Download Print Email Invoice Send Message Feedb…" at bounding box center [878, 252] width 541 height 218
click at [714, 334] on icon at bounding box center [711, 334] width 8 height 8
click at [29, 92] on link "Calendar" at bounding box center [20, 102] width 32 height 22
